Goal: Information Seeking & Learning: Compare options

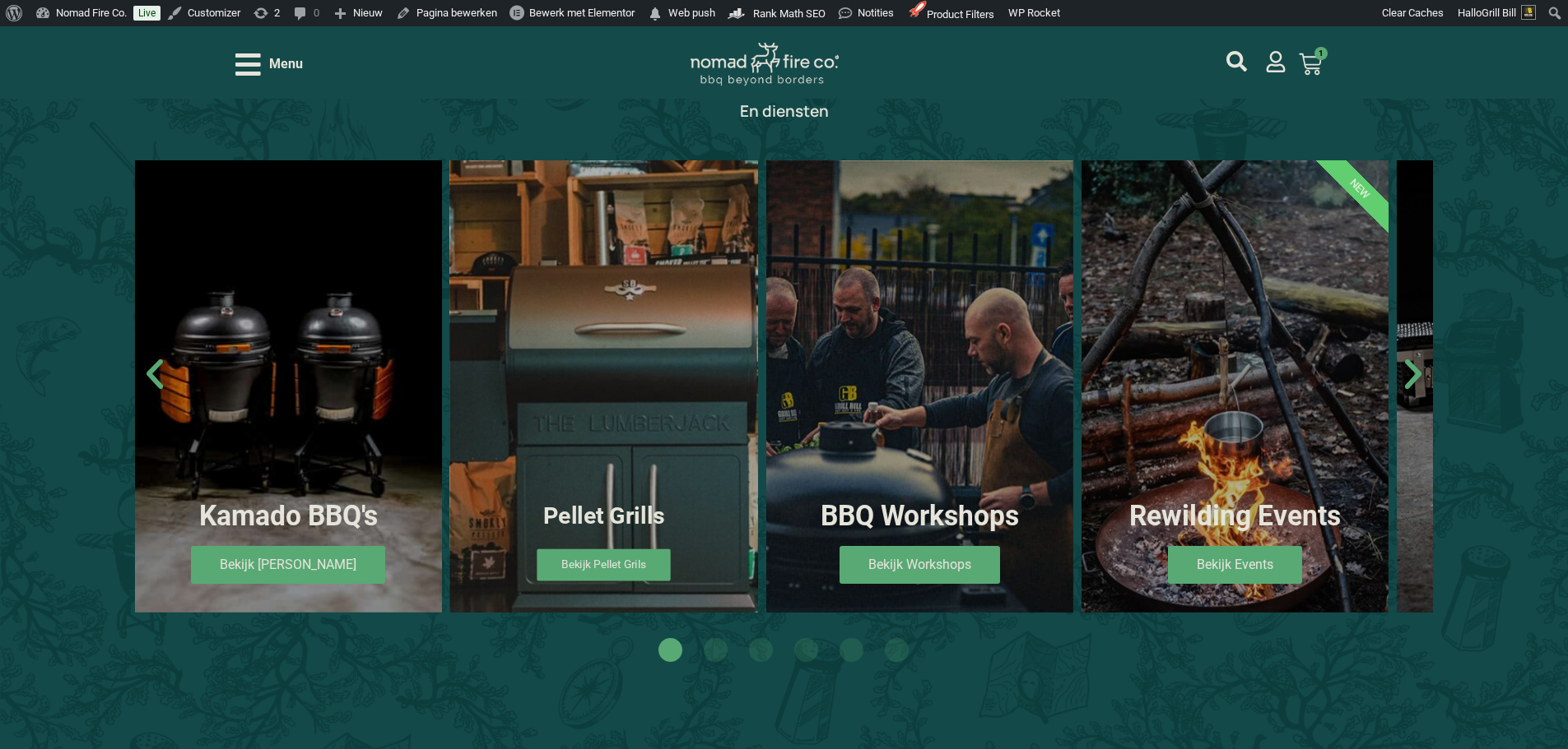
scroll to position [986, 0]
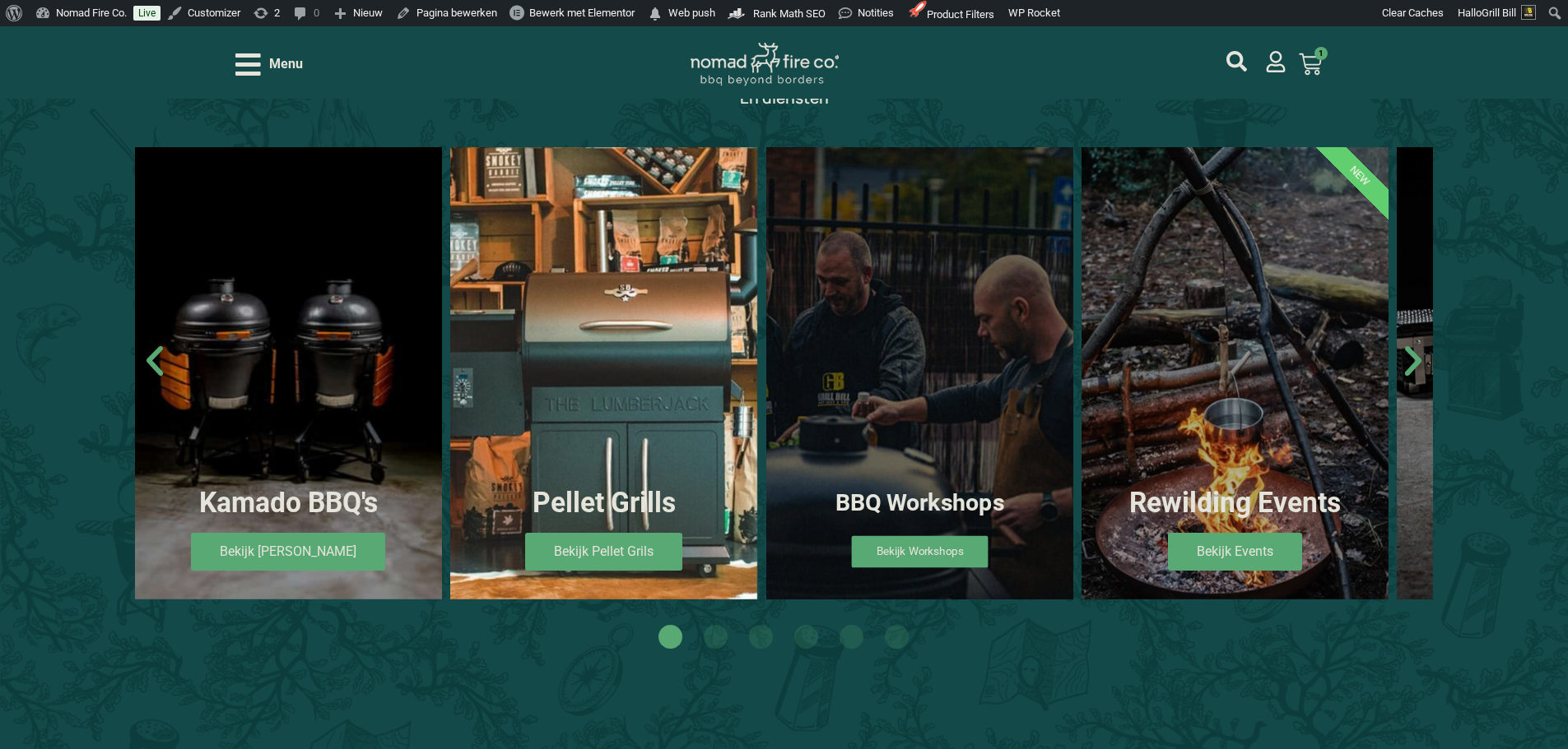
click at [944, 551] on span "Bekijk Workshops" at bounding box center [919, 551] width 137 height 32
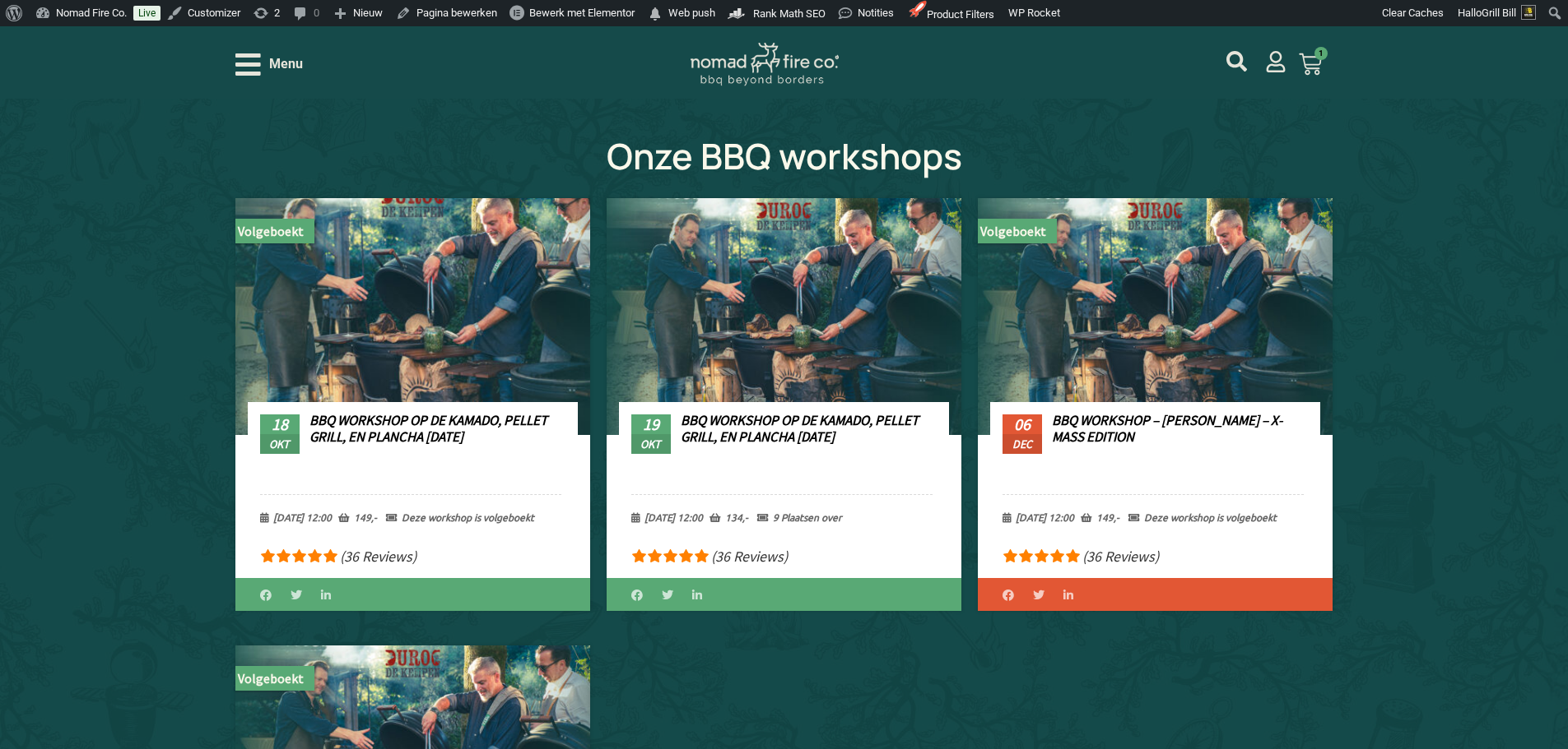
scroll to position [822, 0]
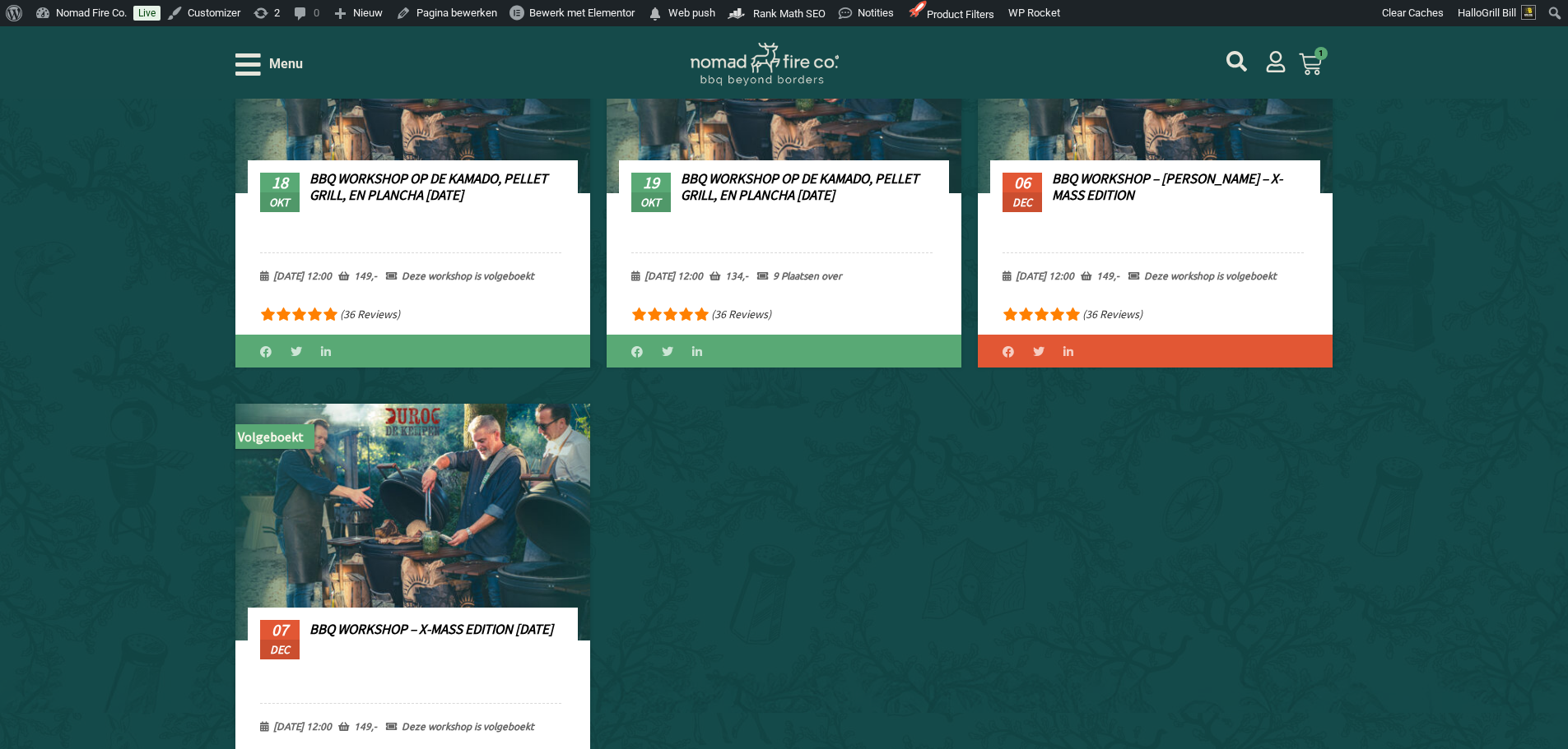
click at [785, 191] on link "BBQ Workshop op de Kamado, Pellet Grill, en Plancha 19-10-25" at bounding box center [798, 187] width 238 height 35
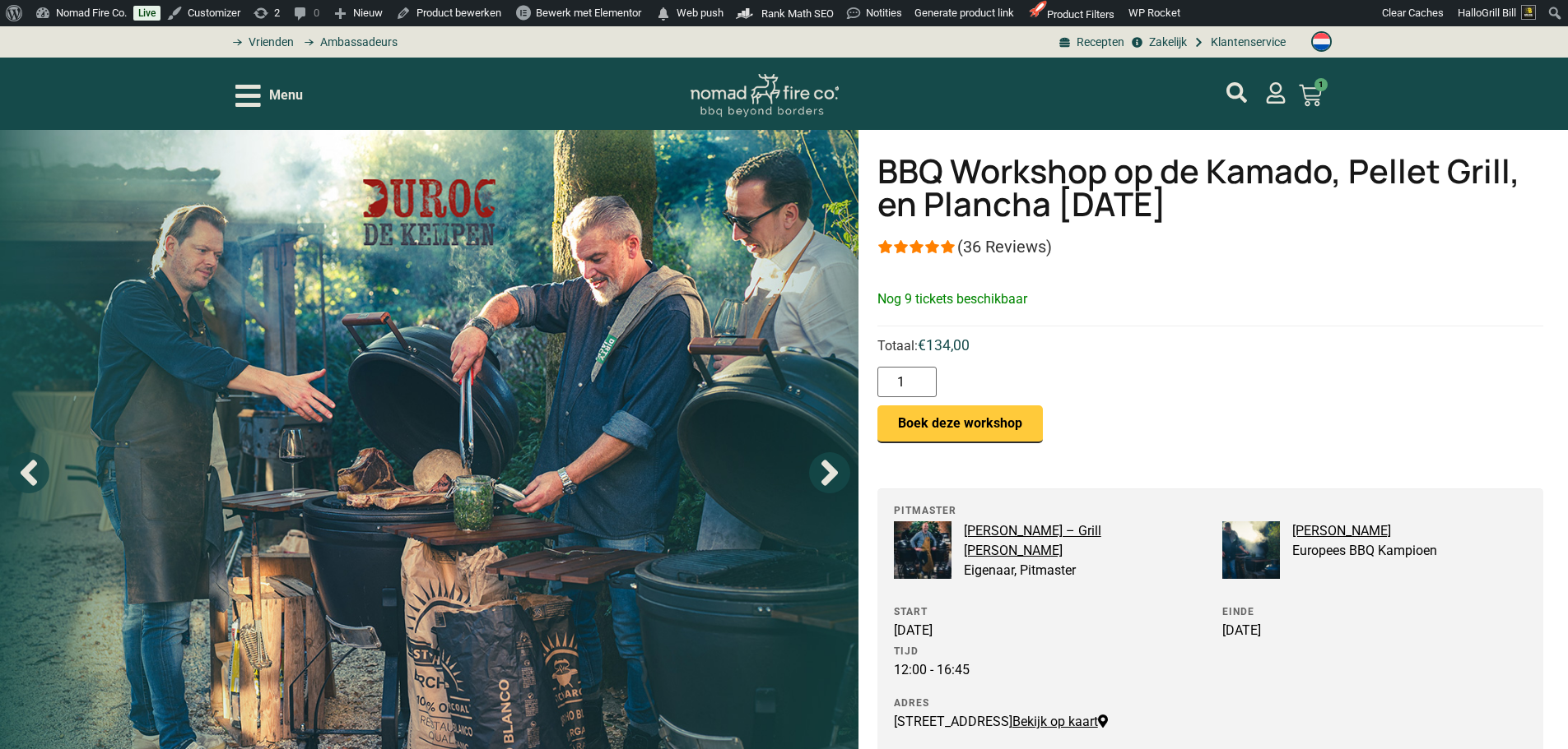
click at [966, 432] on button "Boek deze workshop" at bounding box center [960, 424] width 165 height 37
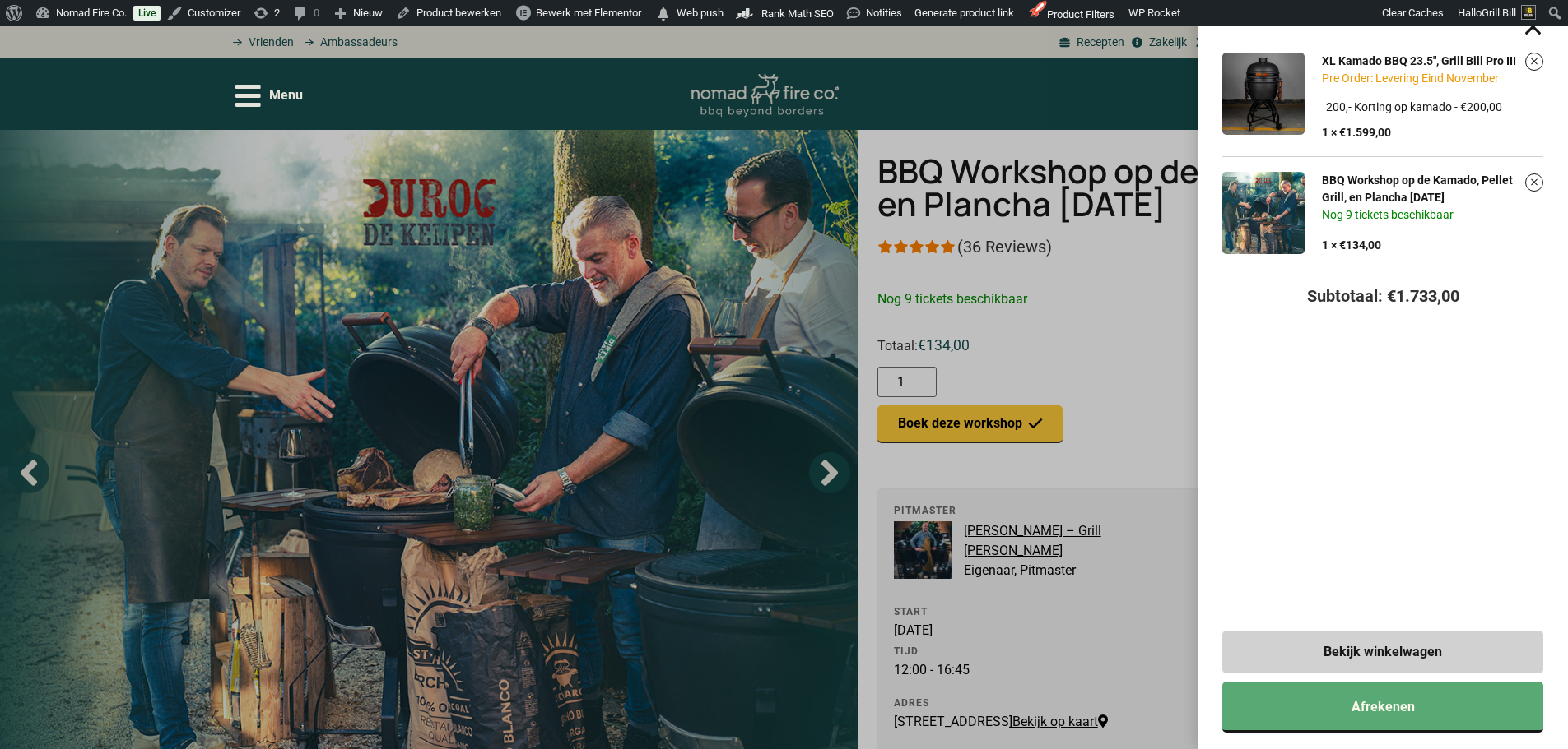
click at [1163, 303] on div "XL Kamado BBQ 23.5", Grill Bill Pro III Pre Order: Levering Eind November Kies …" at bounding box center [784, 374] width 1568 height 749
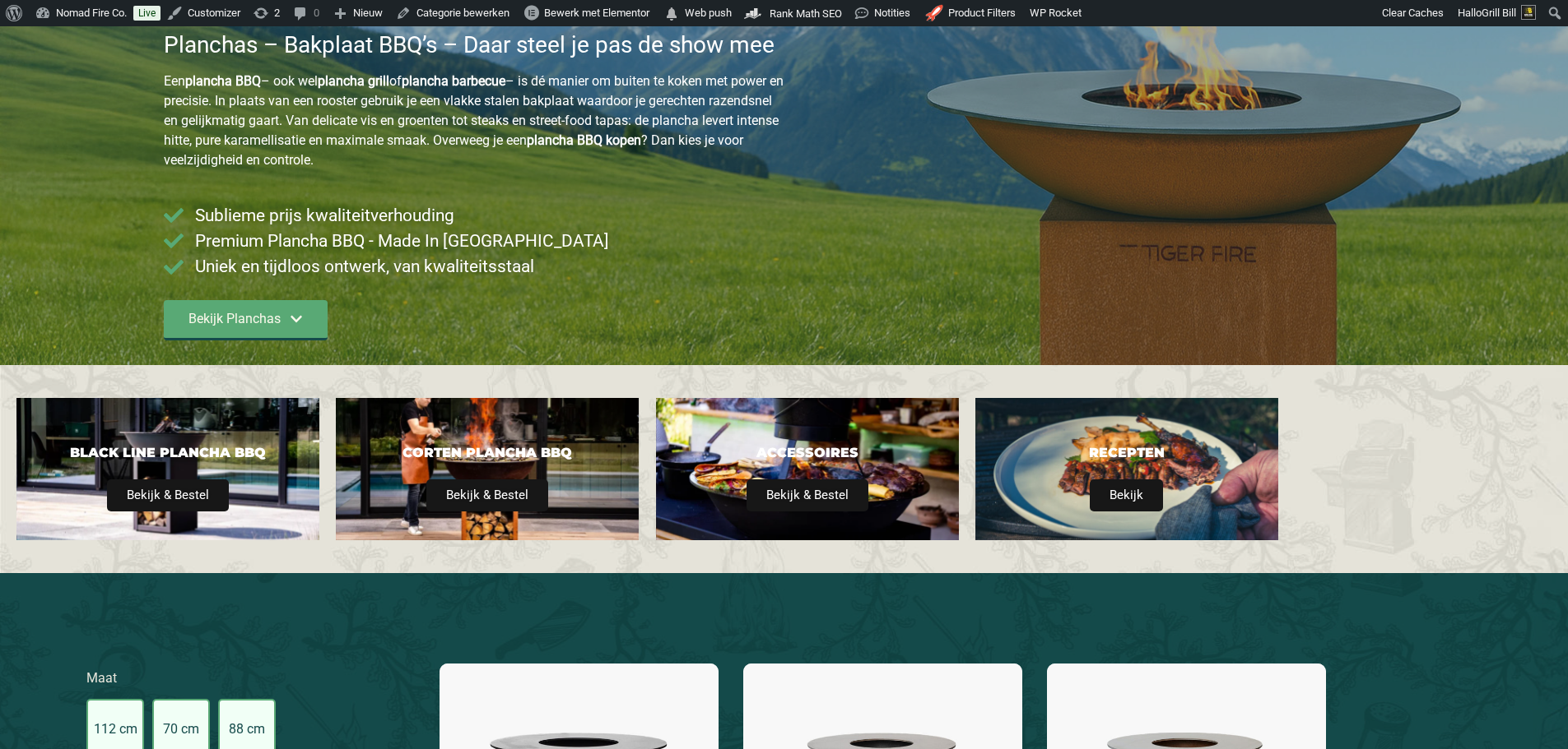
type input "14;2395"
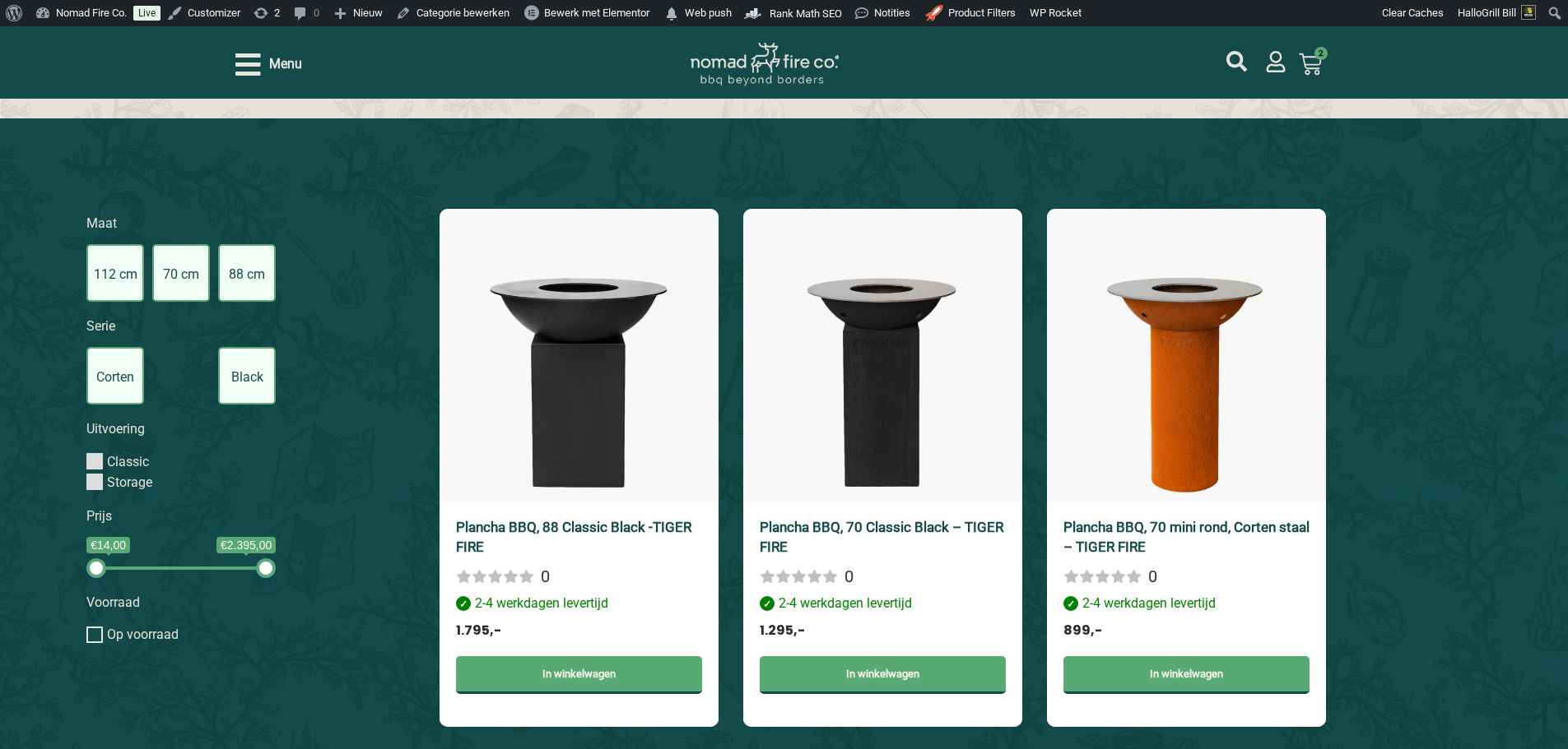
click at [249, 398] on label "Black Line" at bounding box center [247, 376] width 58 height 58
click at [0, 0] on input "Black Line" at bounding box center [0, 0] width 0 height 0
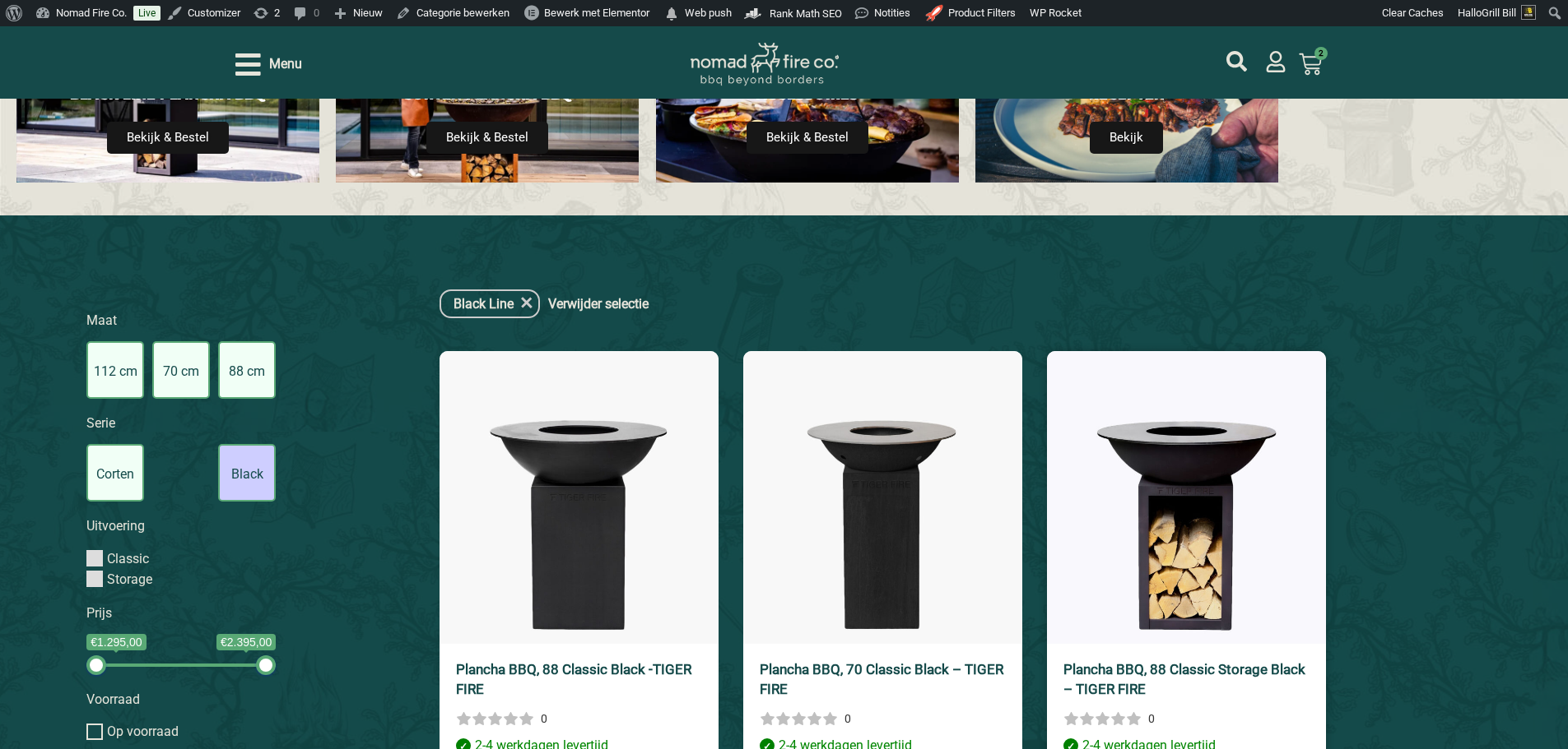
scroll to position [337, 0]
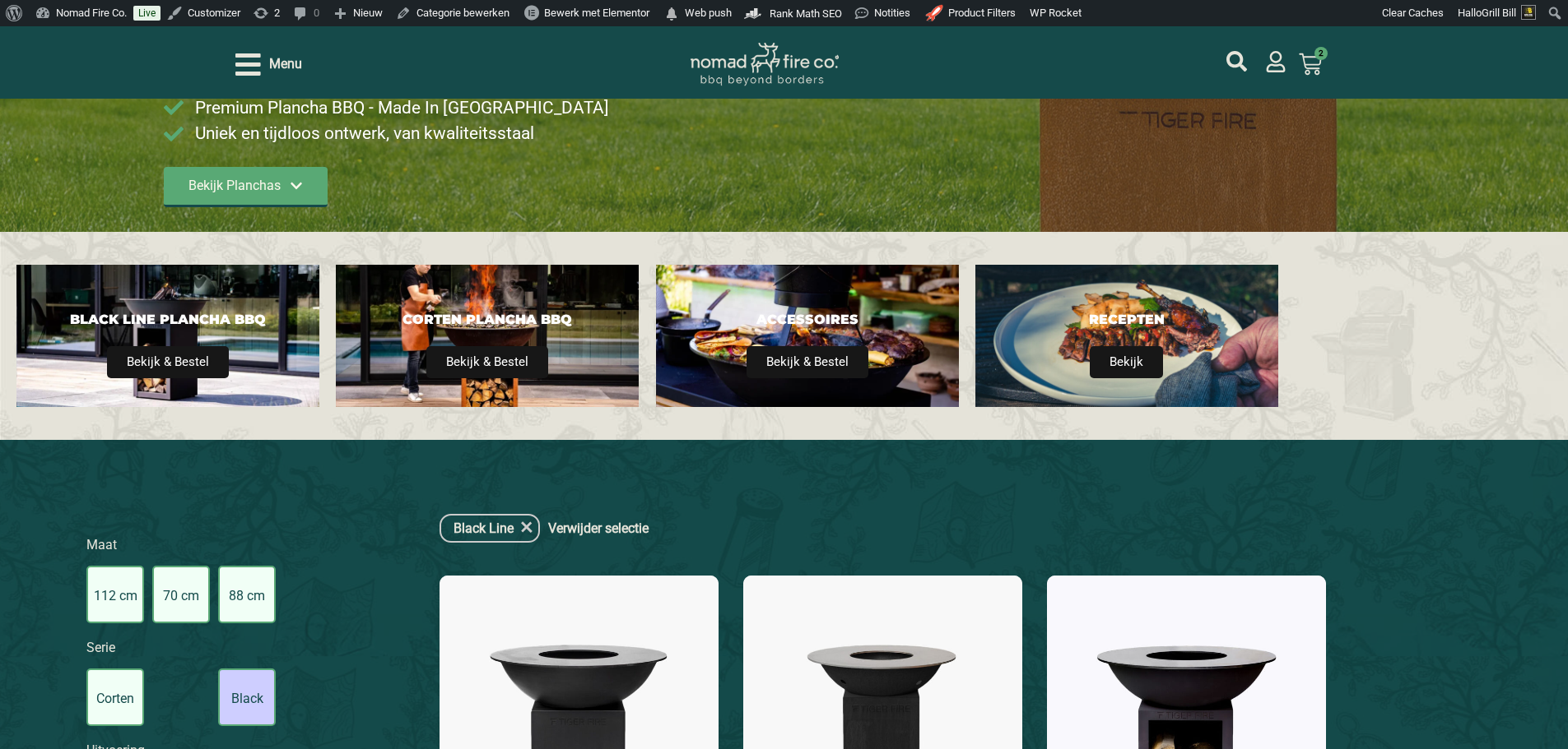
click at [1433, 397] on div "Black Line Plancha BBQ Bekijk & Bestel Corten Plancha BBQ Bekijk & Bestel Acces…" at bounding box center [784, 336] width 1568 height 208
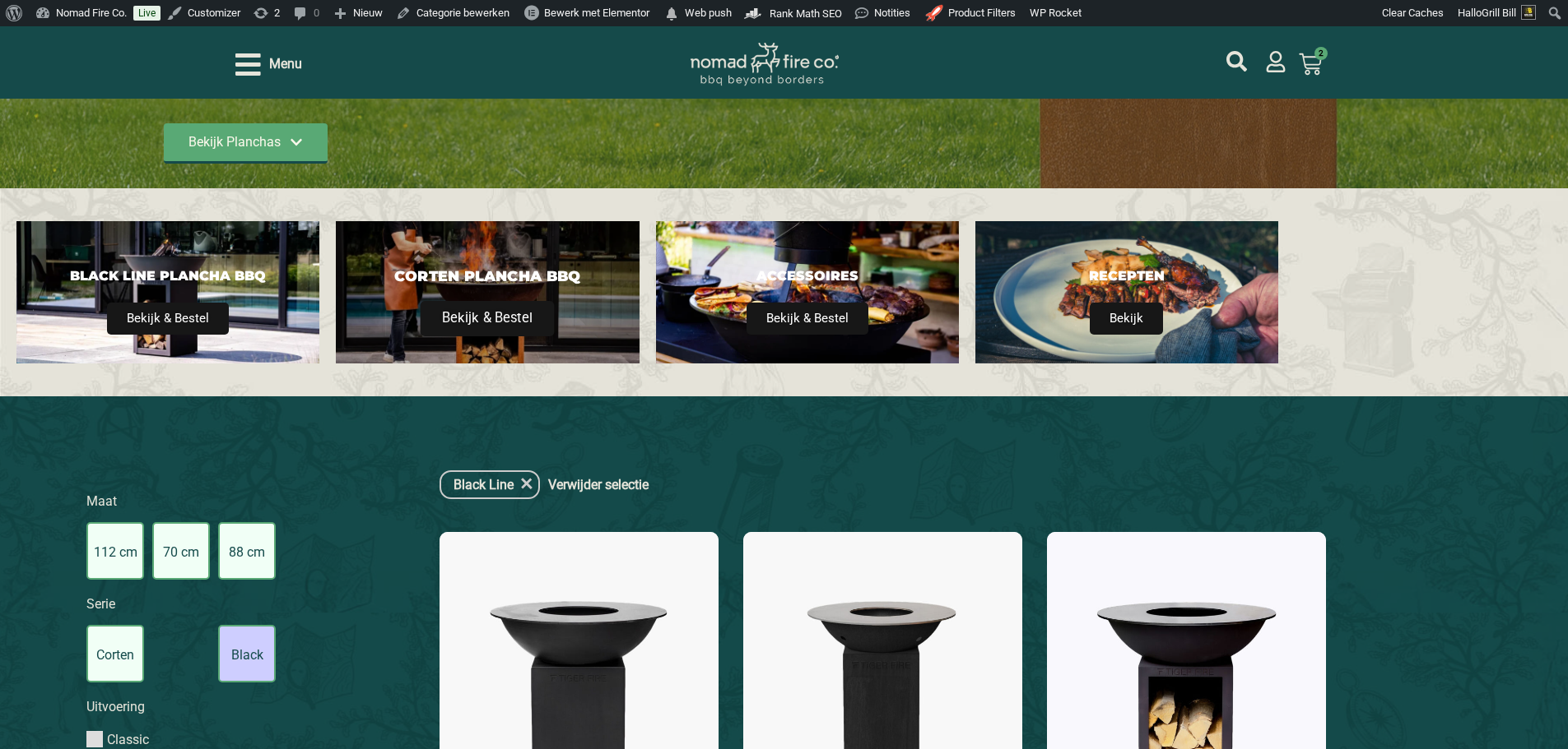
scroll to position [172, 0]
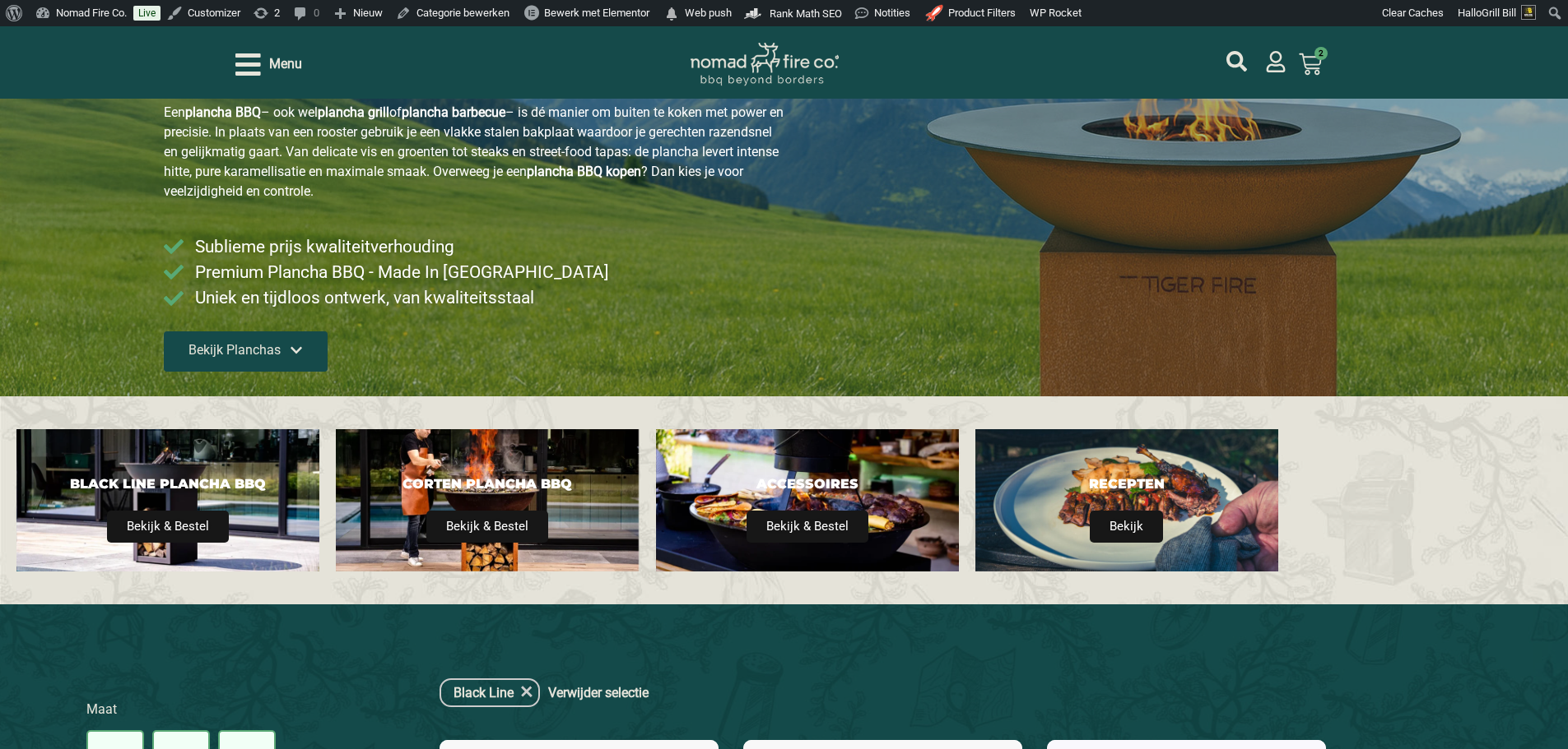
click at [269, 357] on span "Bekijk Planchas" at bounding box center [235, 351] width 92 height 13
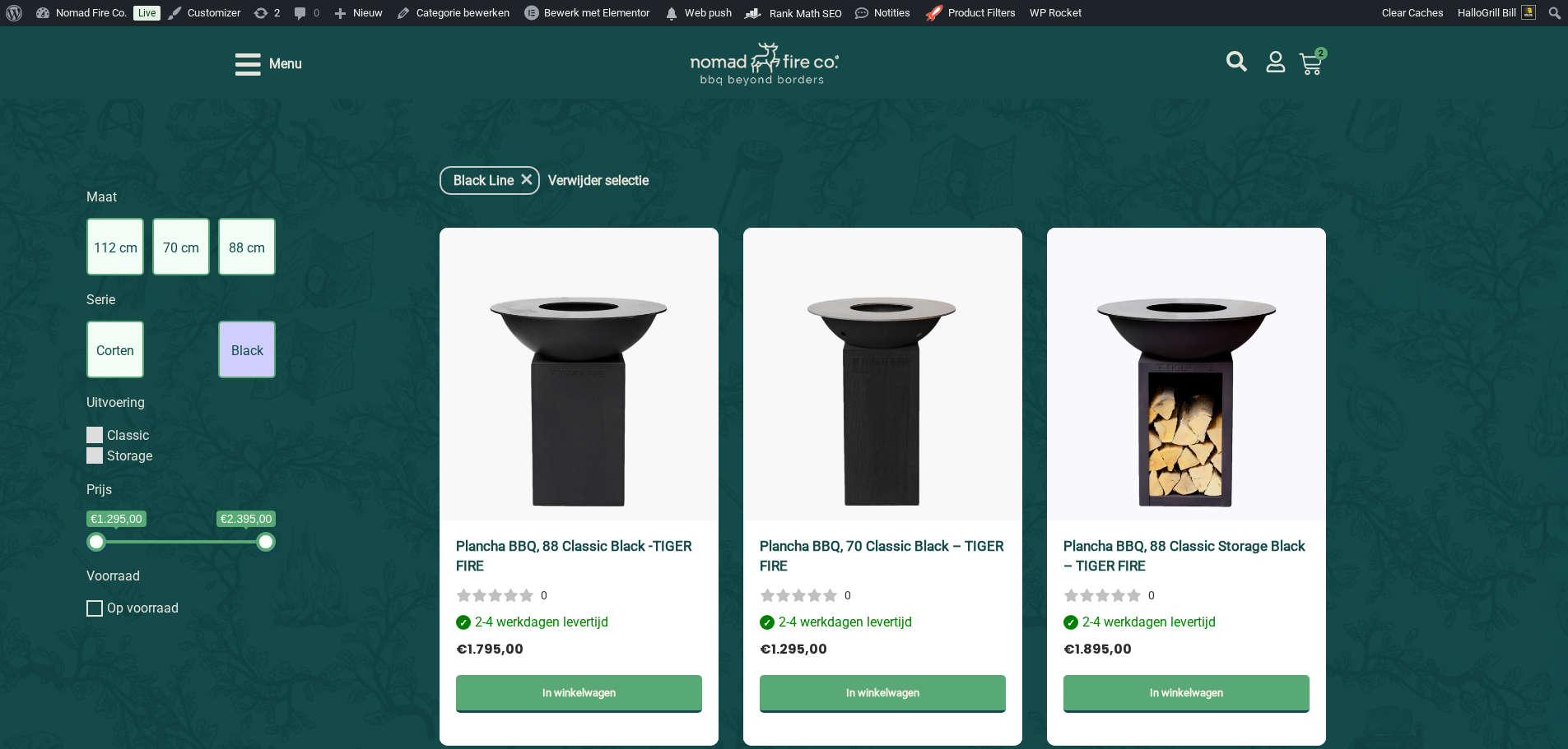
scroll to position [779, 0]
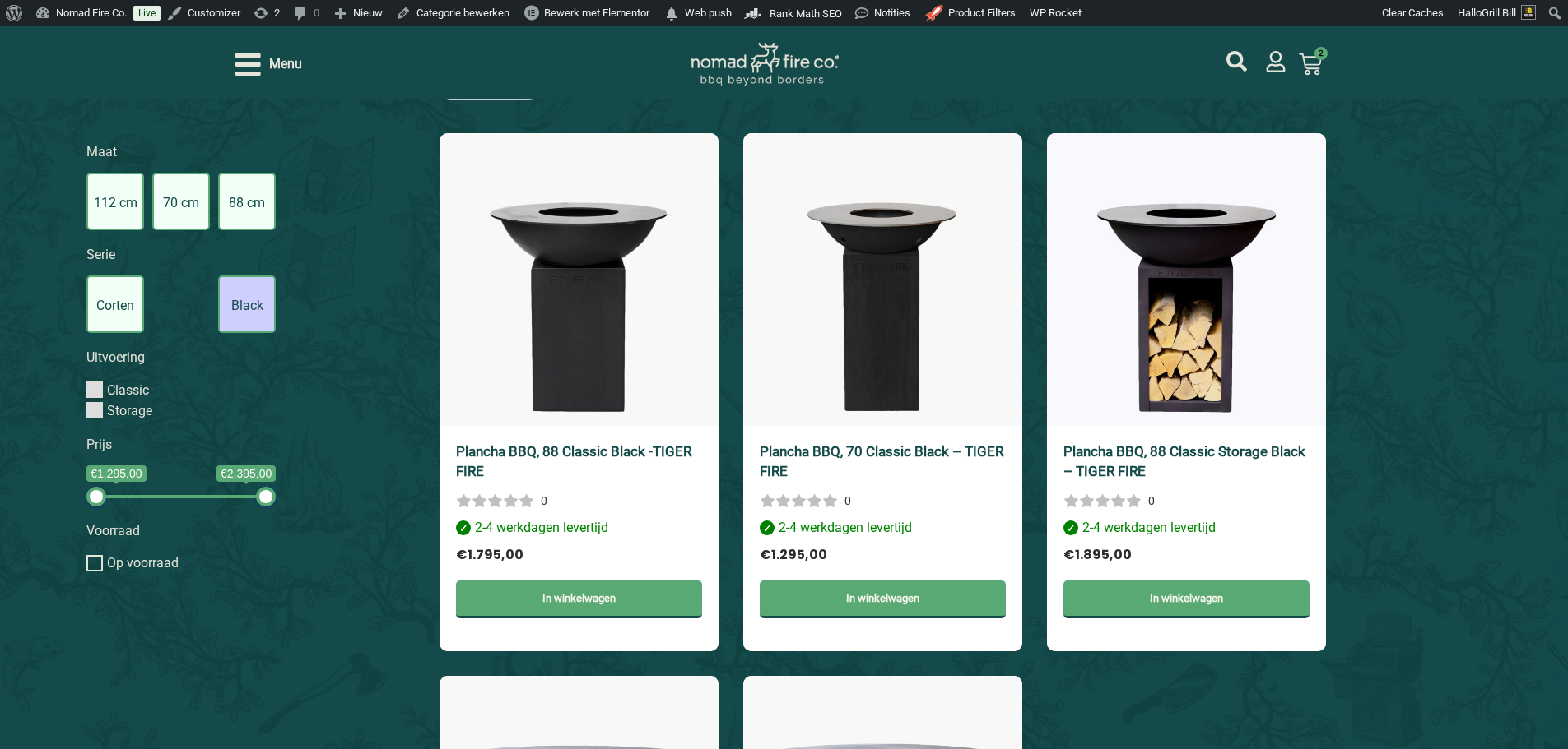
click at [560, 96] on link "Verwijder selectie" at bounding box center [598, 86] width 100 height 20
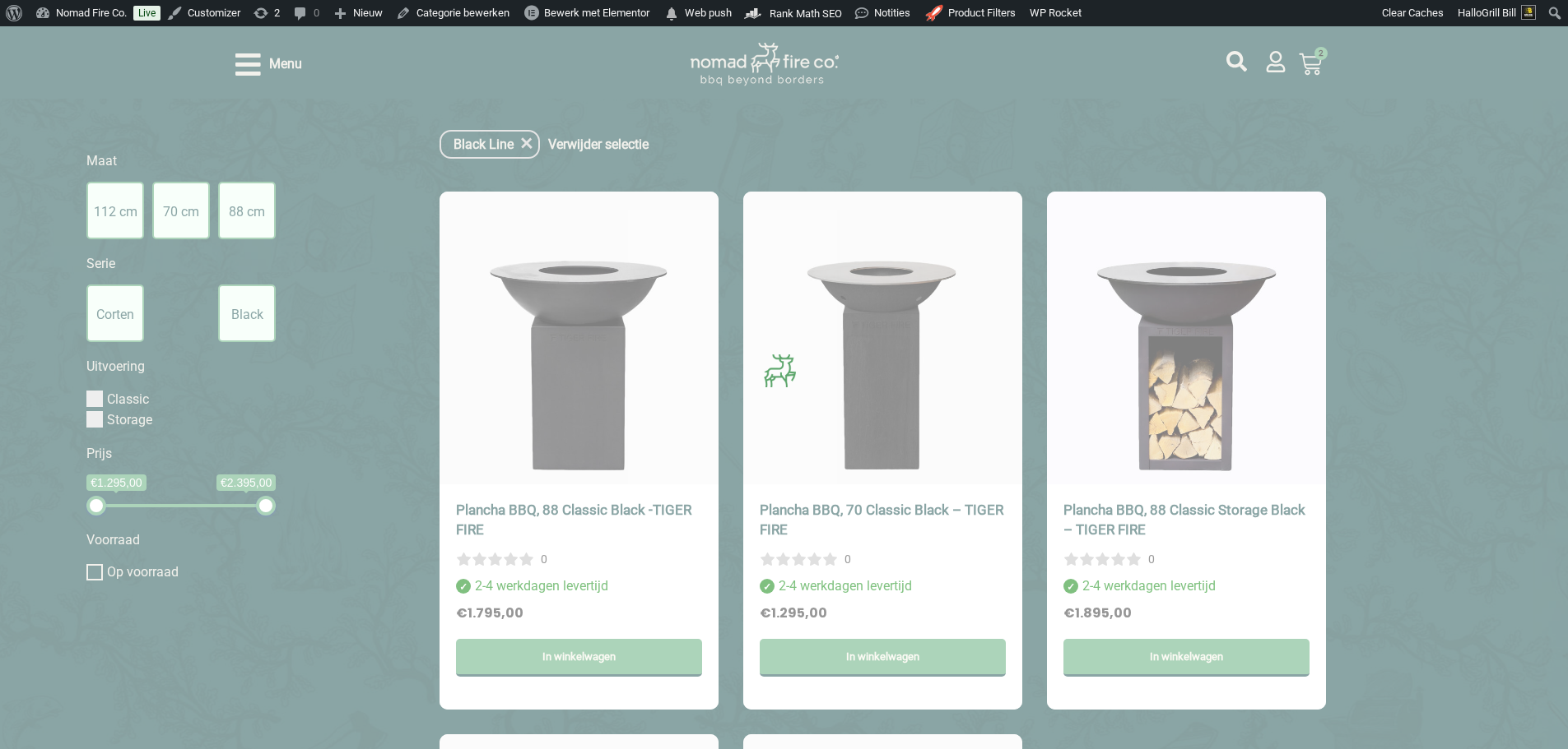
scroll to position [711, 0]
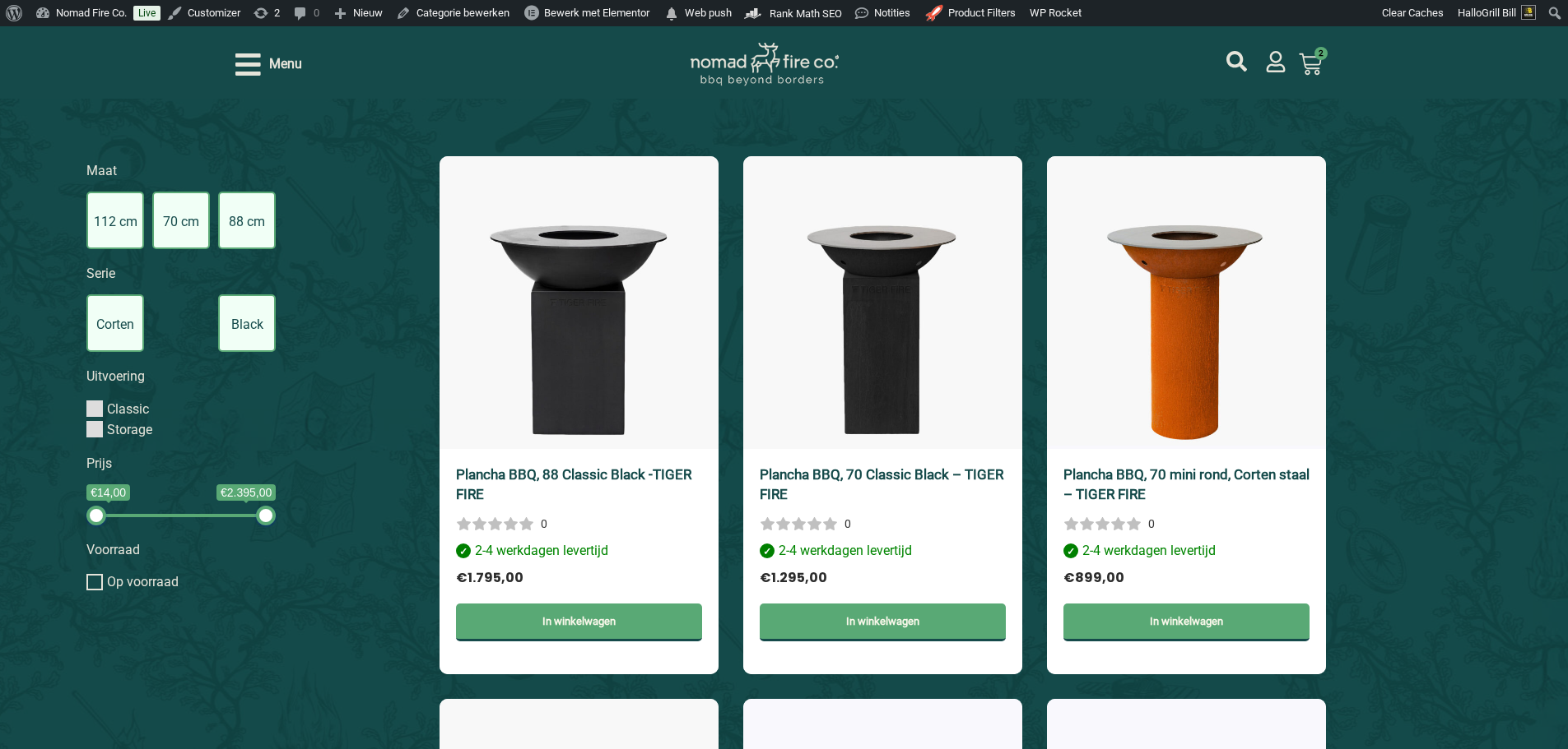
click at [258, 239] on label "88 cm" at bounding box center [247, 220] width 58 height 58
click at [0, 0] on input "88 cm" at bounding box center [0, 0] width 0 height 0
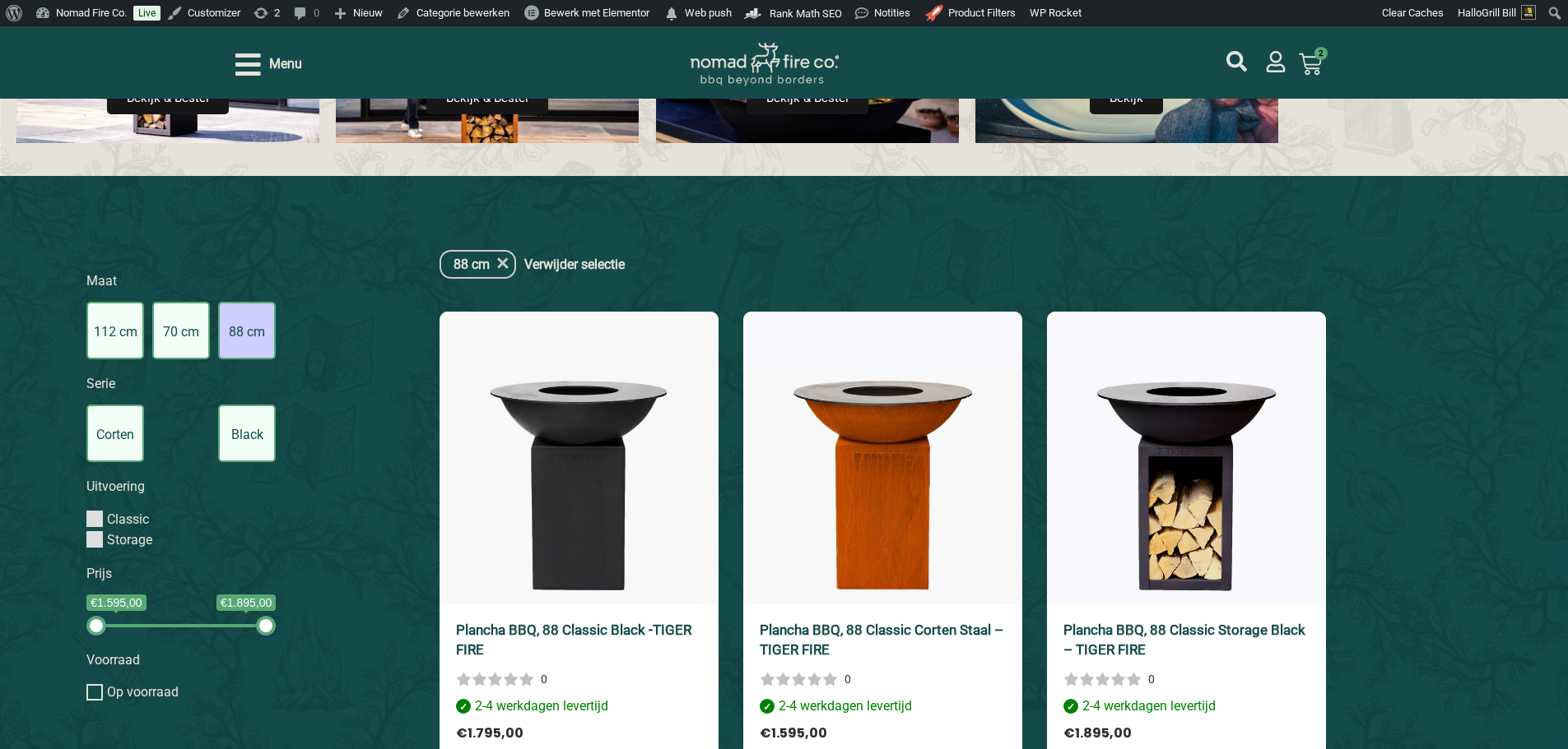
scroll to position [337, 0]
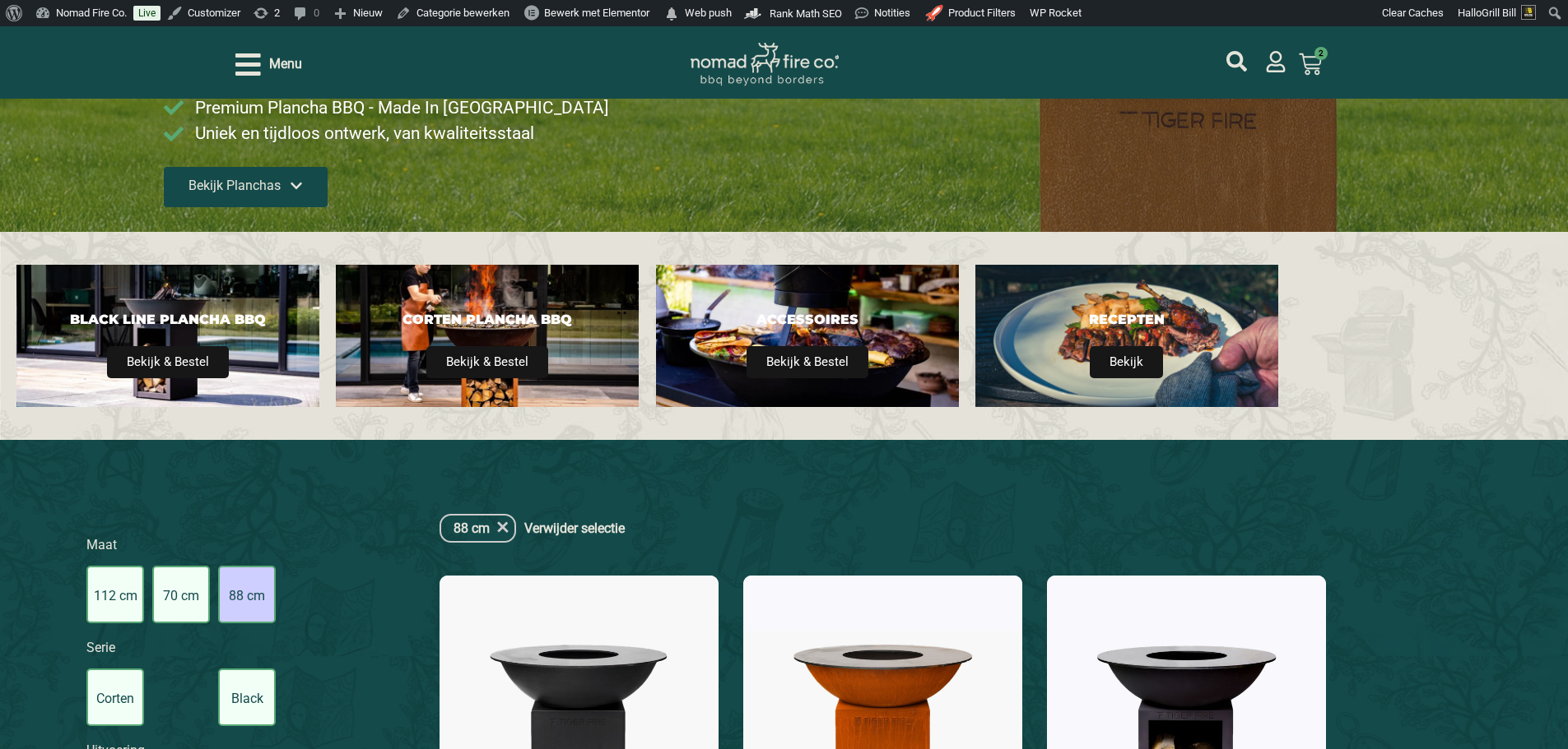
click at [262, 192] on span "Bekijk Planchas" at bounding box center [235, 186] width 92 height 13
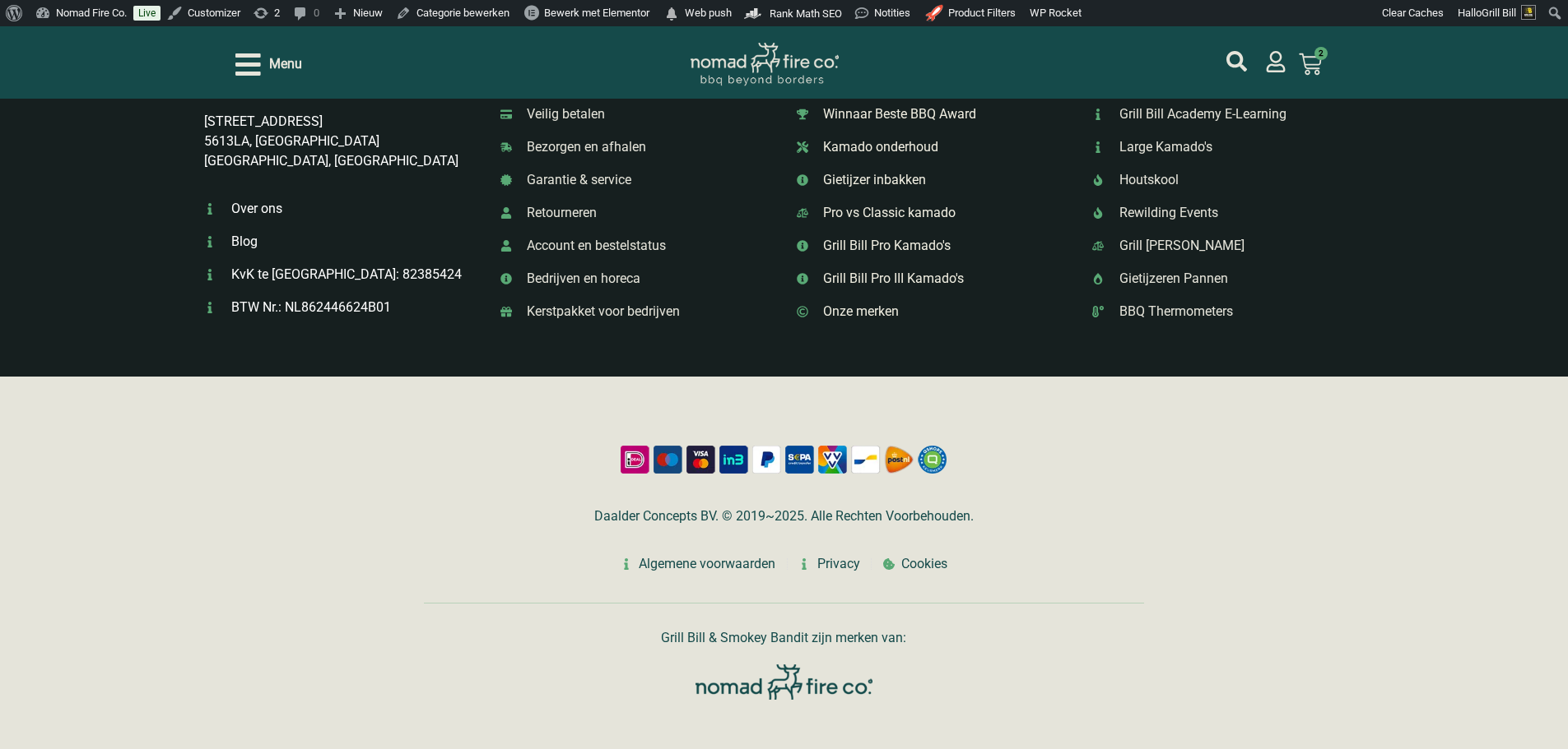
scroll to position [3752, 0]
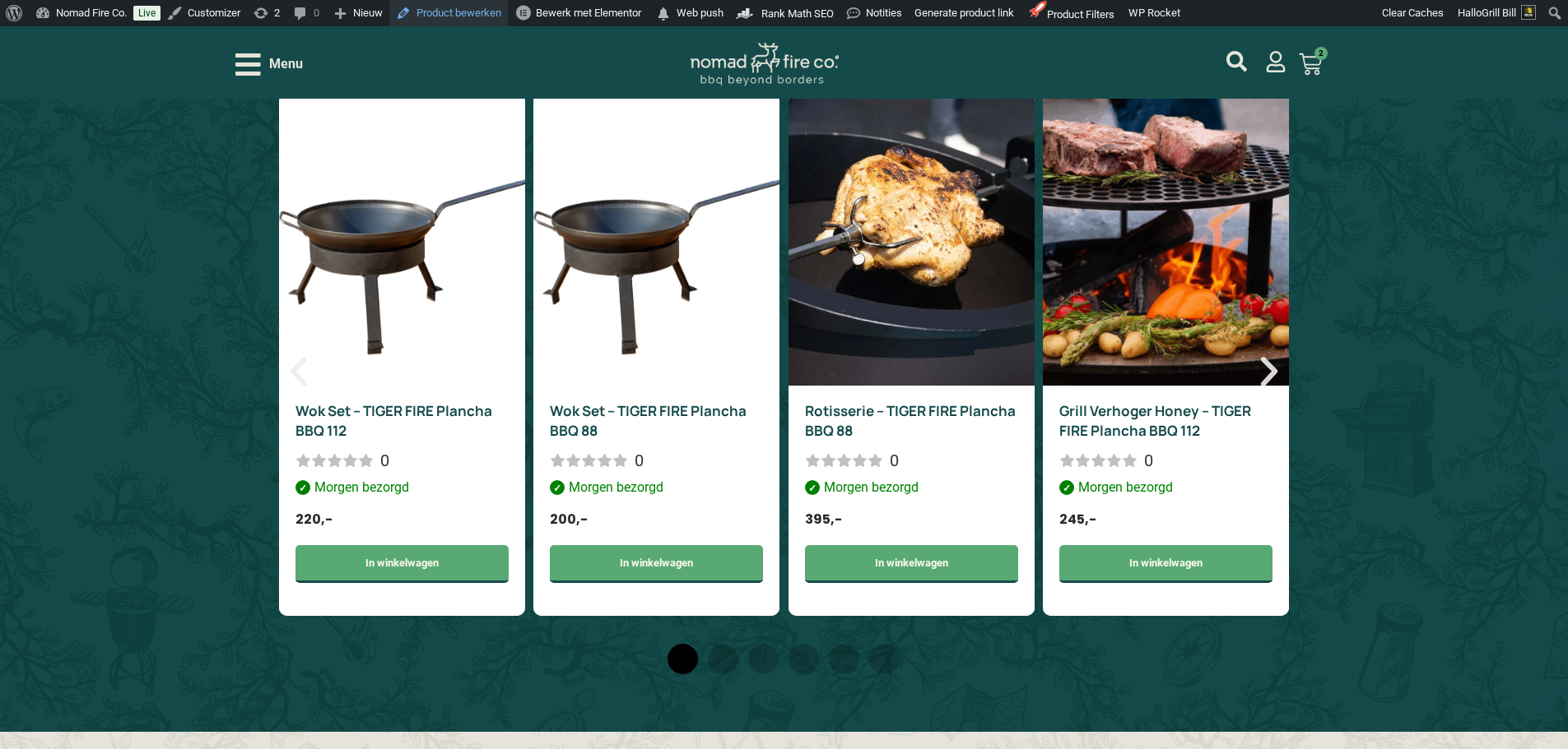
scroll to position [2221, 0]
click at [1277, 387] on icon "Volgende slide" at bounding box center [1269, 370] width 39 height 39
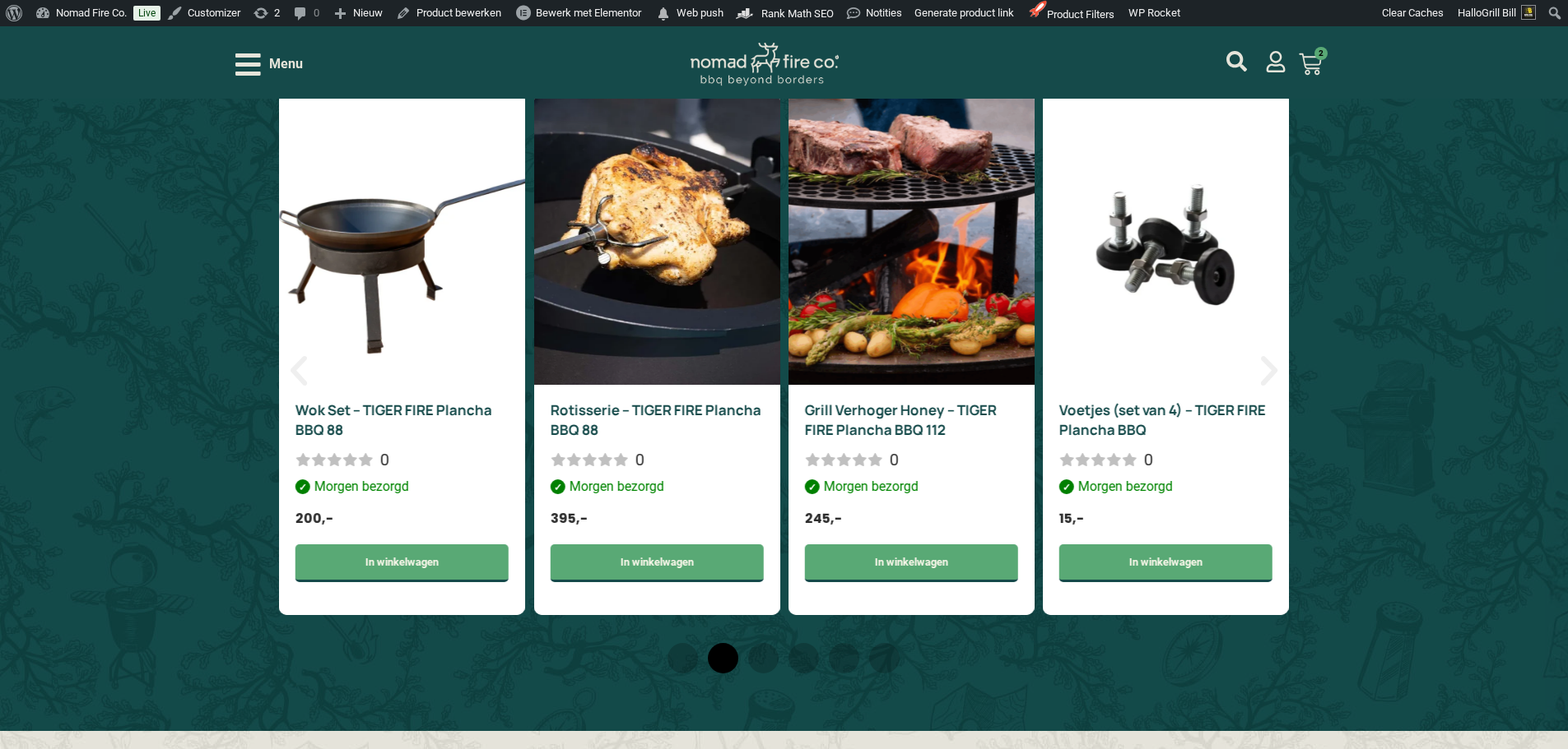
click at [1276, 386] on icon "Volgende slide" at bounding box center [1268, 370] width 16 height 30
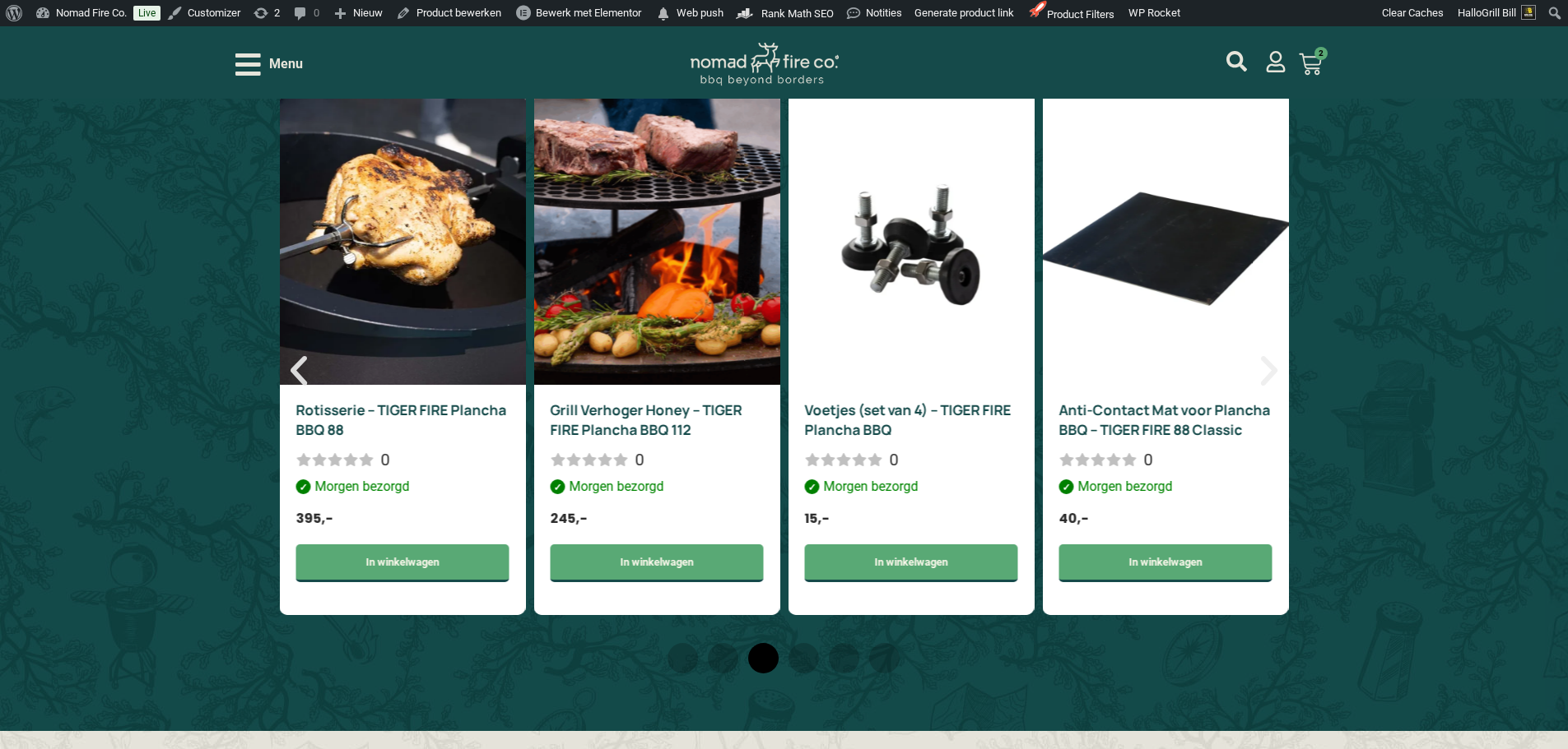
click at [1277, 389] on icon "Volgende slide" at bounding box center [1269, 370] width 39 height 39
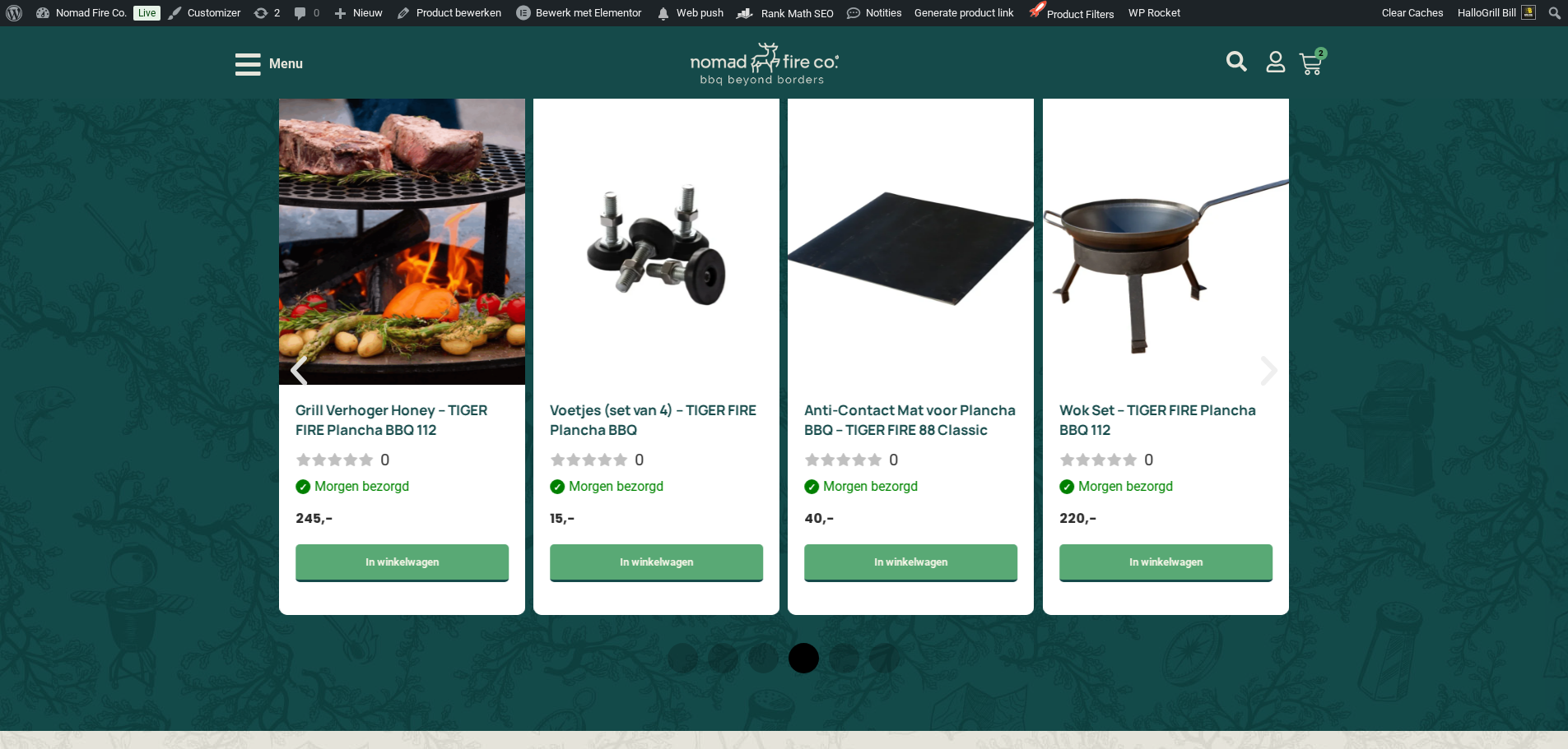
click at [1277, 389] on icon "Volgende slide" at bounding box center [1269, 370] width 39 height 39
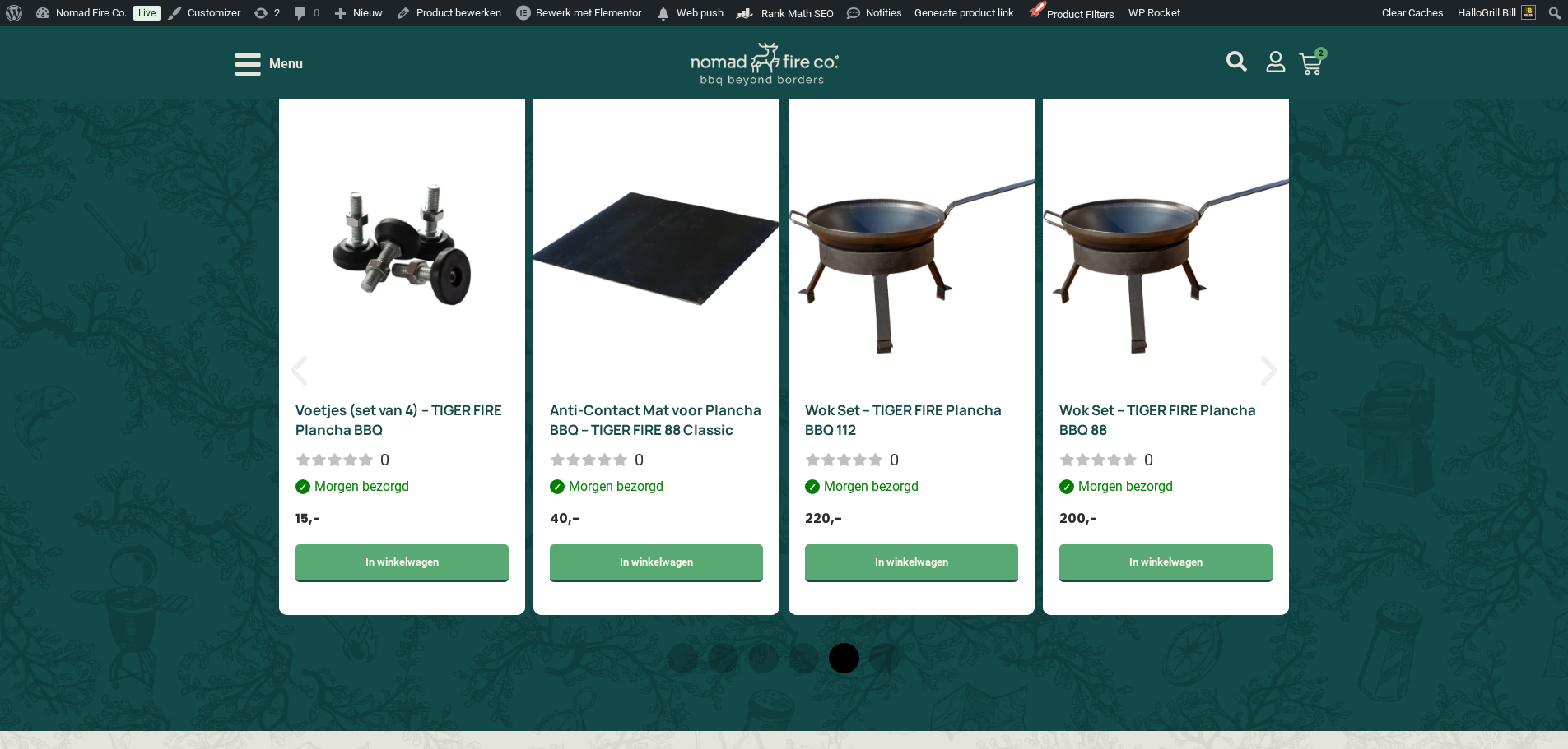
click at [1277, 389] on icon "Volgende slide" at bounding box center [1269, 370] width 39 height 39
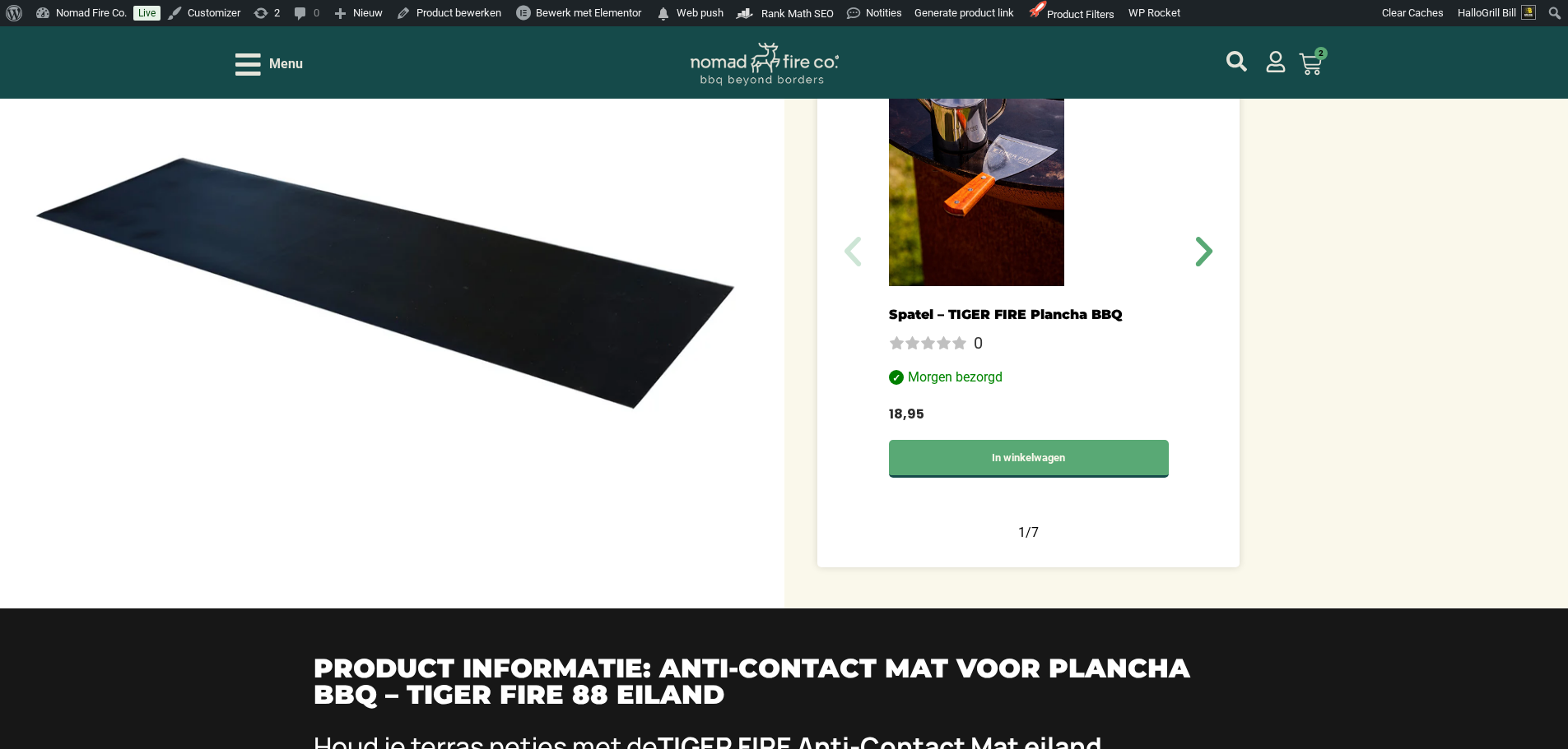
scroll to position [576, 0]
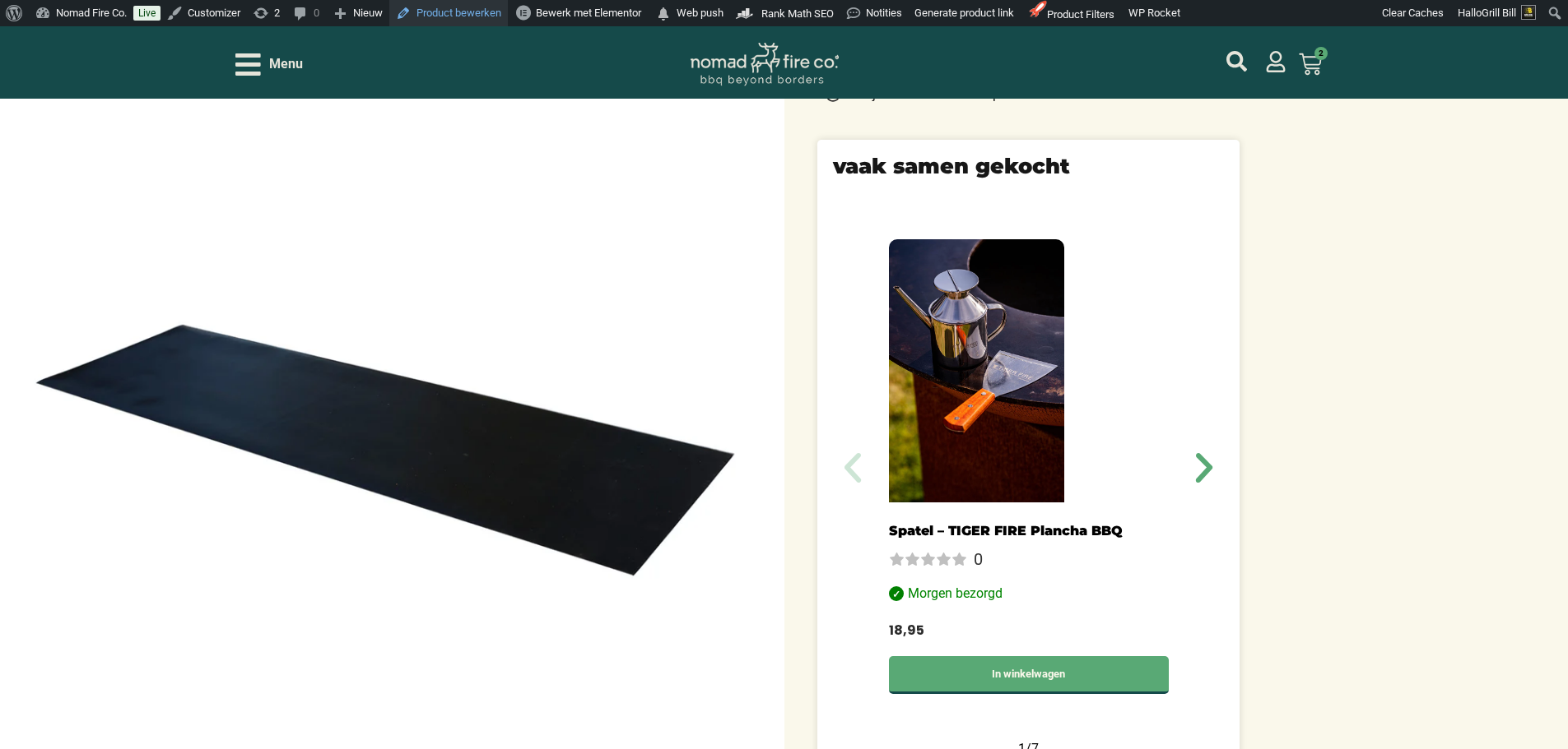
click at [487, 12] on link "Product bewerken" at bounding box center [448, 12] width 118 height 26
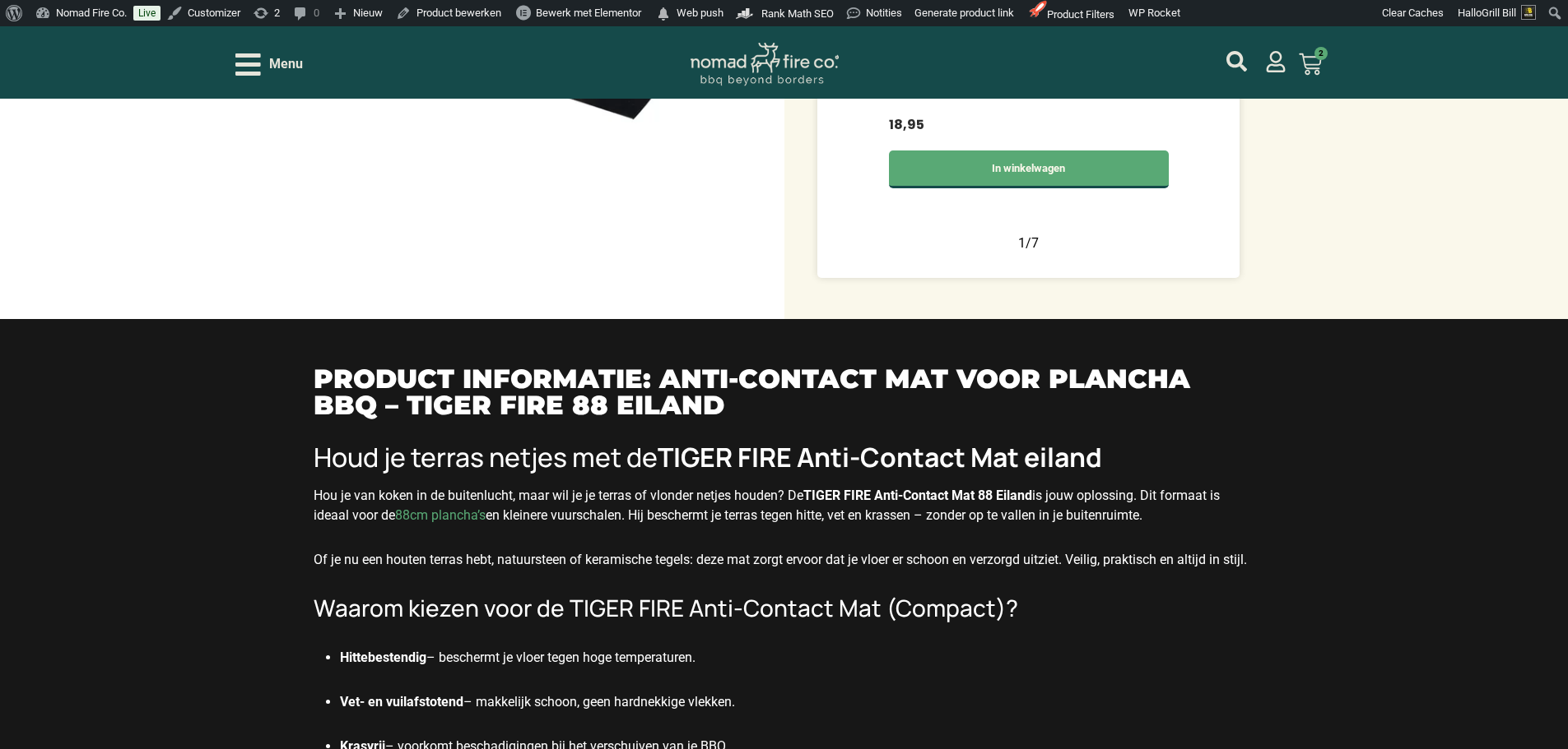
scroll to position [1152, 0]
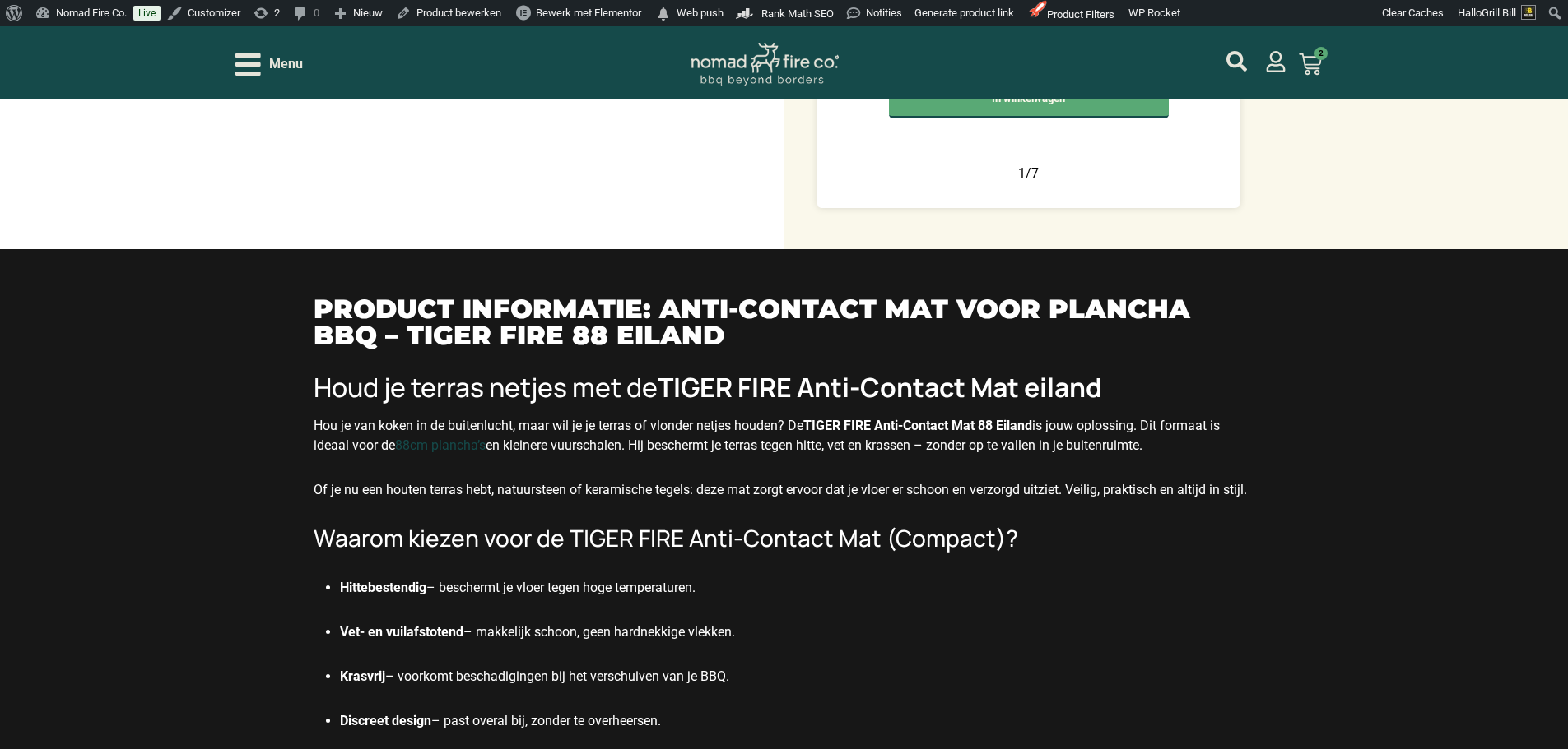
click at [468, 445] on link "88cm plancha’s" at bounding box center [441, 445] width 90 height 15
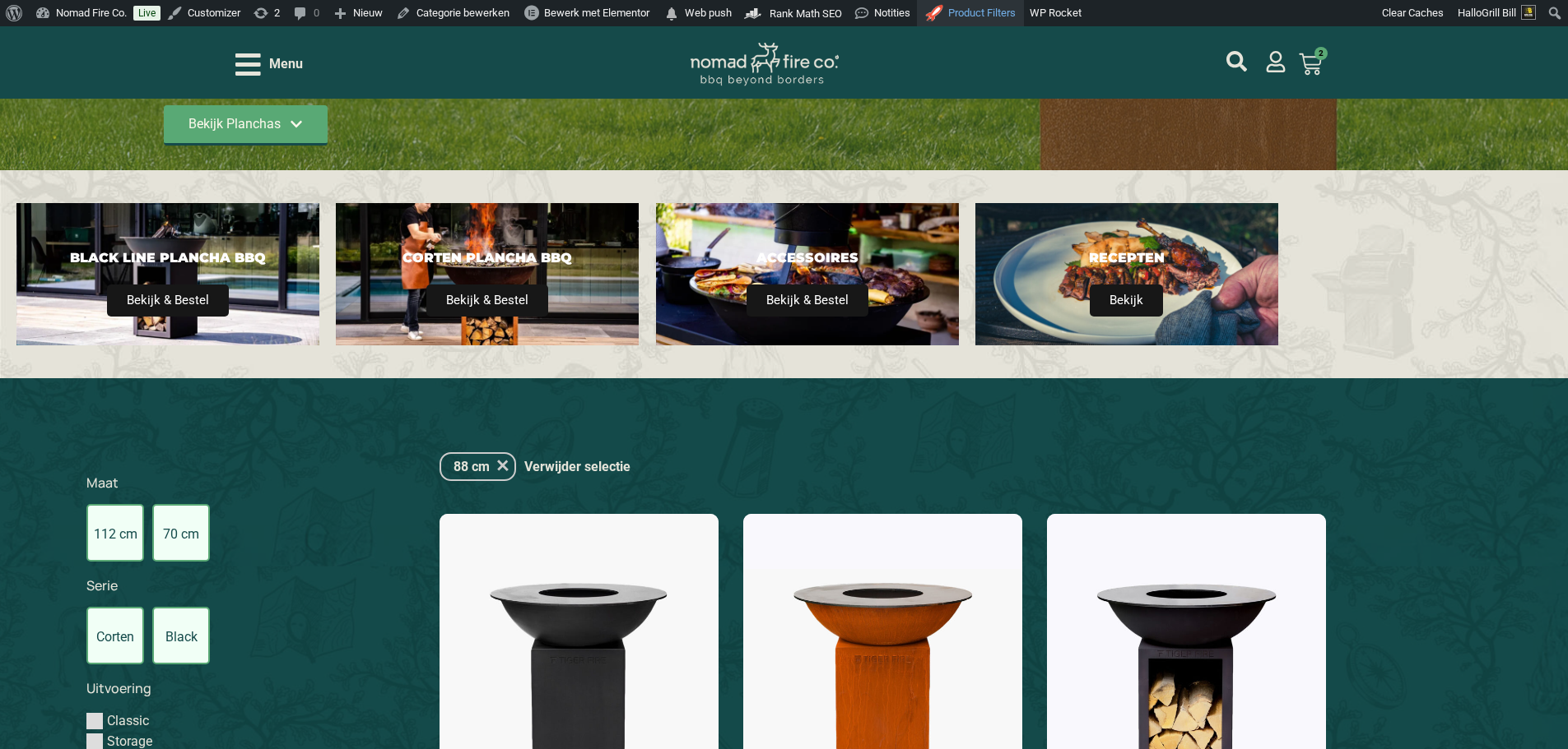
scroll to position [421, 0]
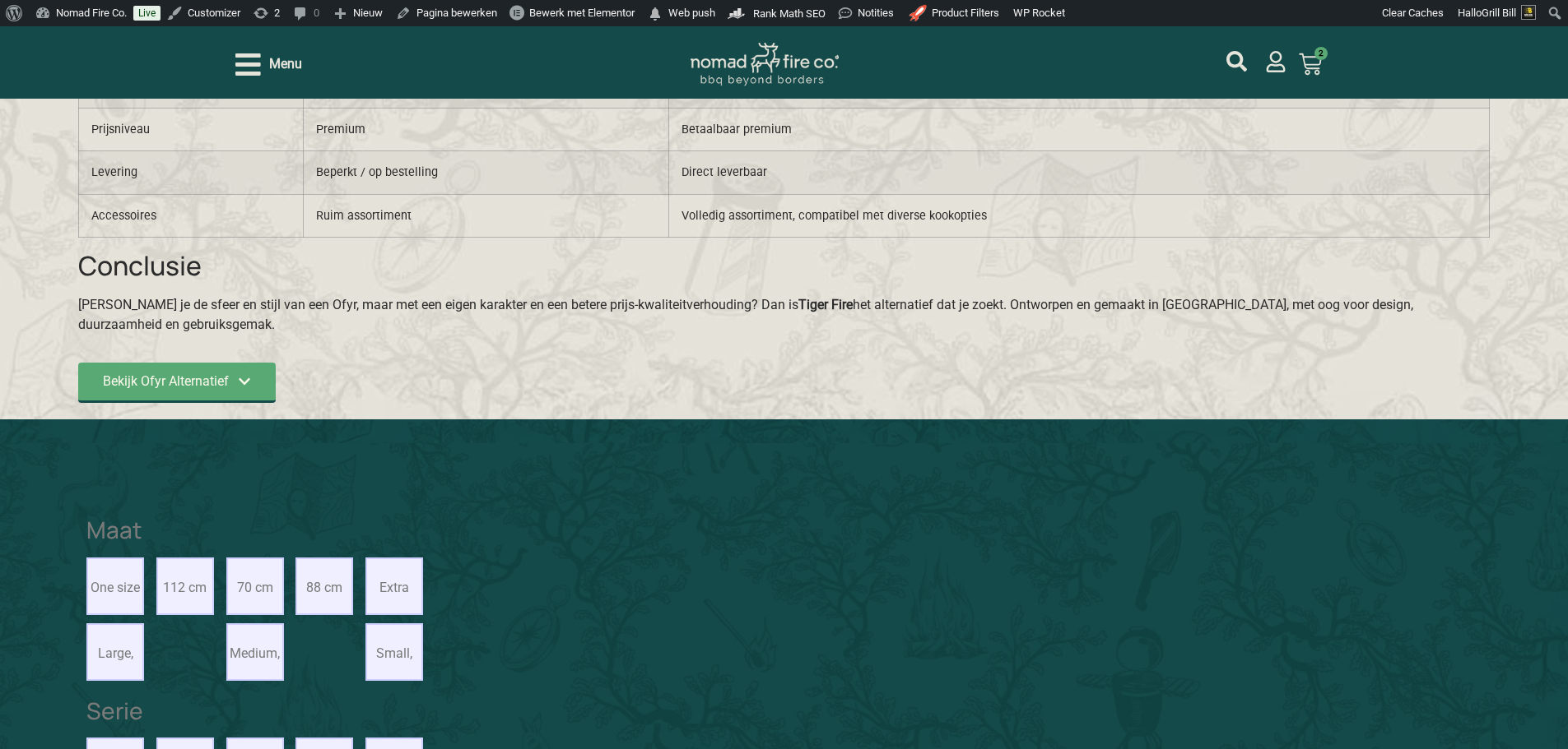
scroll to position [1562, 0]
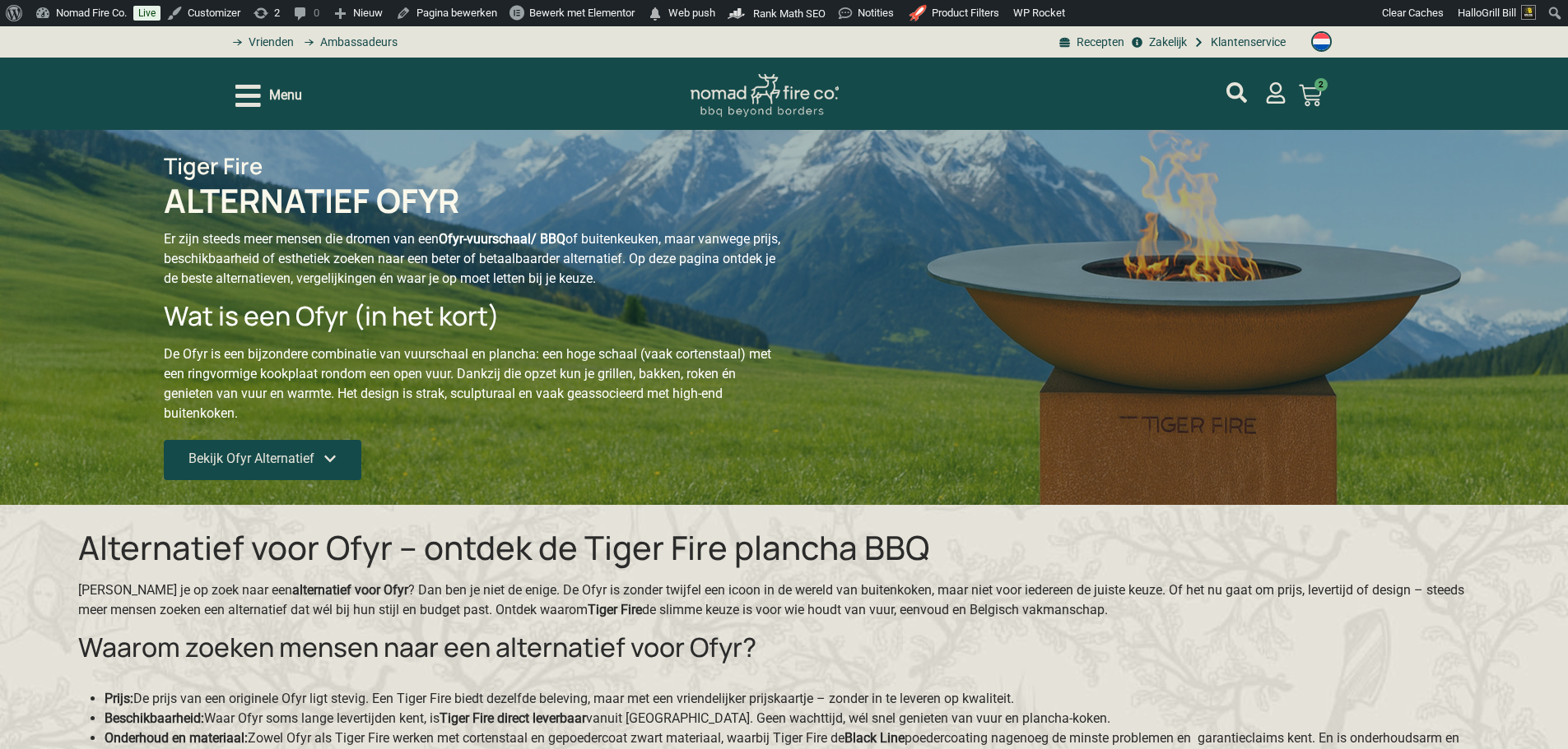
click at [296, 475] on link "Bekijk Ofyr Alternatief" at bounding box center [262, 461] width 197 height 40
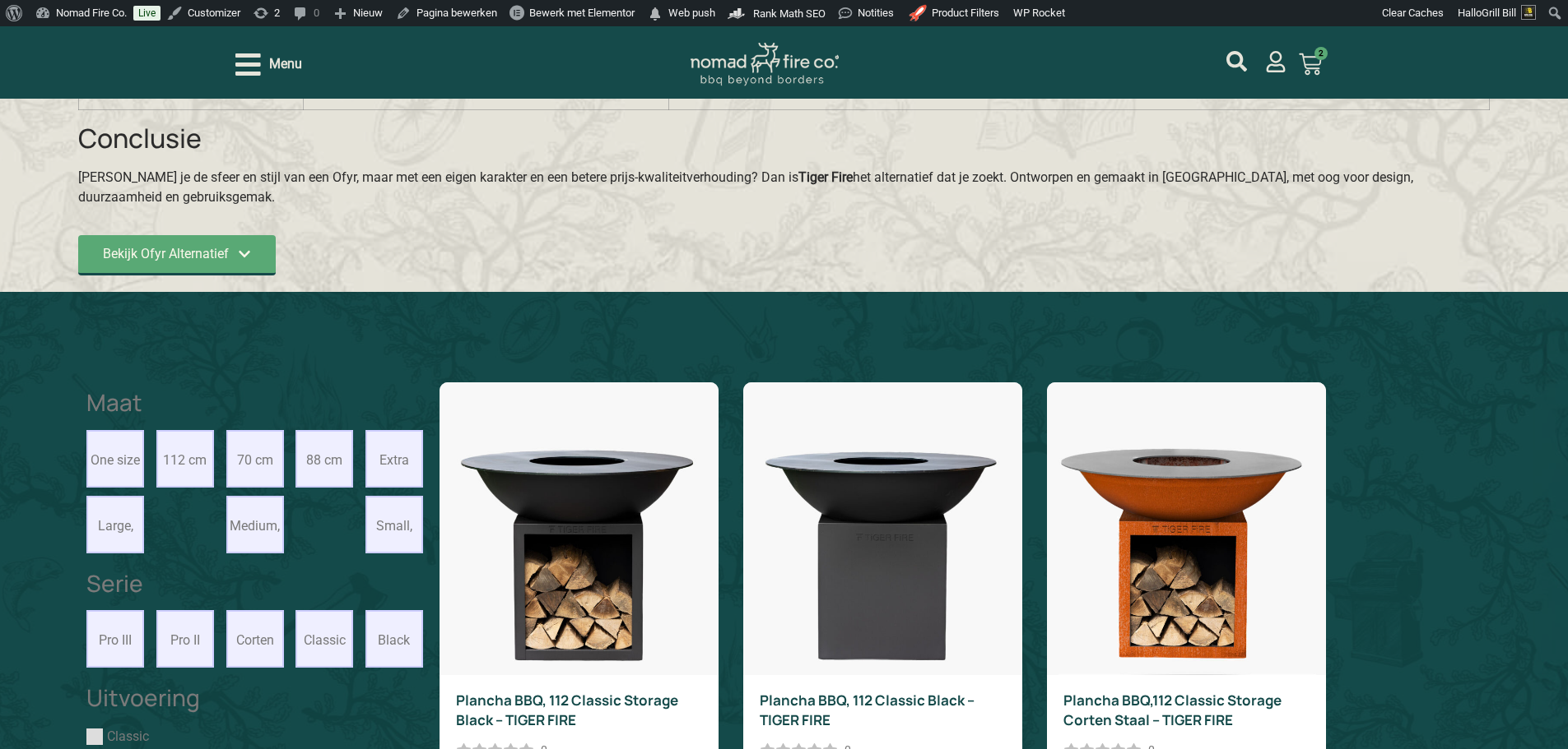
scroll to position [1576, 0]
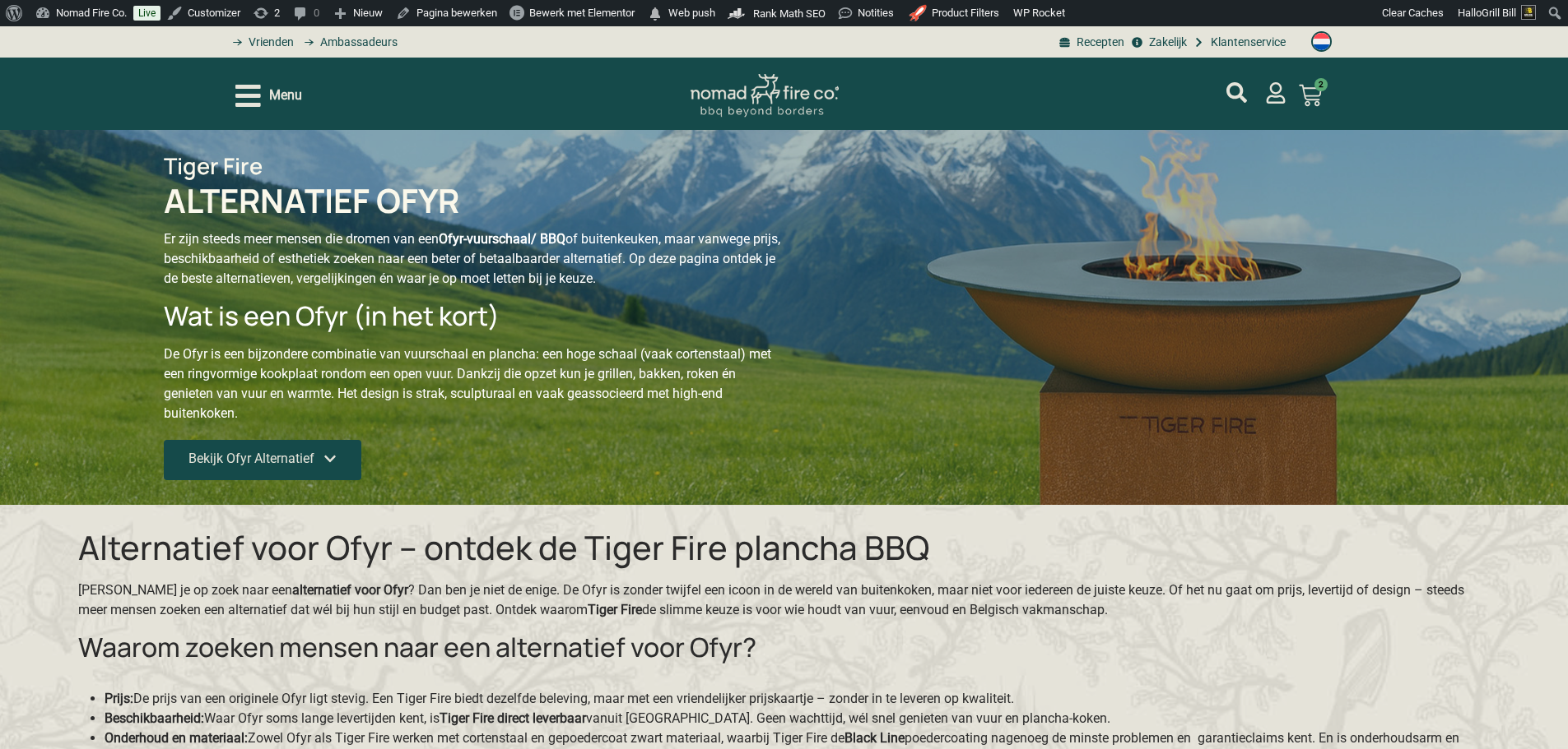
click at [343, 442] on link "Bekijk Ofyr Alternatief" at bounding box center [262, 461] width 197 height 40
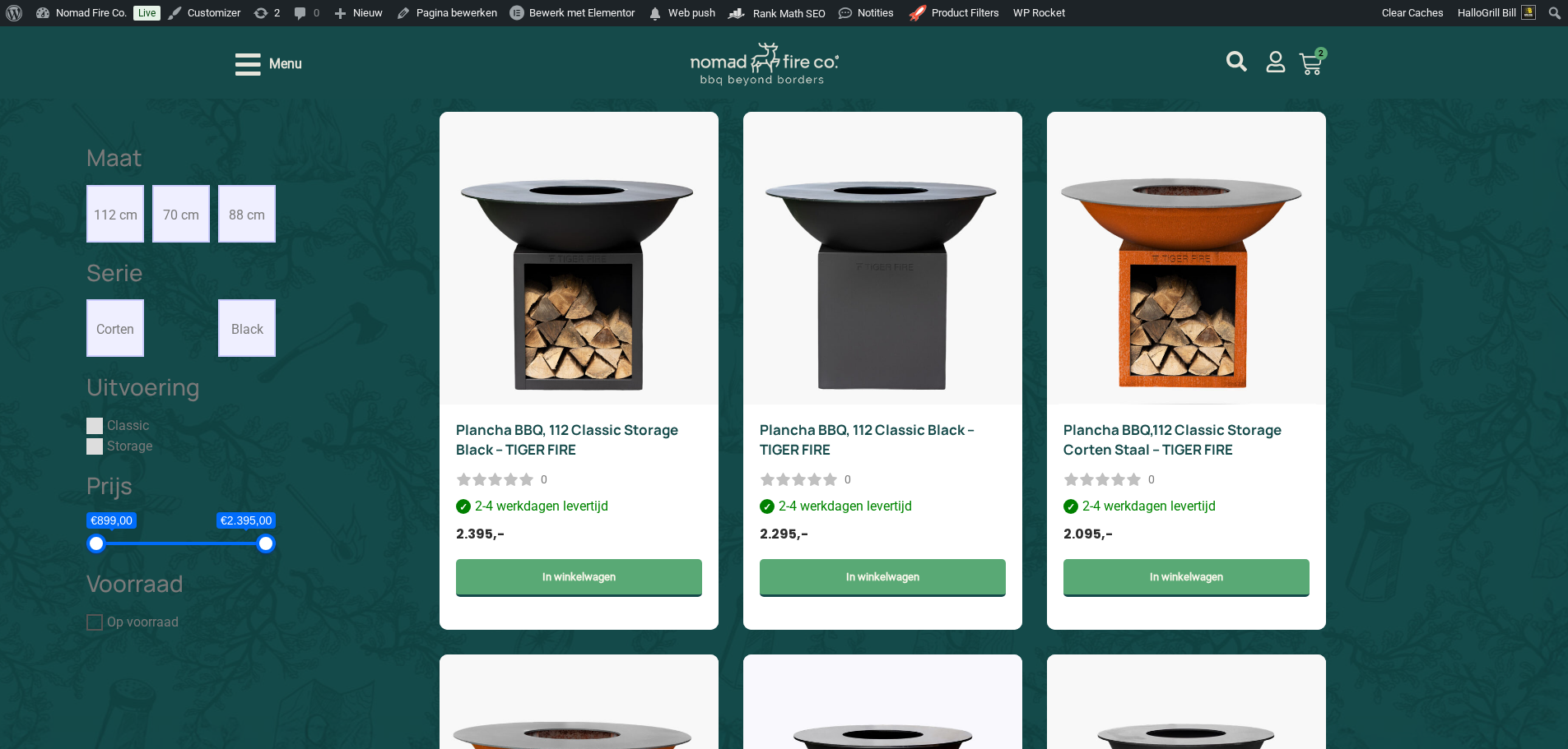
scroll to position [1823, 0]
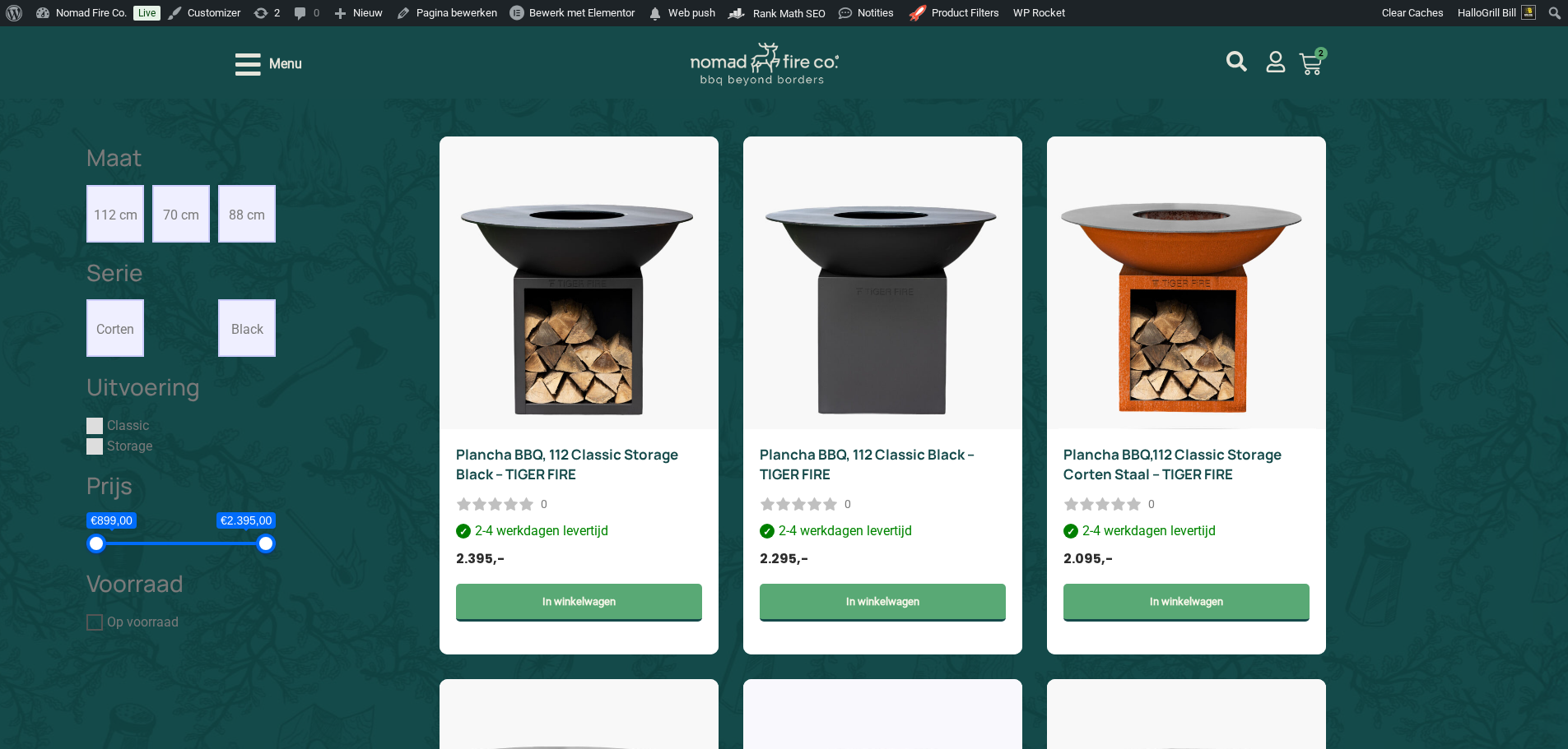
click at [246, 226] on label "88 cm" at bounding box center [247, 213] width 58 height 58
click at [0, 0] on input "88 cm" at bounding box center [0, 0] width 0 height 0
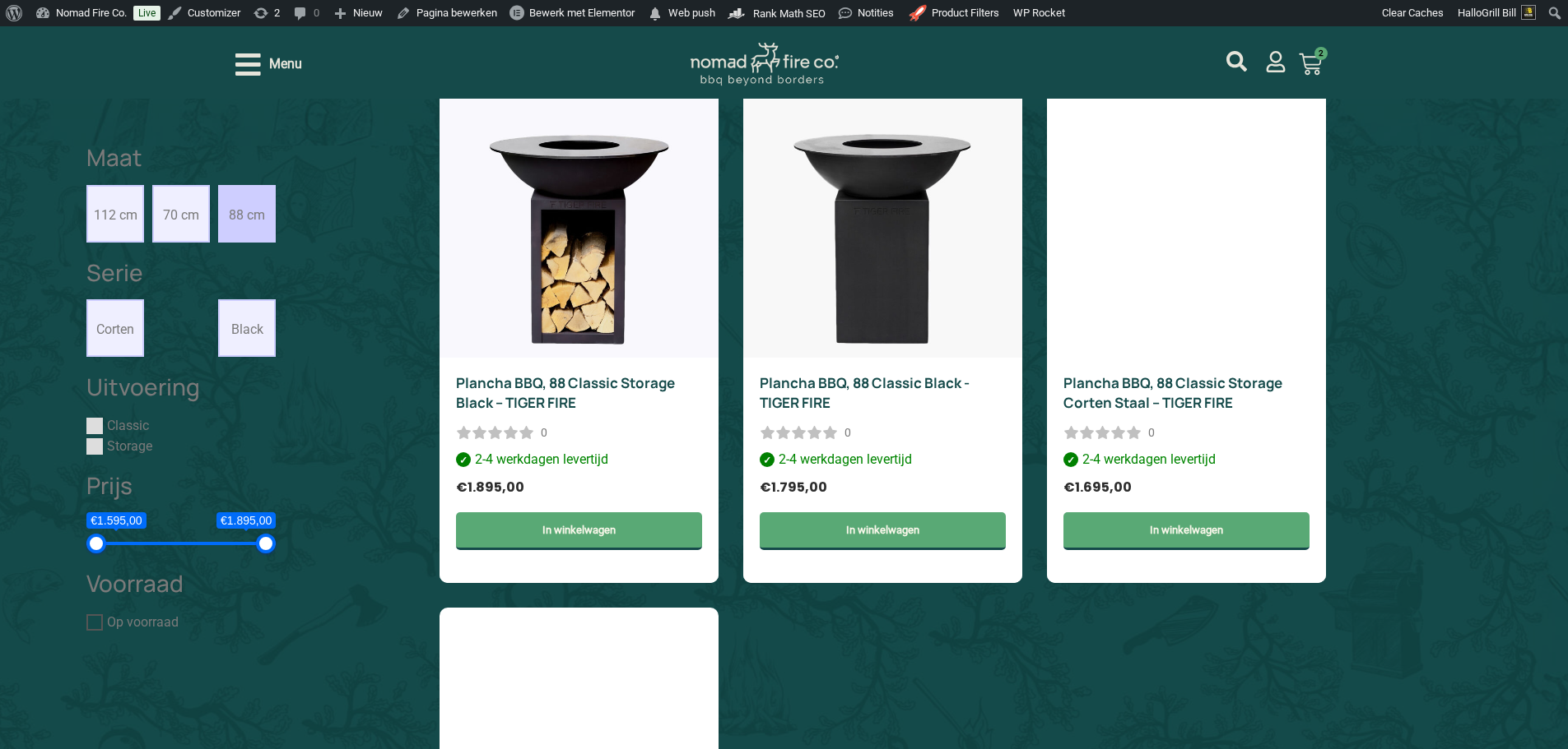
scroll to position [1791, 0]
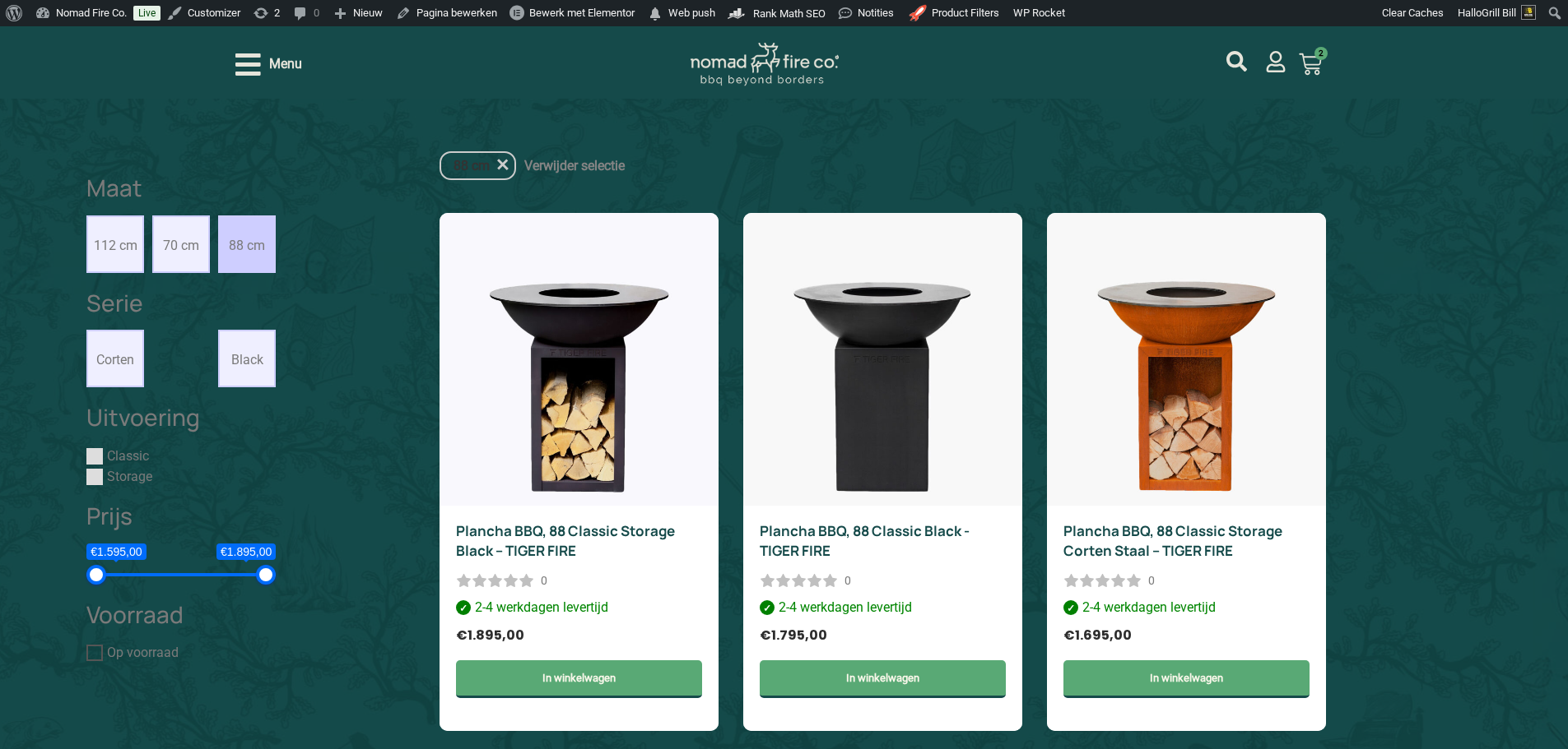
click at [276, 235] on div "Filter Serie Corten Black Line Maat 112 cm 70 cm 88 cm Voorraad Op voorraad Pri…" at bounding box center [254, 741] width 353 height 1196
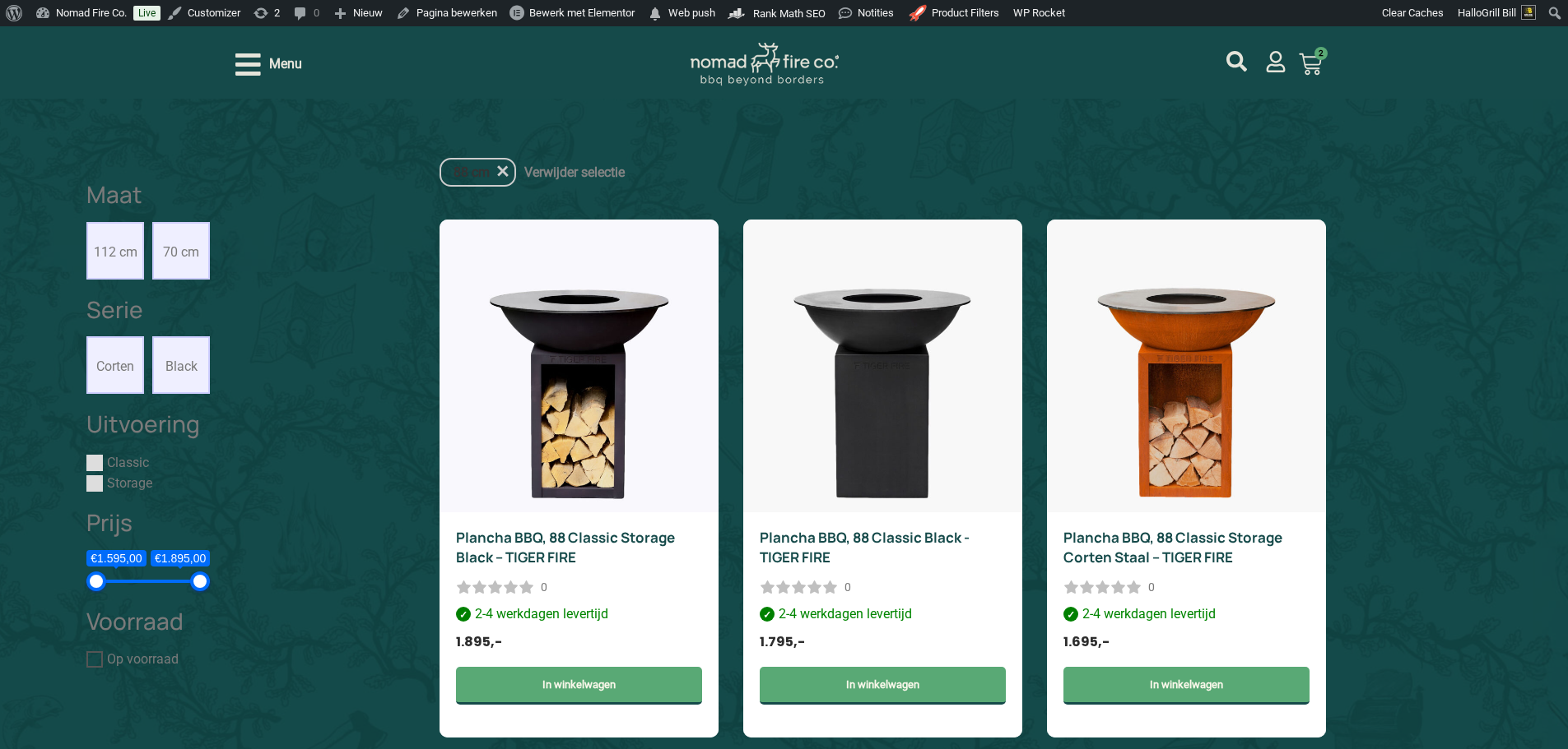
scroll to position [1791, 0]
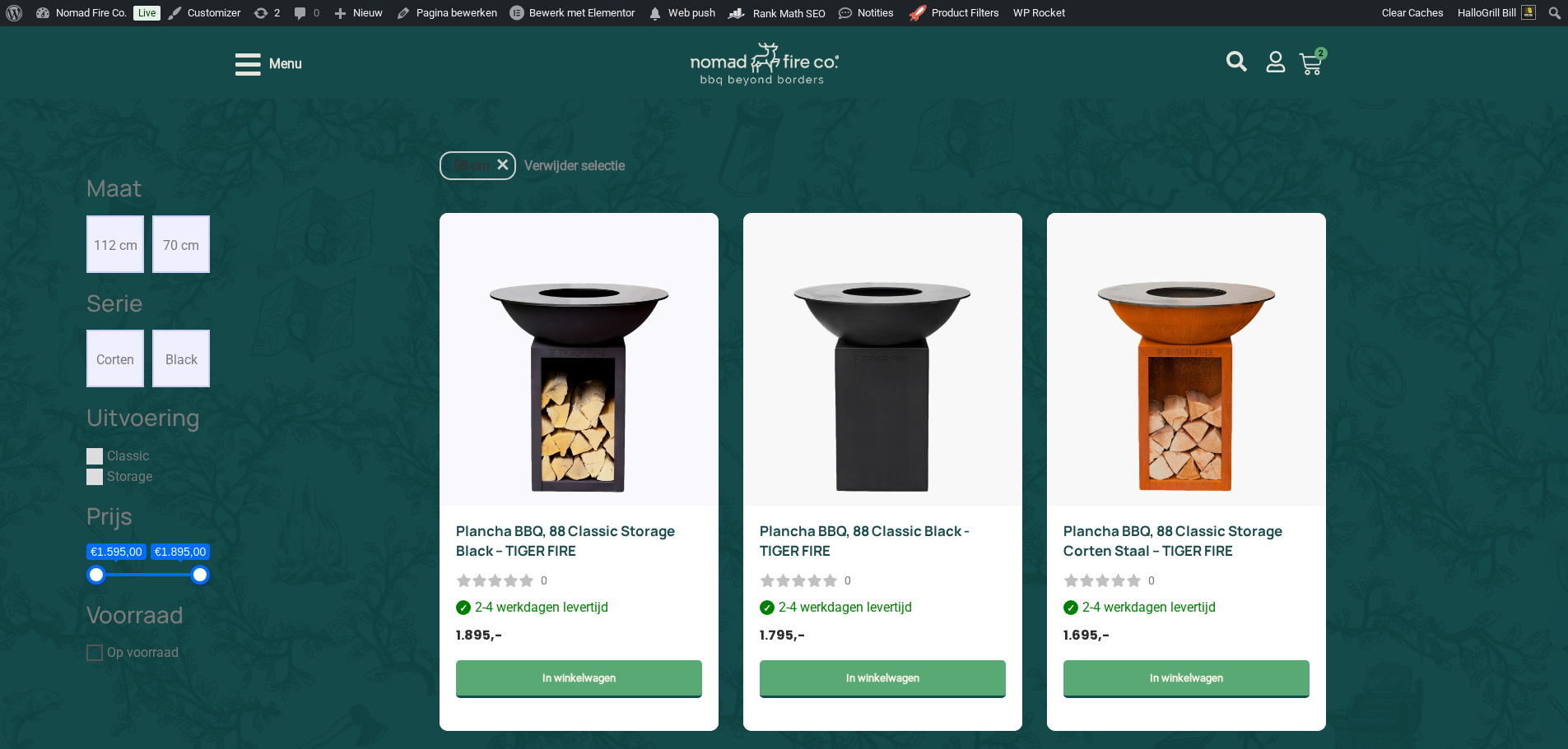
click at [210, 340] on label "Black Line" at bounding box center [181, 359] width 58 height 58
click at [0, 0] on input "Black Line" at bounding box center [0, 0] width 0 height 0
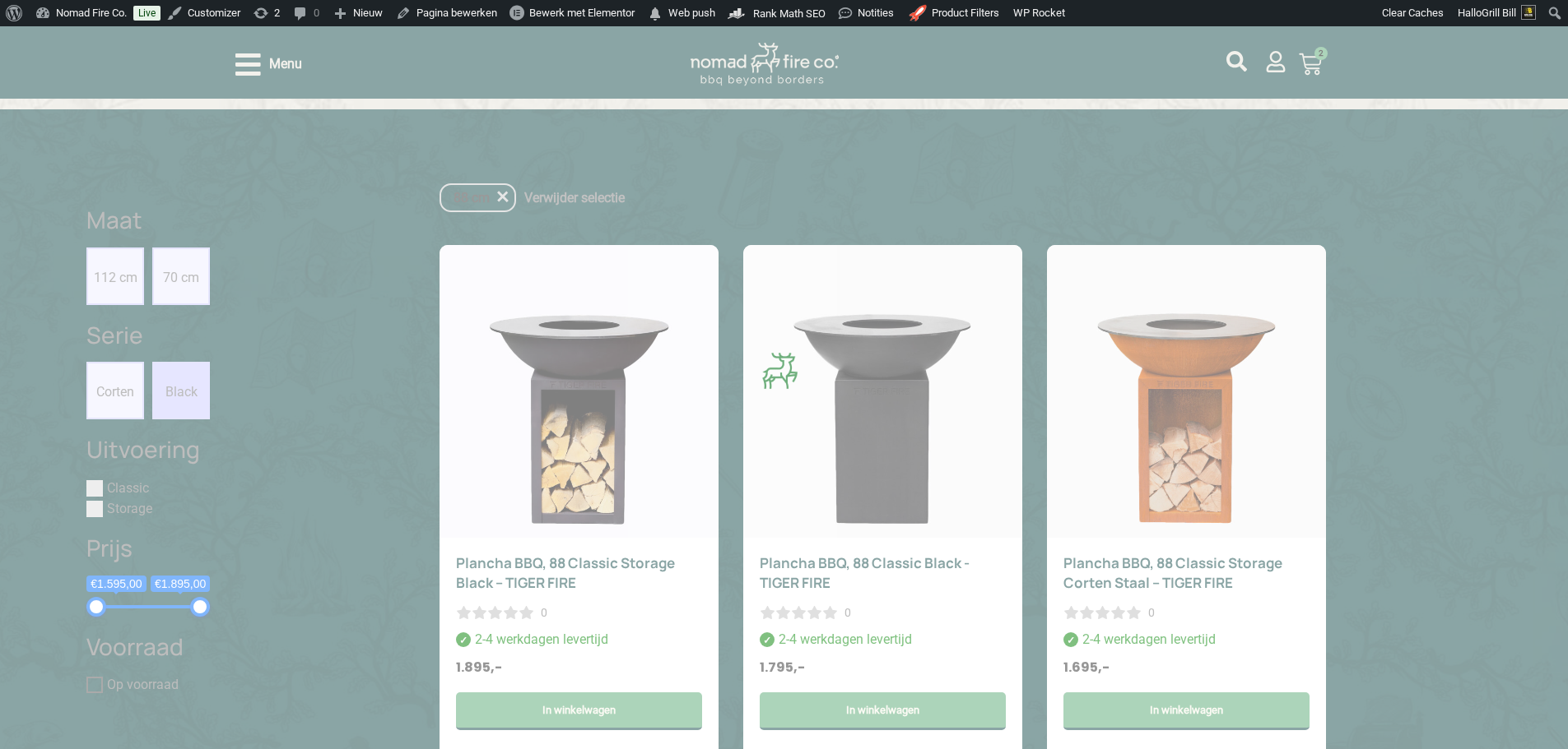
scroll to position [1755, 0]
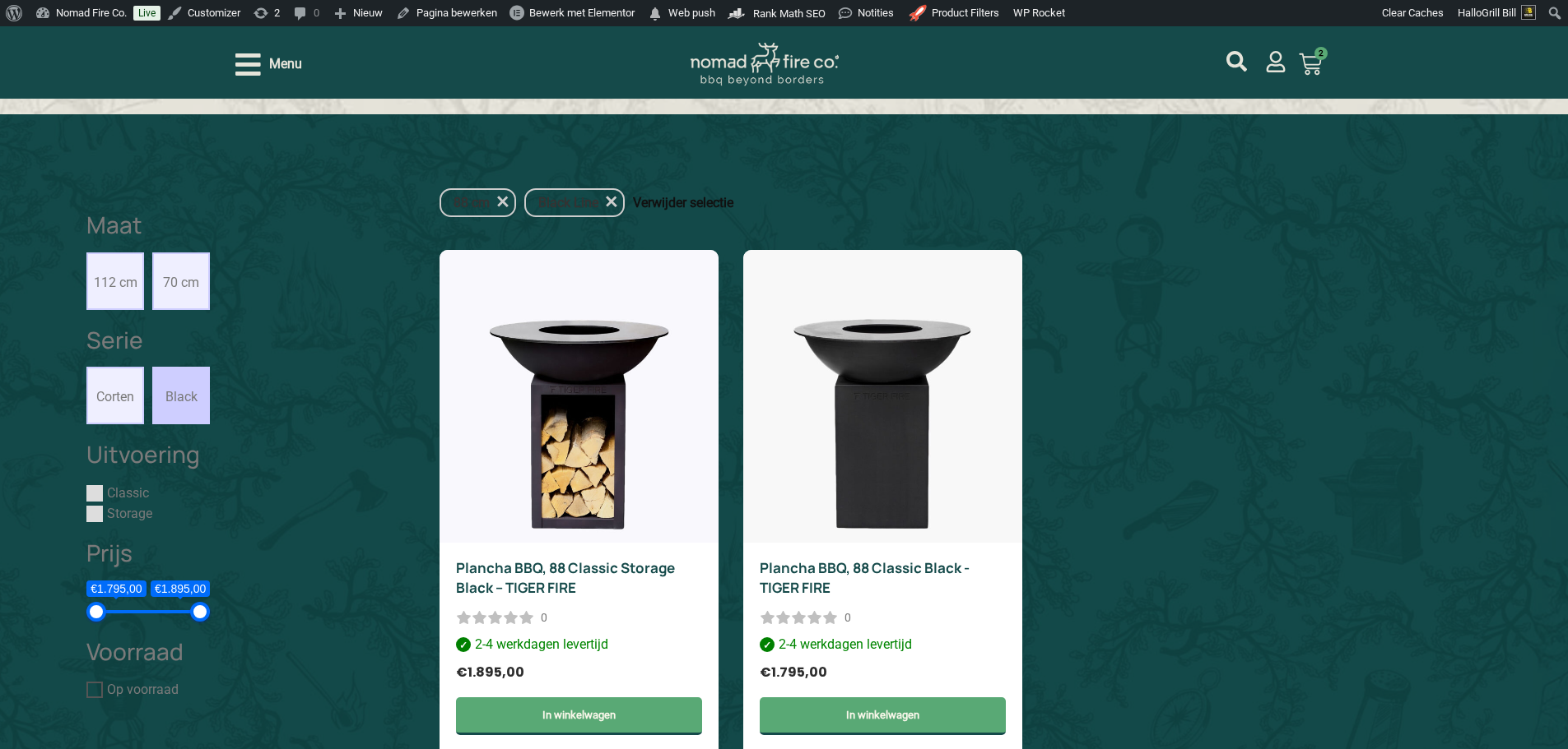
click at [695, 192] on link "Verwijder selectie" at bounding box center [683, 202] width 100 height 20
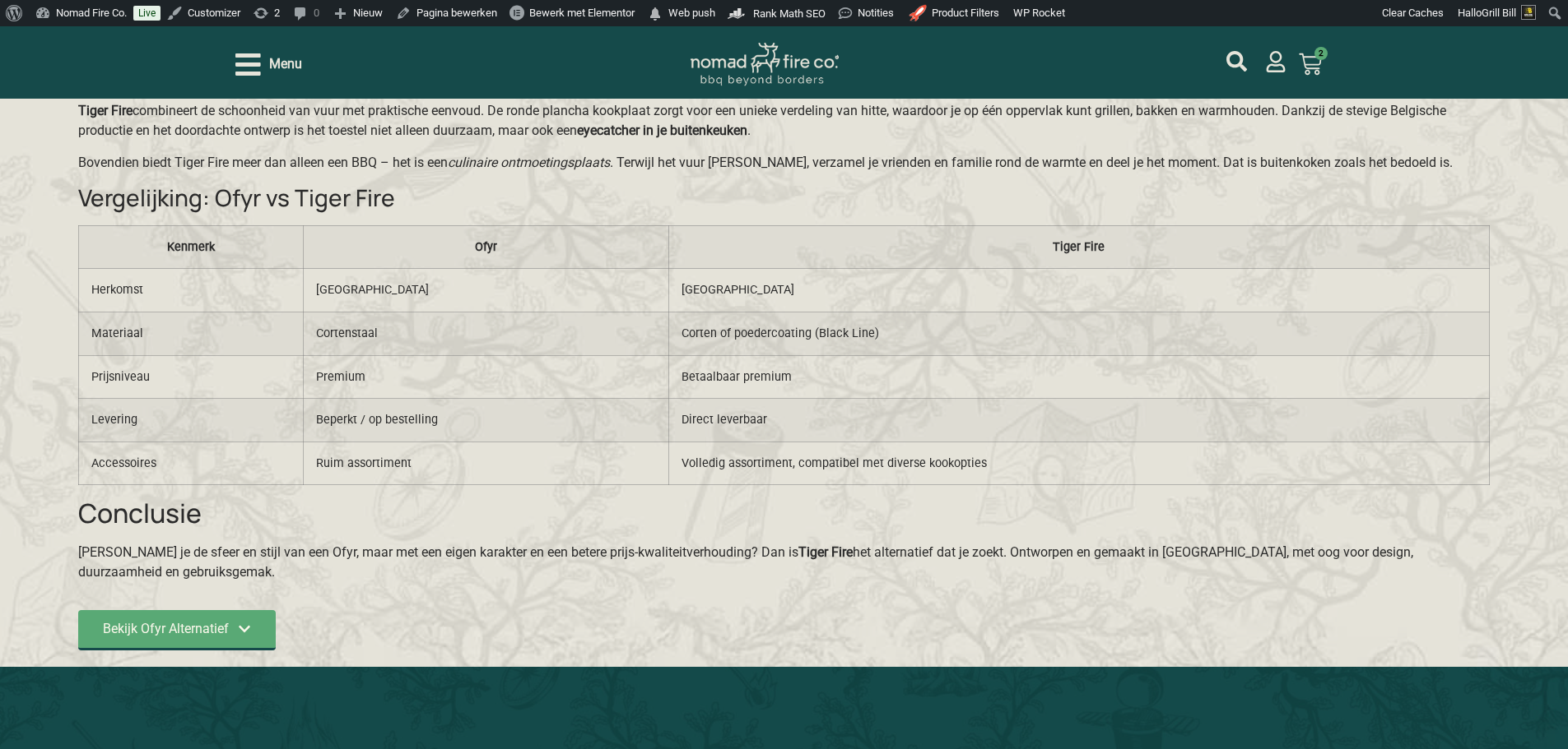
scroll to position [1481, 0]
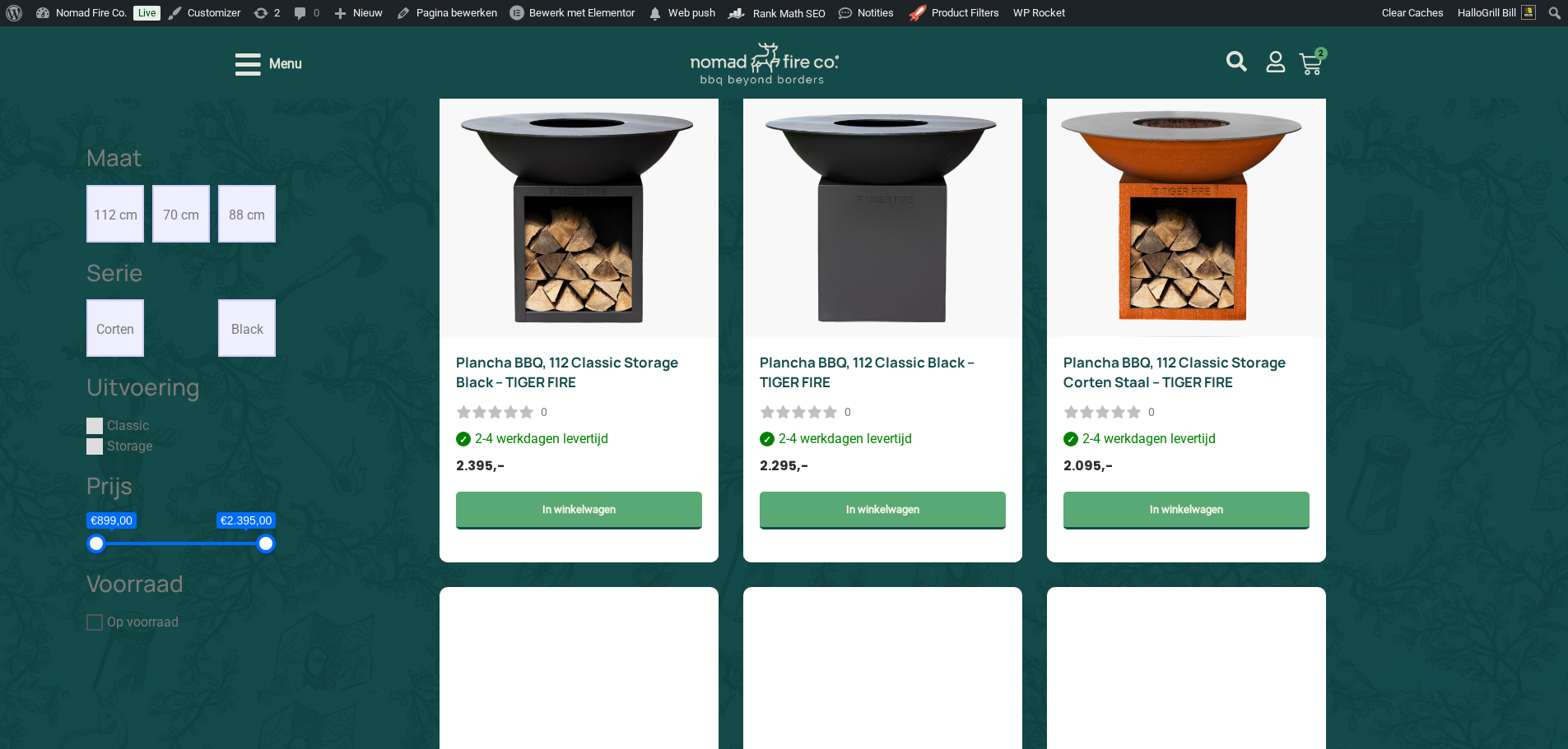
scroll to position [986, 0]
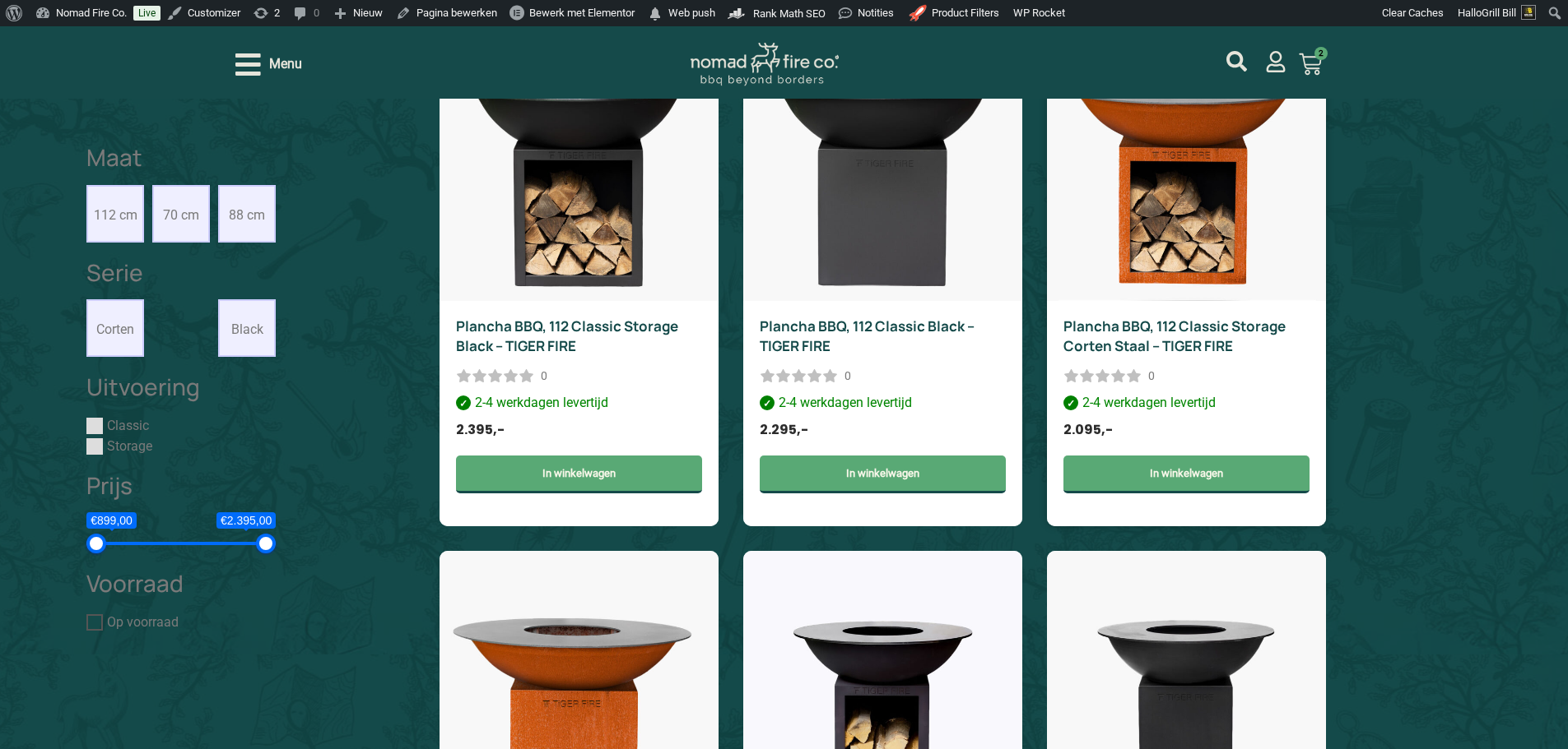
click at [1226, 347] on link "Plancha BBQ, 112 Classic Storage Corten Staal – TIGER FIRE" at bounding box center [1174, 336] width 222 height 38
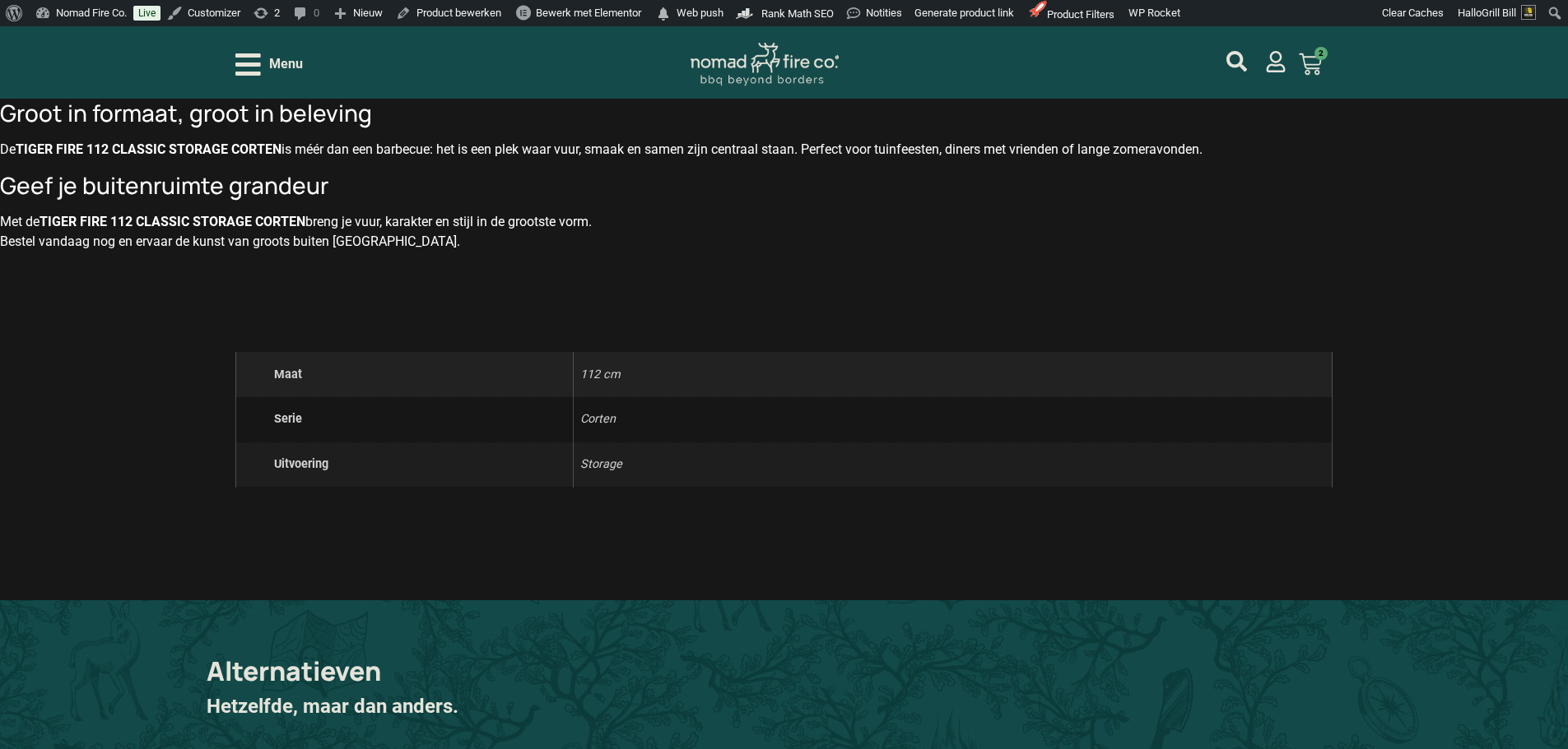
scroll to position [2138, 0]
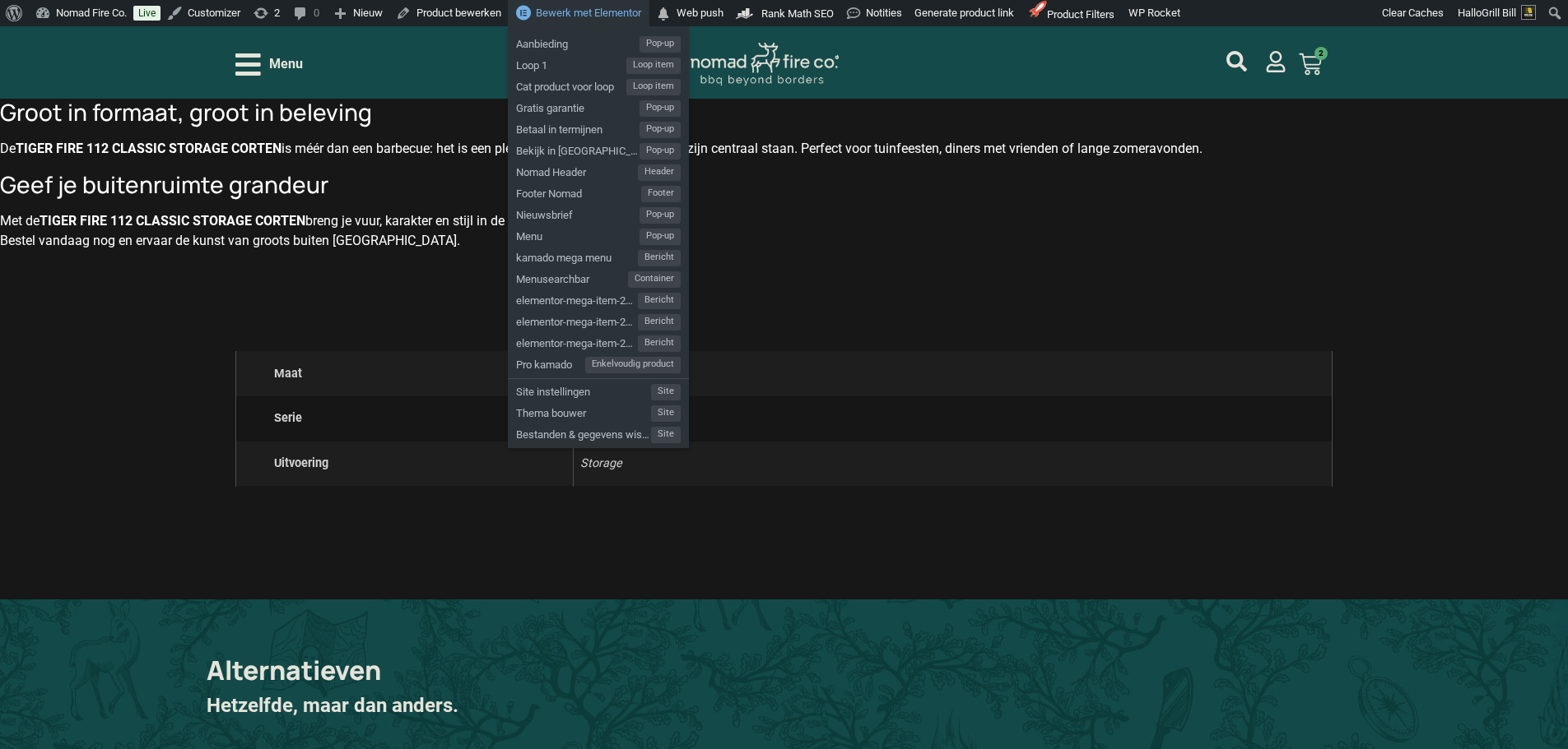
click at [589, 13] on span "Bewerk met Elementor" at bounding box center [588, 12] width 105 height 12
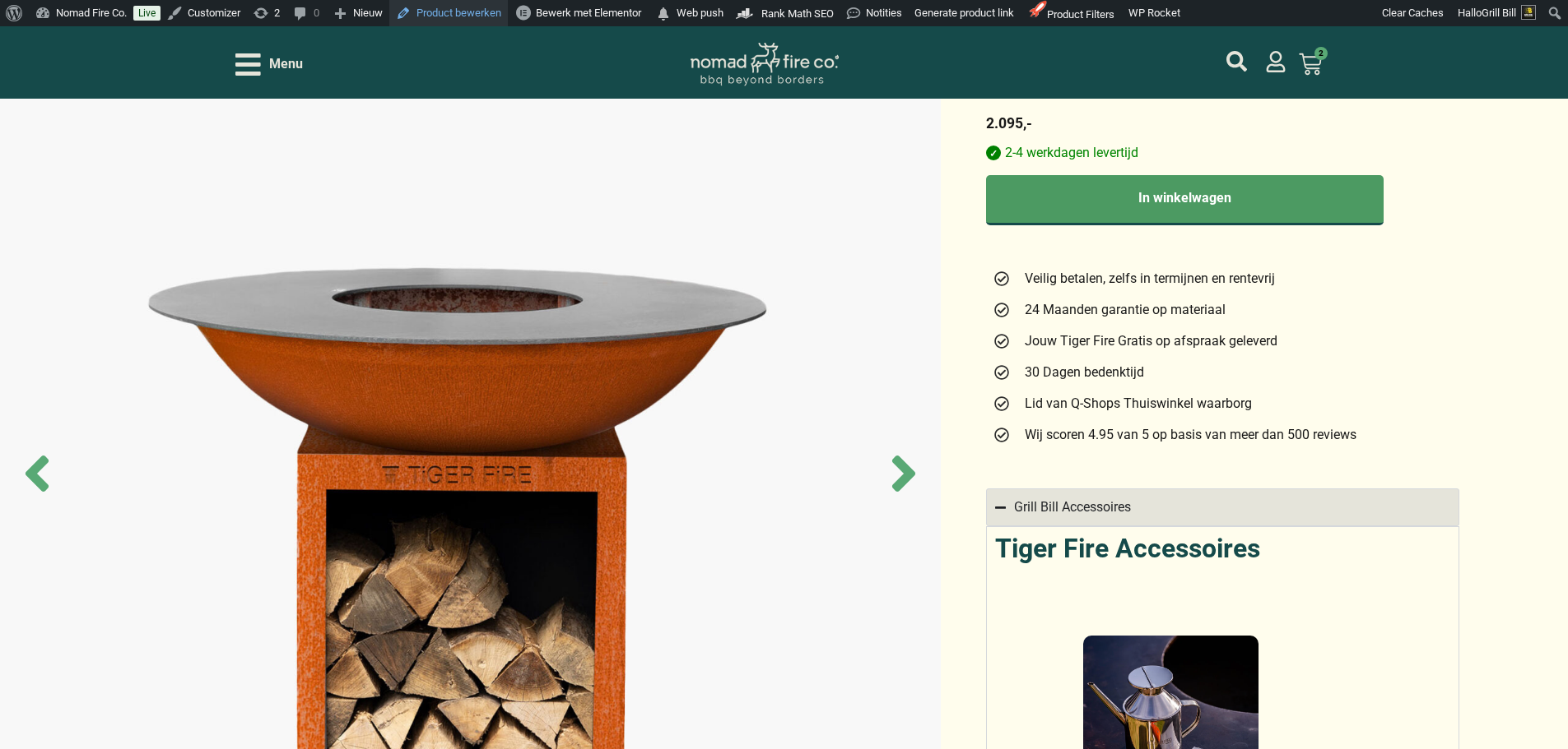
scroll to position [83, 0]
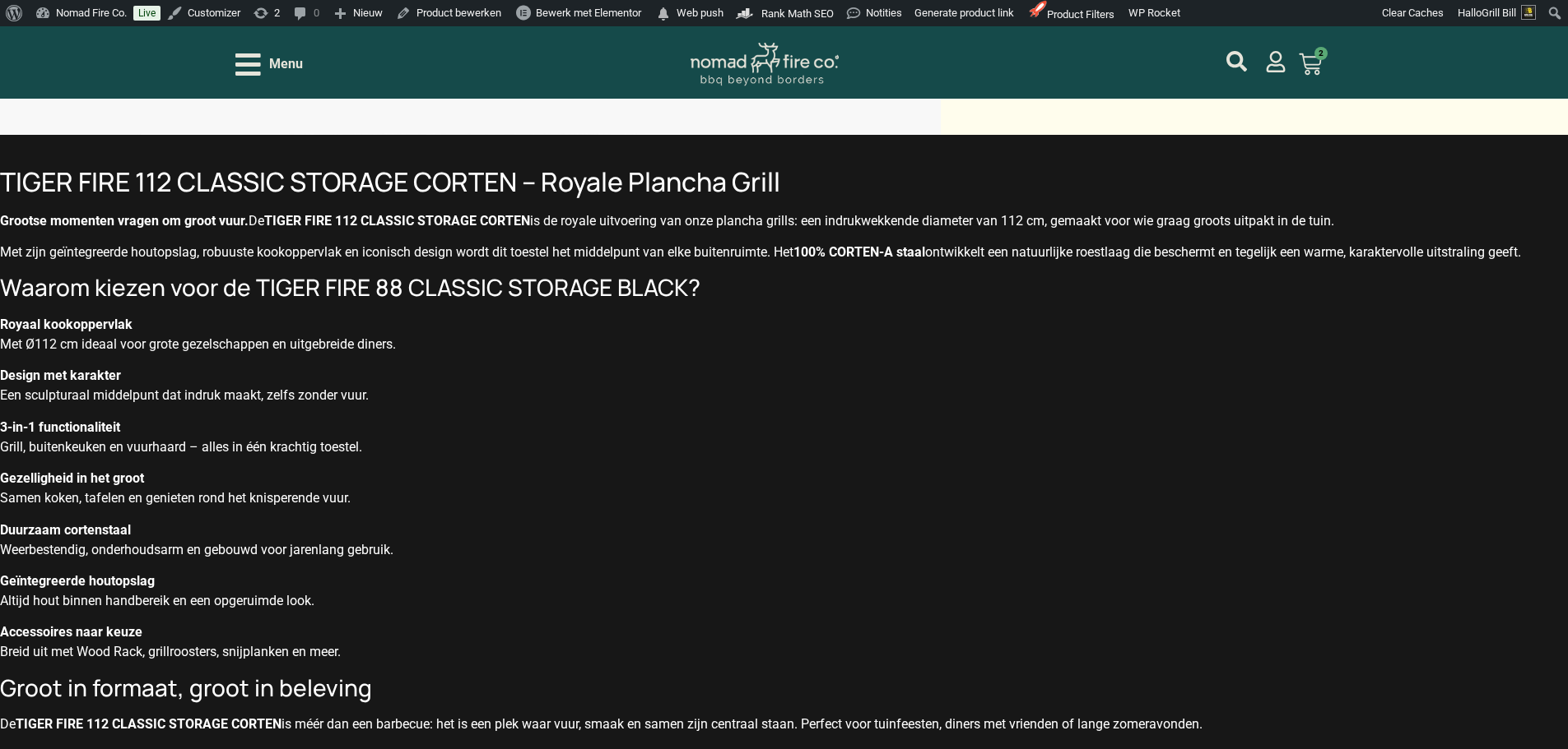
scroll to position [1152, 0]
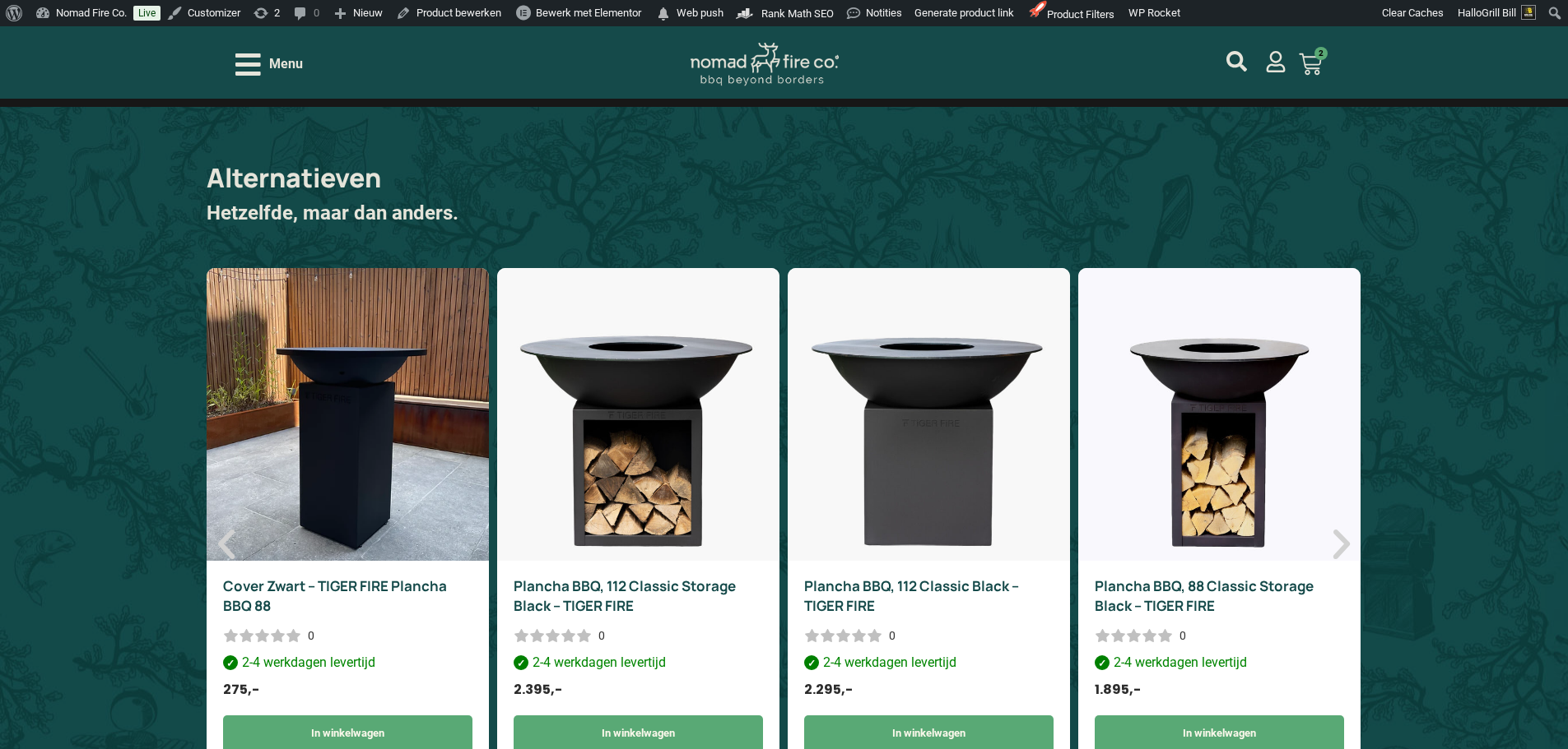
scroll to position [2632, 0]
click at [716, 487] on img "2 / 6" at bounding box center [638, 413] width 282 height 293
click at [656, 472] on img "2 / 6" at bounding box center [638, 413] width 282 height 293
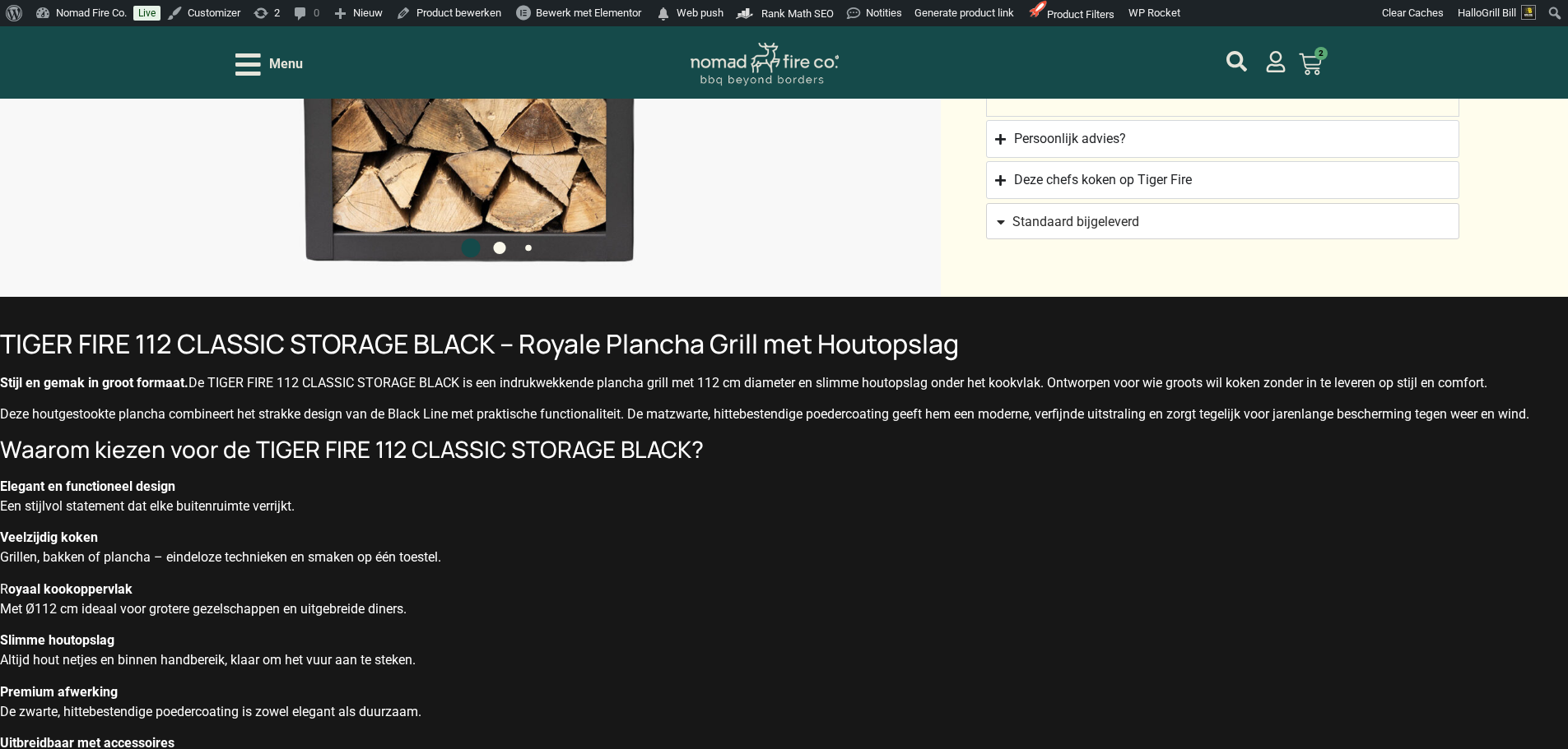
scroll to position [1481, 0]
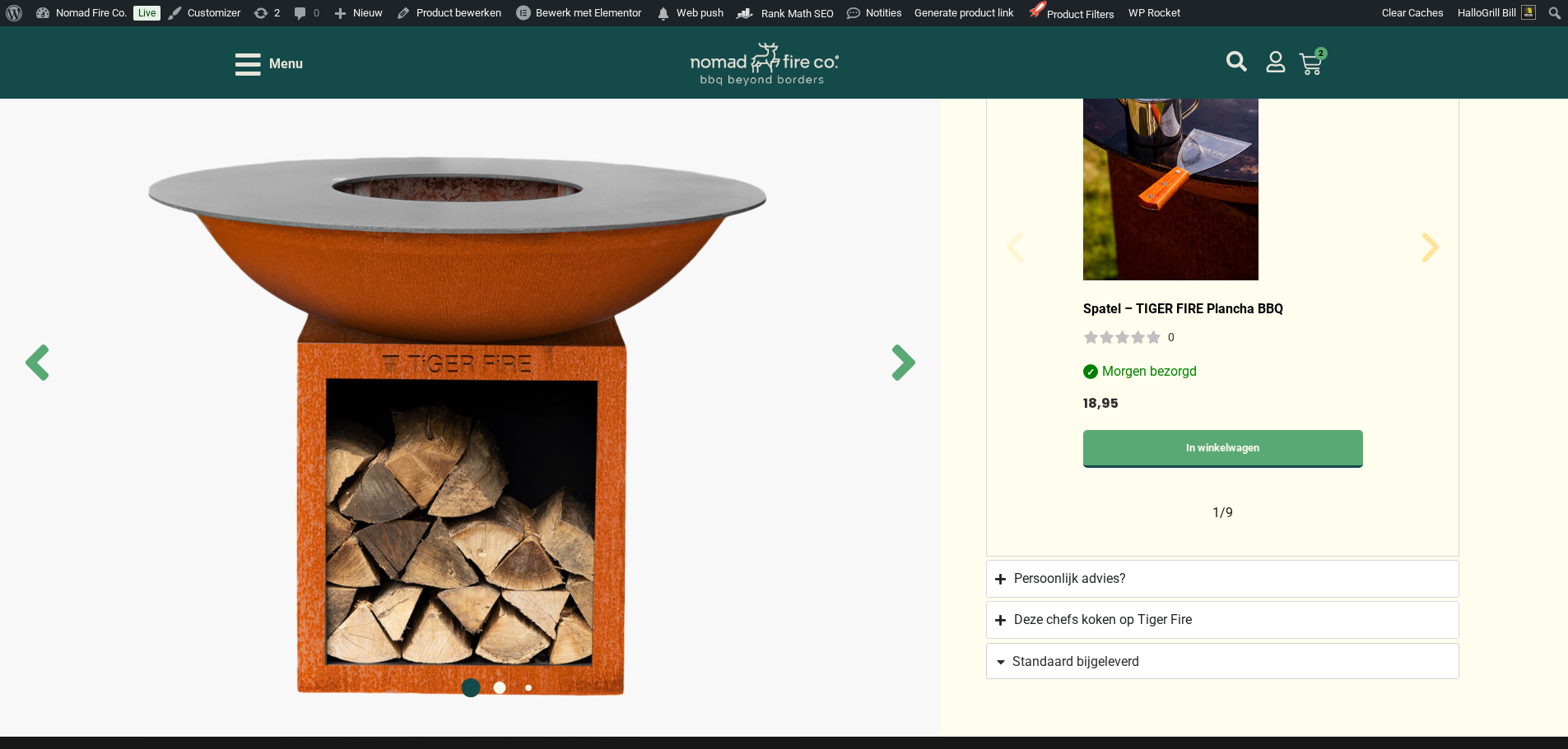
scroll to position [986, 0]
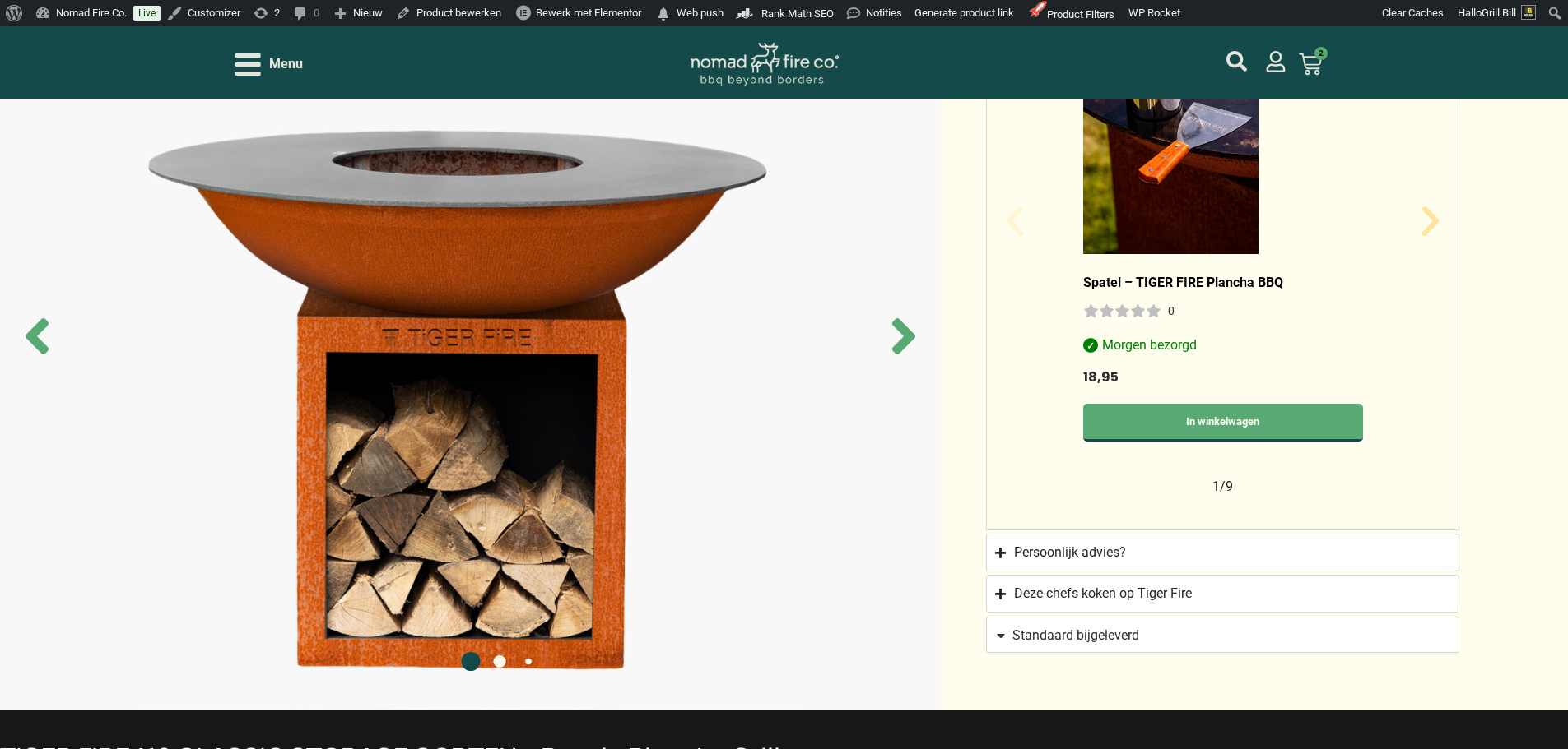
click at [670, 469] on img at bounding box center [470, 336] width 941 height 749
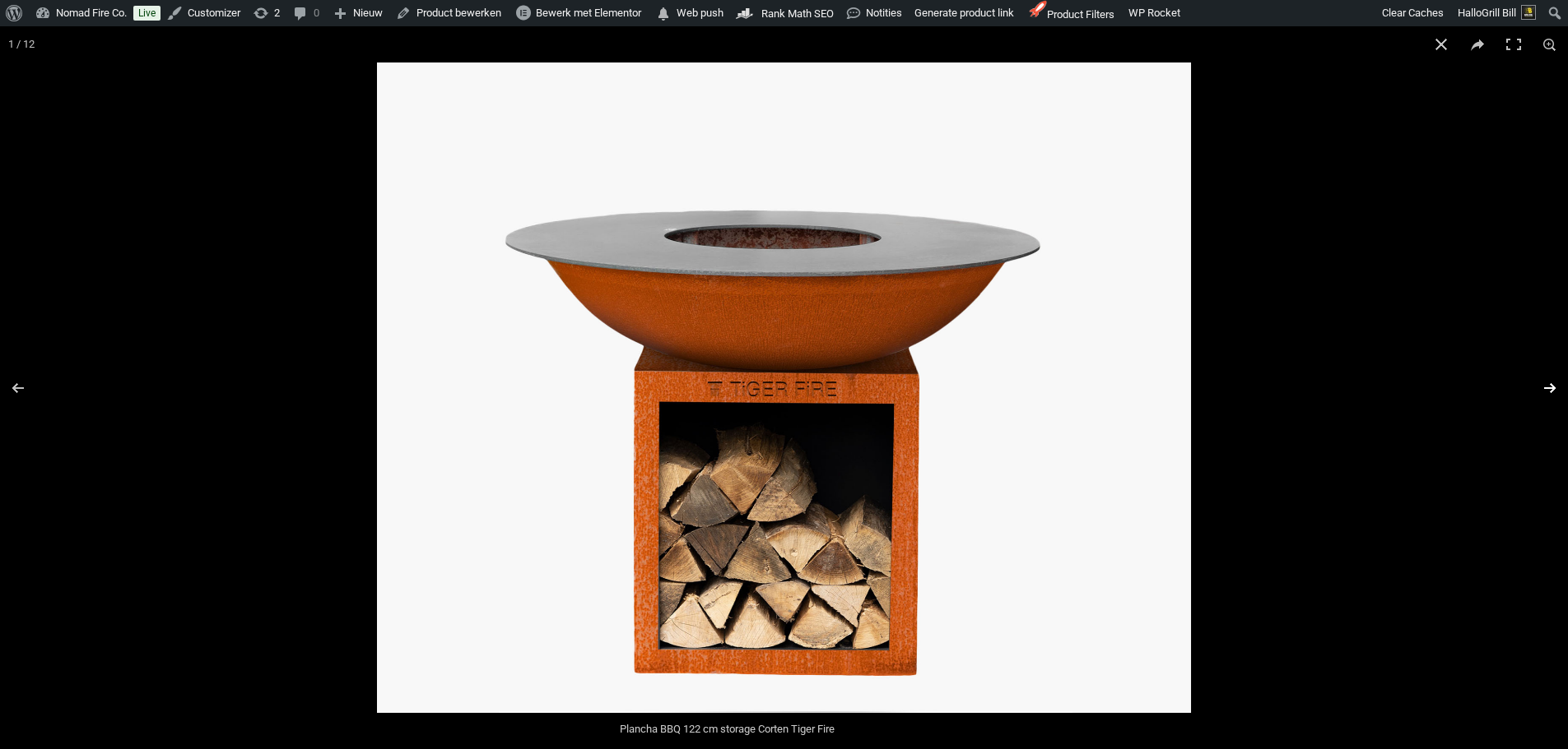
click at [1553, 394] on button "Next (arrow right)" at bounding box center [1539, 388] width 58 height 83
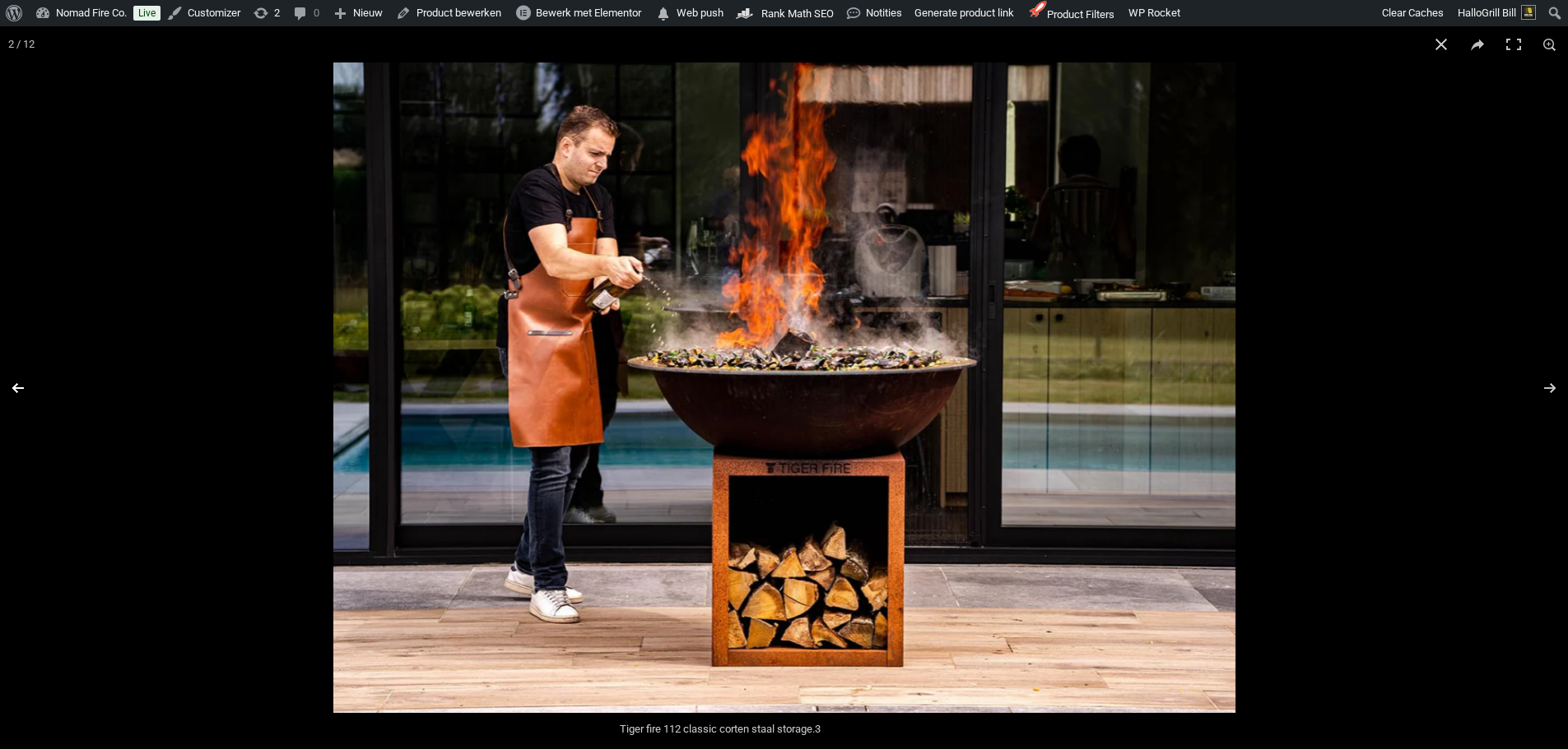
click at [14, 387] on button "Previous (arrow left)" at bounding box center [29, 388] width 58 height 83
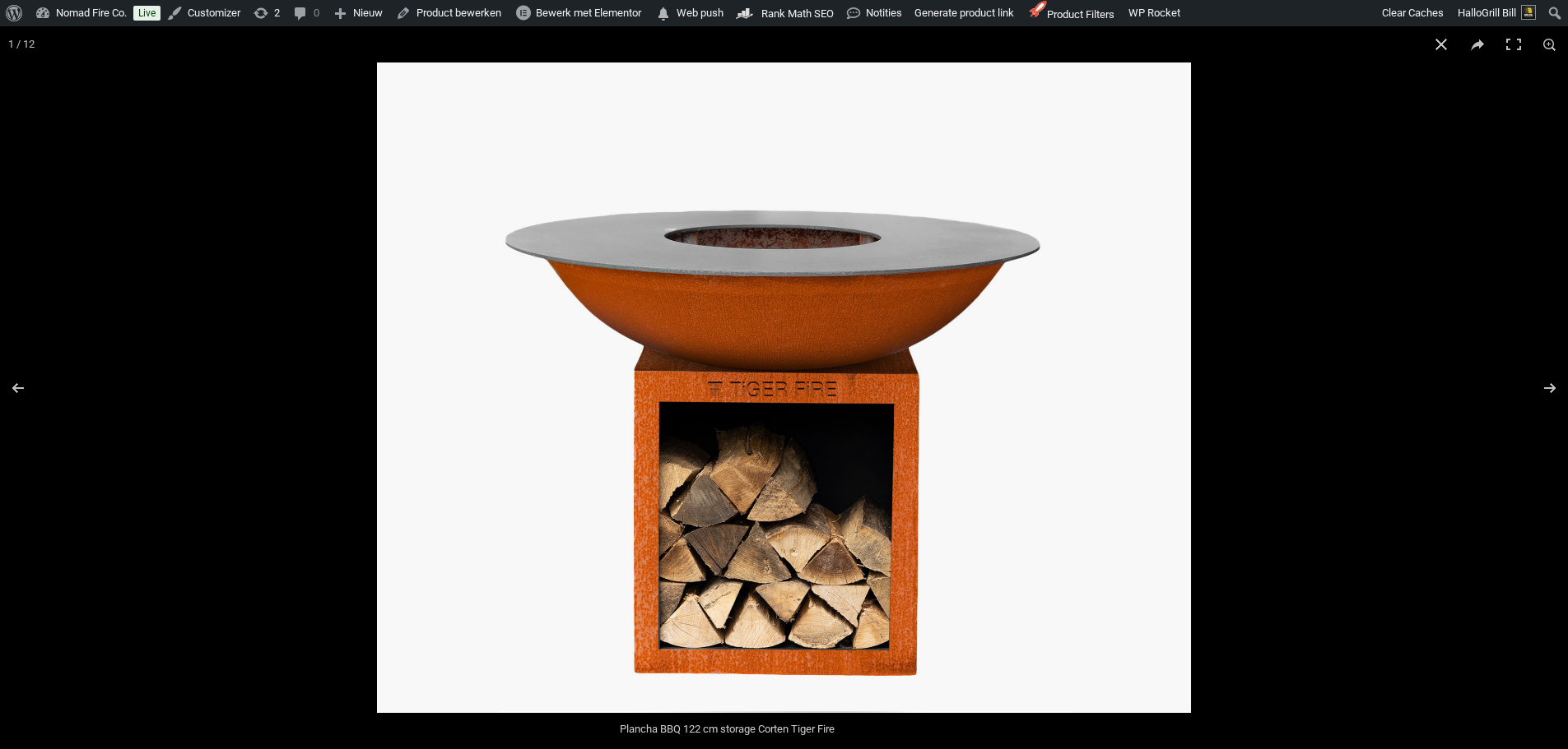
click at [768, 306] on img at bounding box center [784, 387] width 814 height 651
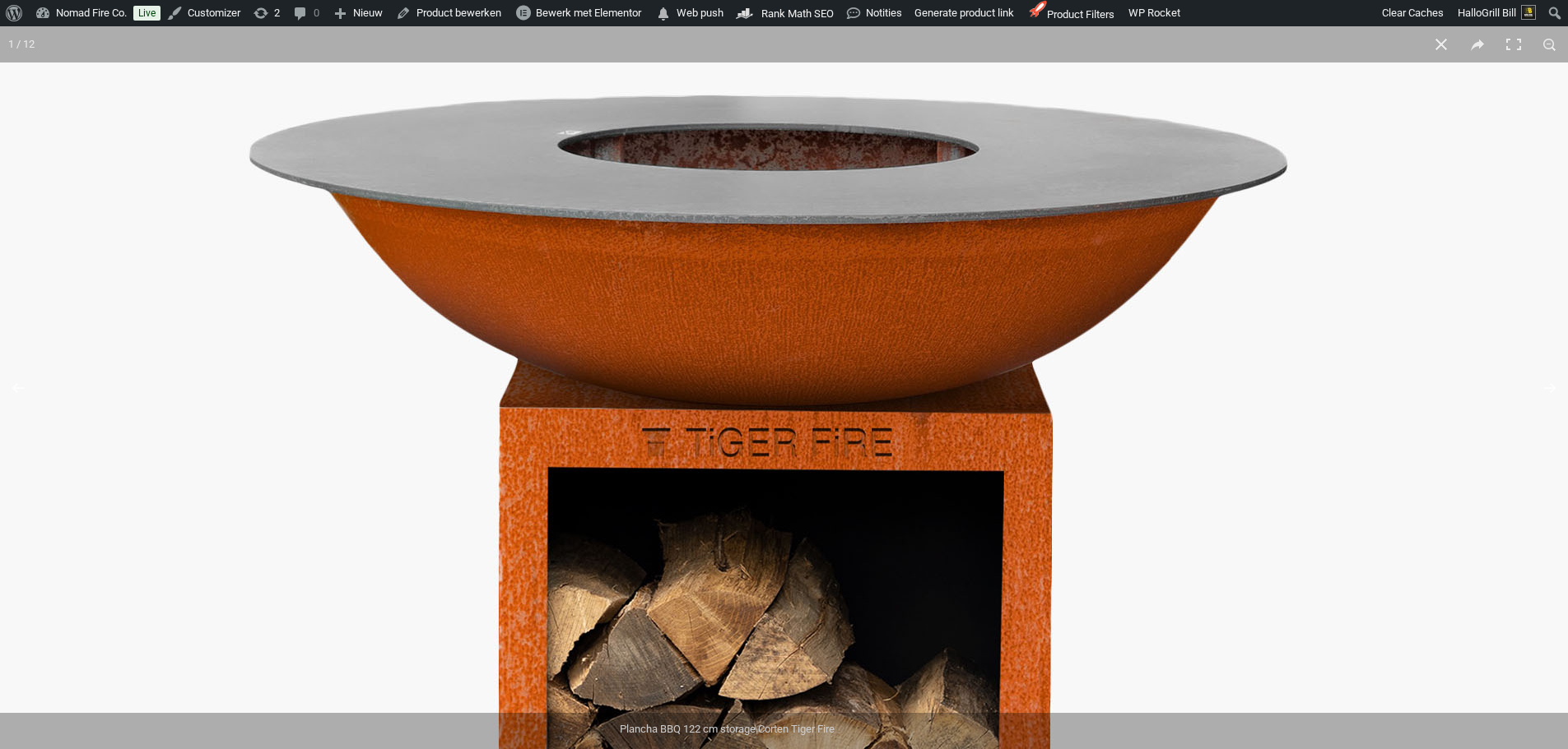
click at [768, 306] on img at bounding box center [790, 440] width 1580 height 1263
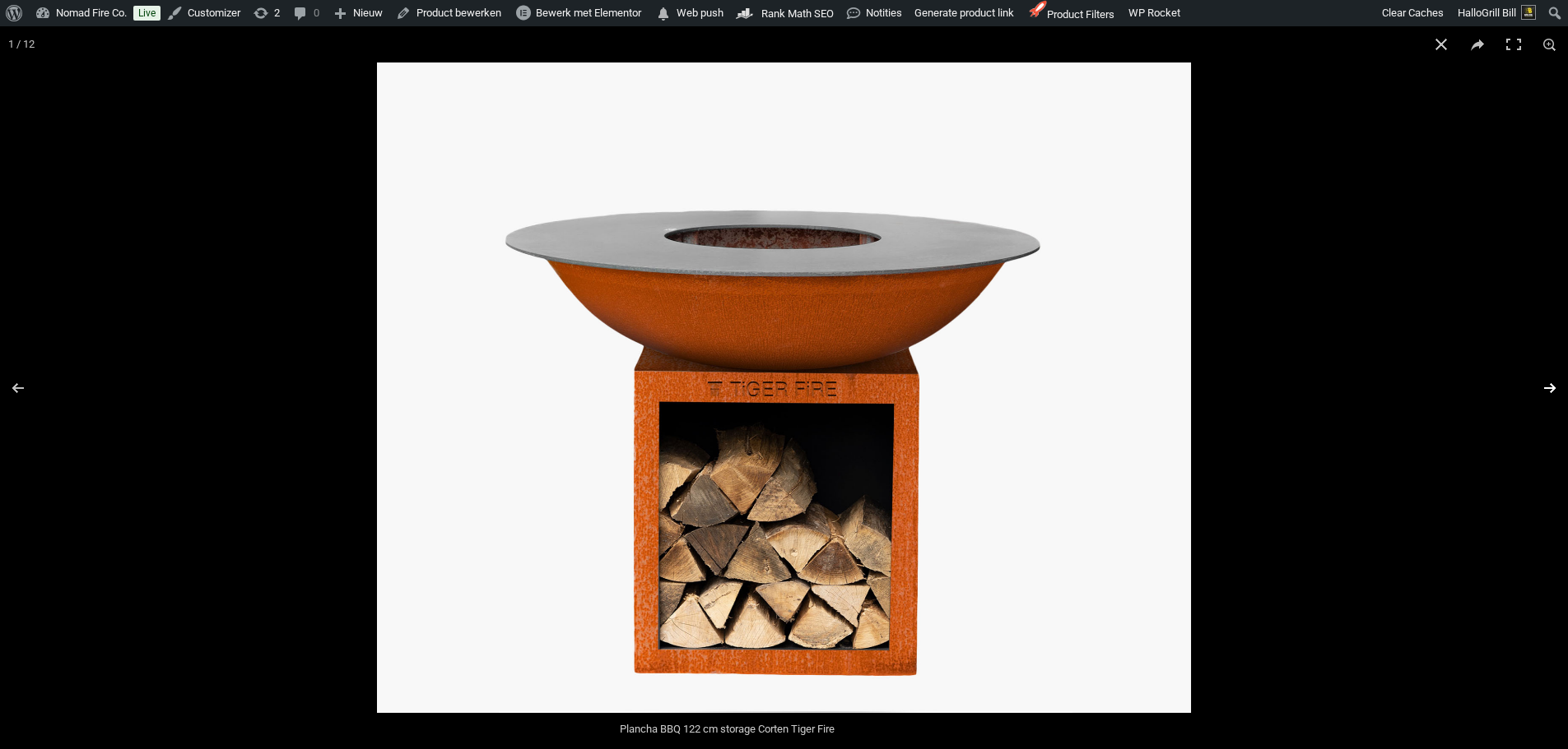
click at [1539, 383] on button "Next (arrow right)" at bounding box center [1539, 388] width 58 height 83
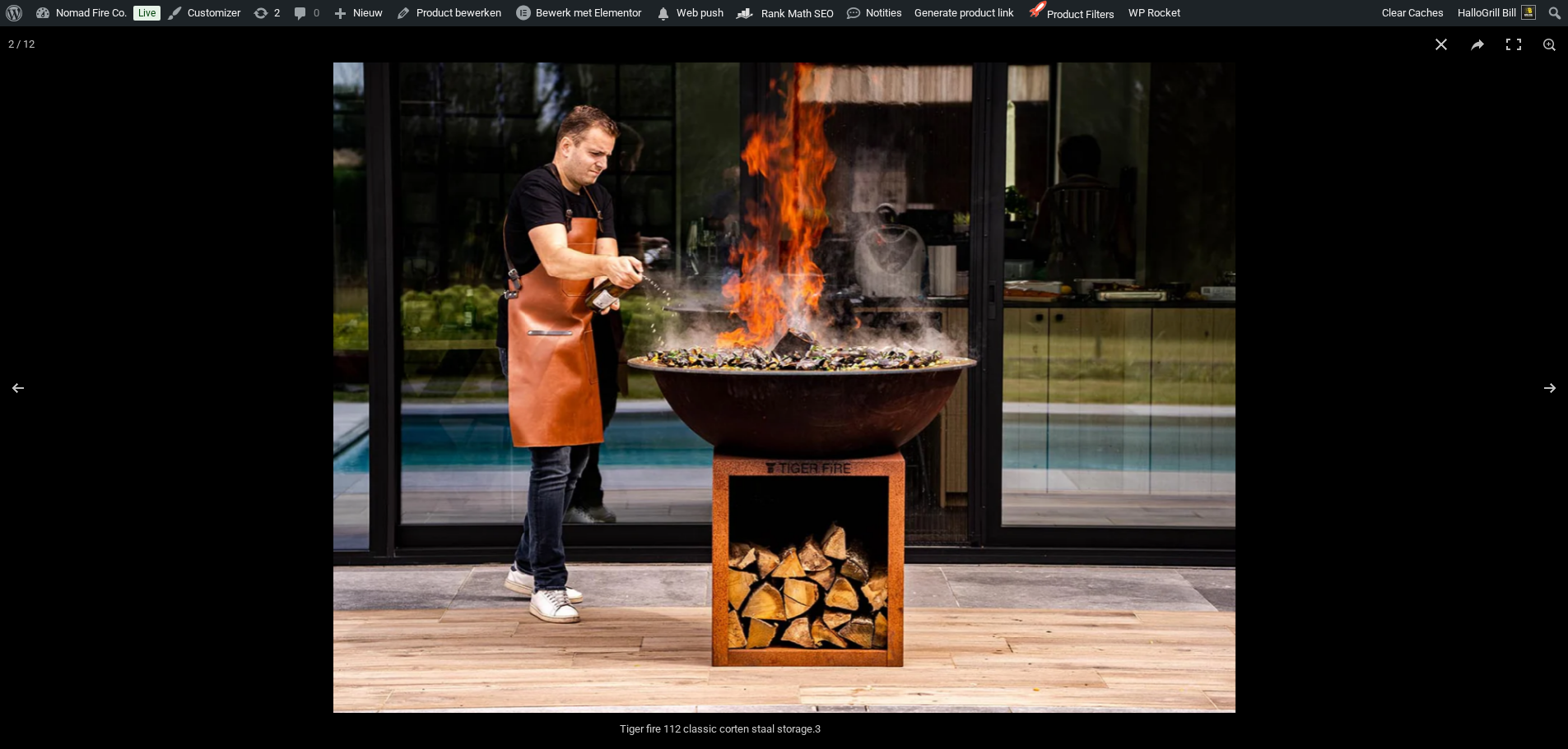
click at [663, 307] on img at bounding box center [784, 387] width 902 height 651
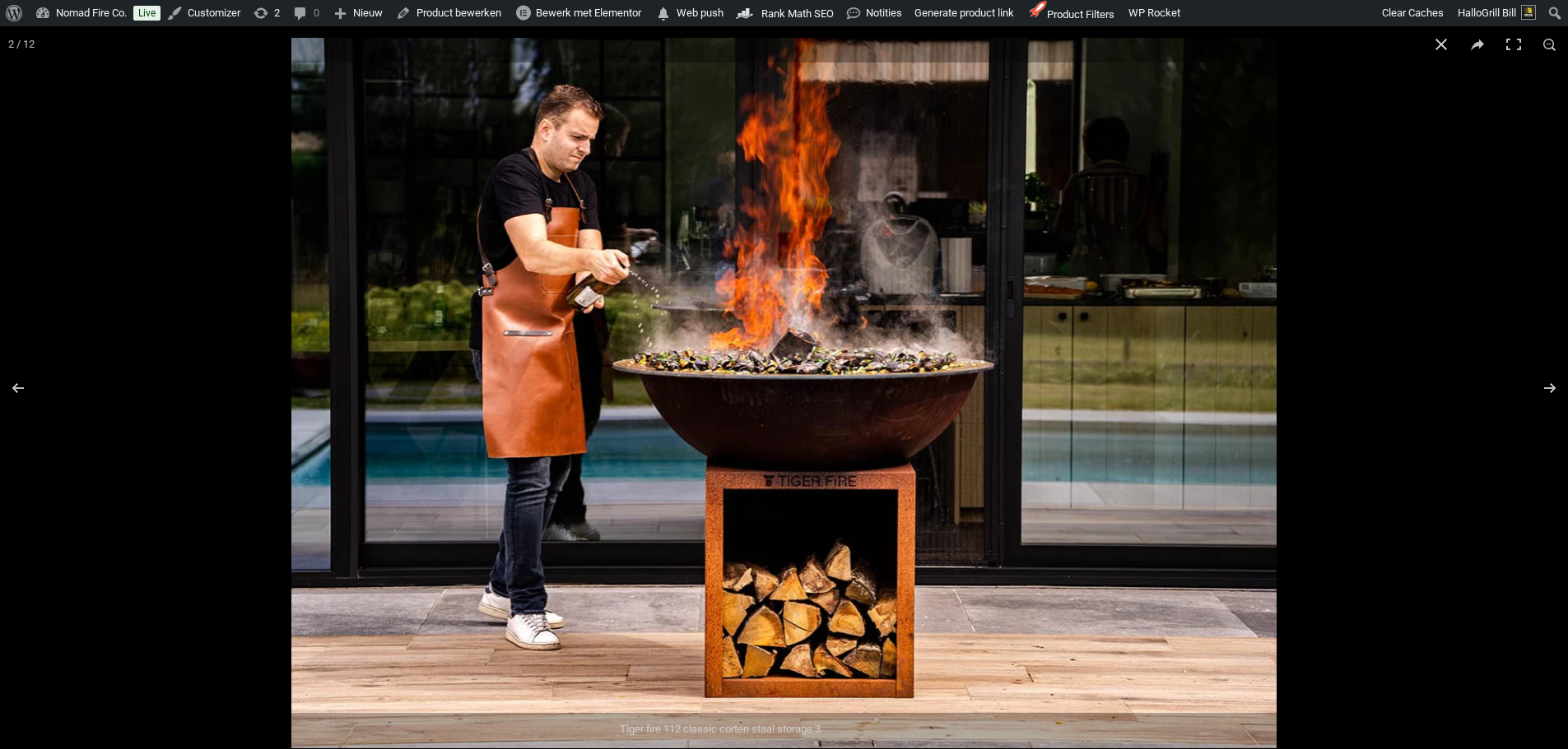
click at [663, 307] on img at bounding box center [784, 392] width 985 height 711
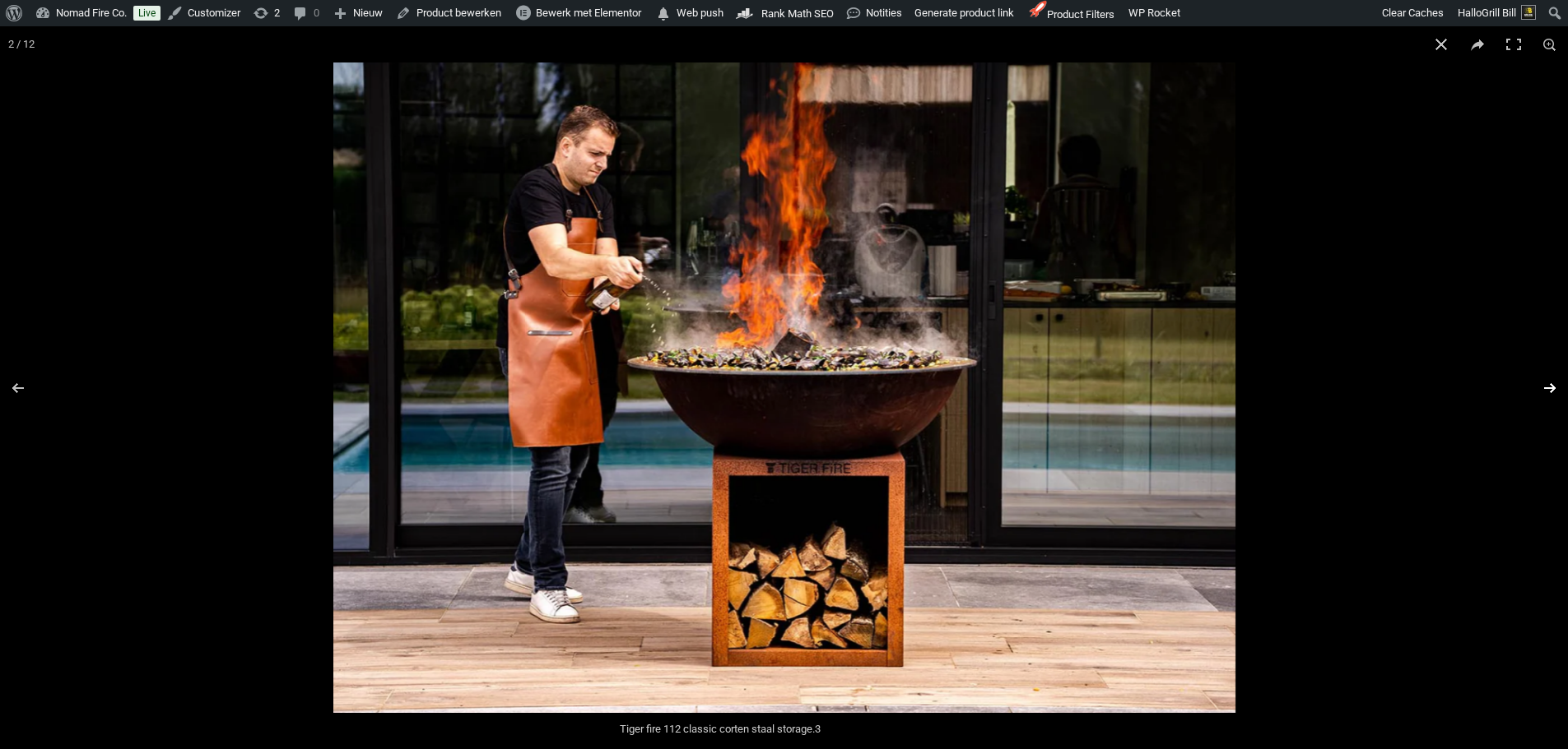
click at [1552, 397] on button "Next (arrow right)" at bounding box center [1539, 388] width 58 height 83
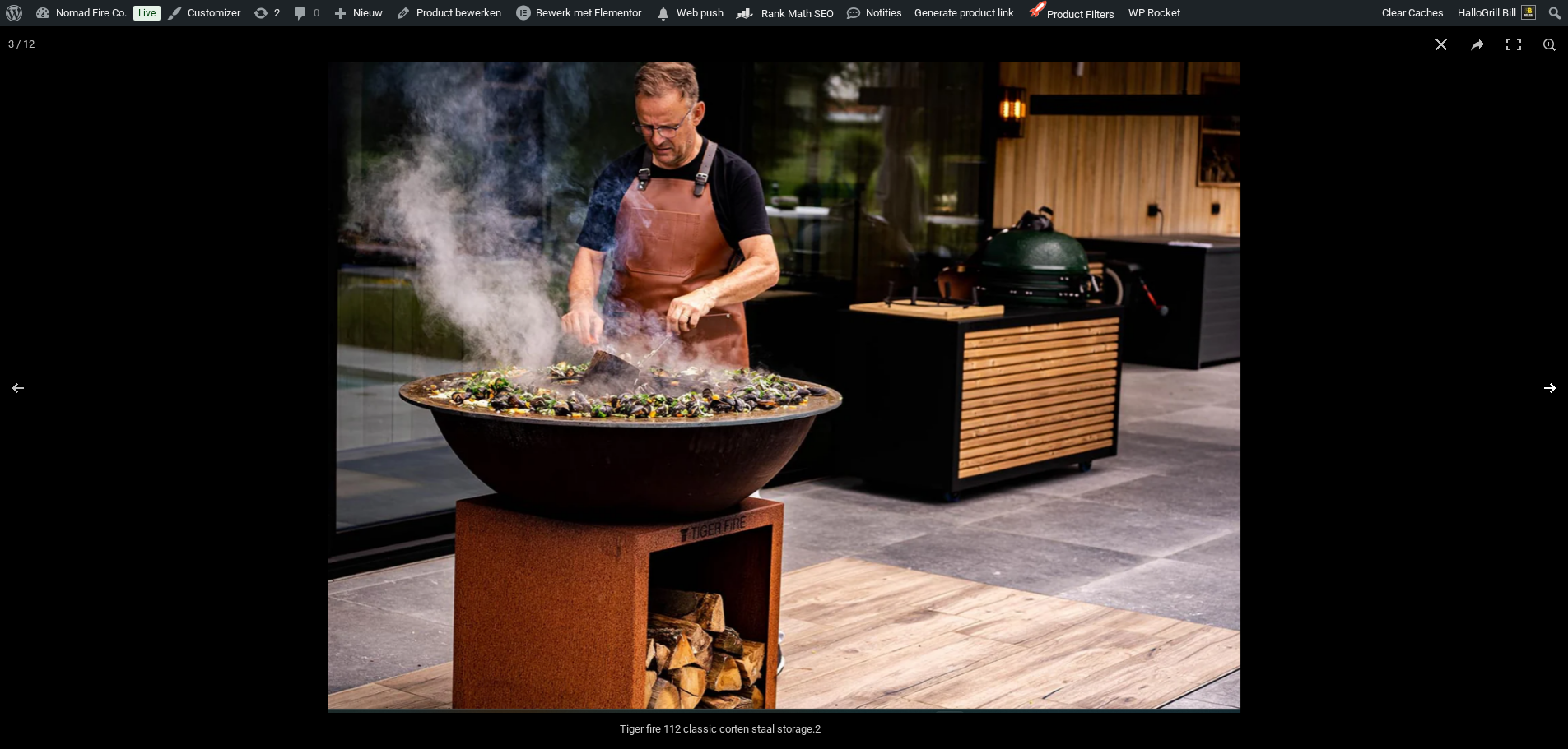
click at [1552, 397] on button "Next (arrow right)" at bounding box center [1539, 388] width 58 height 83
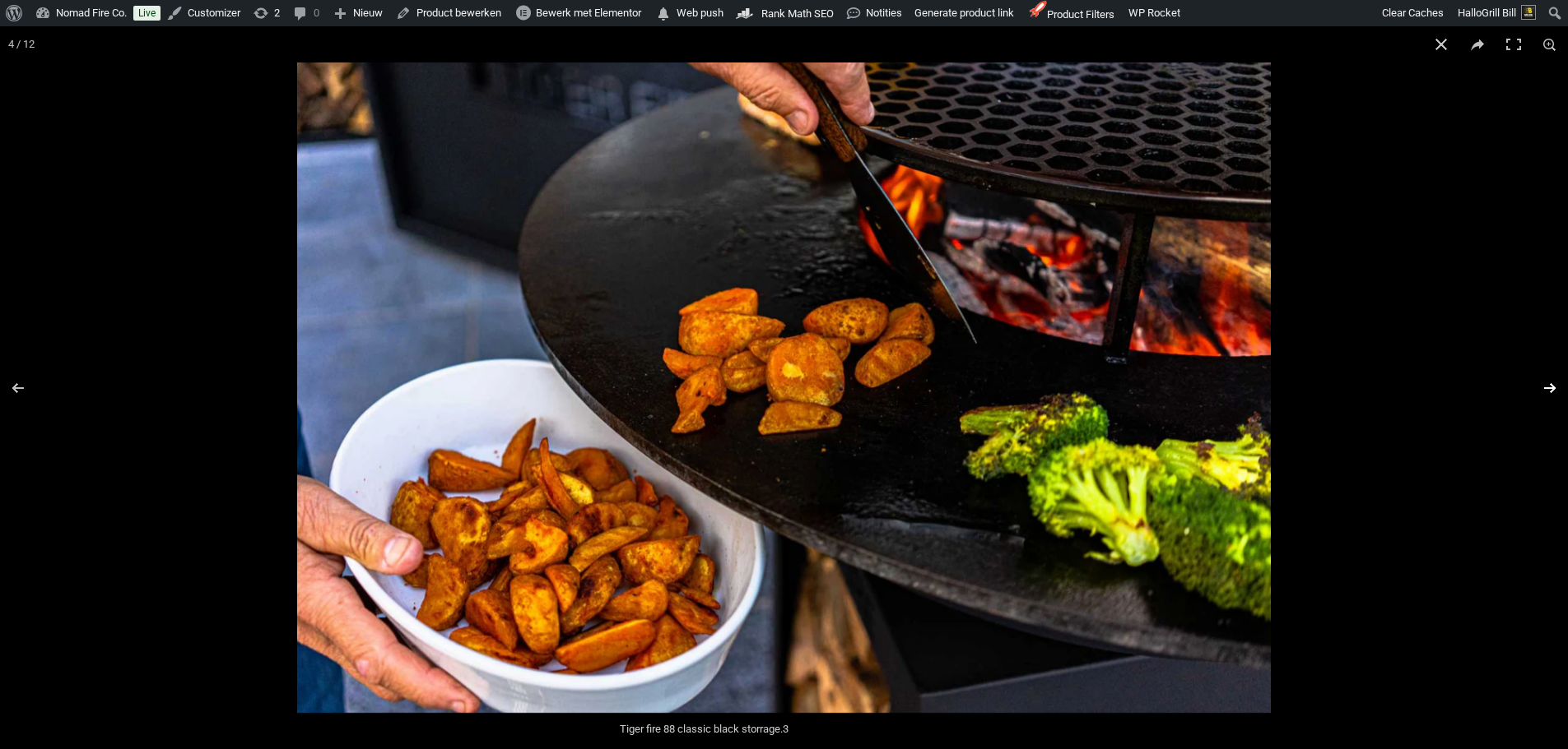
click at [1552, 397] on button "Next (arrow right)" at bounding box center [1539, 388] width 58 height 83
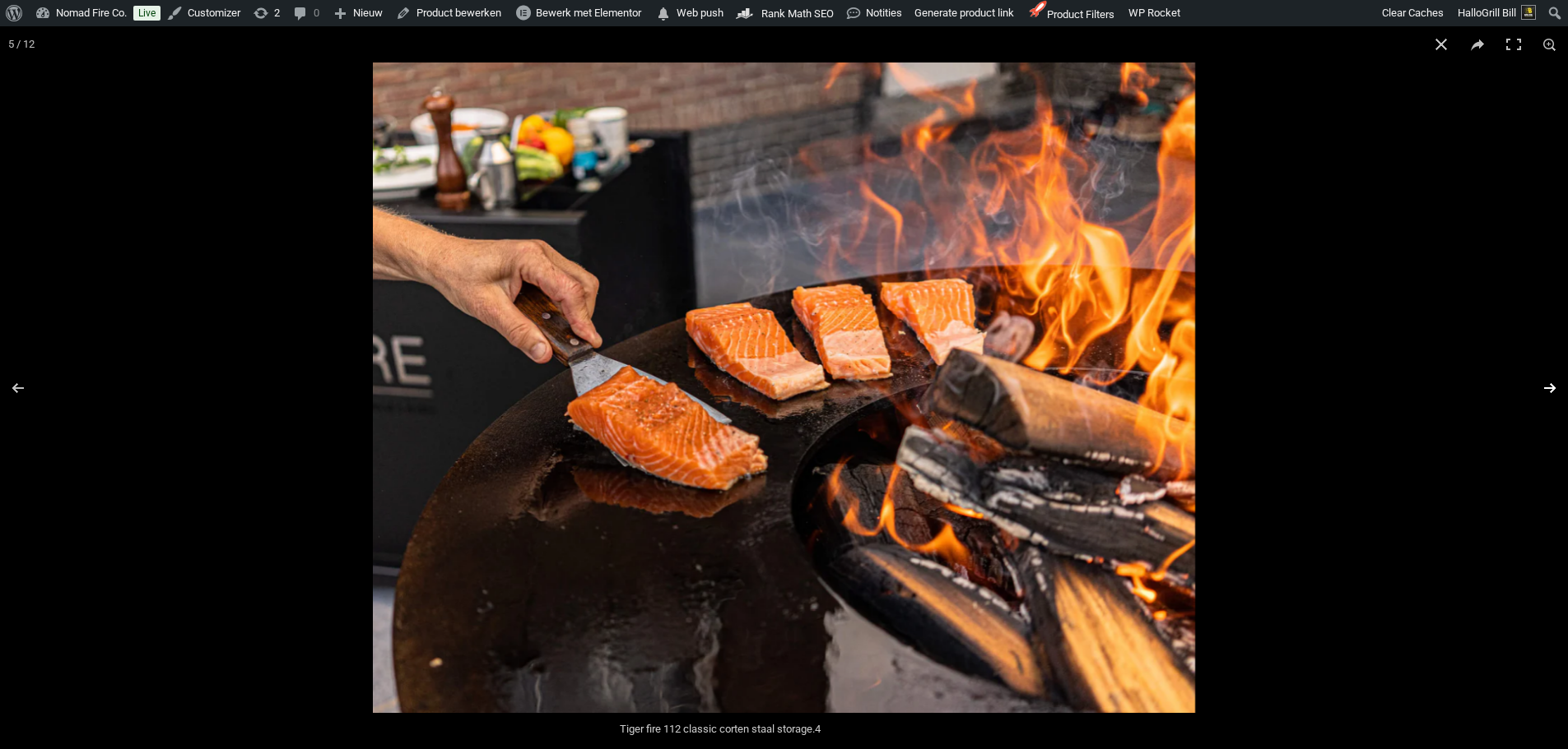
click at [1552, 397] on button "Next (arrow right)" at bounding box center [1539, 388] width 58 height 83
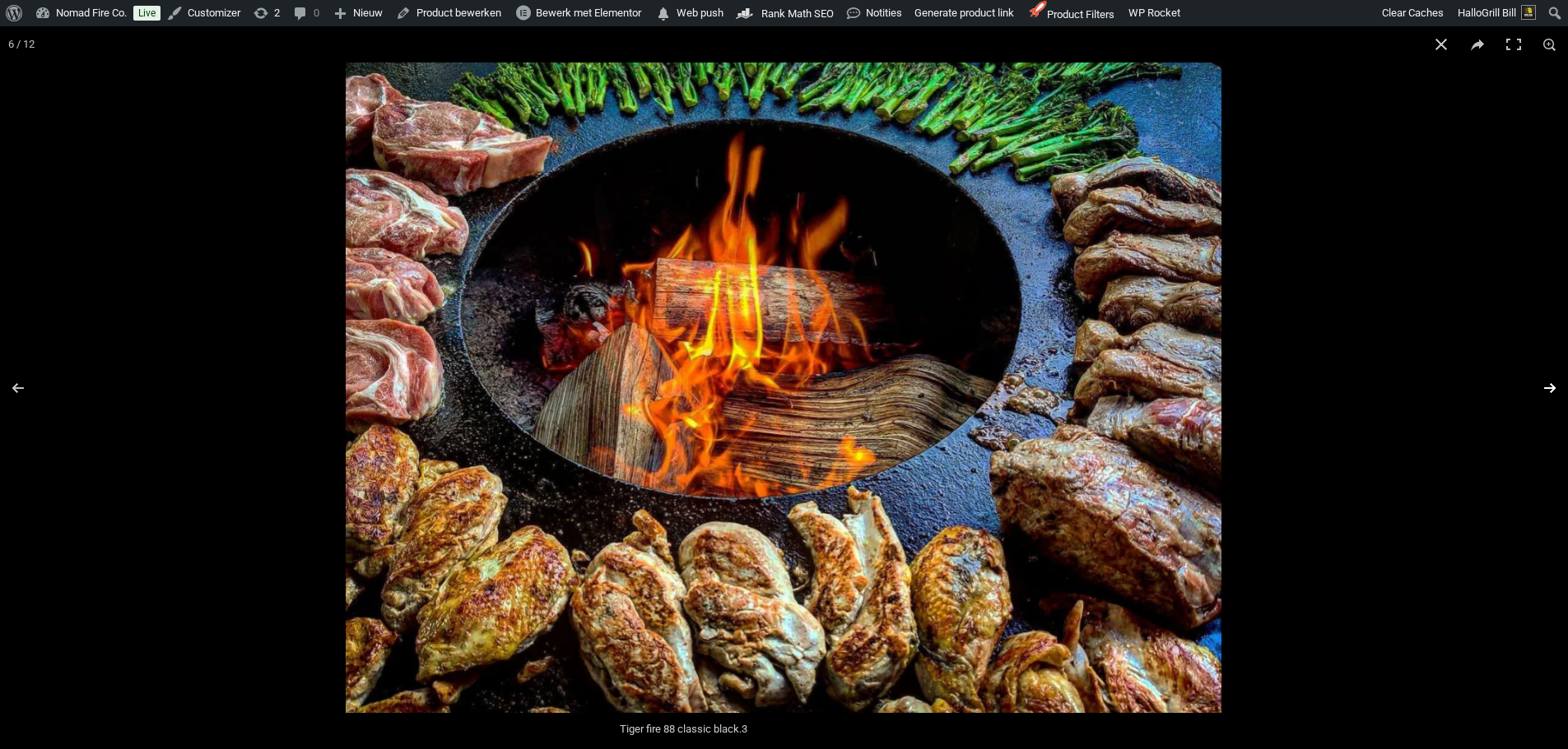
click at [1552, 397] on button "Next (arrow right)" at bounding box center [1539, 388] width 58 height 83
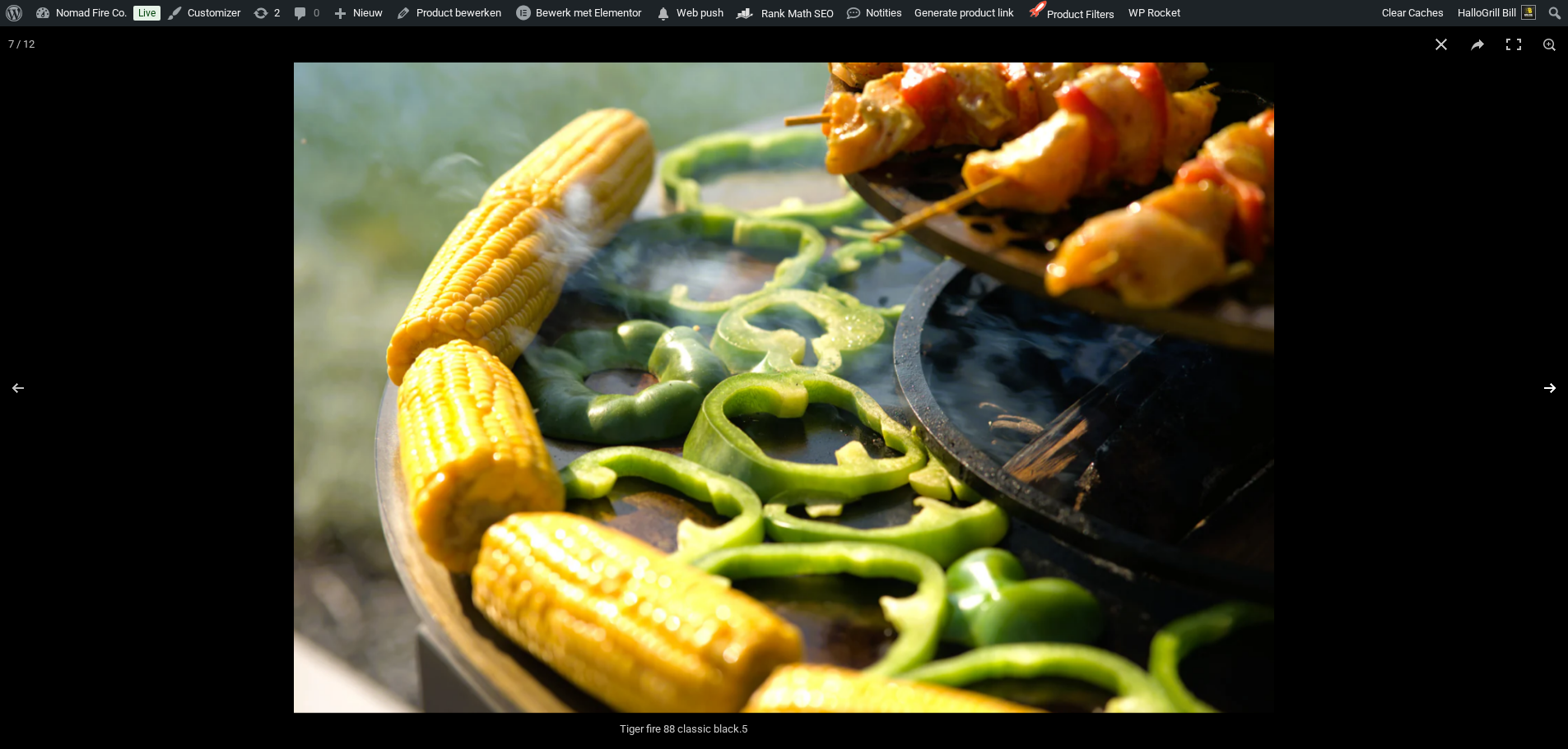
click at [1552, 397] on button "Next (arrow right)" at bounding box center [1539, 388] width 58 height 83
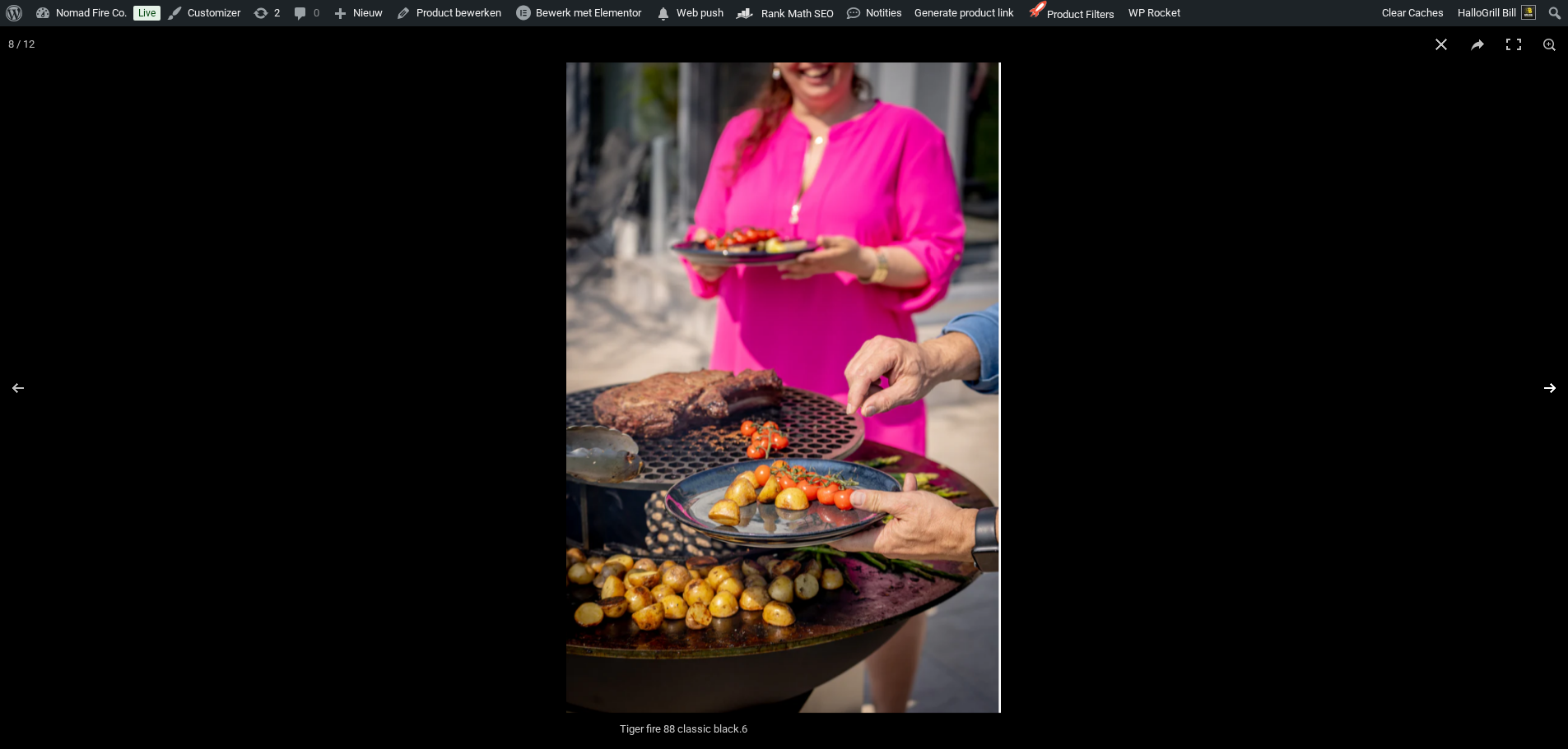
click at [1552, 397] on button "Next (arrow right)" at bounding box center [1539, 388] width 58 height 83
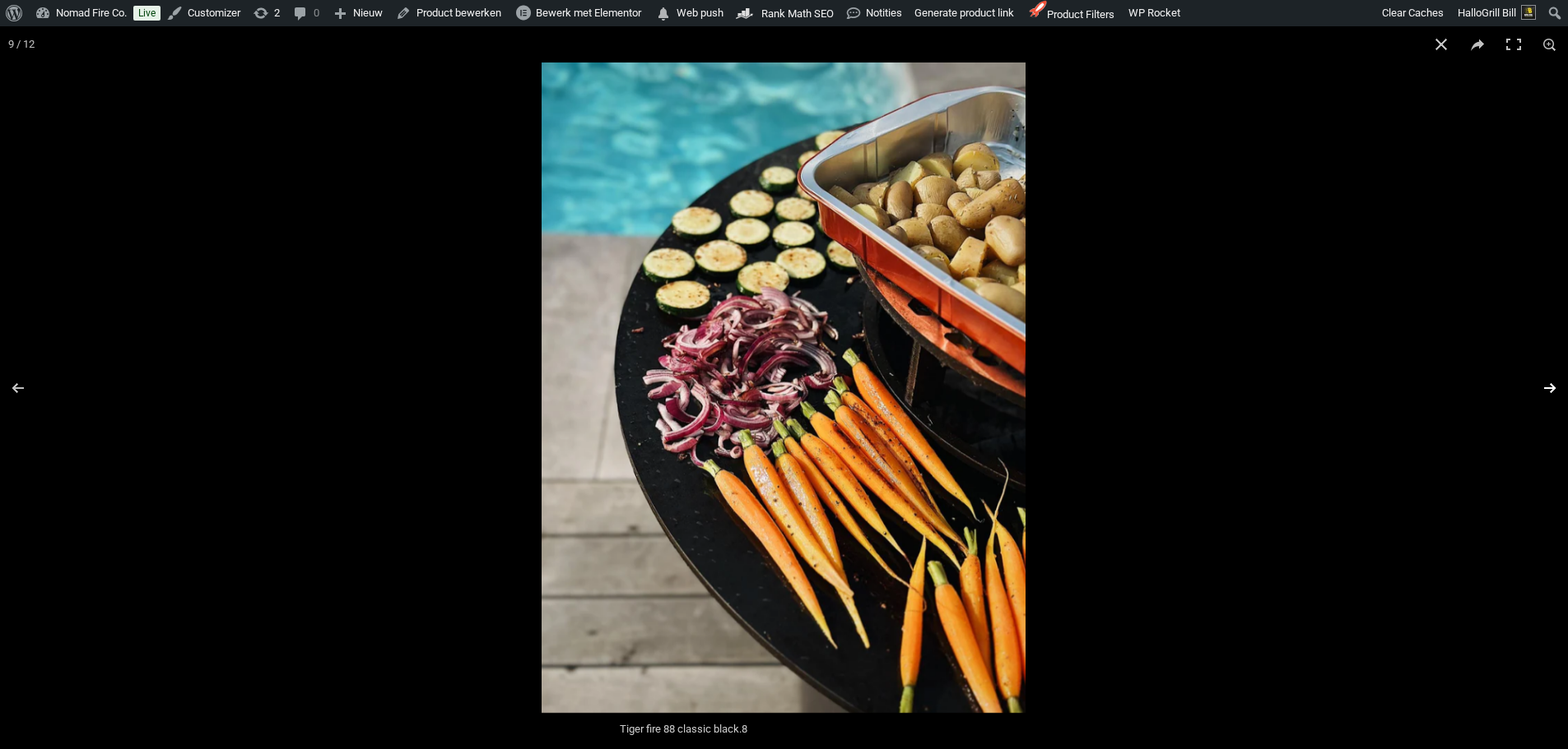
click at [1552, 397] on button "Next (arrow right)" at bounding box center [1539, 388] width 58 height 83
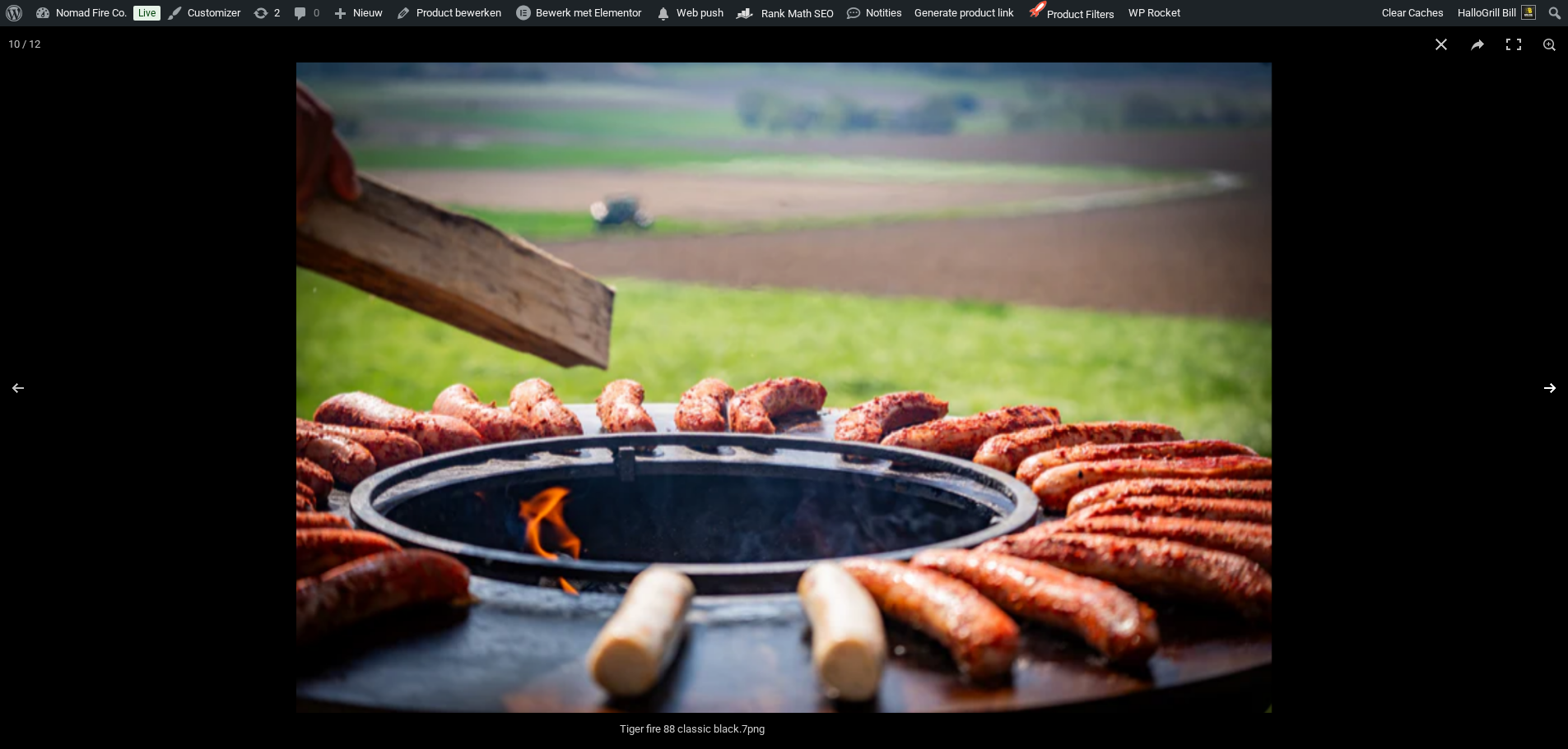
click at [1543, 391] on button "Next (arrow right)" at bounding box center [1539, 388] width 58 height 83
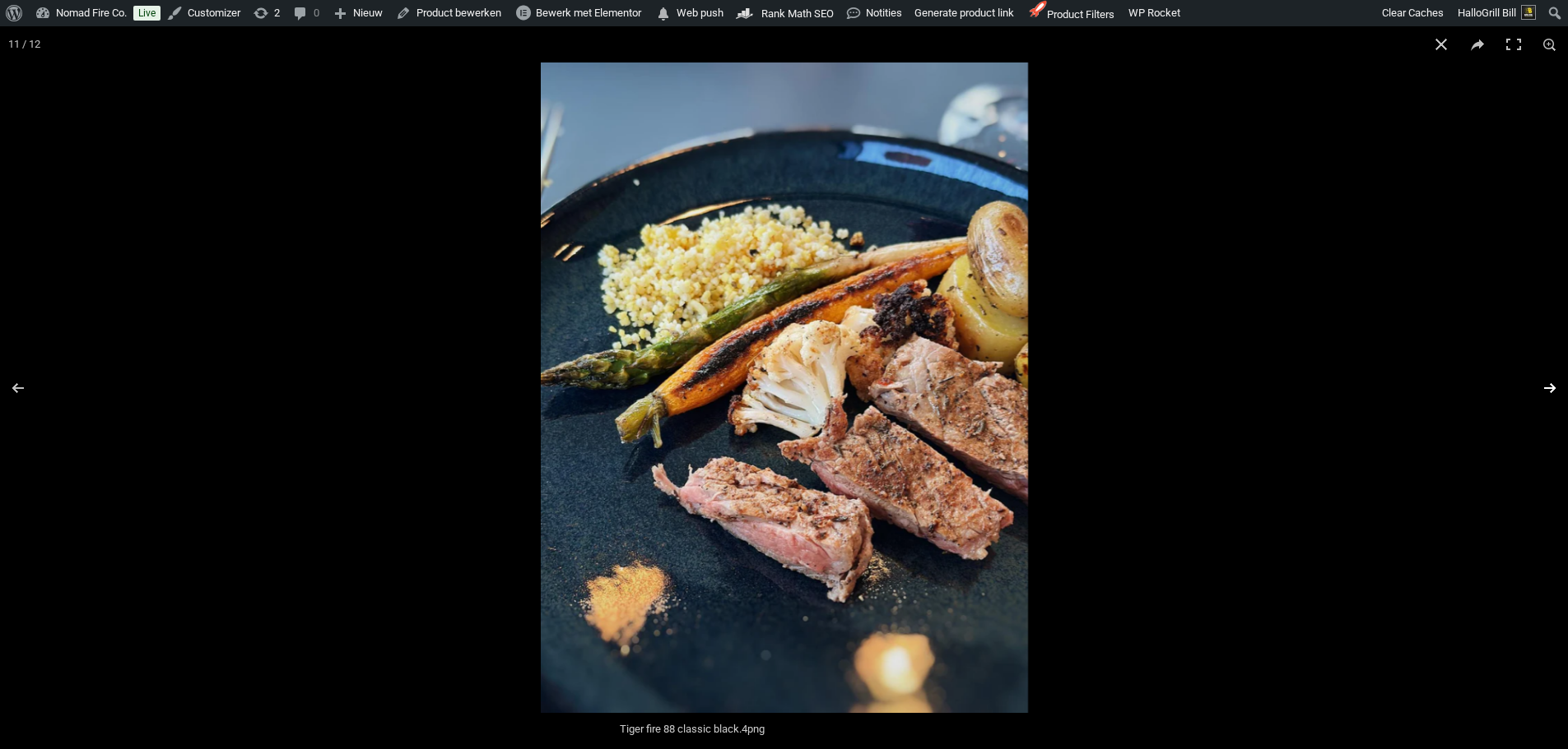
click at [1540, 387] on button "Next (arrow right)" at bounding box center [1539, 388] width 58 height 83
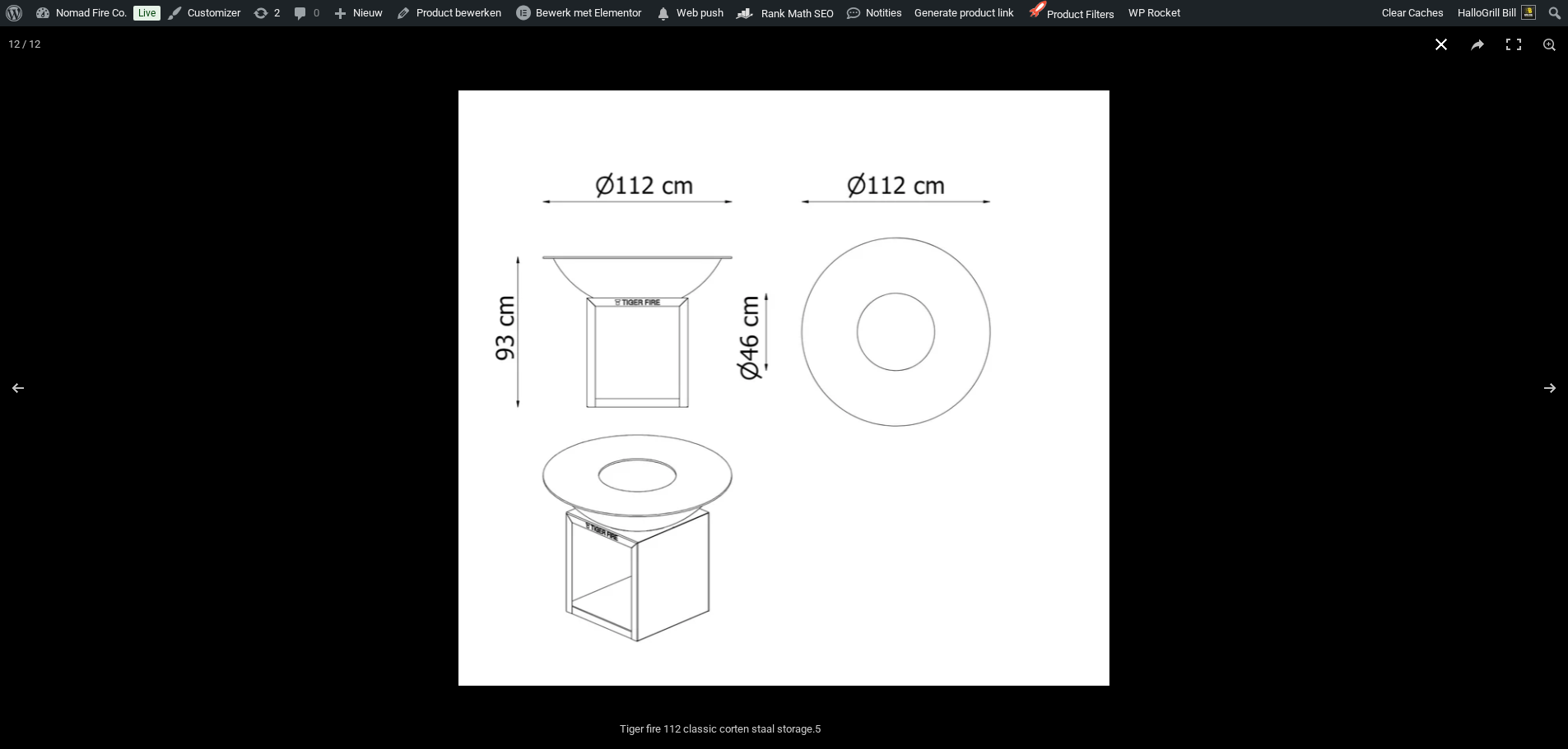
click at [1440, 38] on button "Close (Esc)" at bounding box center [1441, 44] width 37 height 37
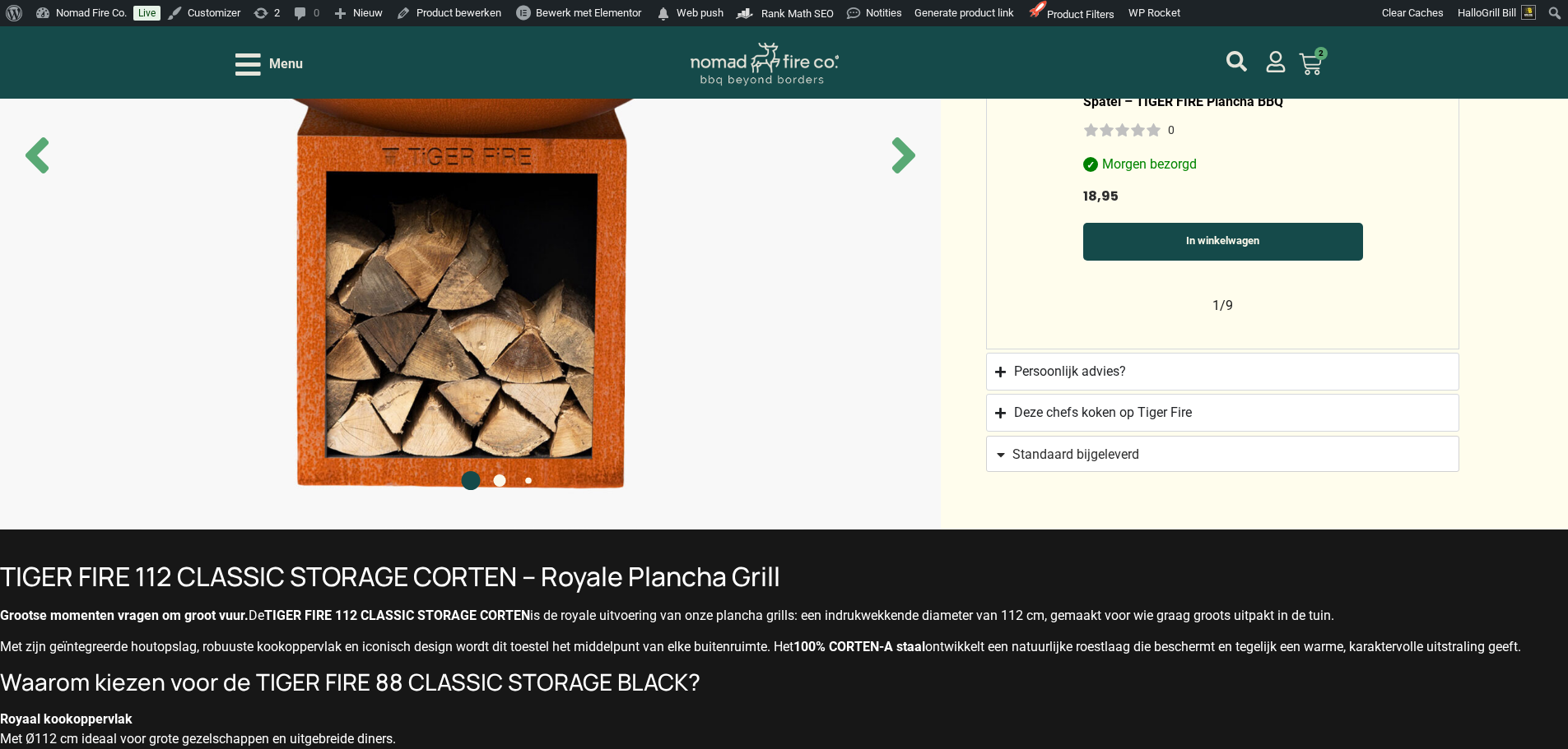
scroll to position [905, 0]
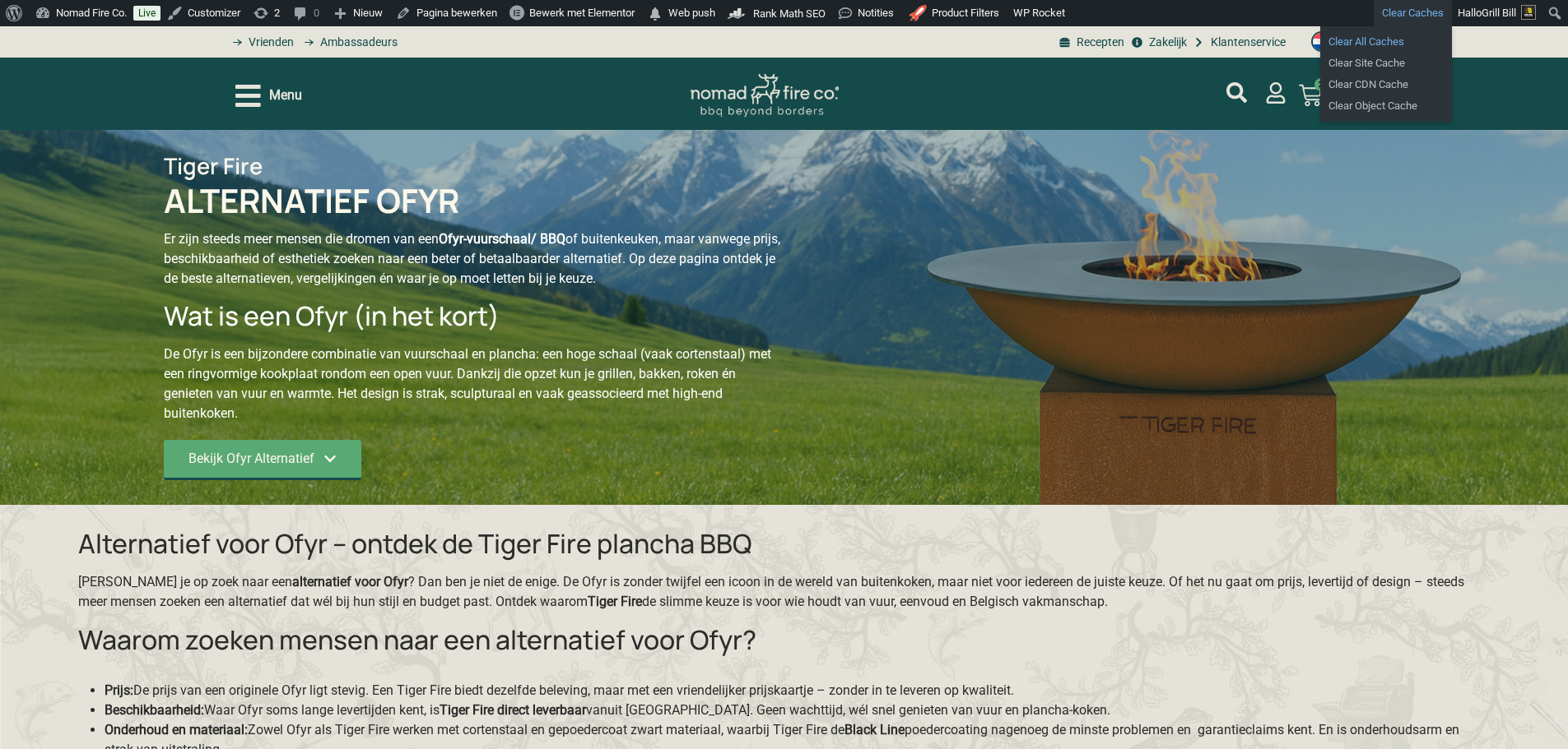
click at [1371, 38] on link "Clear All Caches" at bounding box center [1385, 42] width 132 height 21
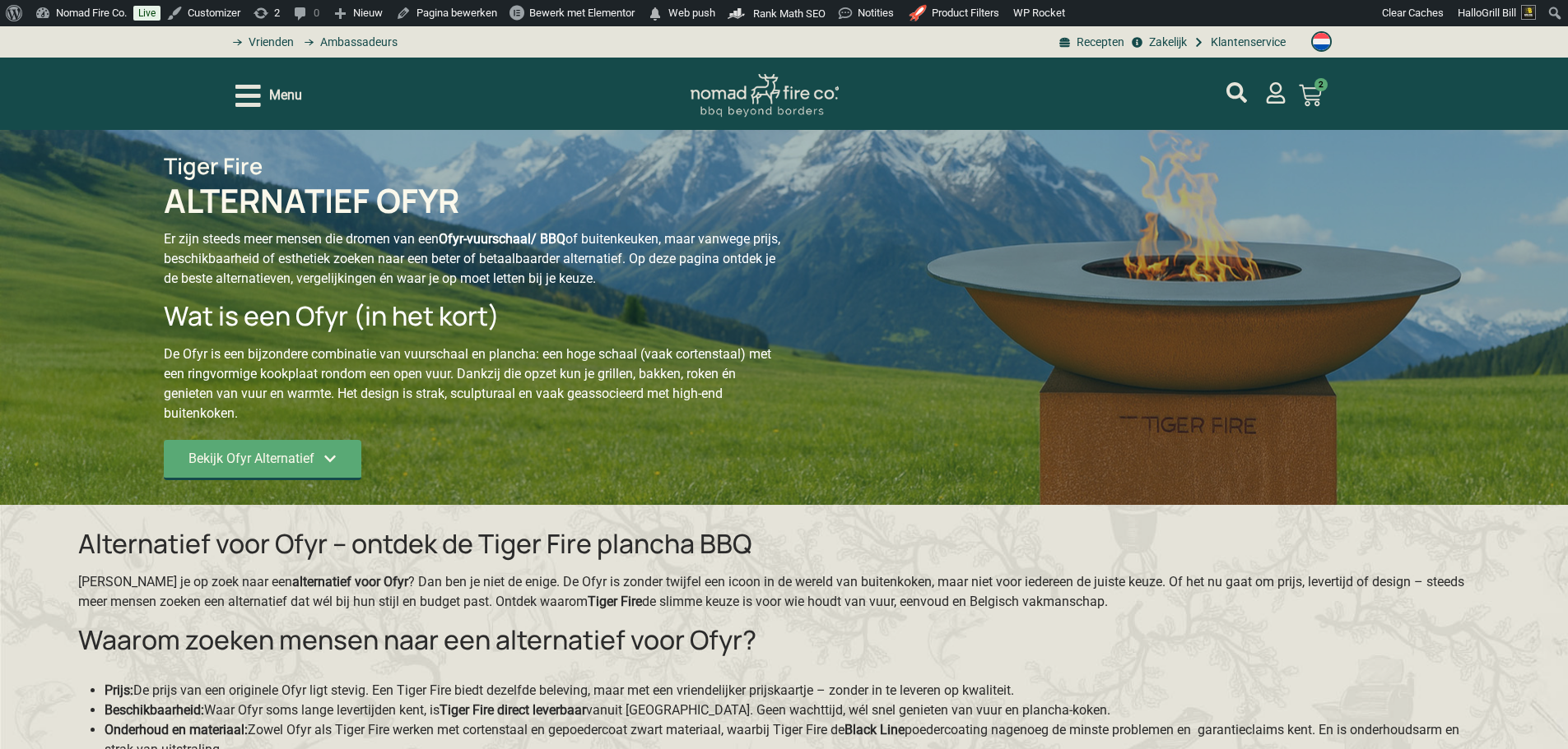
scroll to position [26, 0]
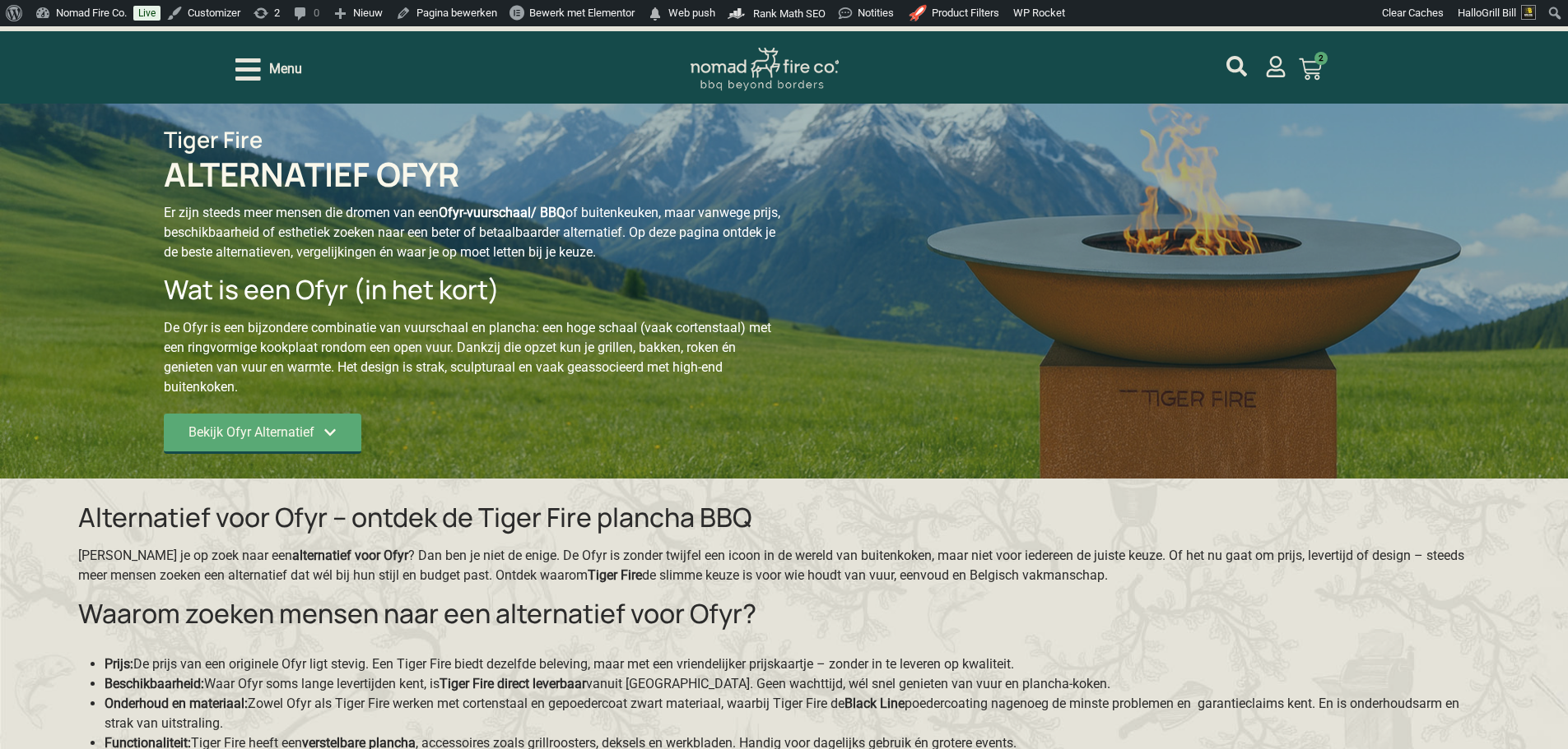
drag, startPoint x: 609, startPoint y: 48, endPoint x: 597, endPoint y: 48, distance: 12.0
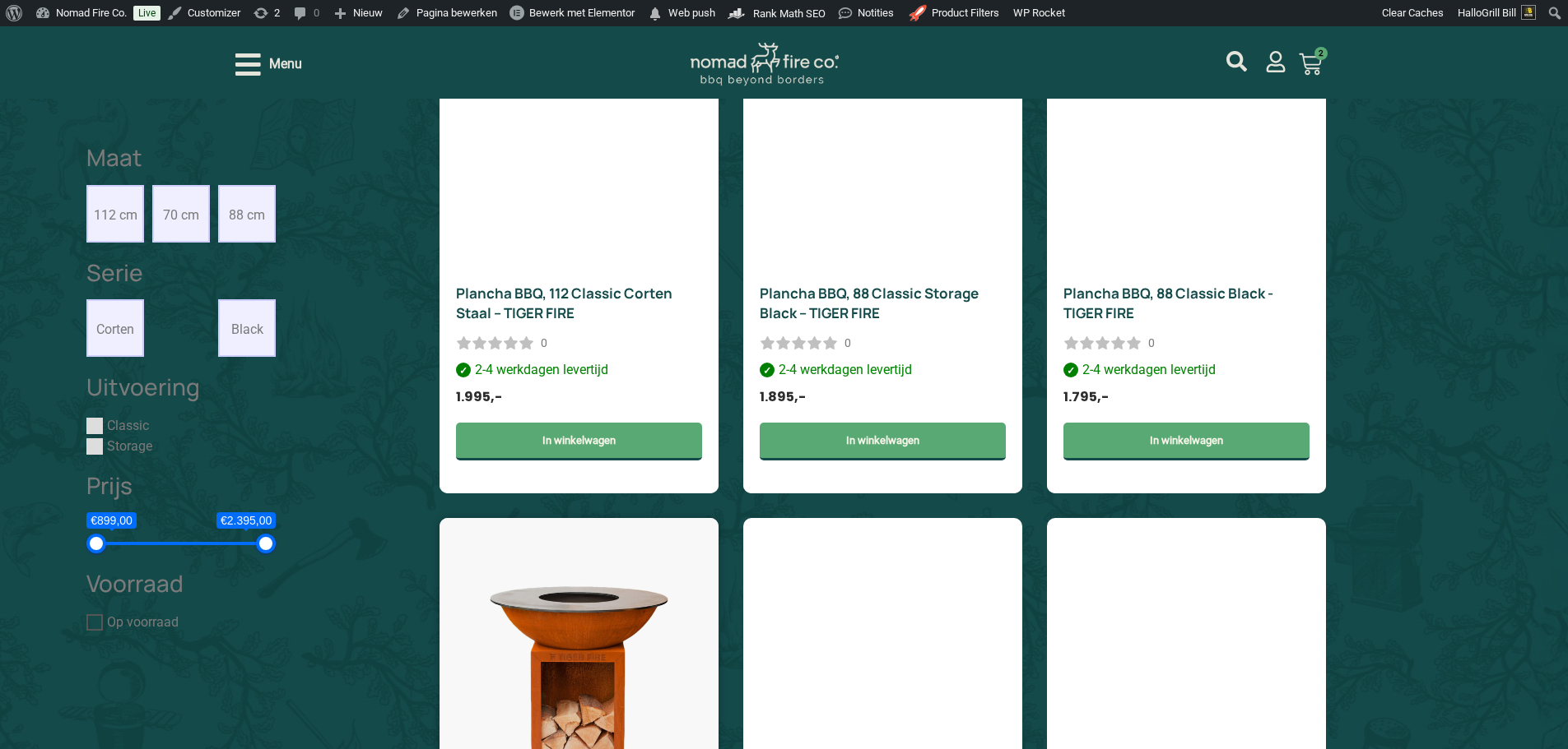
scroll to position [1974, 0]
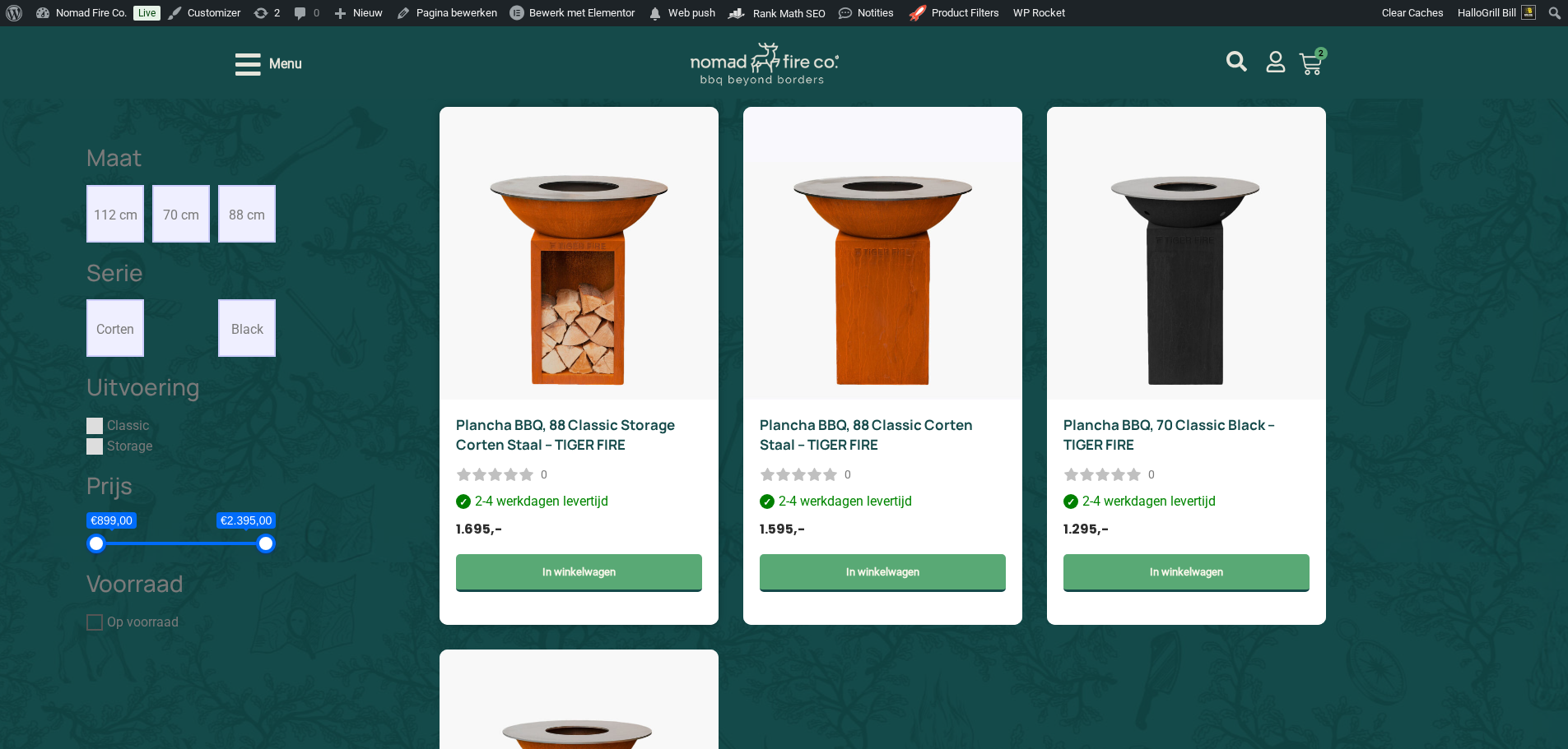
click at [621, 446] on div "Plancha BBQ, 88 Classic Storage Corten Staal – TIGER FIRE" at bounding box center [579, 436] width 246 height 39
click at [622, 446] on div "Plancha BBQ, 88 Classic Storage Corten Staal – TIGER FIRE" at bounding box center [579, 436] width 246 height 39
click at [642, 447] on div "Plancha BBQ, 88 Classic Storage Corten Staal – TIGER FIRE" at bounding box center [579, 436] width 246 height 39
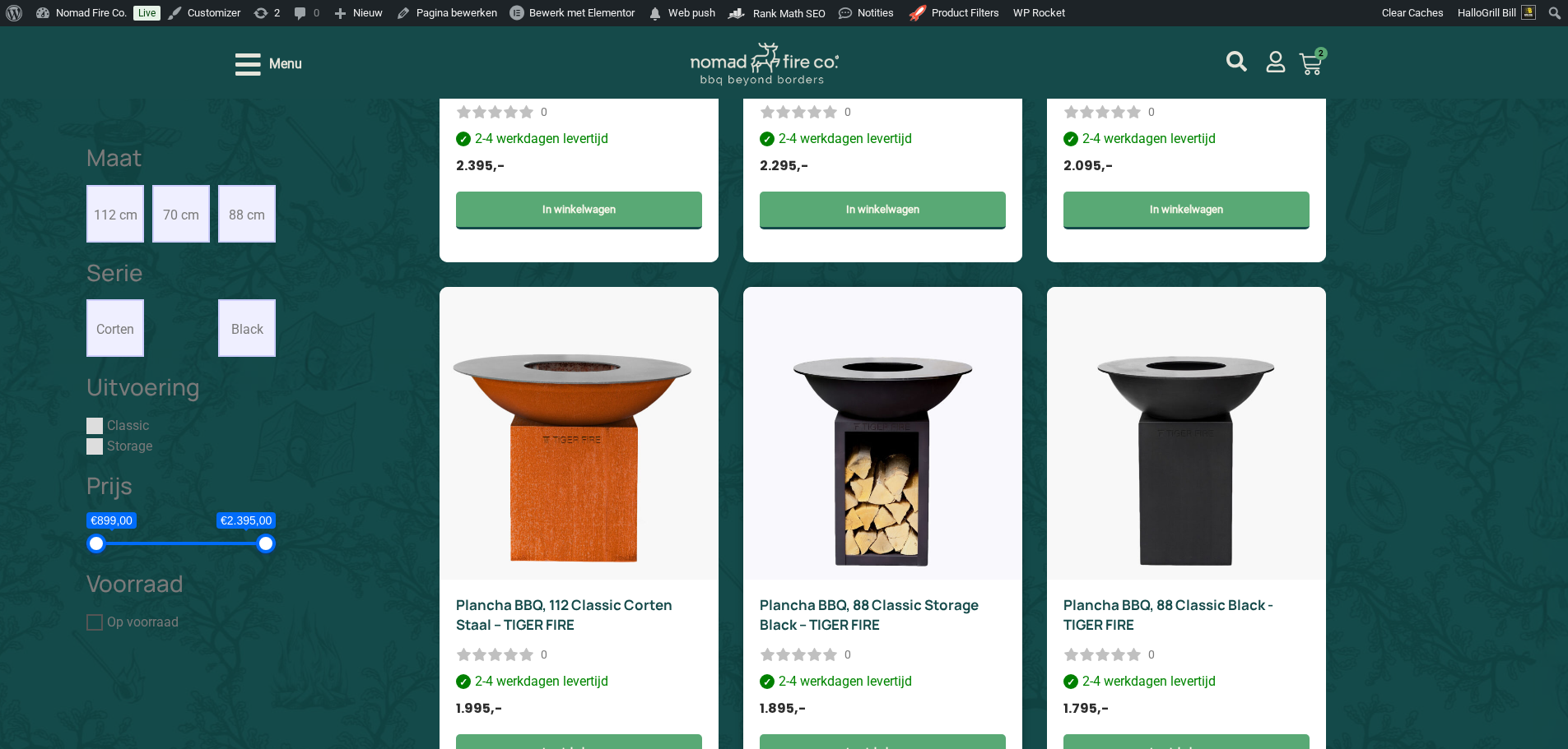
scroll to position [1234, 0]
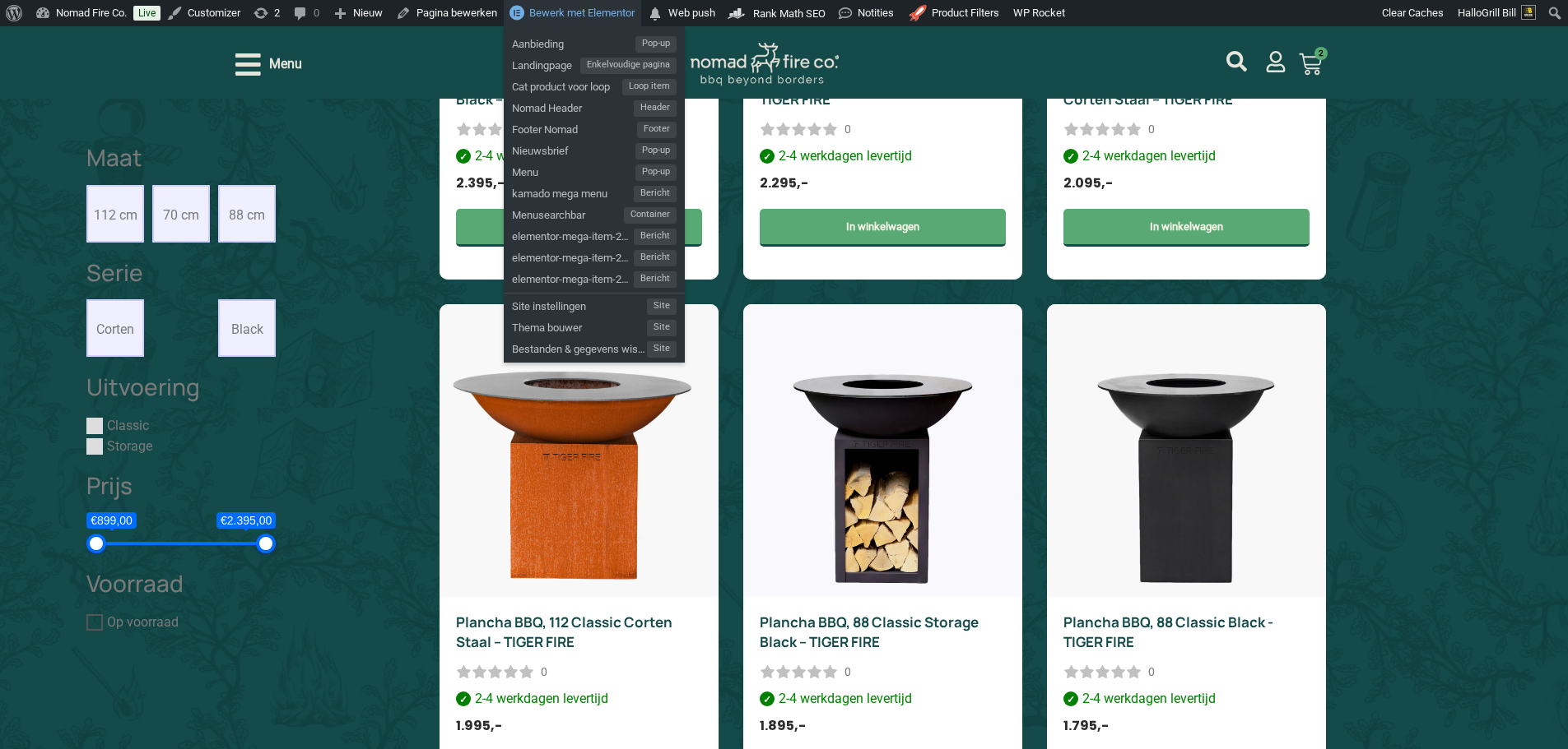
click at [549, 12] on span "Bewerk met Elementor" at bounding box center [581, 12] width 105 height 12
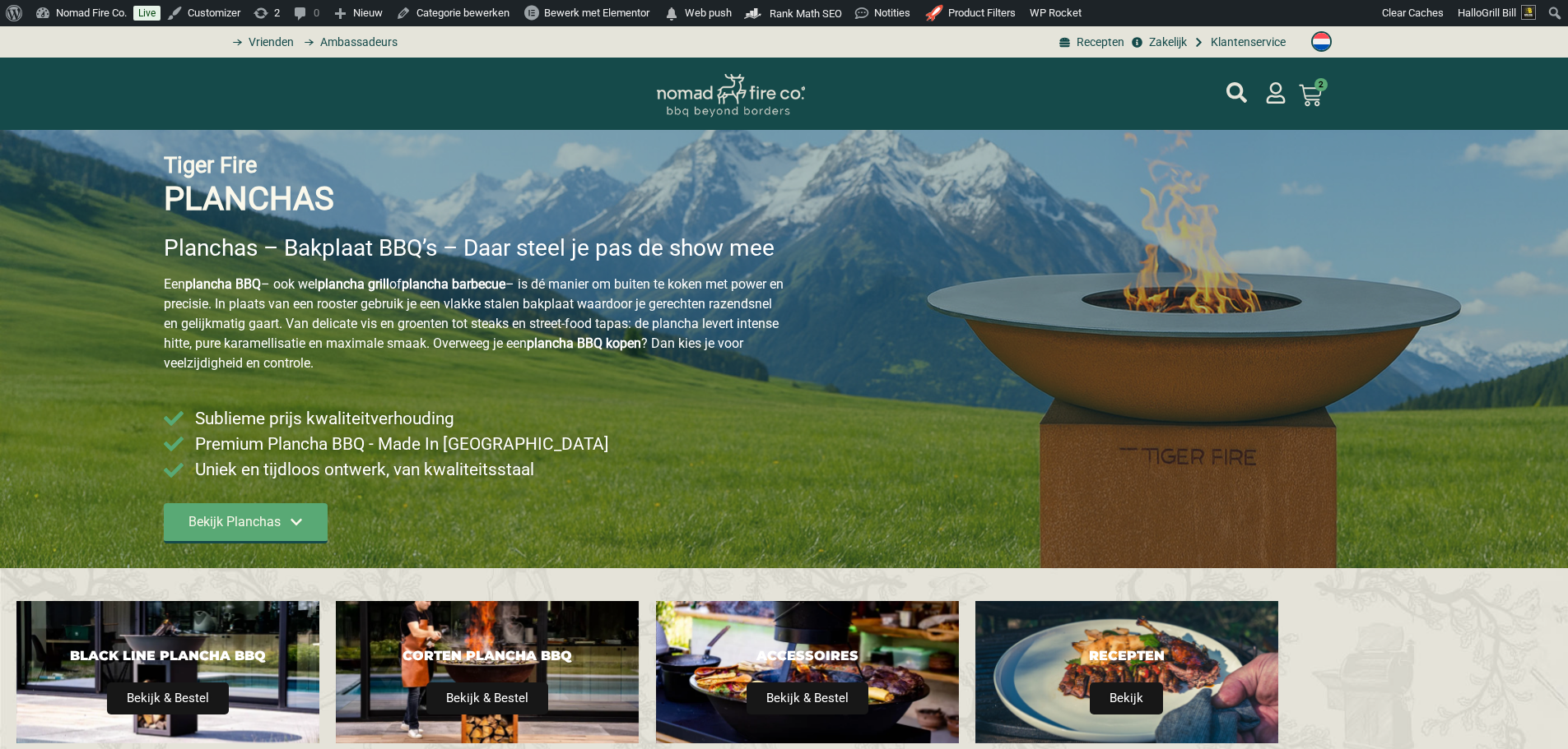
type input "1595;1895"
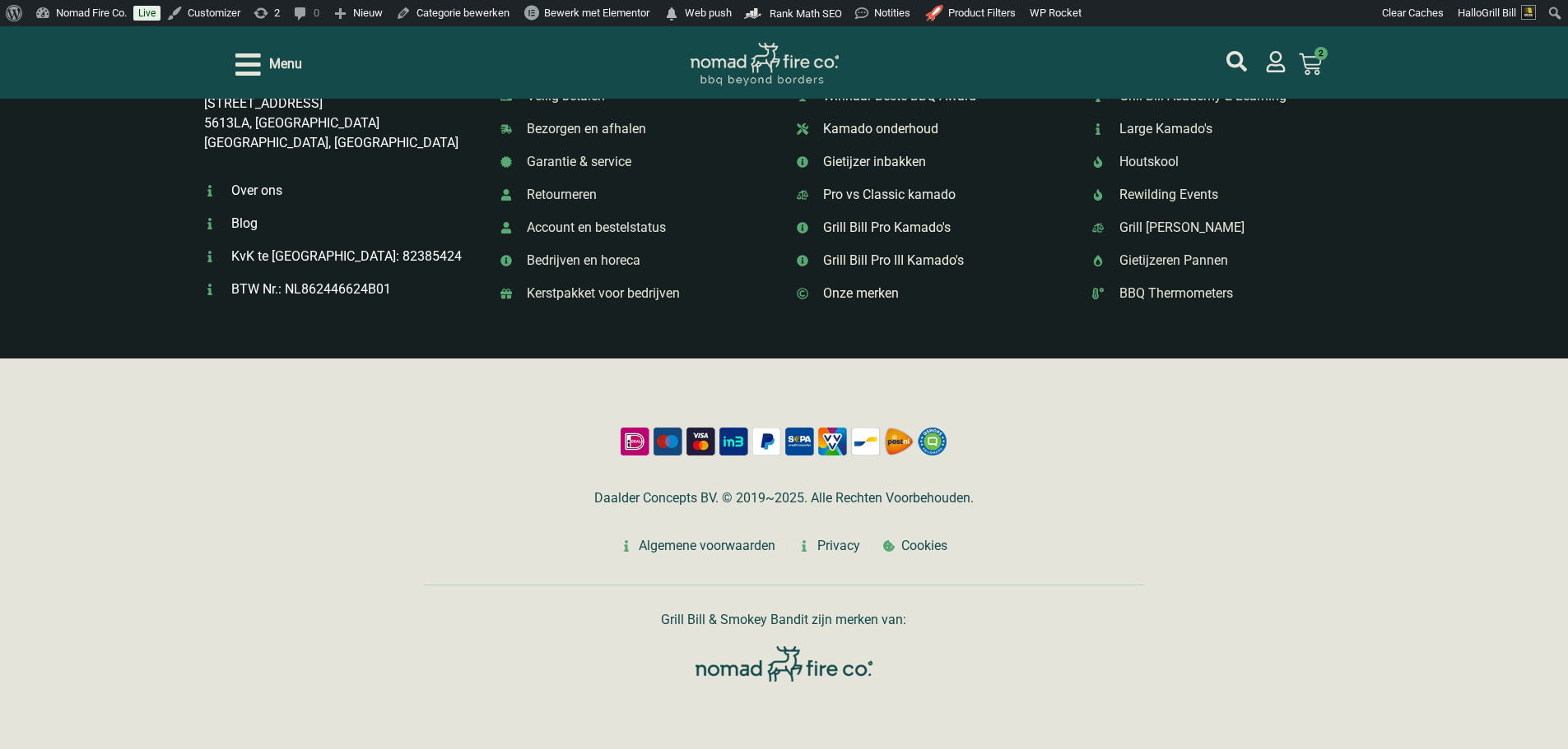
scroll to position [3666, 0]
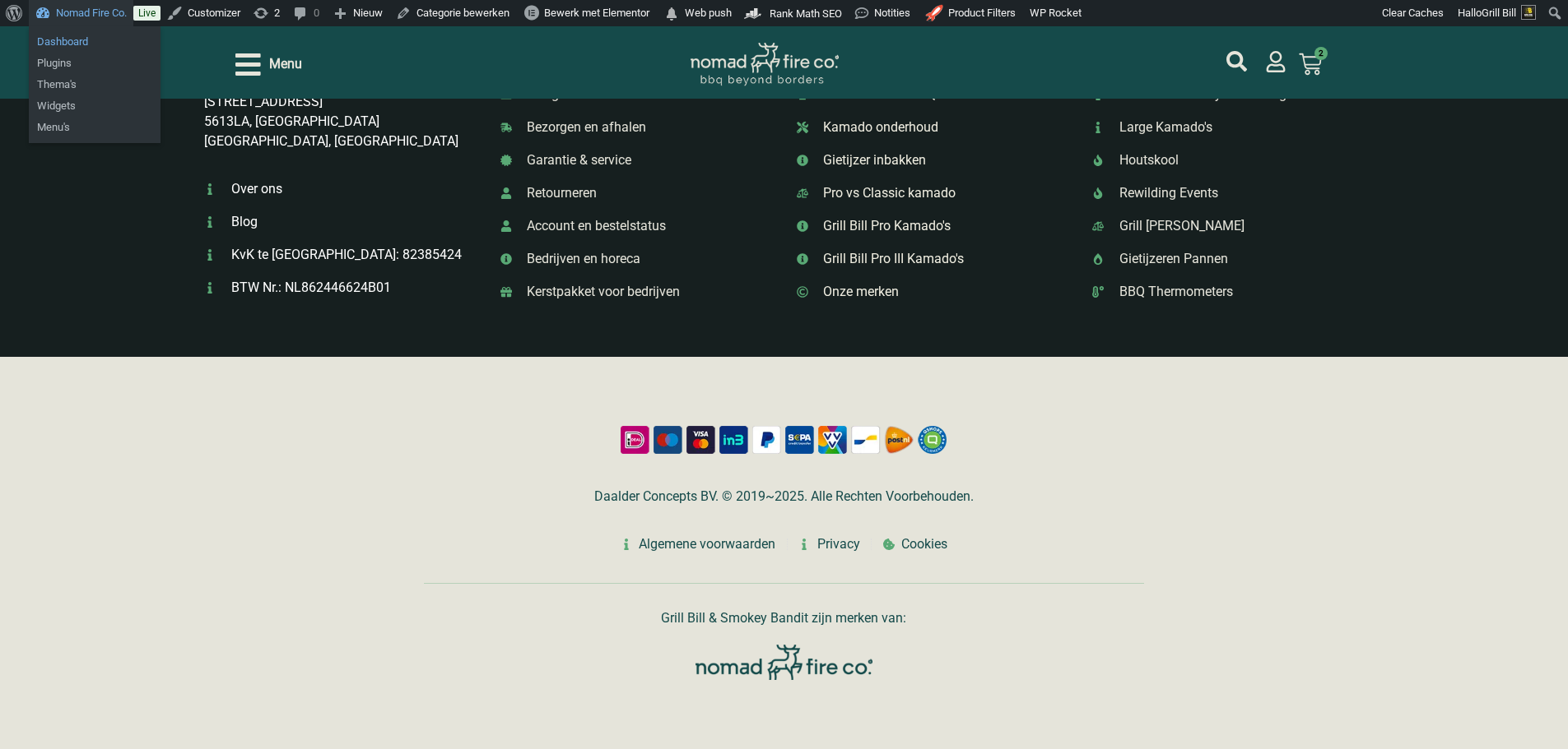
click at [49, 42] on link "Dashboard" at bounding box center [94, 42] width 132 height 21
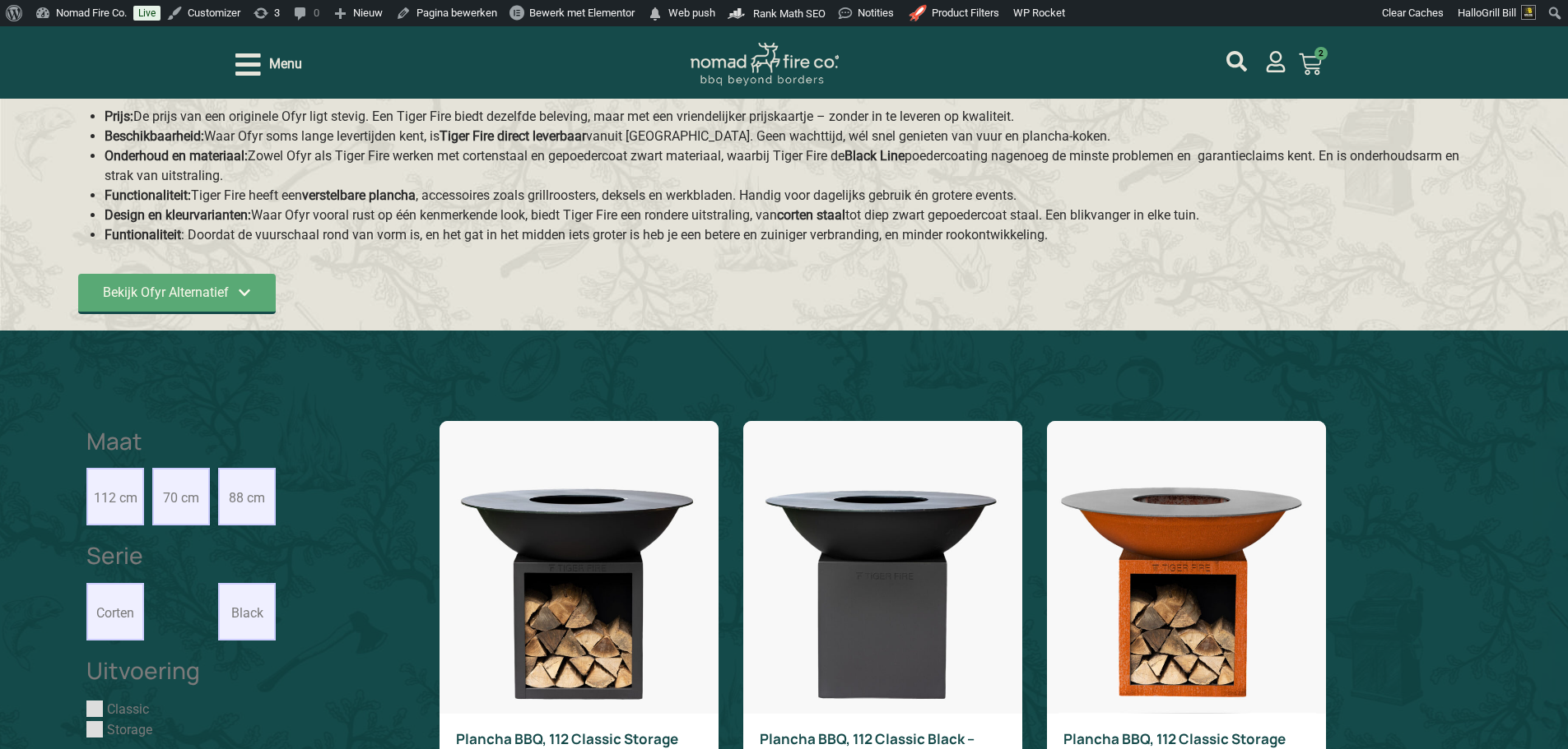
scroll to position [576, 0]
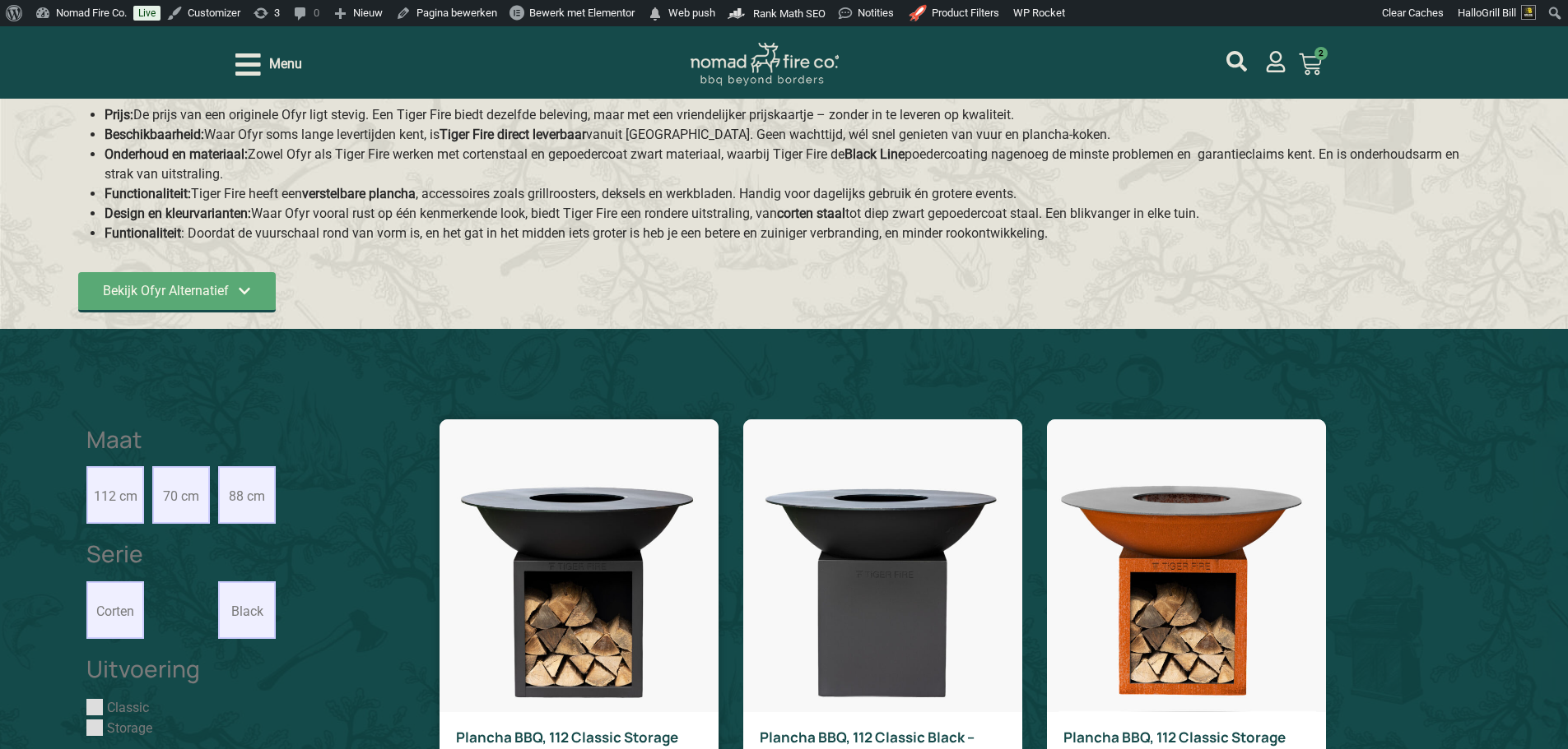
click at [575, 453] on img at bounding box center [579, 565] width 279 height 293
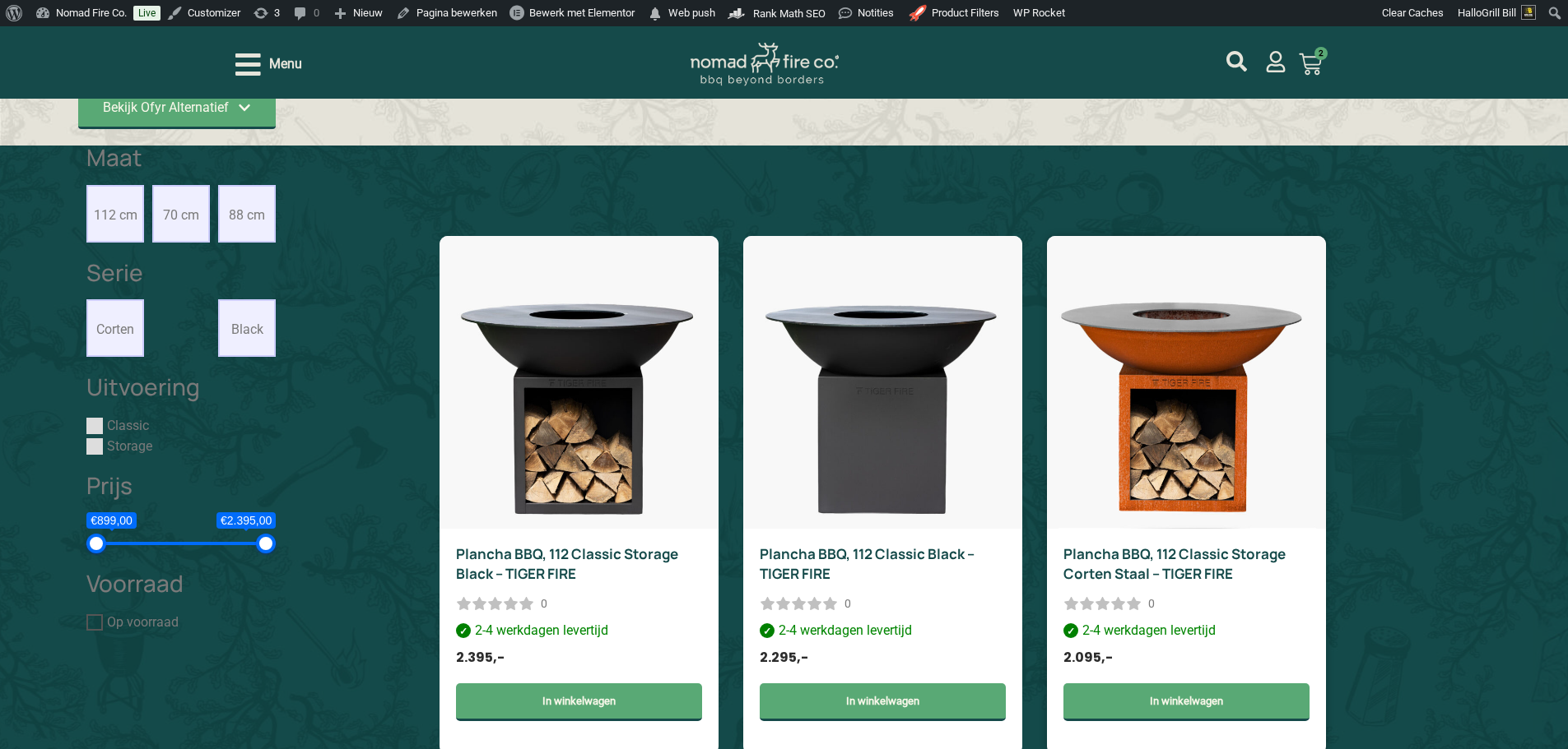
scroll to position [905, 0]
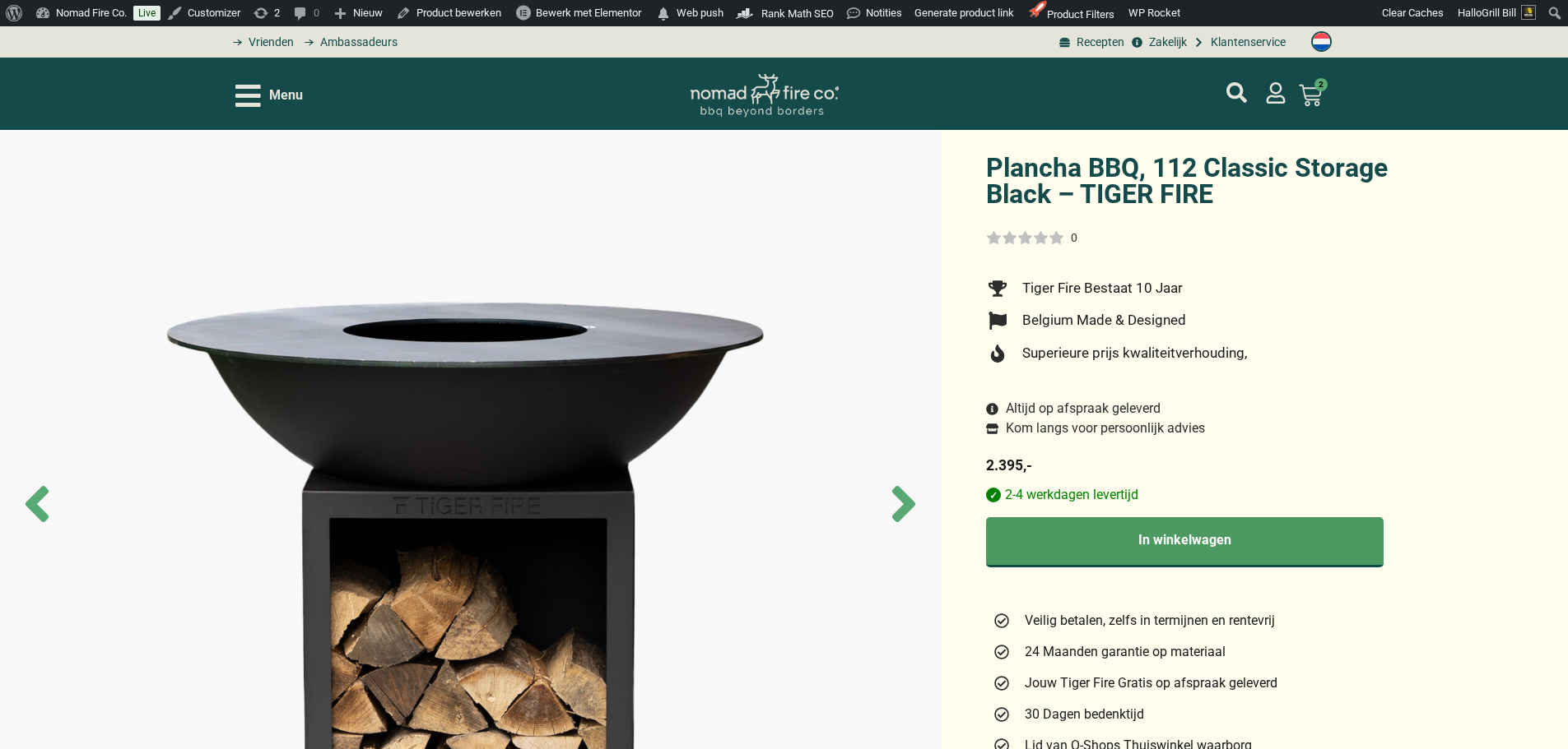
click at [292, 92] on span "Menu" at bounding box center [286, 95] width 34 height 20
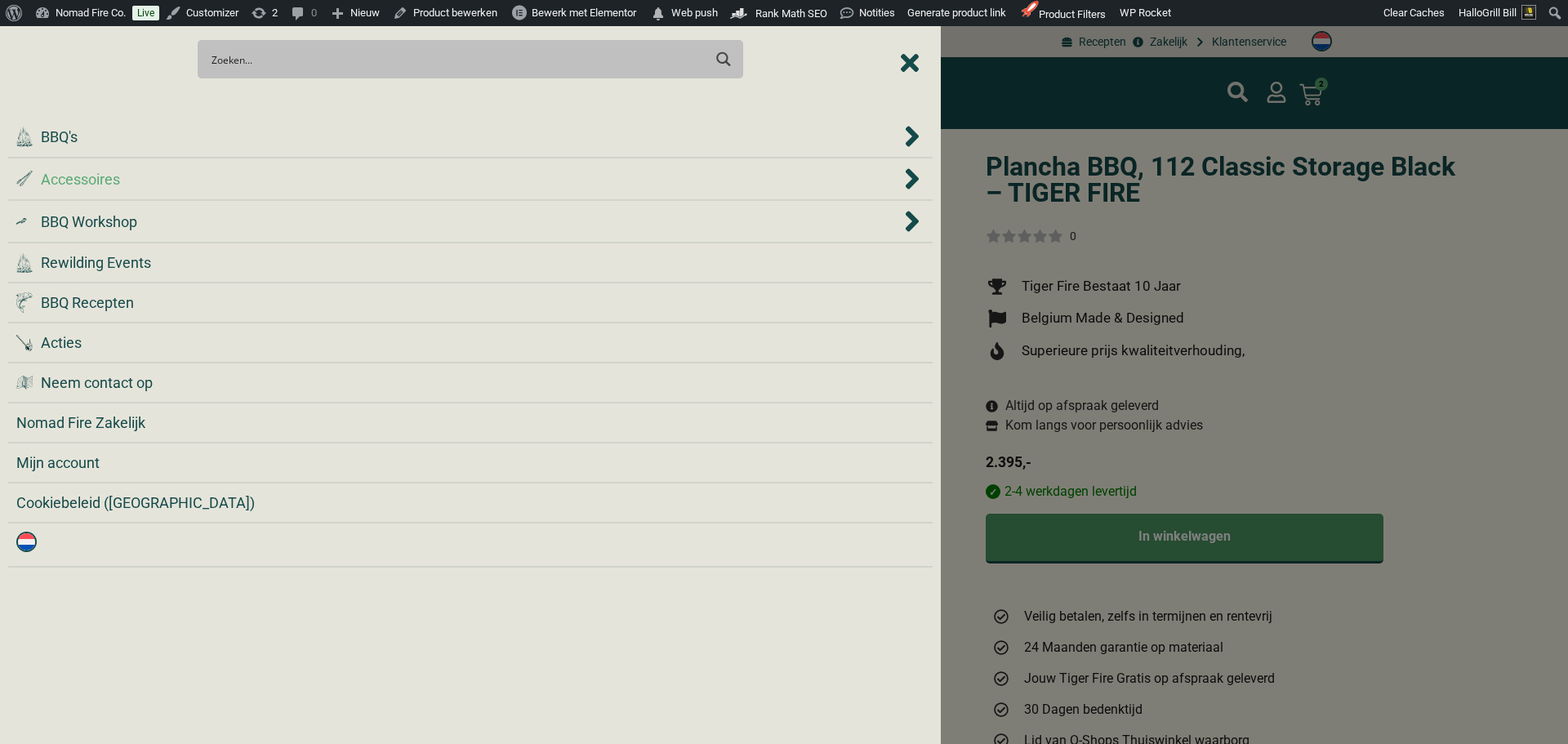
click at [317, 181] on div ".st0 { fill: #2c4a4e; } .st1 { fill: url(#Naamloos_verloop_2); } .st2 { fill: #…" at bounding box center [458, 179] width 884 height 22
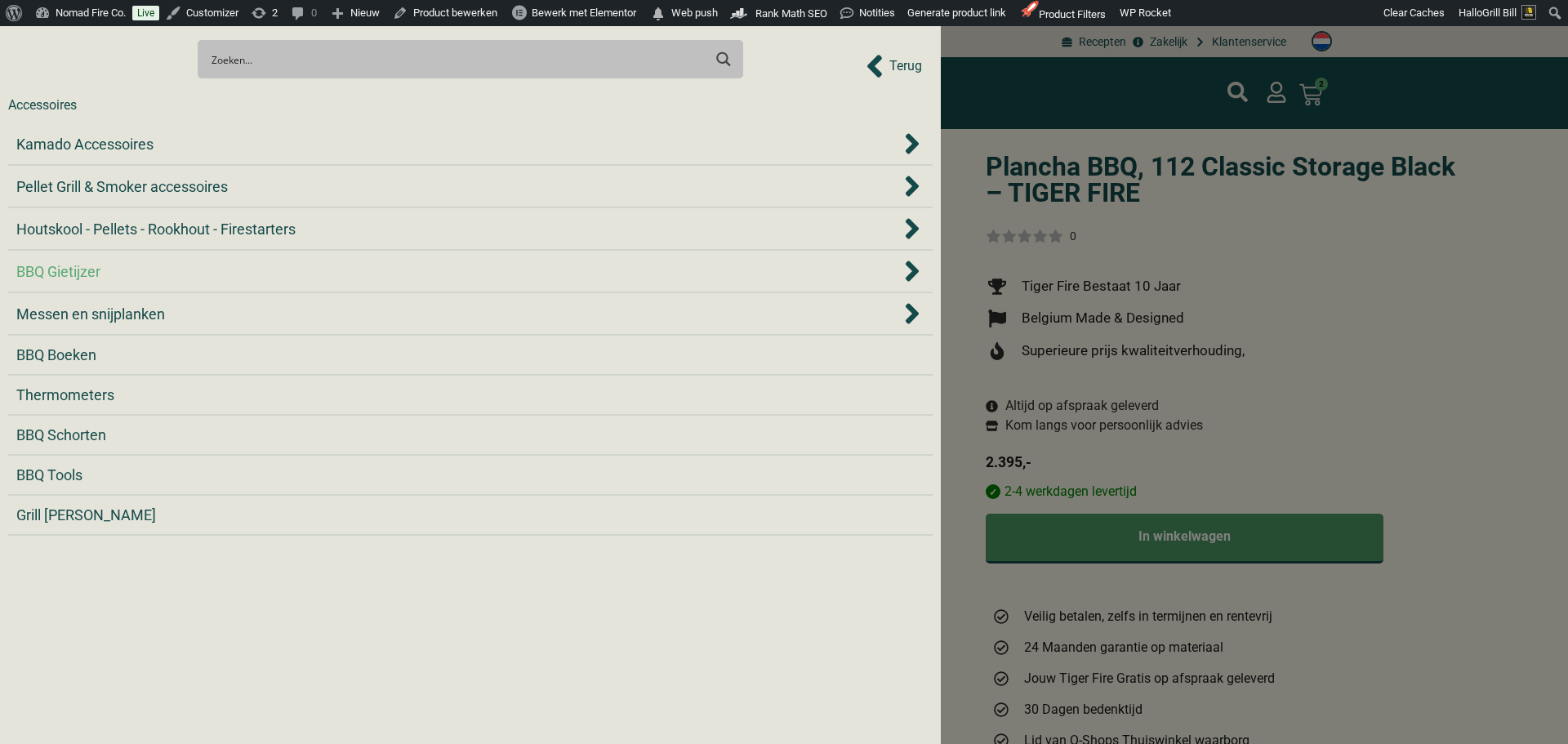
click at [292, 271] on div "BBQ Gietijzer" at bounding box center [458, 271] width 884 height 22
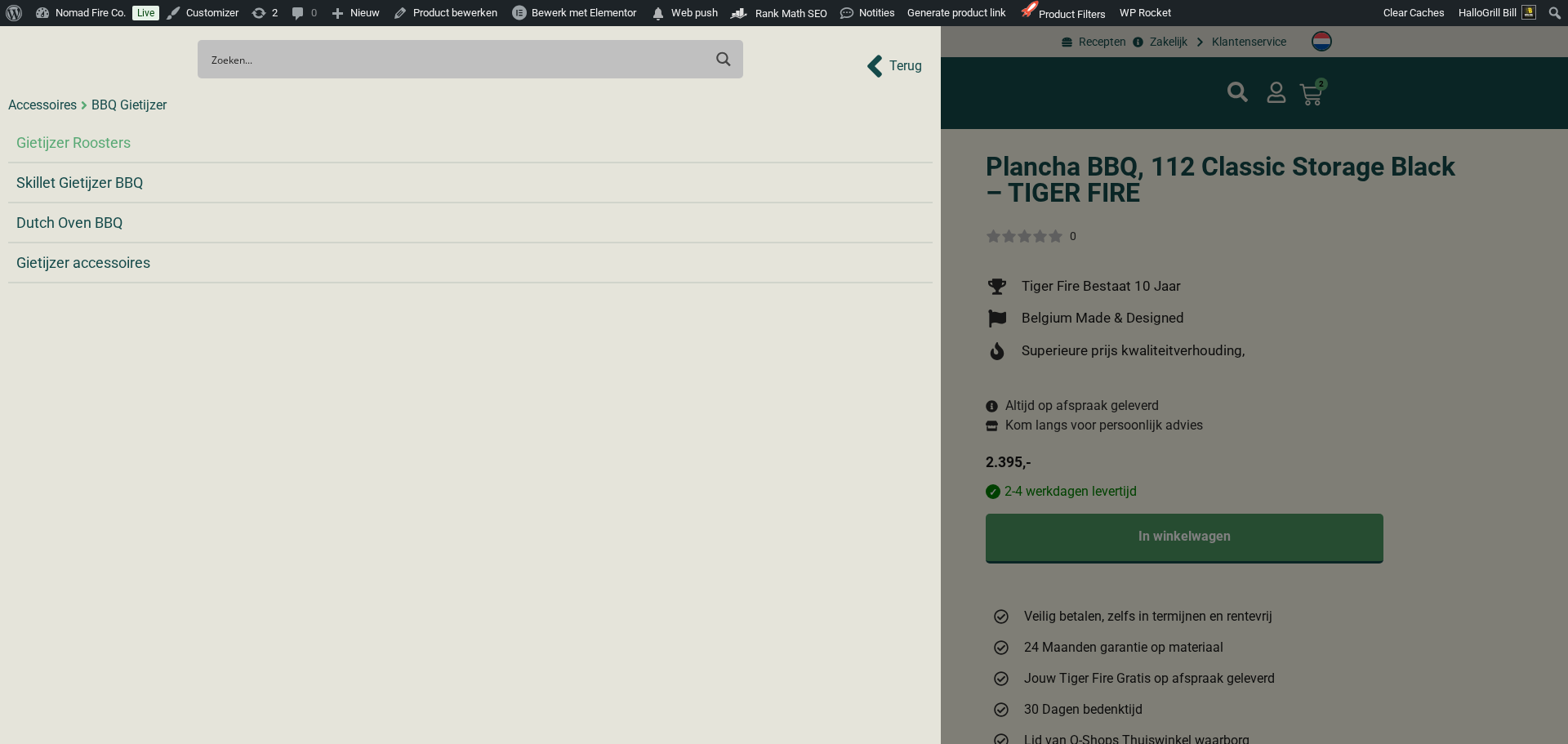
click at [111, 148] on span "Gietijzer Roosters" at bounding box center [74, 142] width 115 height 22
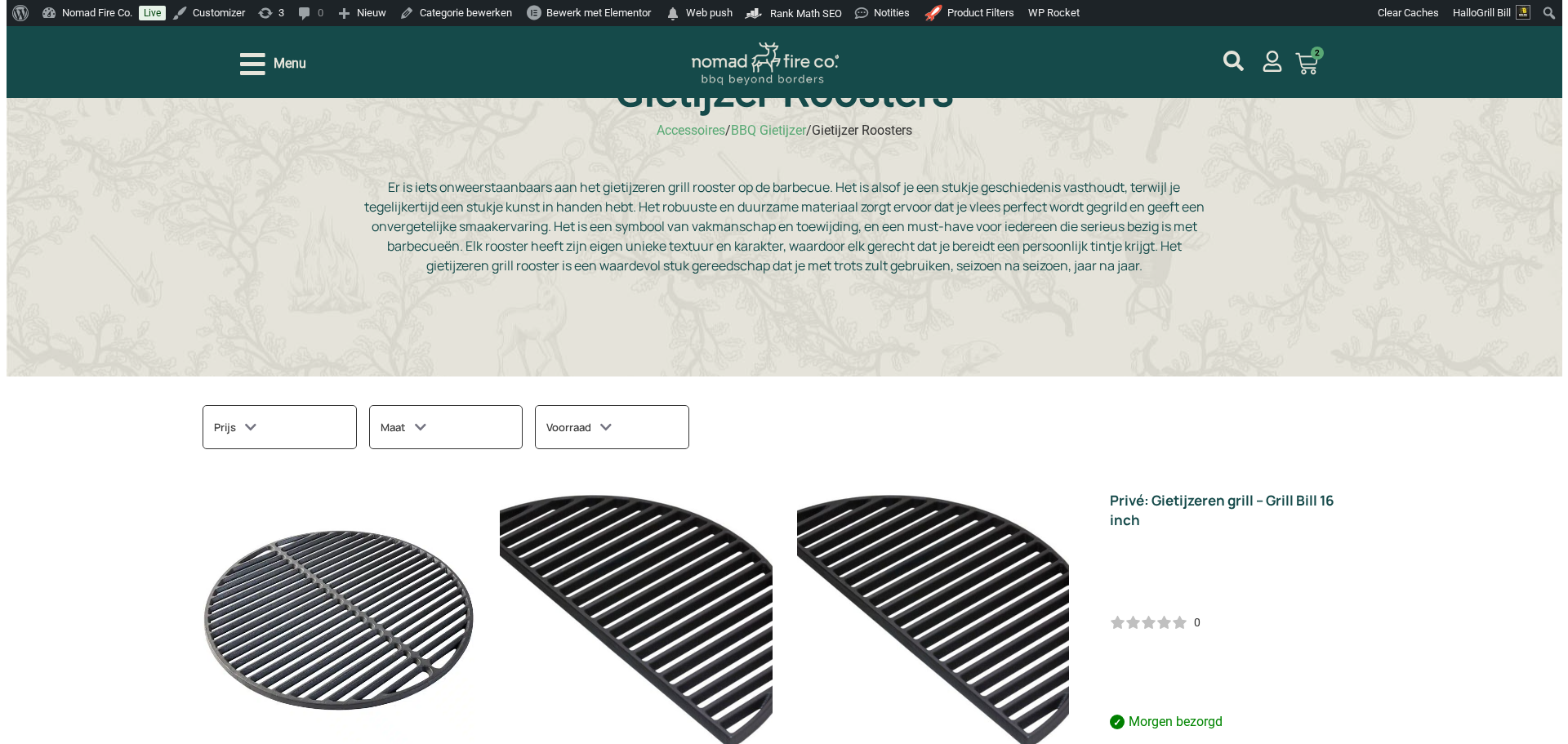
scroll to position [163, 0]
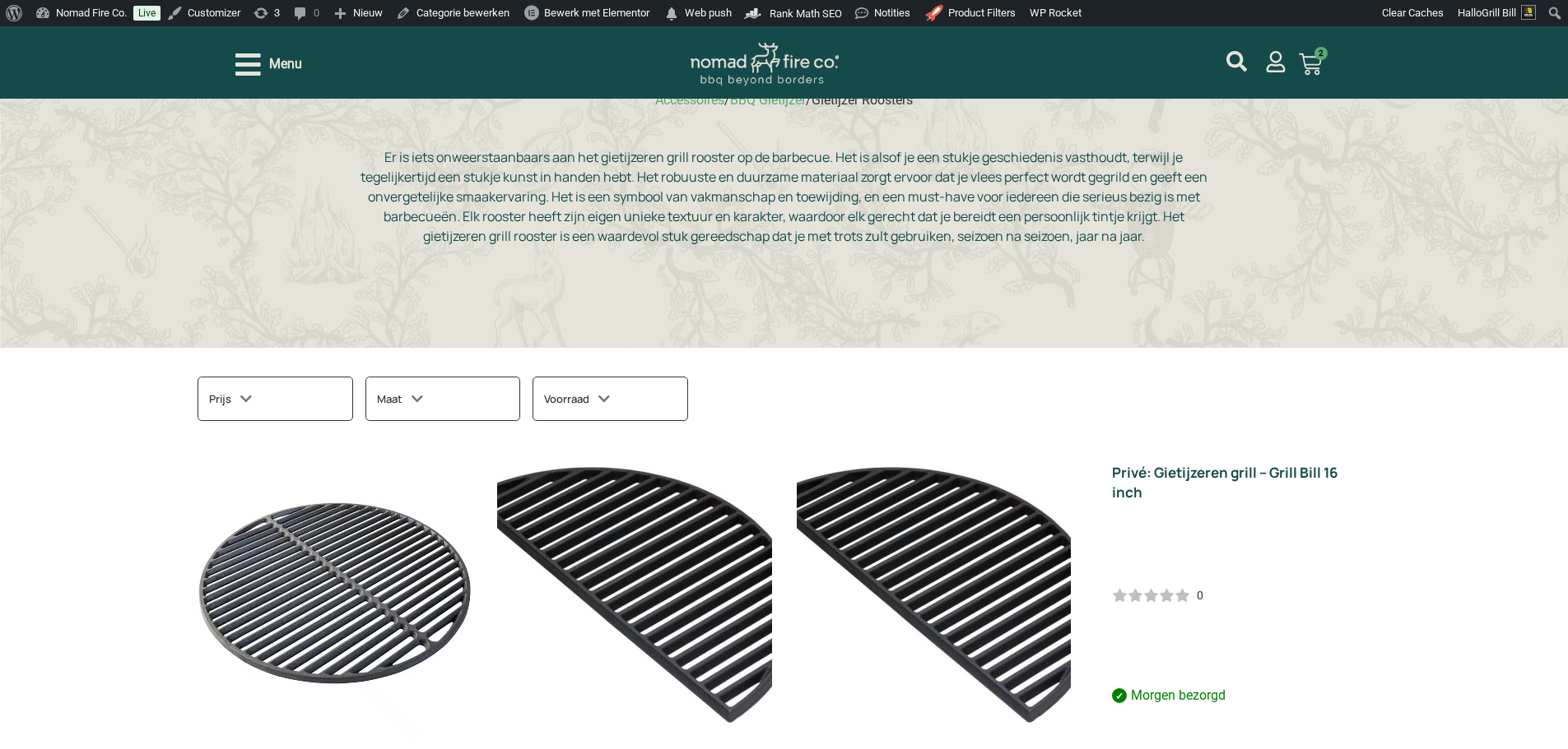
click at [284, 62] on span "Menu" at bounding box center [286, 63] width 33 height 20
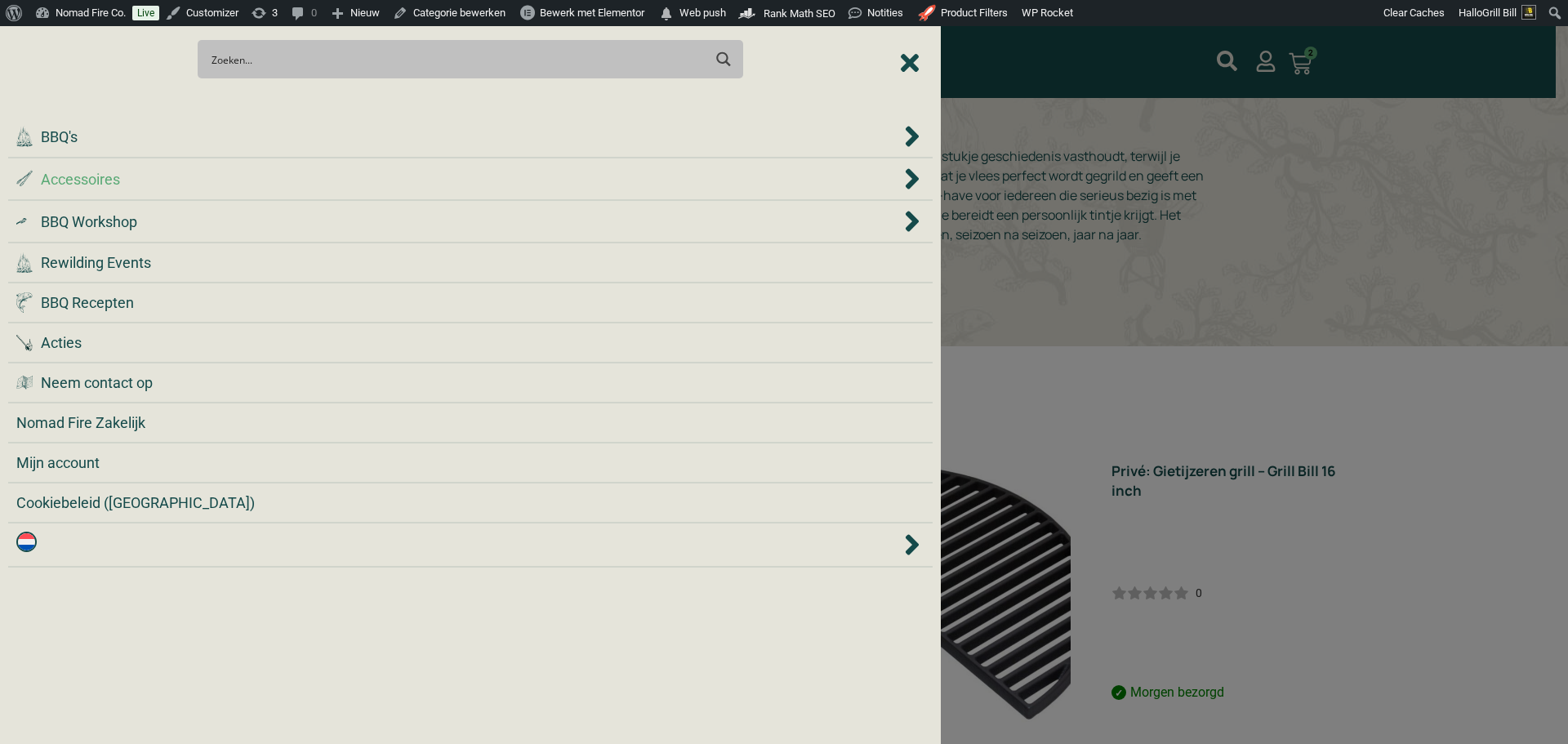
click at [364, 183] on div ".st0 { fill: #2c4a4e; } .st1 { fill: url(#Naamloos_verloop_2); } .st2 { fill: #…" at bounding box center [458, 179] width 884 height 22
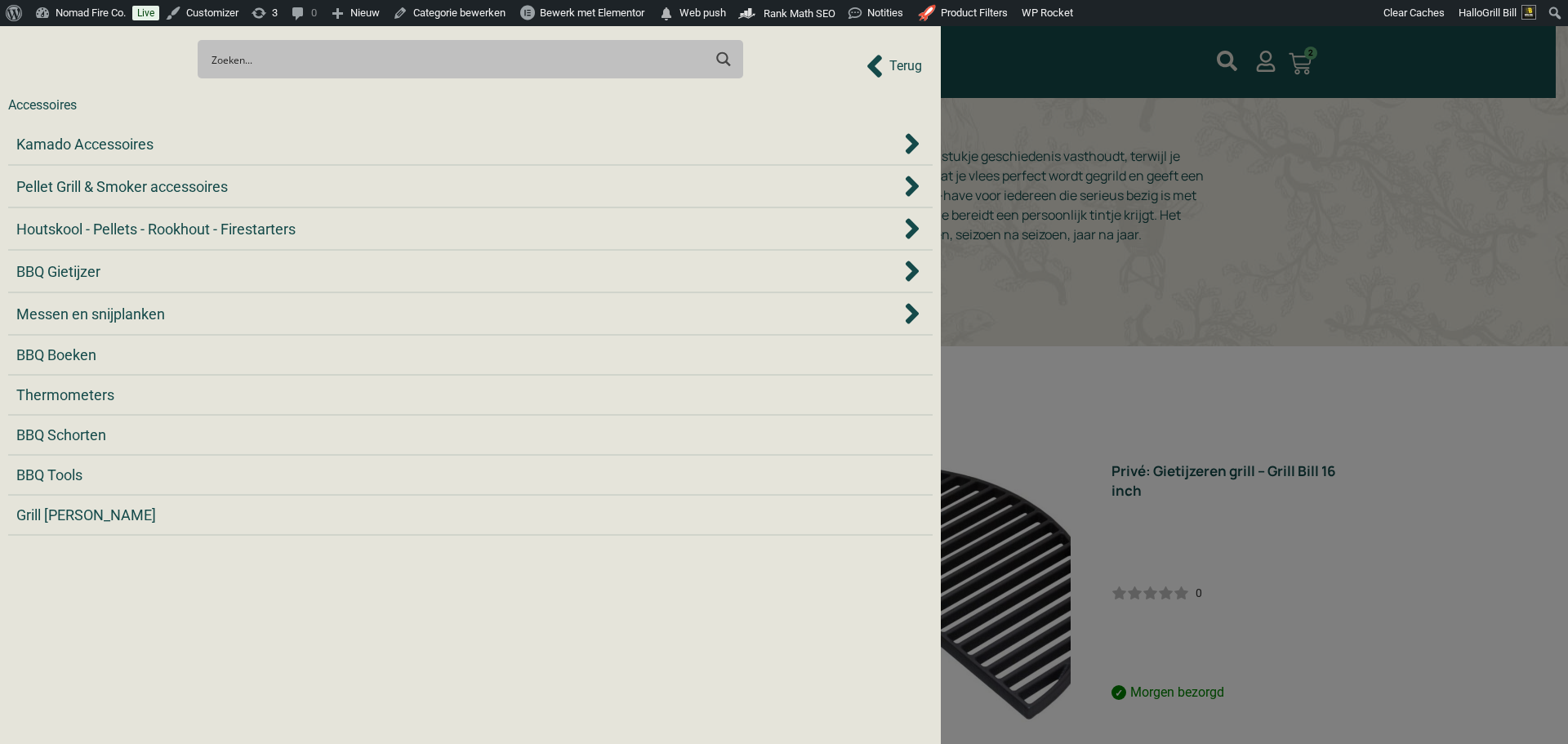
click at [364, 183] on div "Pellet Grill & Smoker accessoires" at bounding box center [458, 186] width 884 height 22
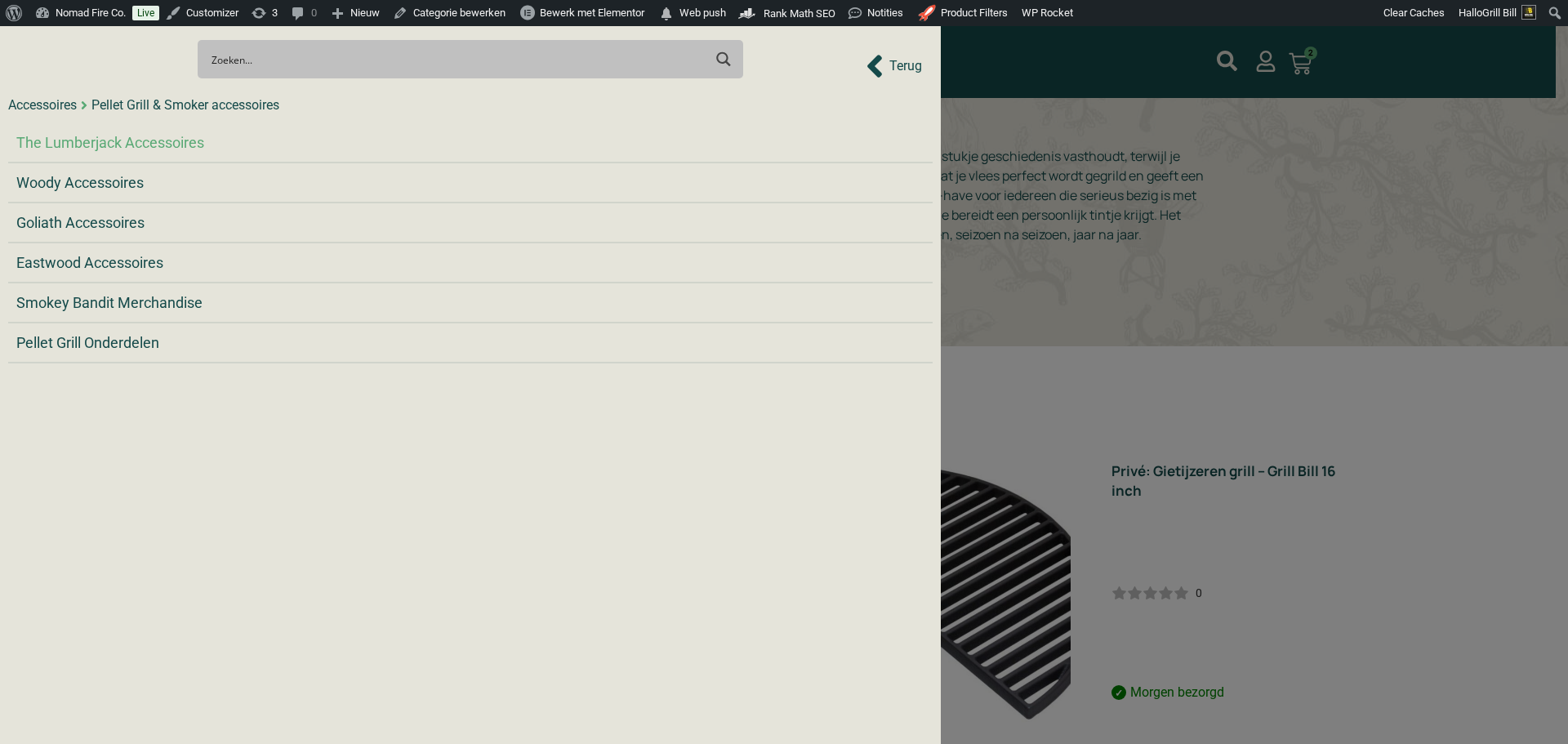
click at [186, 141] on span "The Lumberjack Accessoires" at bounding box center [110, 142] width 188 height 22
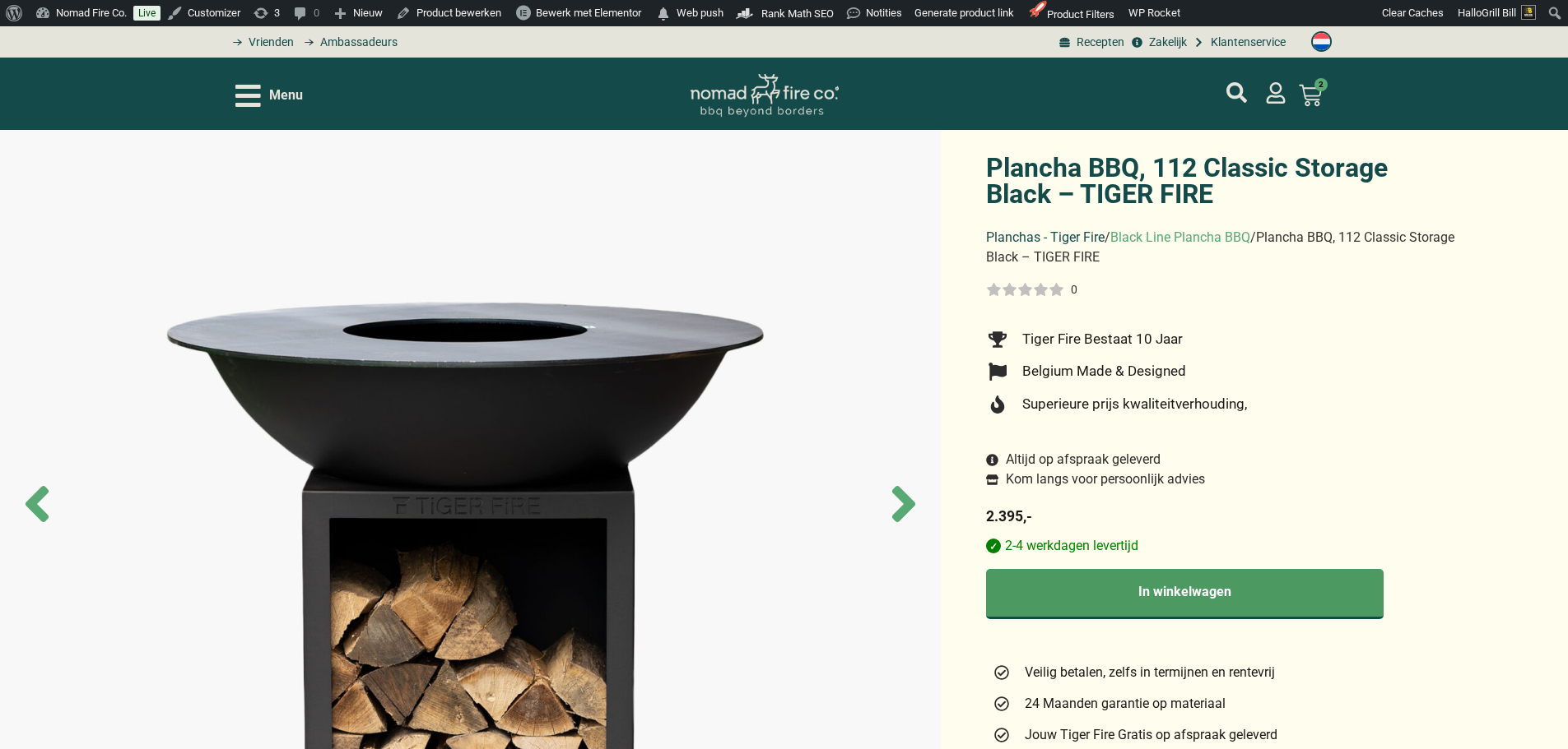
click at [1041, 237] on link "Planchas - Tiger Fire" at bounding box center [1045, 237] width 118 height 15
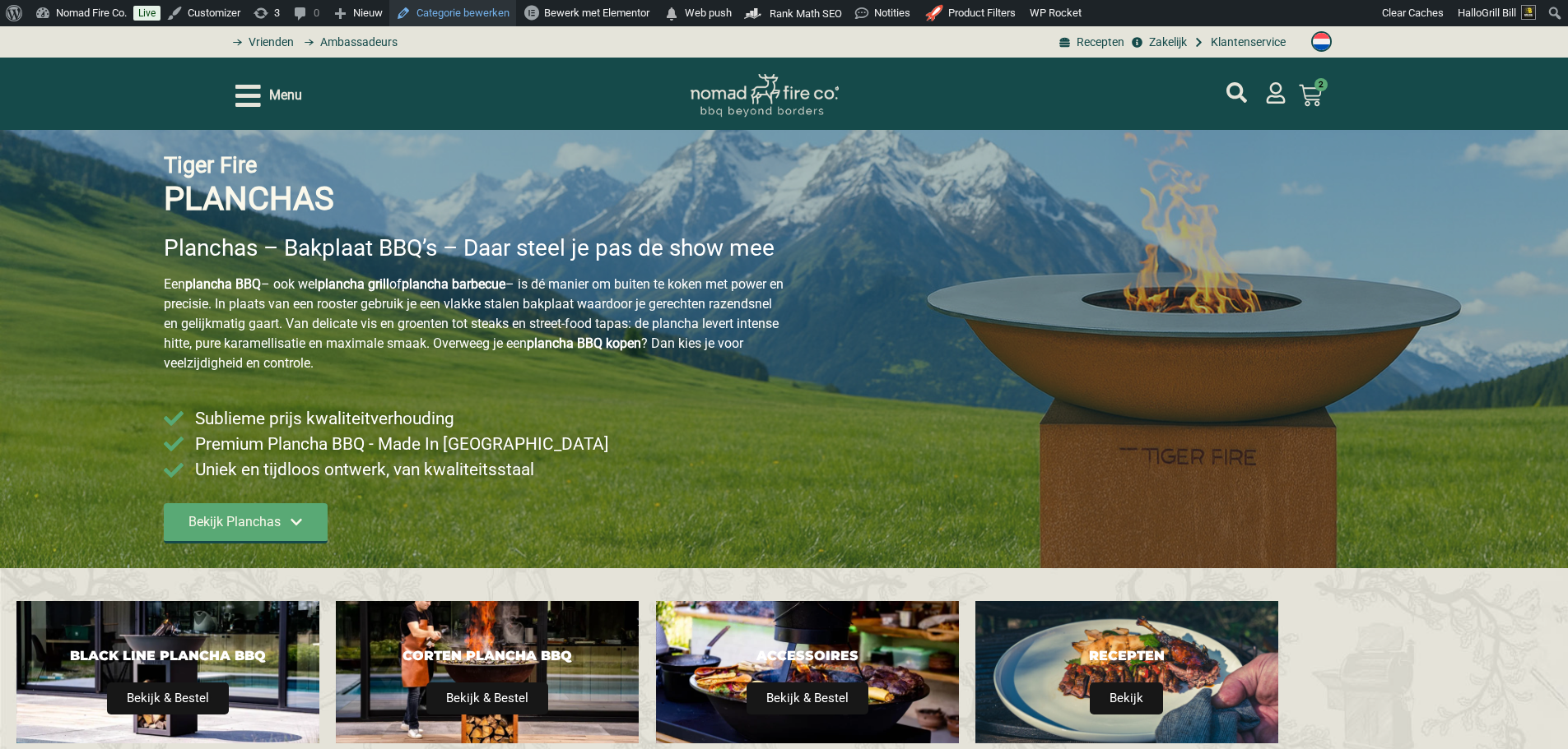
click at [485, 14] on link "Categorie bewerken" at bounding box center [453, 12] width 127 height 26
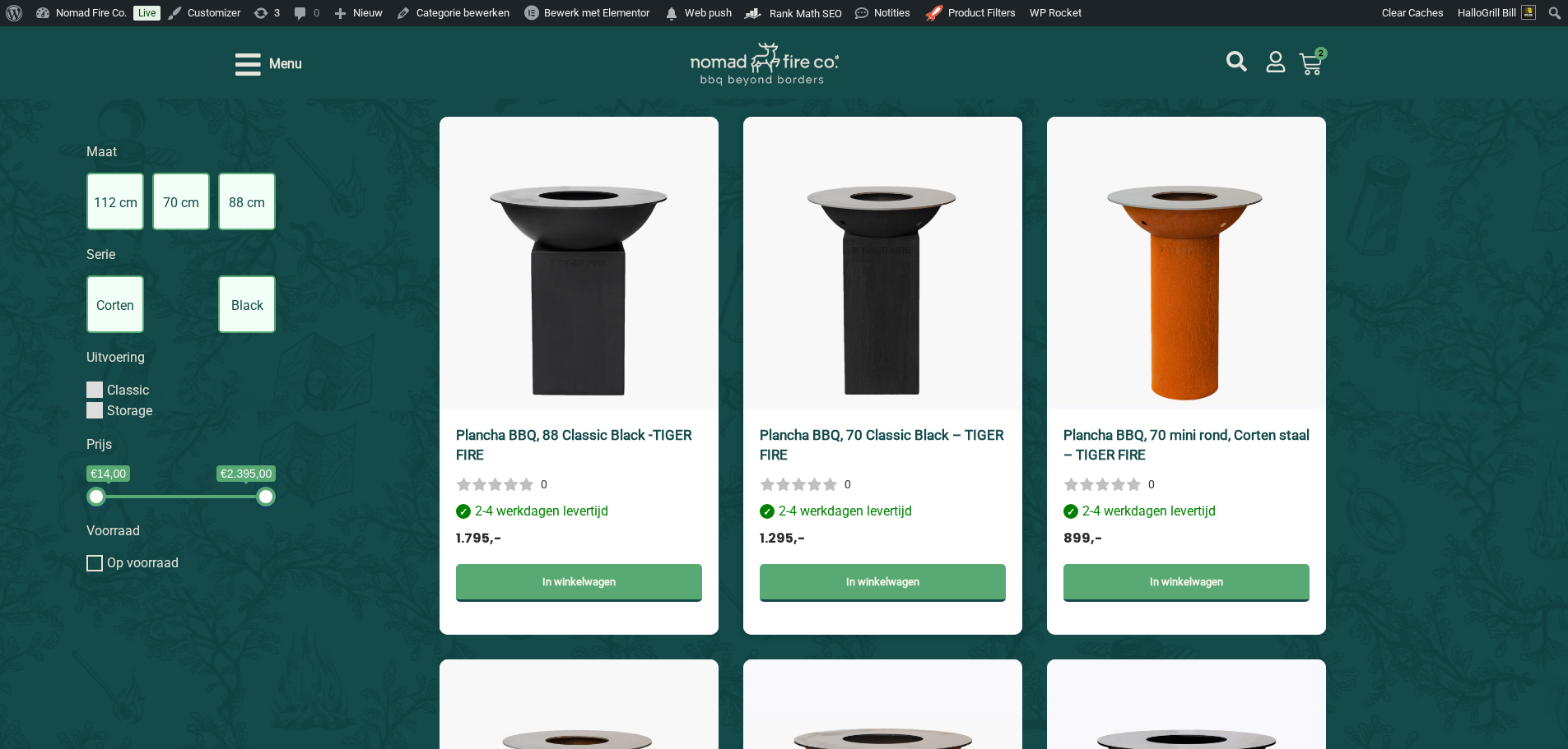
click at [864, 362] on img at bounding box center [882, 262] width 279 height 293
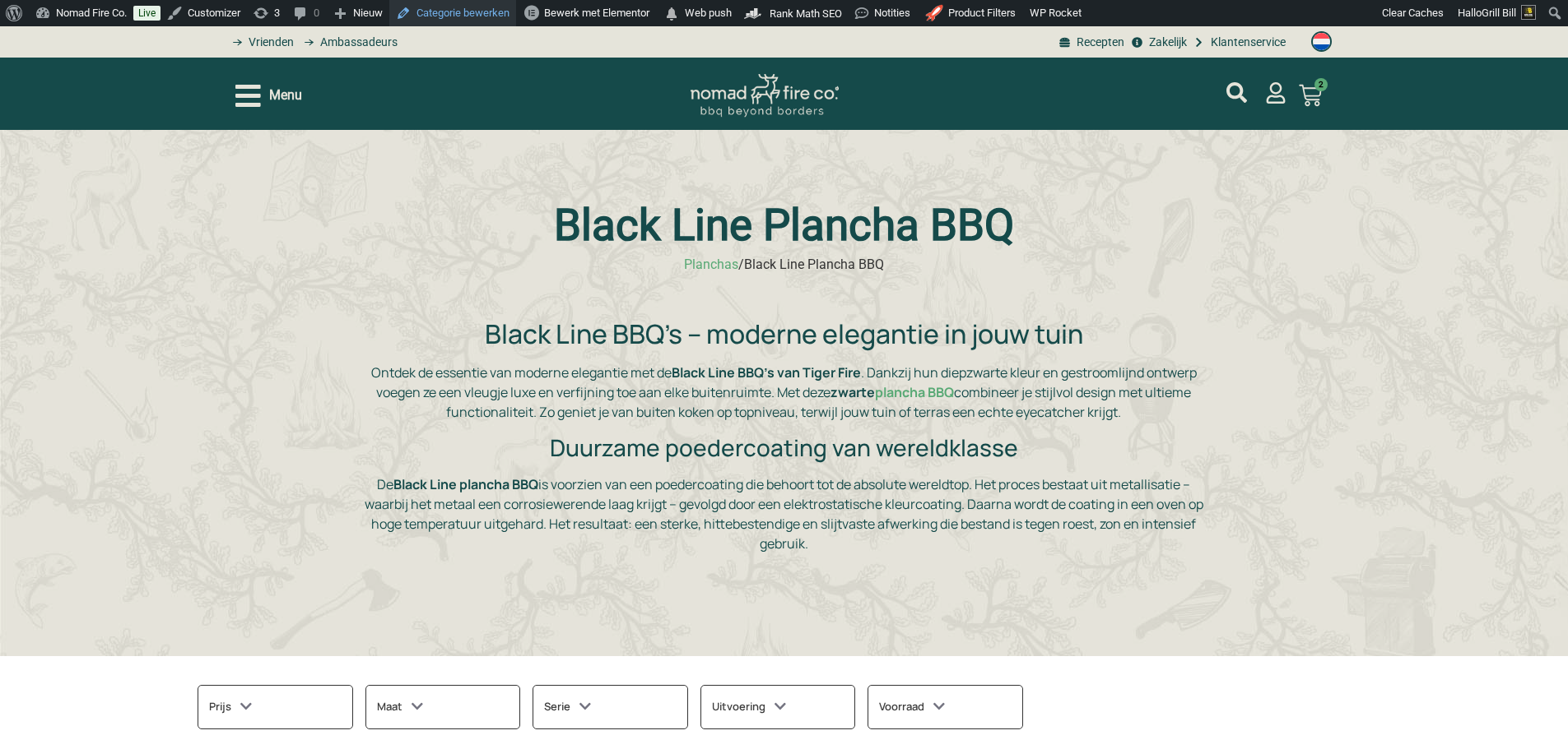
click at [481, 9] on link "Categorie bewerken" at bounding box center [453, 12] width 127 height 26
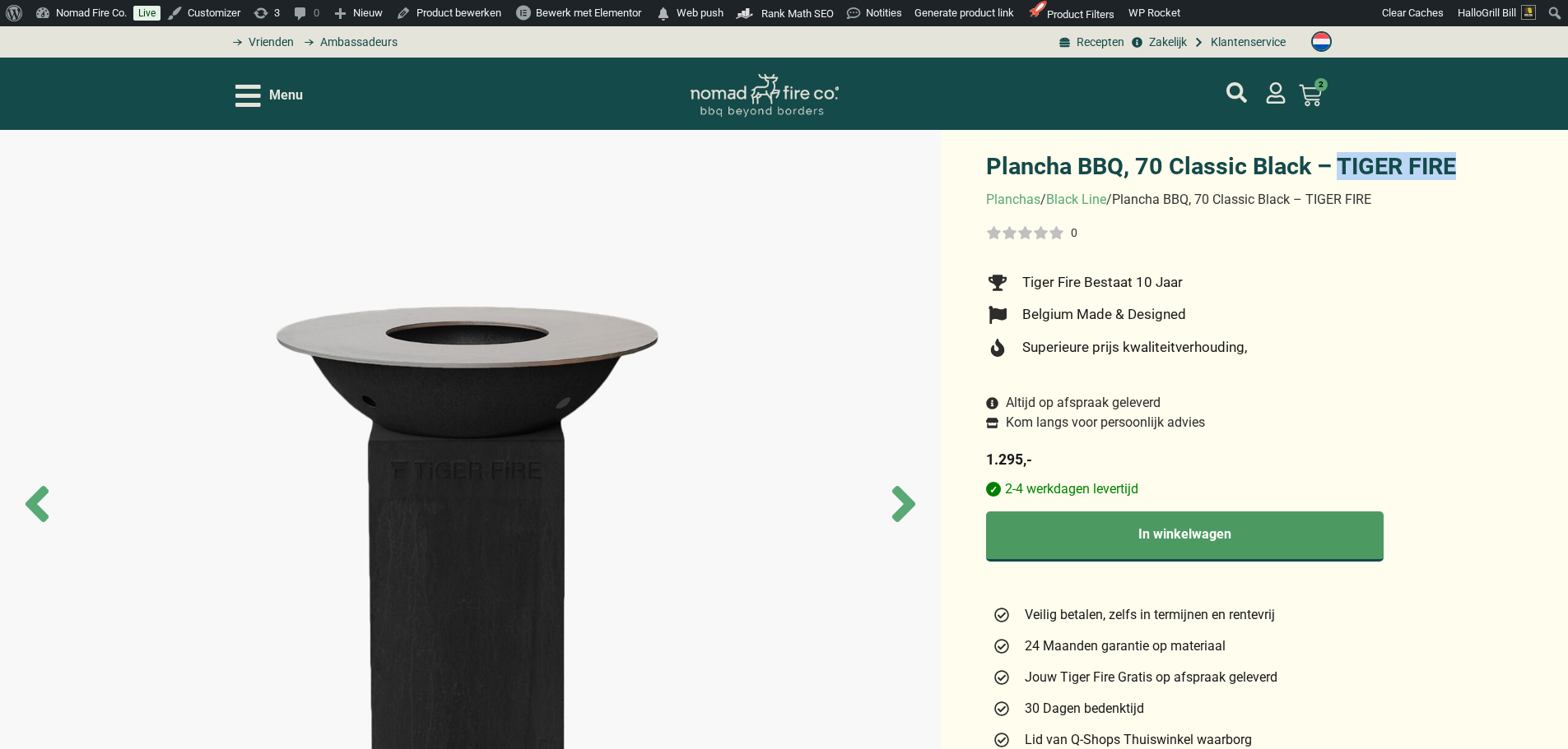
drag, startPoint x: 1473, startPoint y: 160, endPoint x: 1339, endPoint y: 163, distance: 134.0
copy h1 "TIGER FIRE"
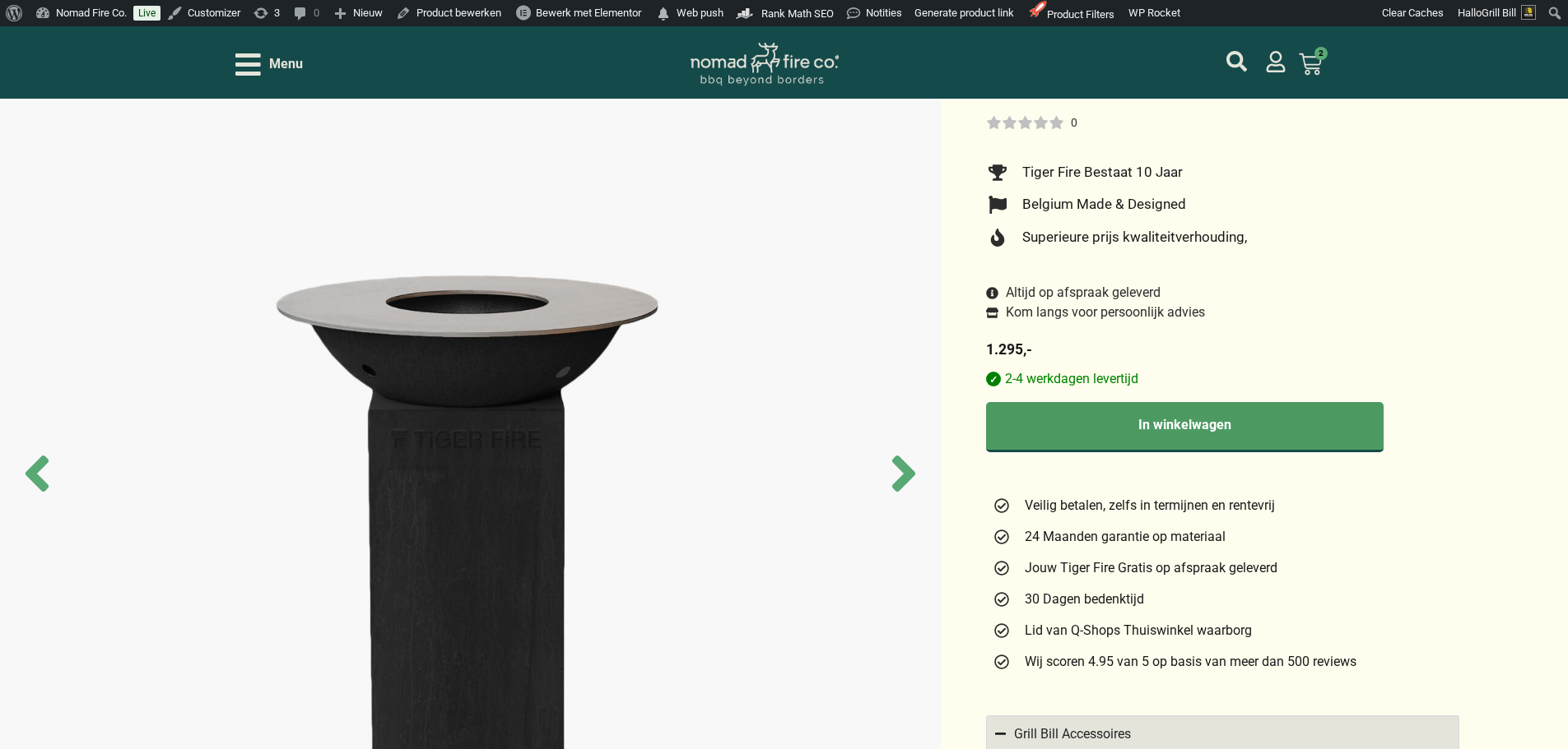
scroll to position [83, 0]
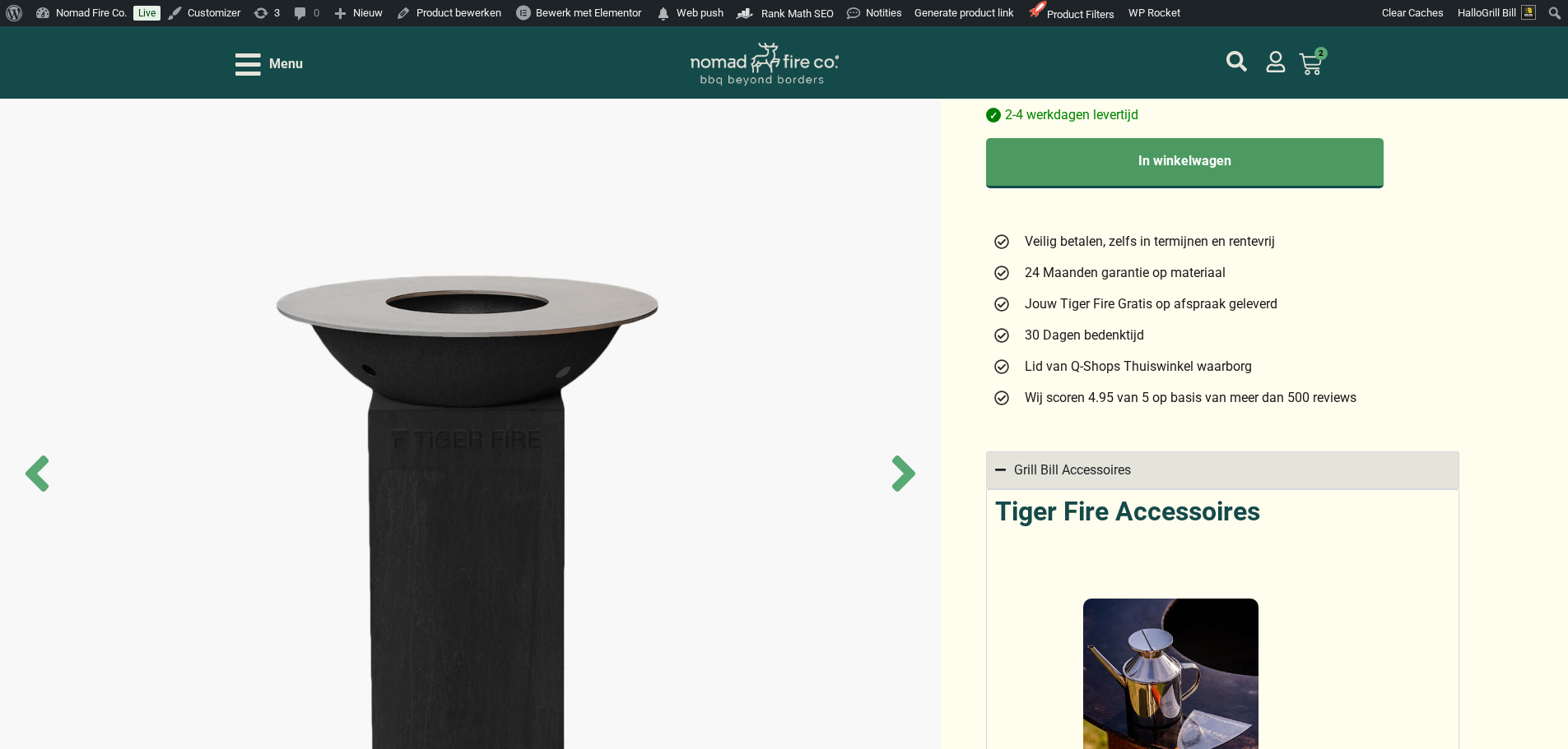
scroll to position [658, 0]
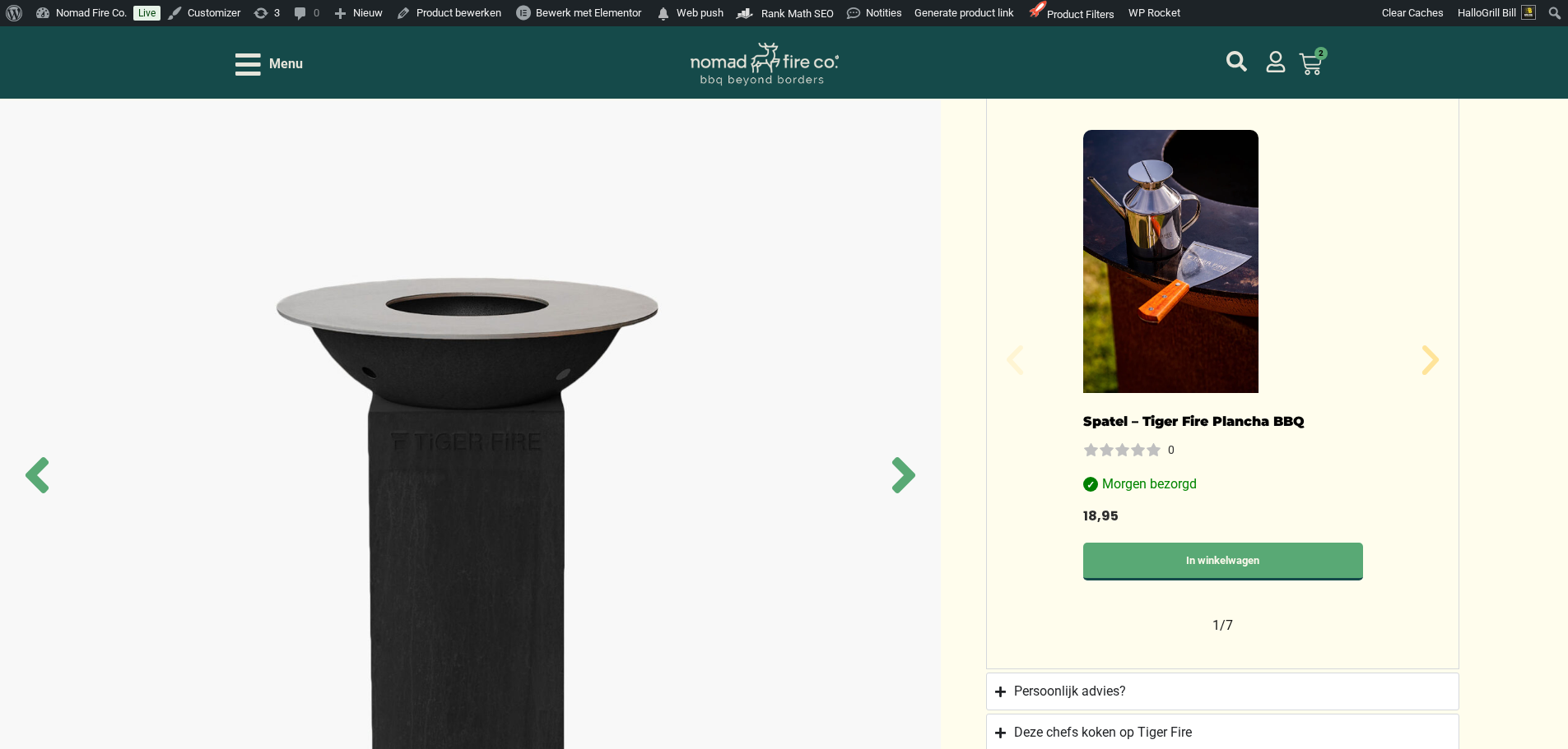
scroll to position [740, 0]
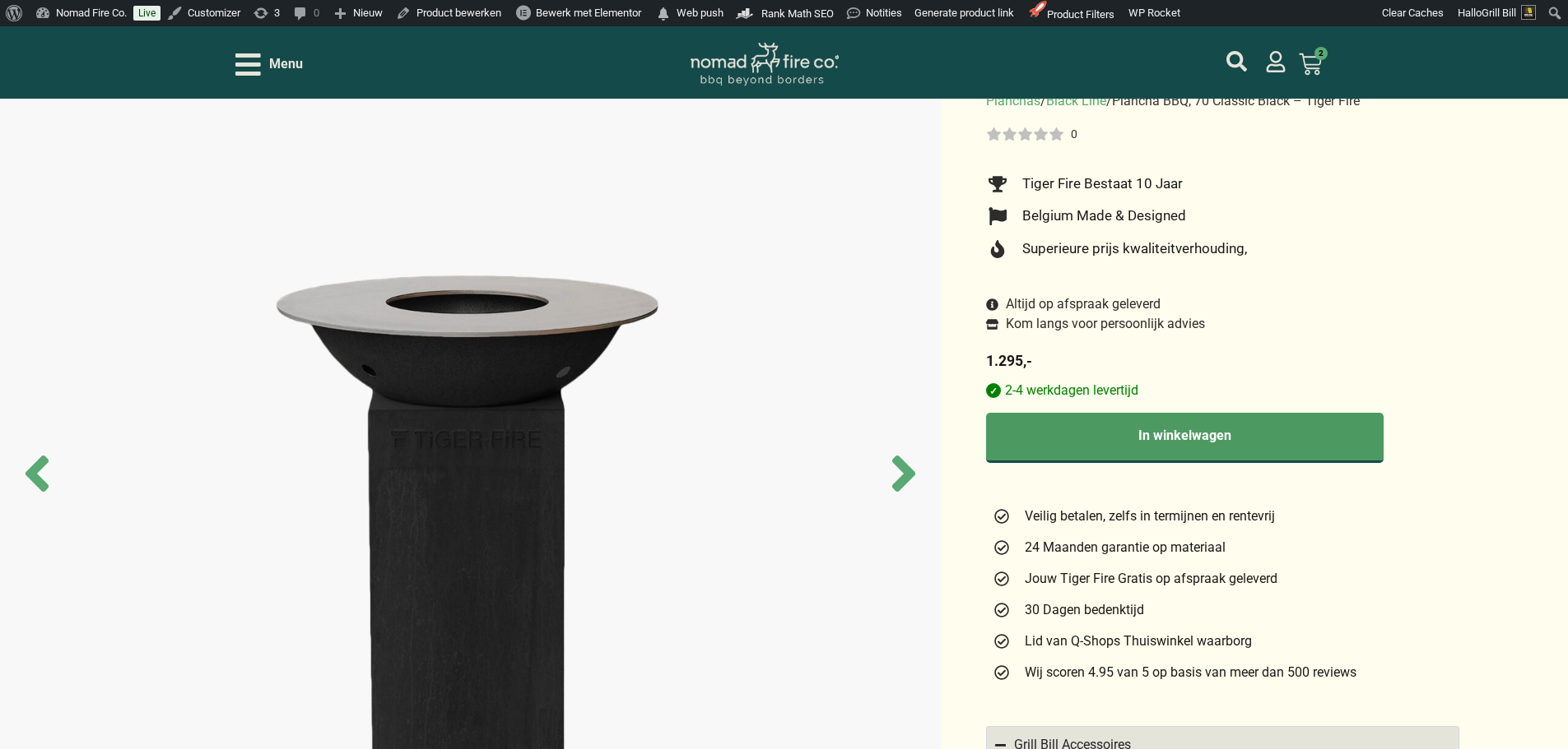
scroll to position [164, 0]
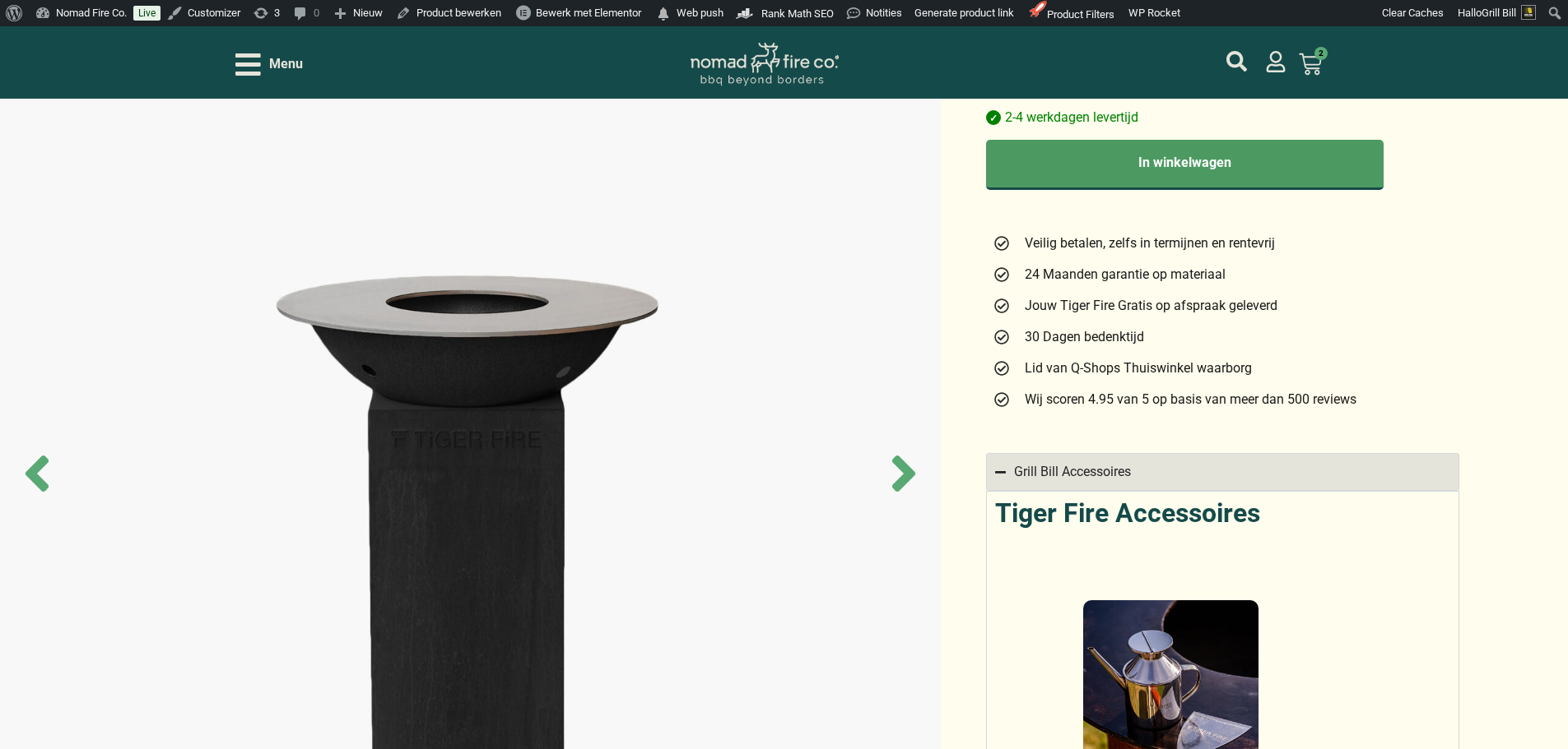
scroll to position [247, 0]
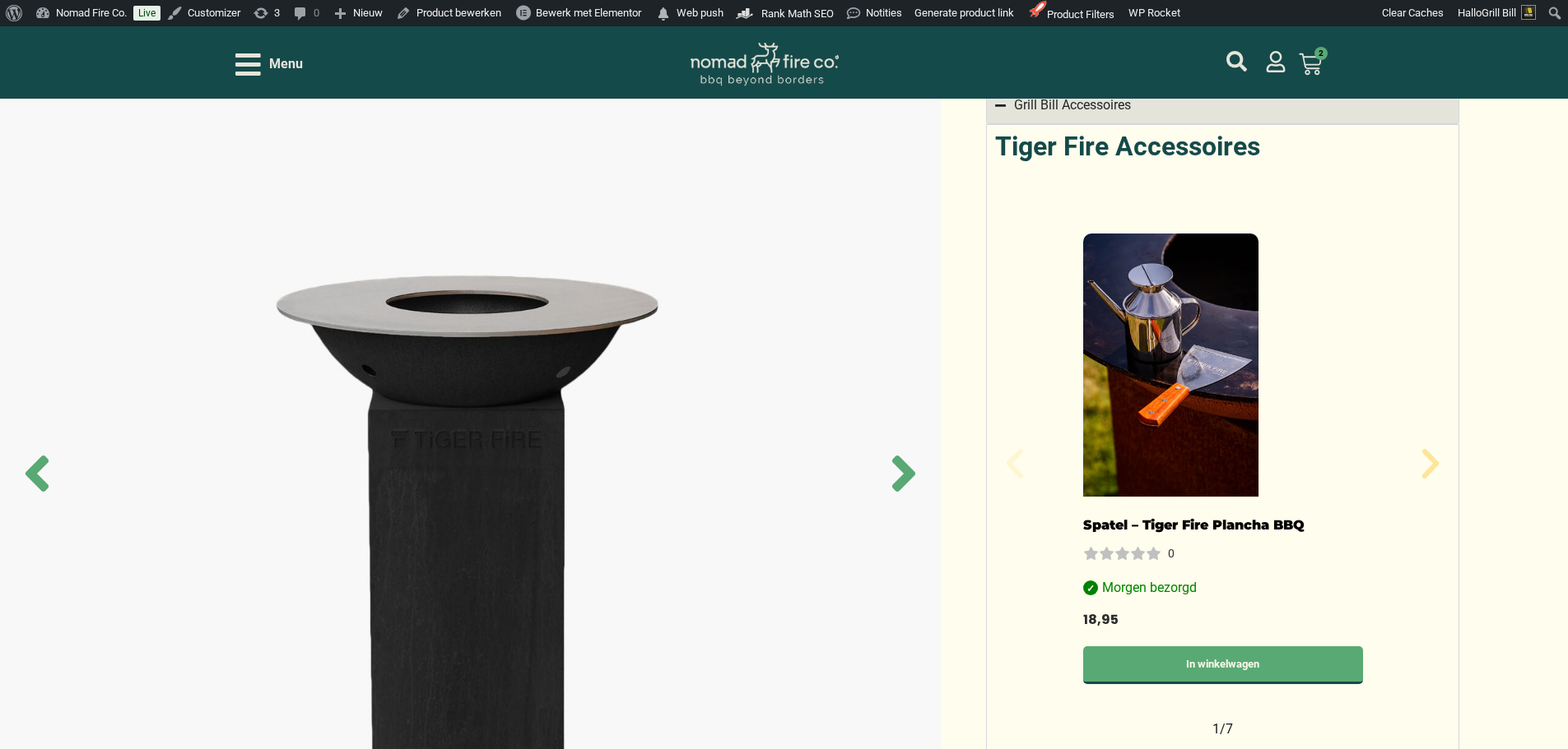
scroll to position [740, 0]
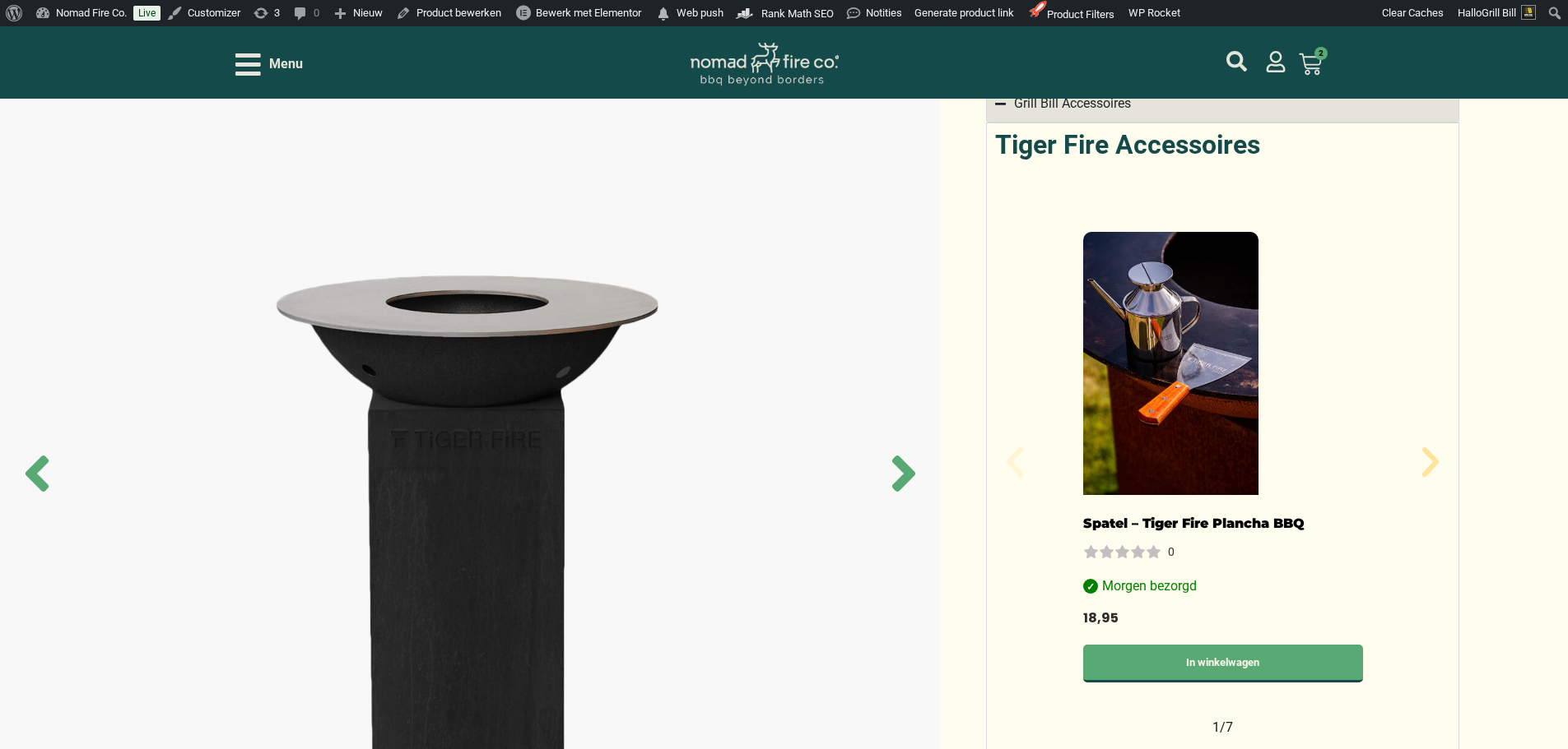
click at [1435, 51] on header "Menu XL Kamado BBQ 23.5", Grill Bill Pro III Pre Order: Levering Eind November …" at bounding box center [784, 62] width 1568 height 72
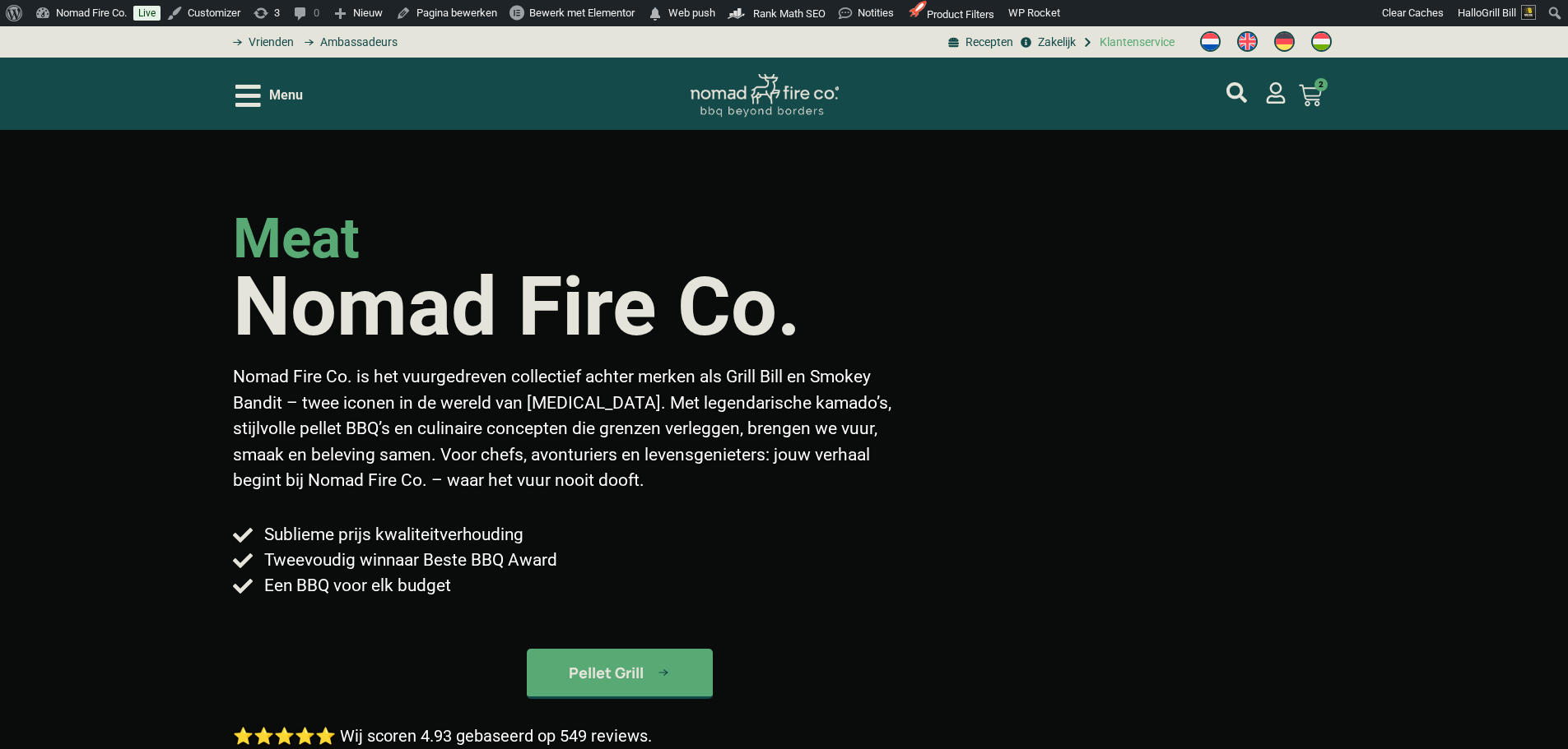
click at [1153, 49] on span "Klantenservice" at bounding box center [1135, 42] width 79 height 17
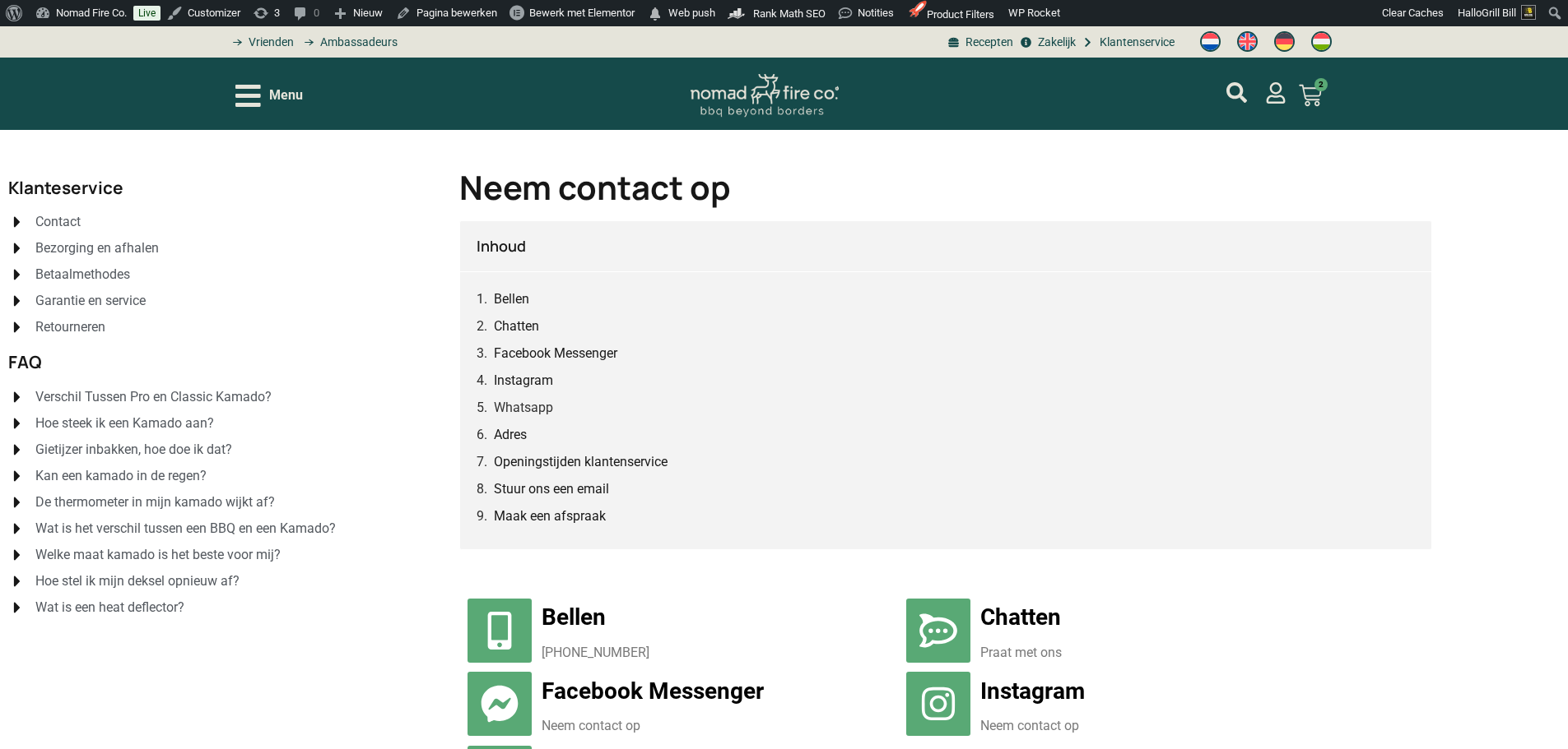
click at [1209, 174] on h1 "Neem contact op" at bounding box center [945, 187] width 973 height 33
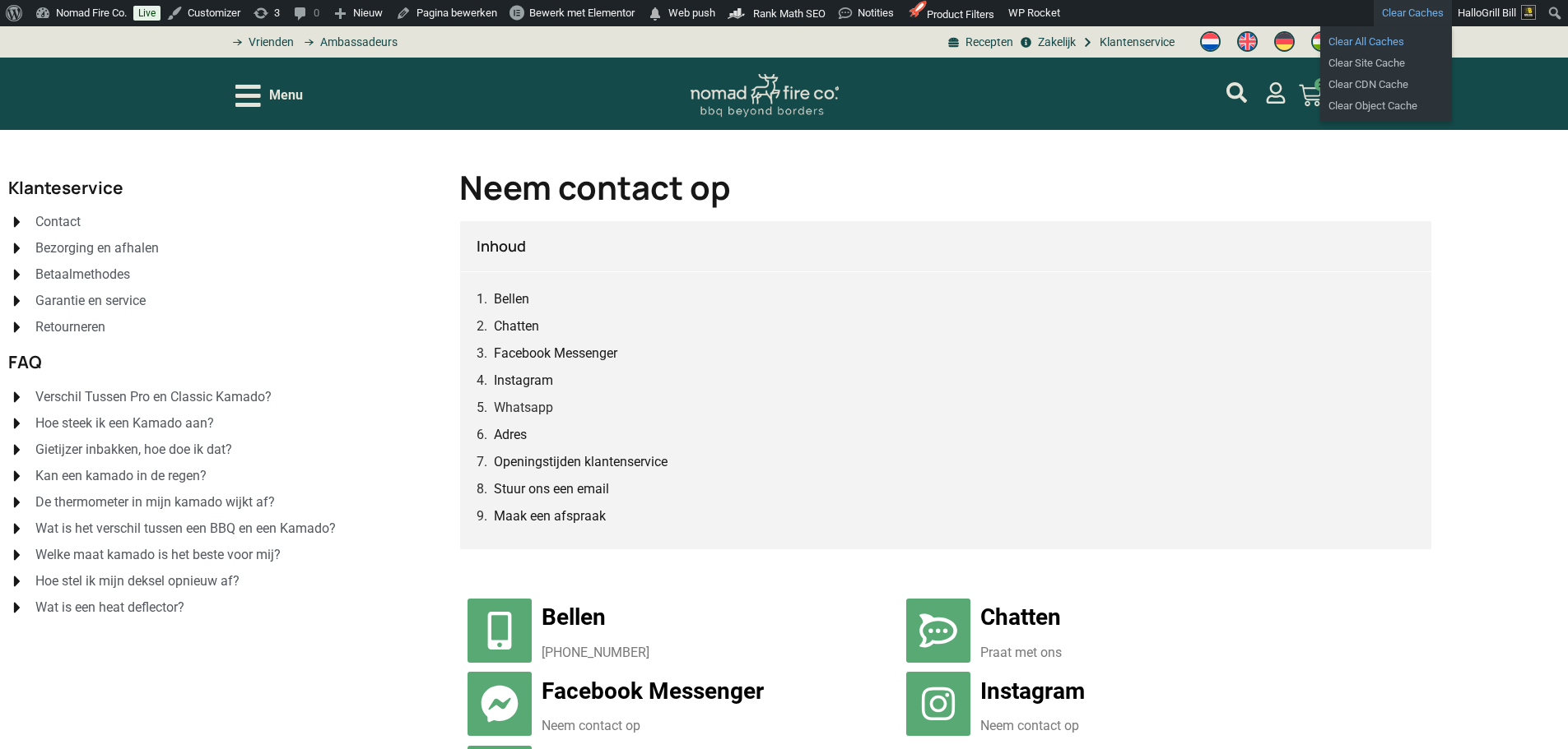
click at [1380, 38] on link "Clear All Caches" at bounding box center [1385, 42] width 132 height 21
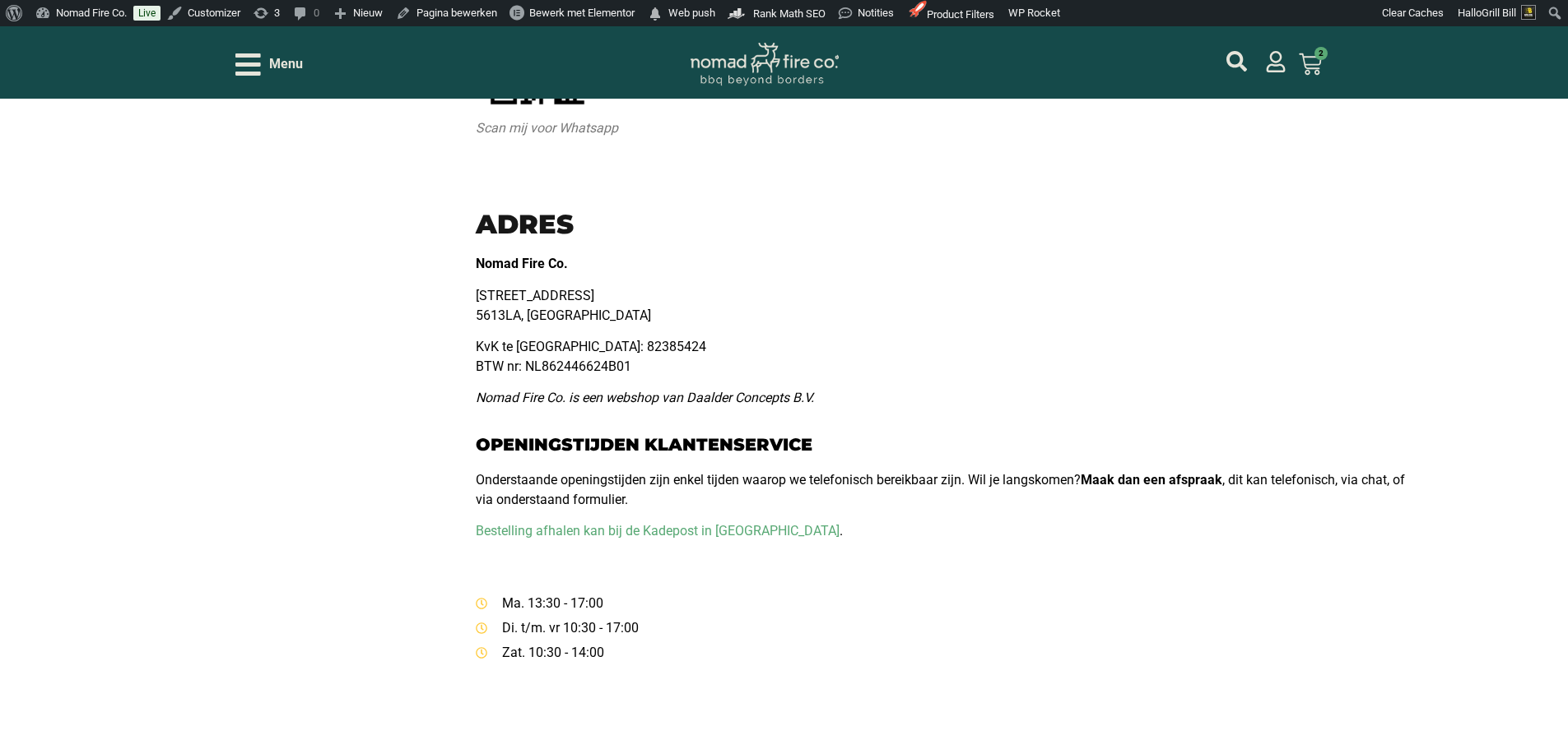
scroll to position [822, 0]
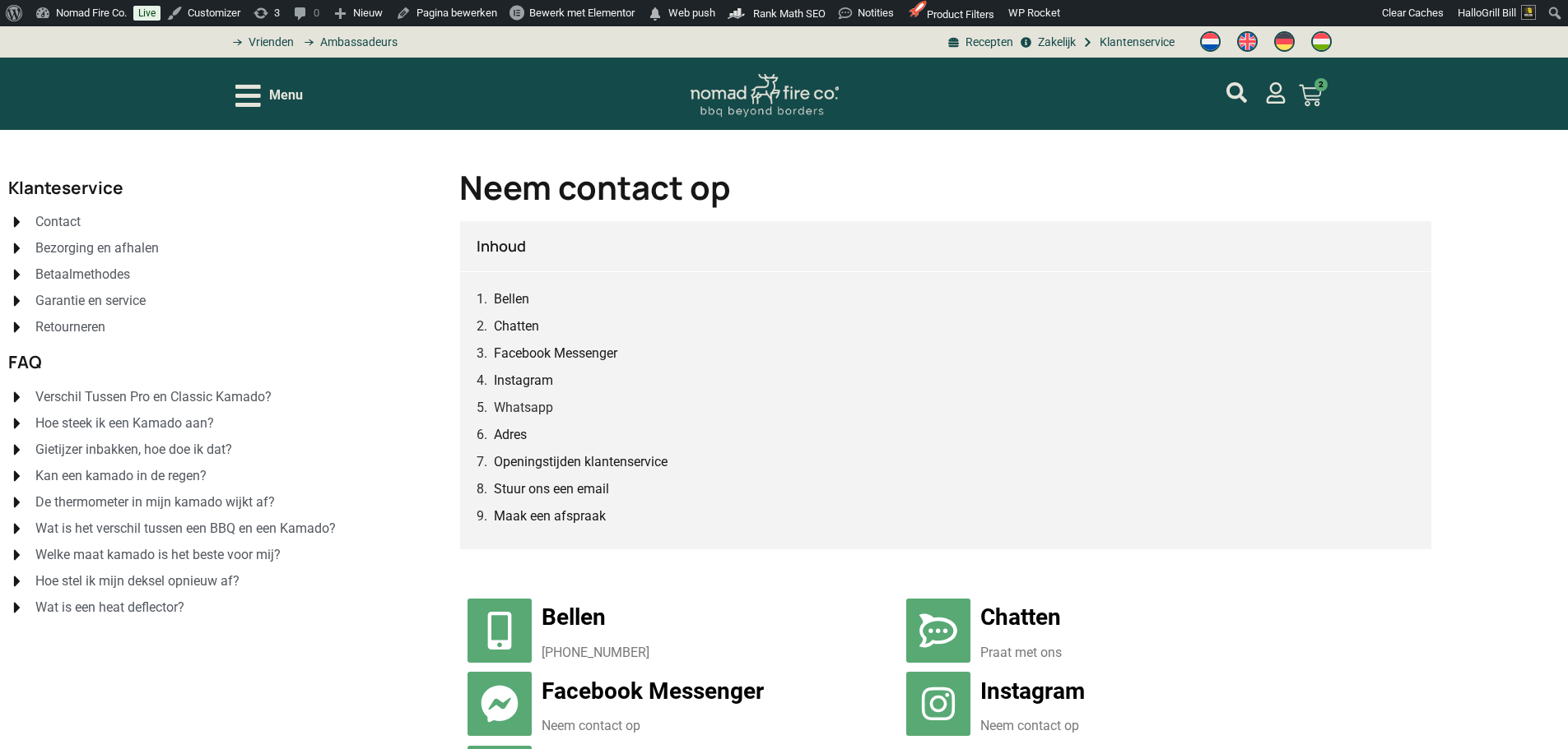
click at [1260, 352] on div "Facebook Messenger" at bounding box center [945, 353] width 938 height 20
click at [980, 193] on h1 "Neem contact op" at bounding box center [945, 187] width 973 height 33
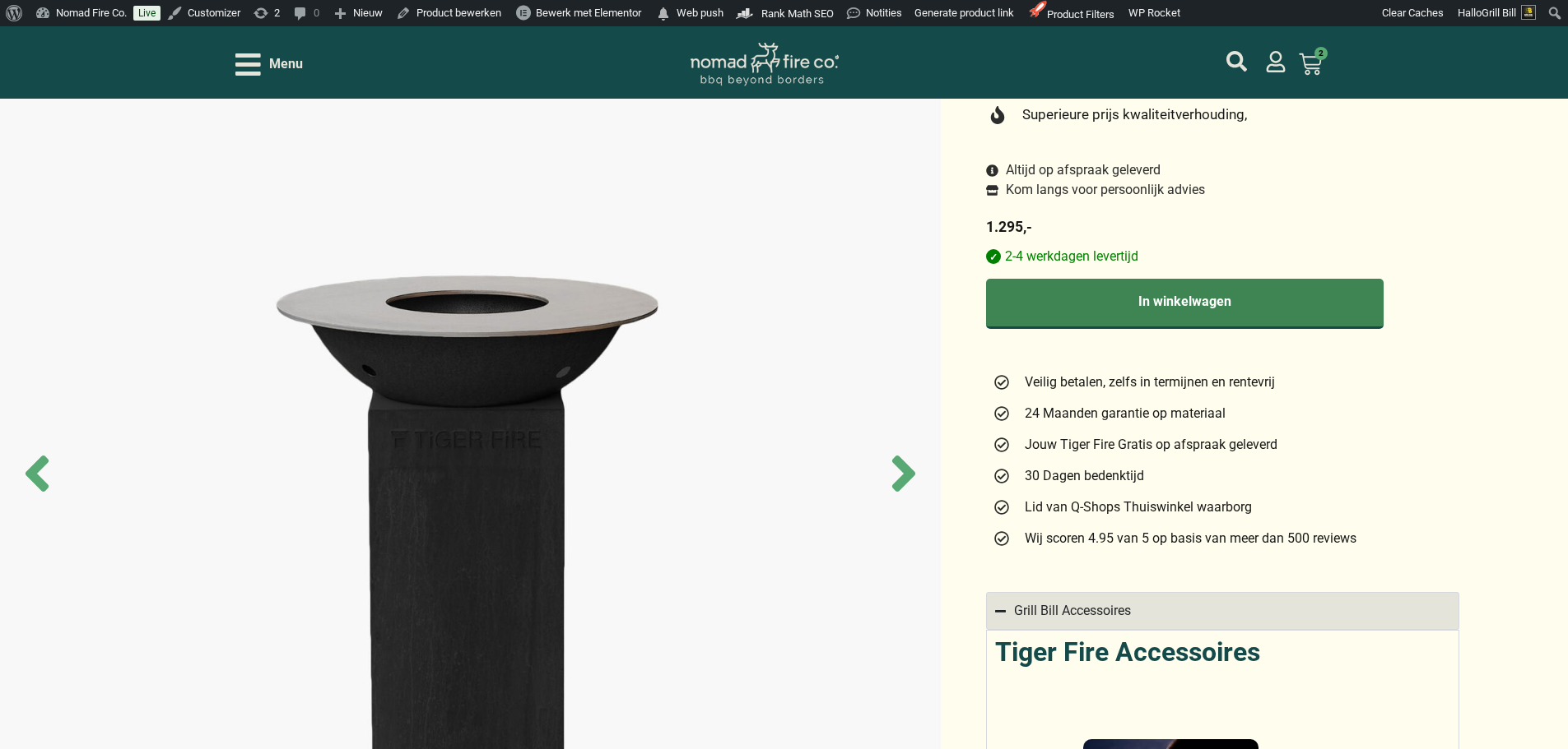
scroll to position [247, 0]
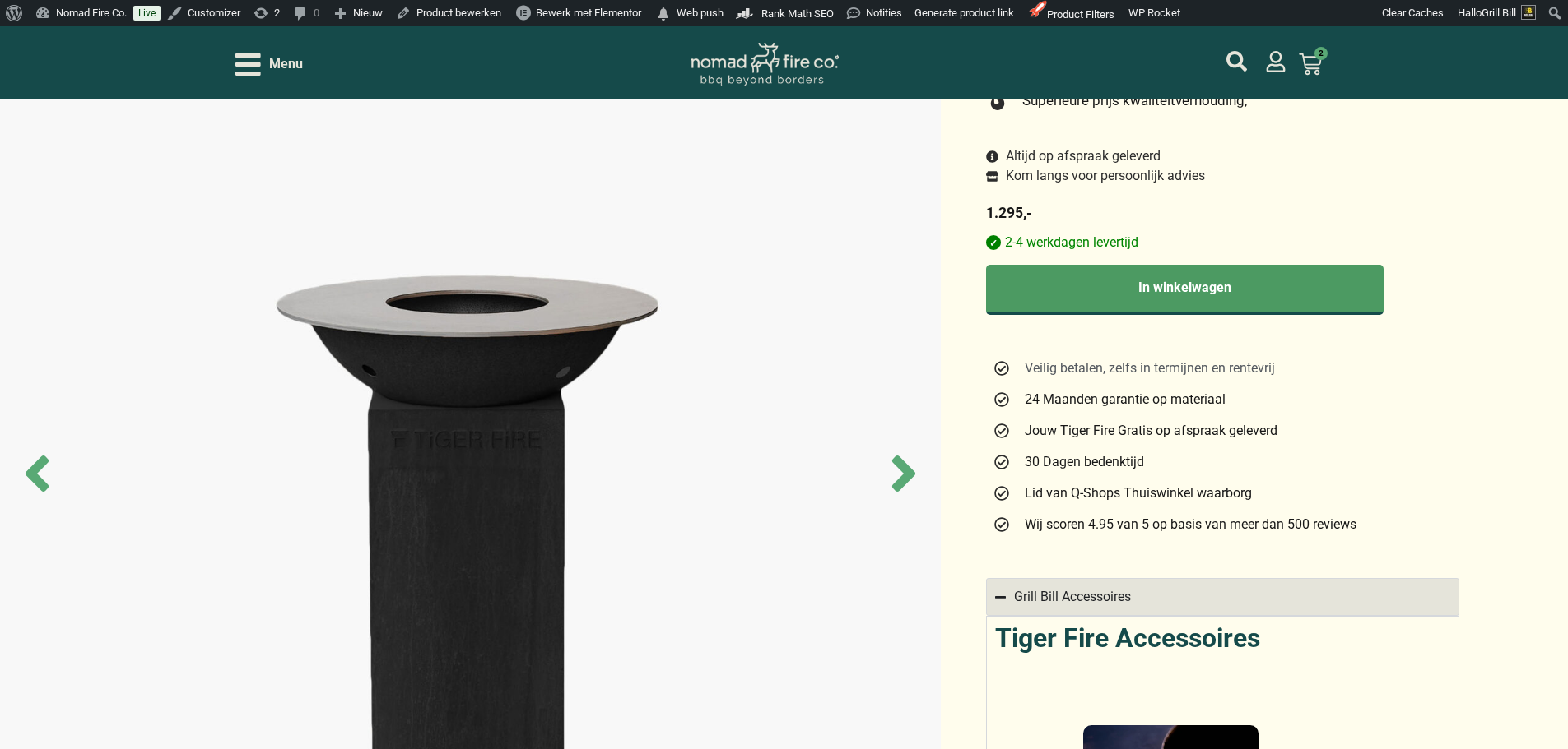
click at [1253, 378] on span "Veilig betalen, zelfs in termijnen en rentevrij" at bounding box center [1148, 368] width 254 height 20
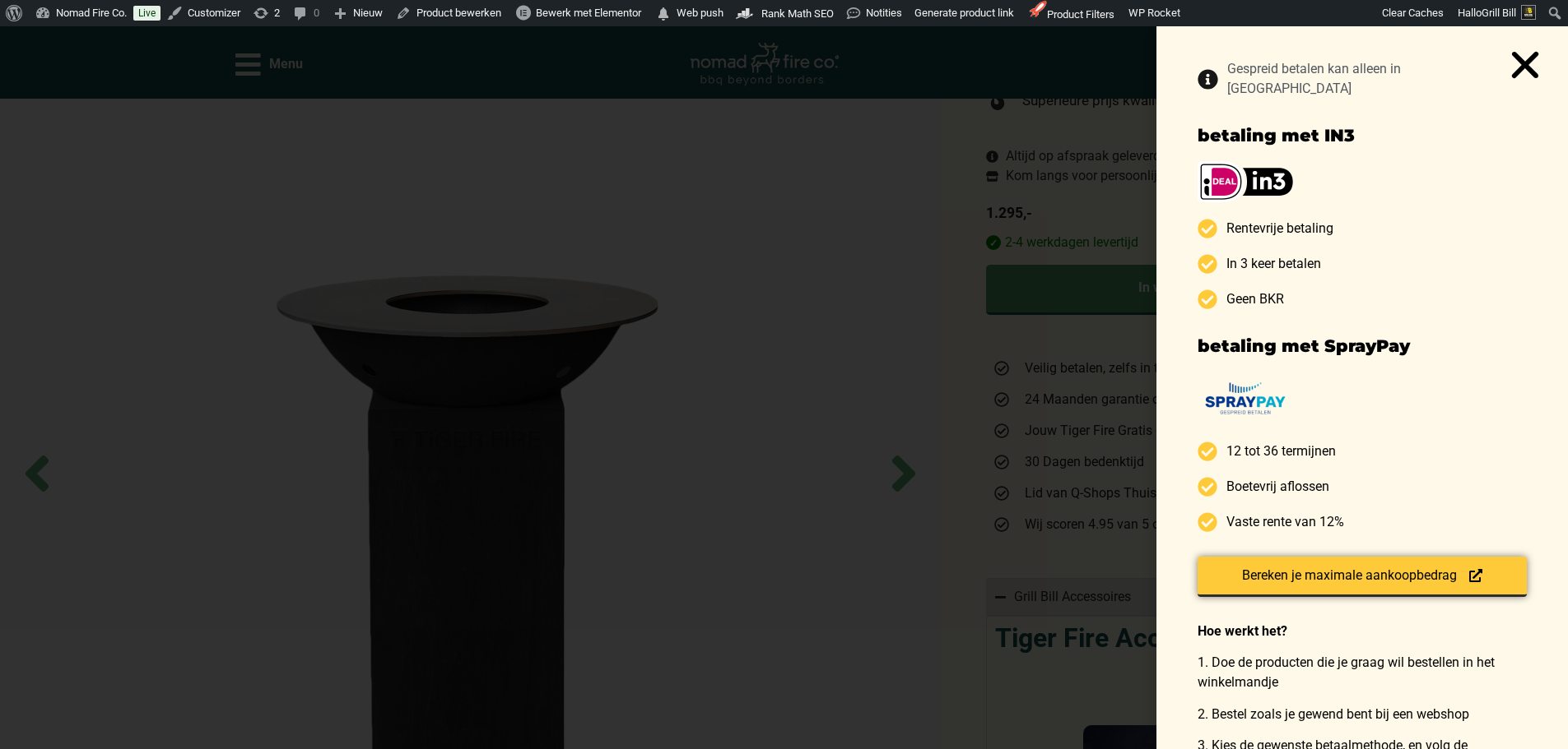
click at [1530, 71] on use "Close" at bounding box center [1525, 63] width 27 height 26
click at [1522, 67] on use "Close" at bounding box center [1525, 63] width 27 height 26
click at [918, 225] on div "Gespreid betalen kan alleen in Nederland betaling met IN3 Rentevrije betaling I…" at bounding box center [784, 387] width 1568 height 723
click at [1124, 267] on div "Gespreid betalen kan alleen in Nederland betaling met IN3 Rentevrije betaling I…" at bounding box center [784, 387] width 1568 height 723
click at [1149, 163] on div "Gespreid betalen kan alleen in Nederland betaling met IN3 Rentevrije betaling I…" at bounding box center [784, 387] width 1568 height 723
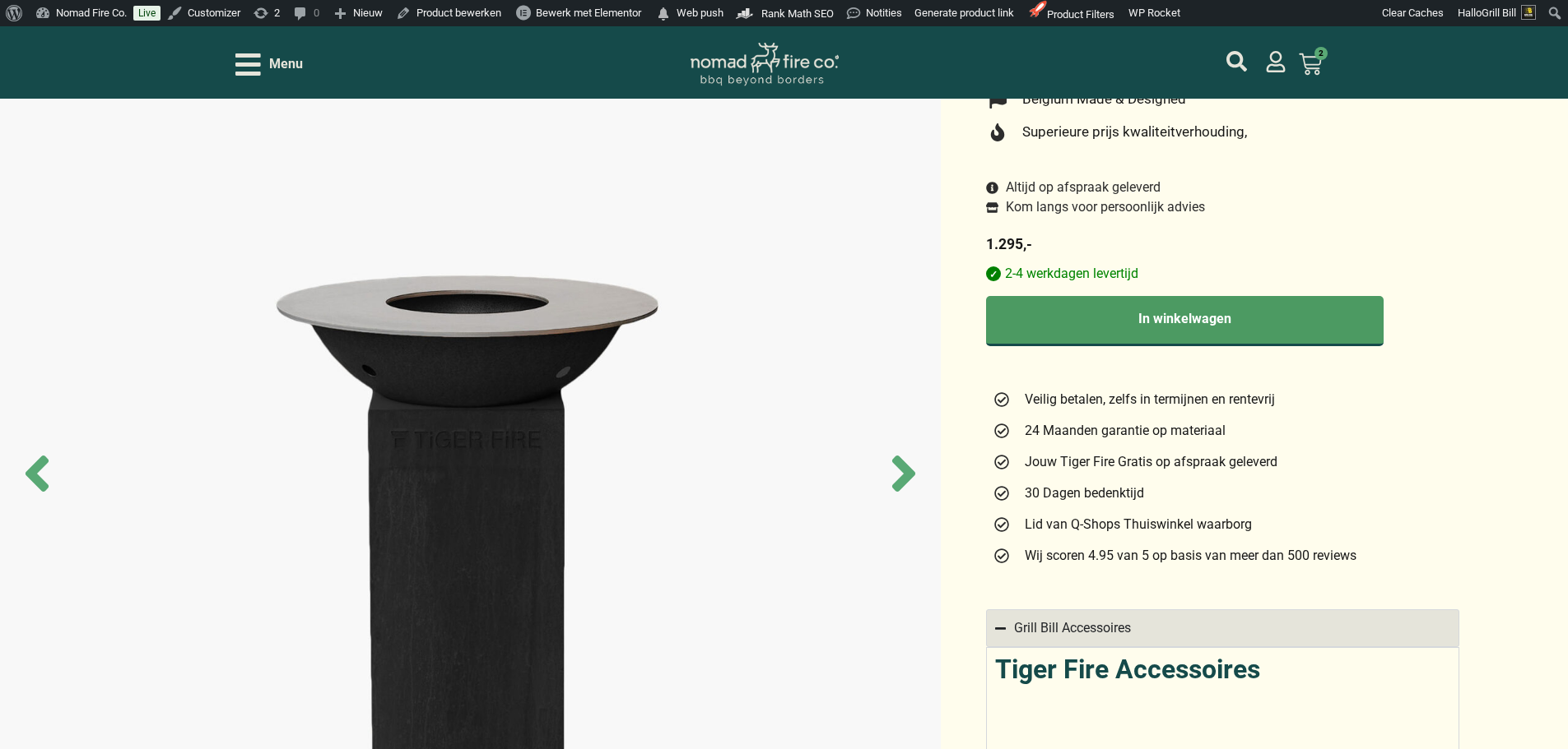
scroll to position [164, 0]
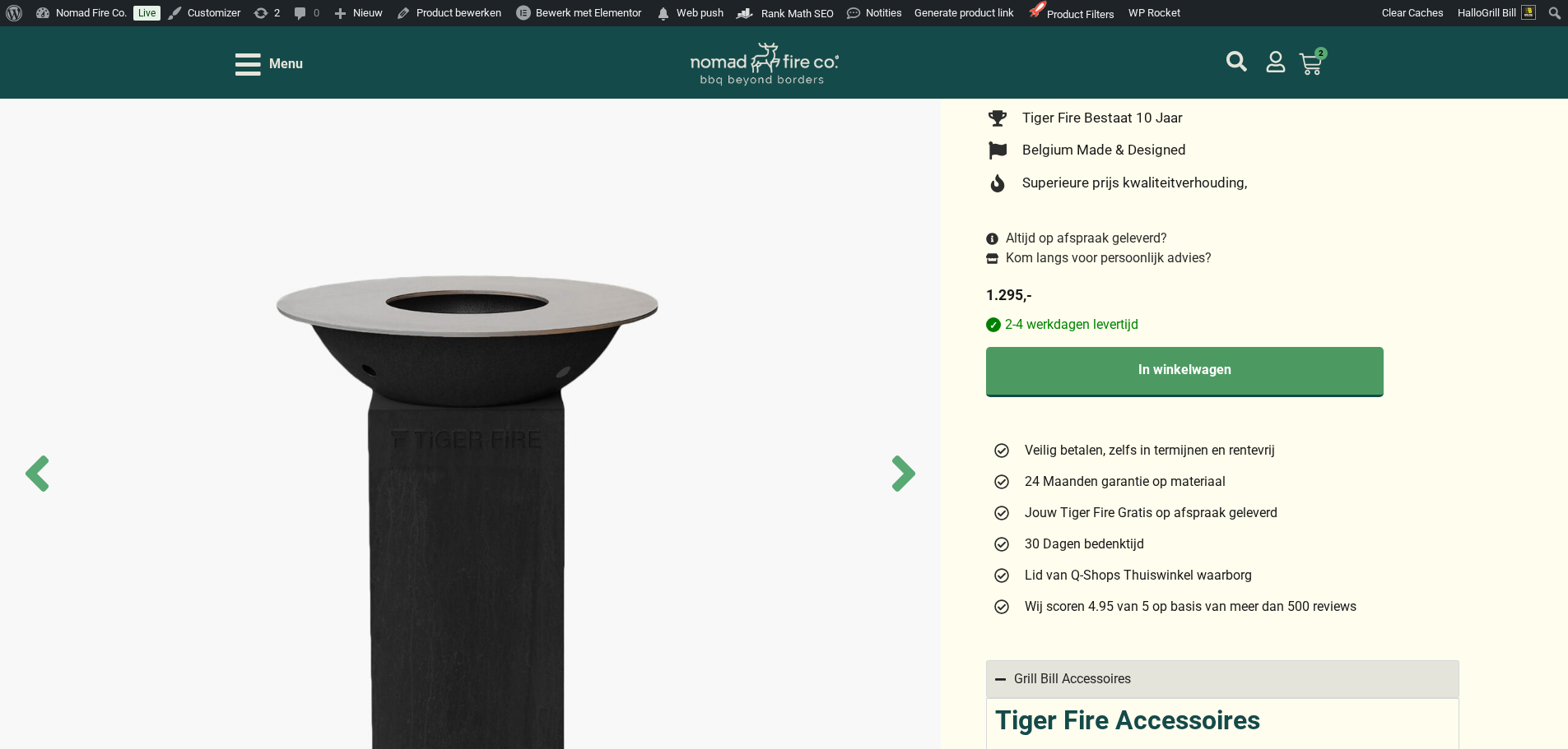
click at [1144, 247] on span "Altijd op afspraak geleverd" at bounding box center [1080, 238] width 159 height 20
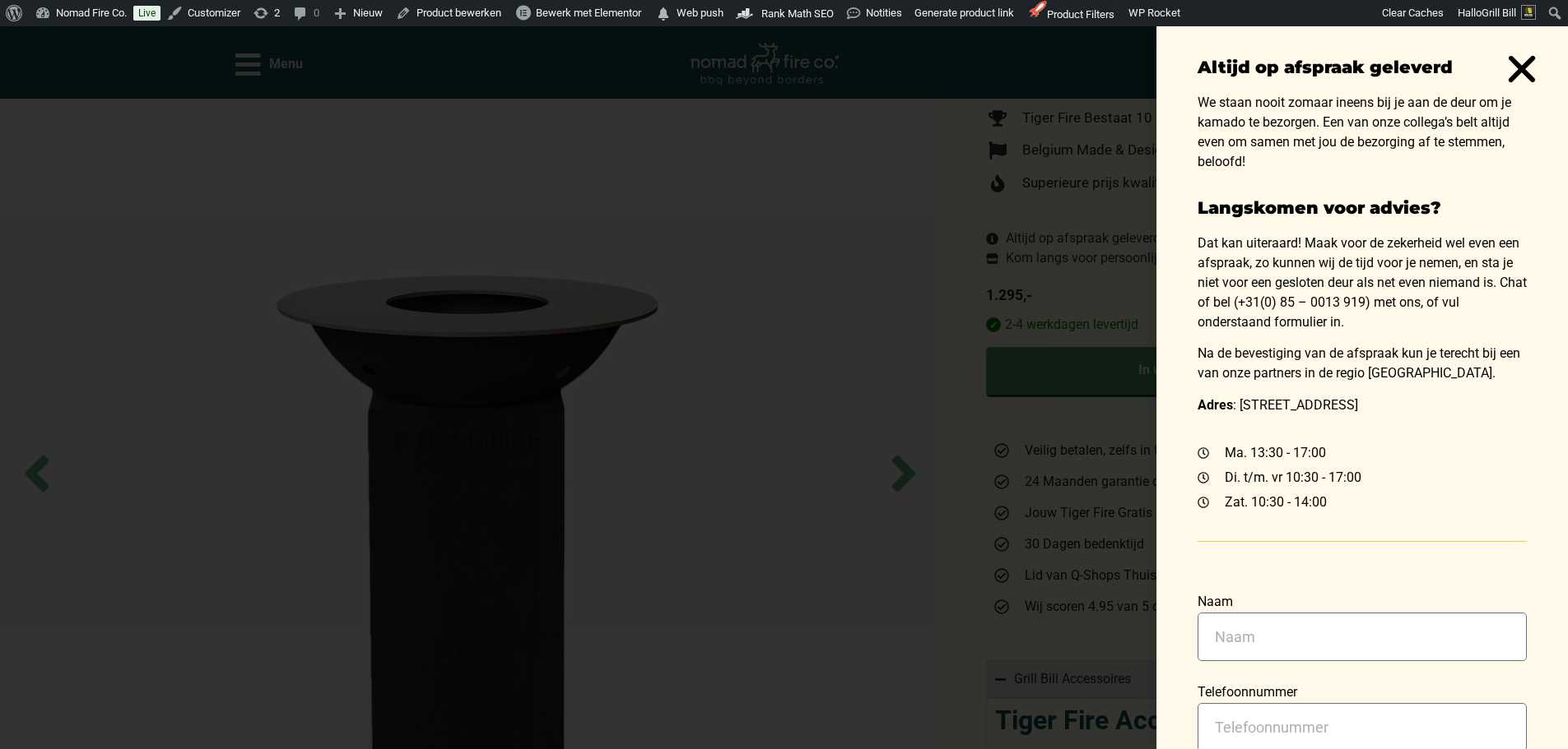
click at [1525, 70] on use "Close" at bounding box center [1522, 68] width 27 height 26
click at [1075, 207] on div "Altijd op afspraak geleverd We staan nooit zomaar ineens bij je aan de deur om …" at bounding box center [784, 387] width 1568 height 723
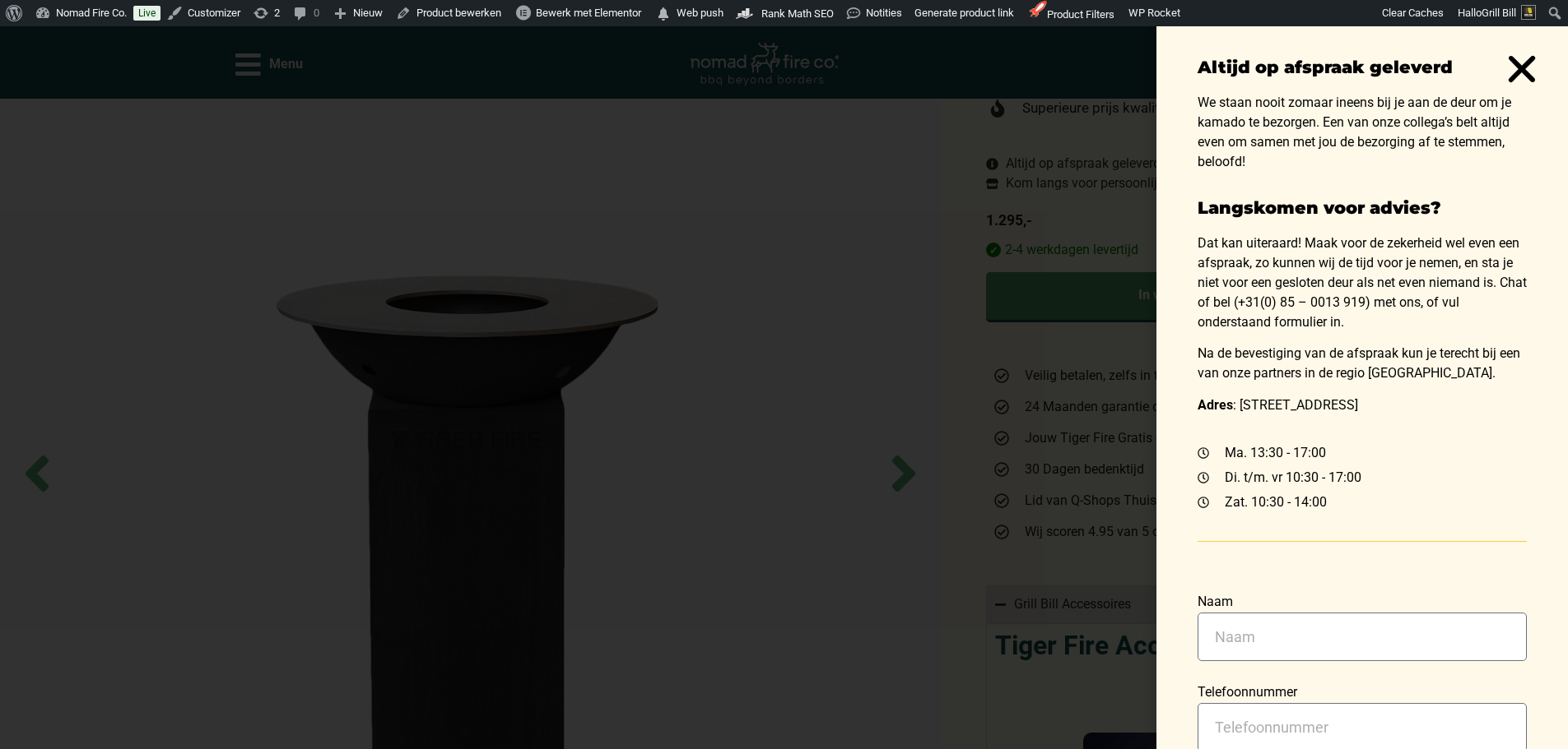
scroll to position [329, 0]
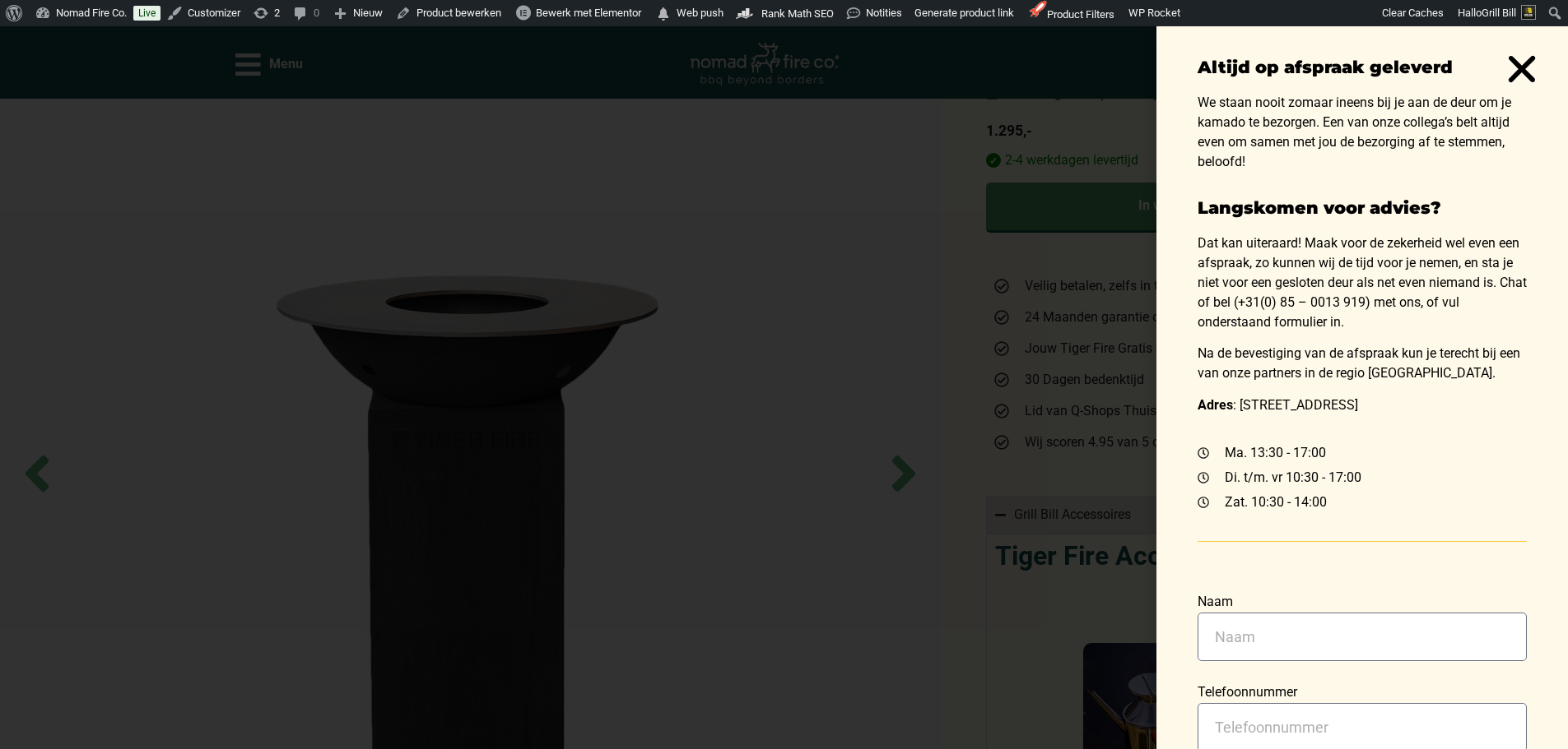
click at [785, 358] on div "Altijd op afspraak geleverd We staan nooit zomaar ineens bij je aan de deur om …" at bounding box center [784, 387] width 1568 height 723
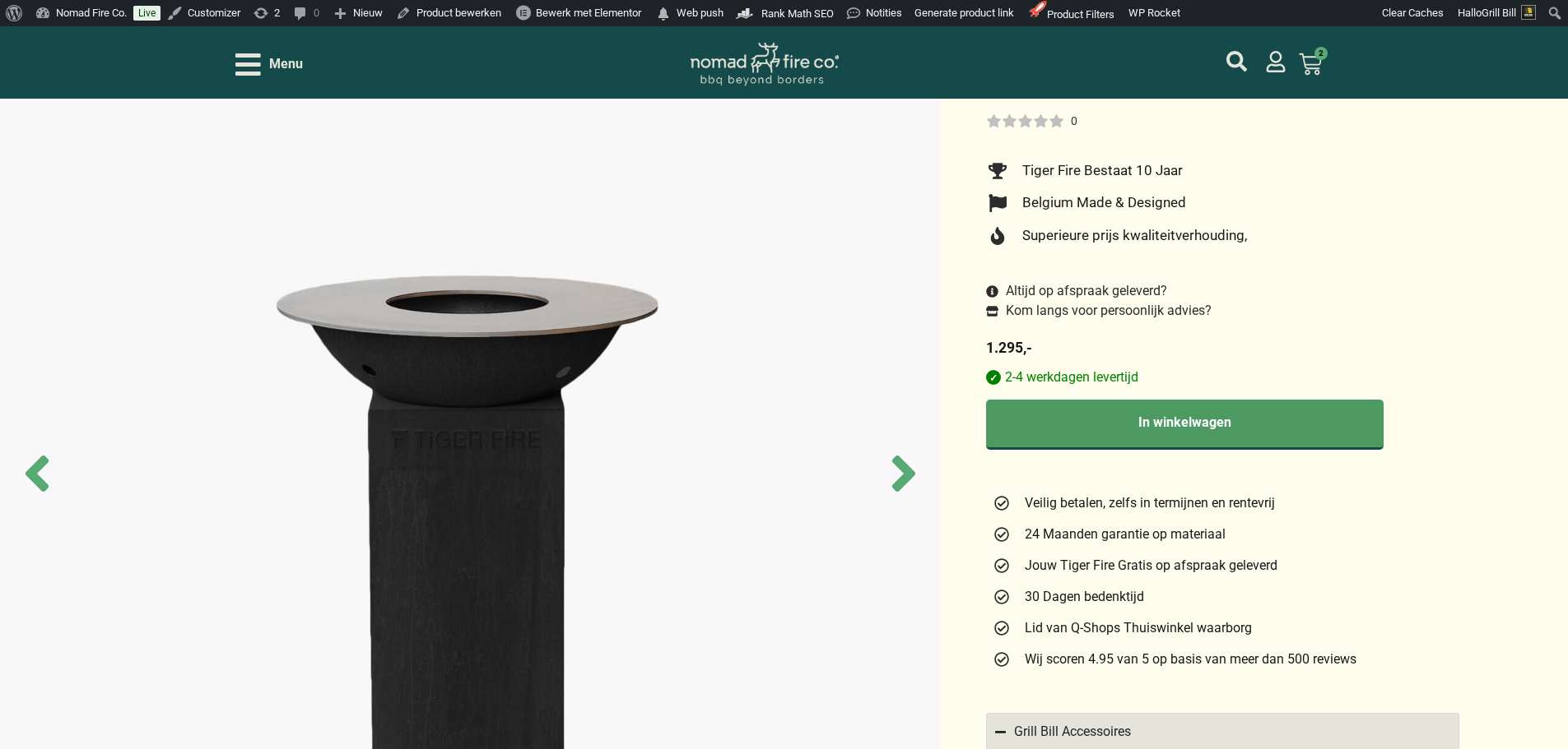
scroll to position [83, 0]
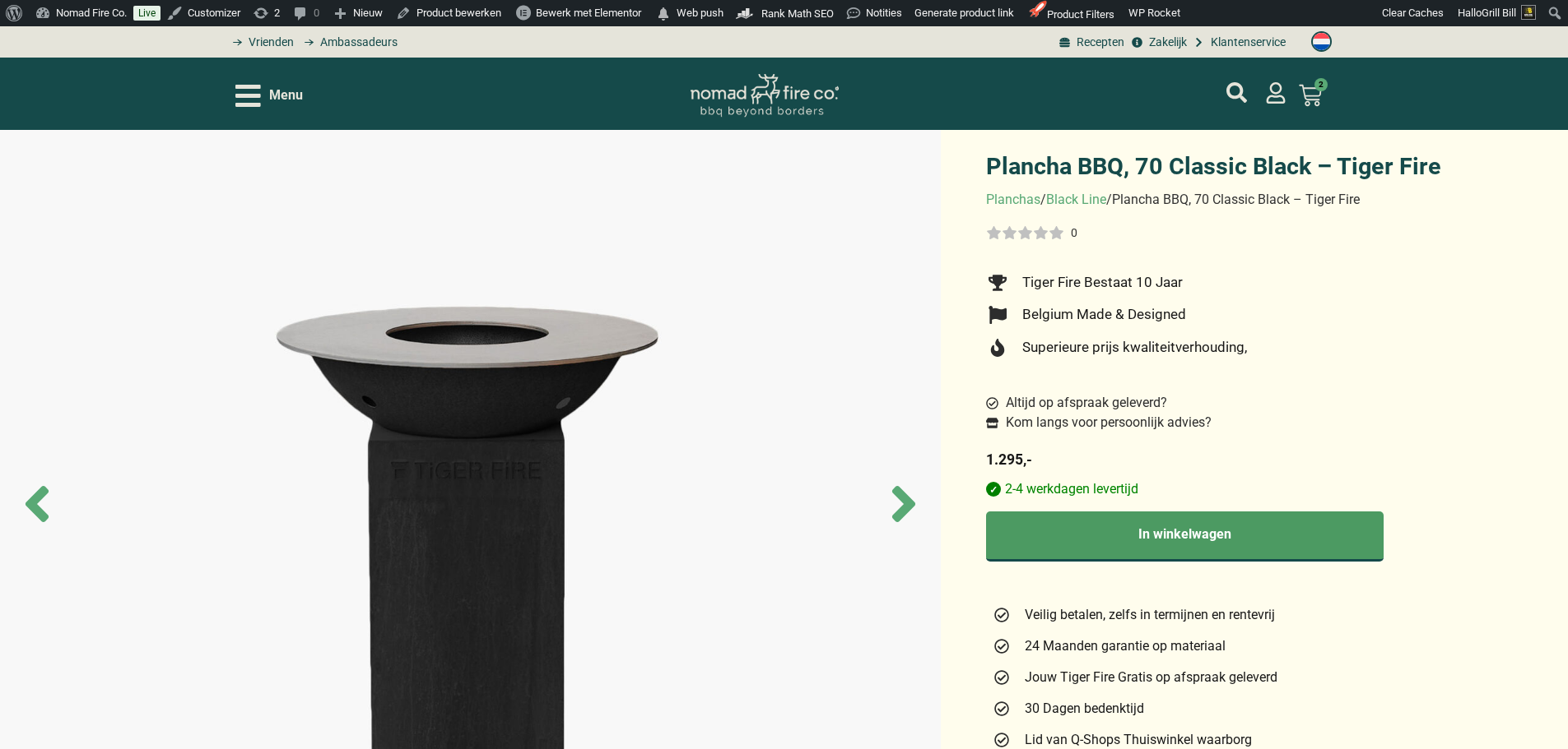
click at [1158, 410] on span "Altijd op afspraak geleverd" at bounding box center [1080, 403] width 159 height 20
click at [1211, 433] on span "?" at bounding box center [1207, 422] width 7 height 20
click at [1167, 408] on span "?" at bounding box center [1163, 403] width 7 height 20
click at [1123, 411] on span "Altijd op afspraak geleverd" at bounding box center [1080, 403] width 159 height 20
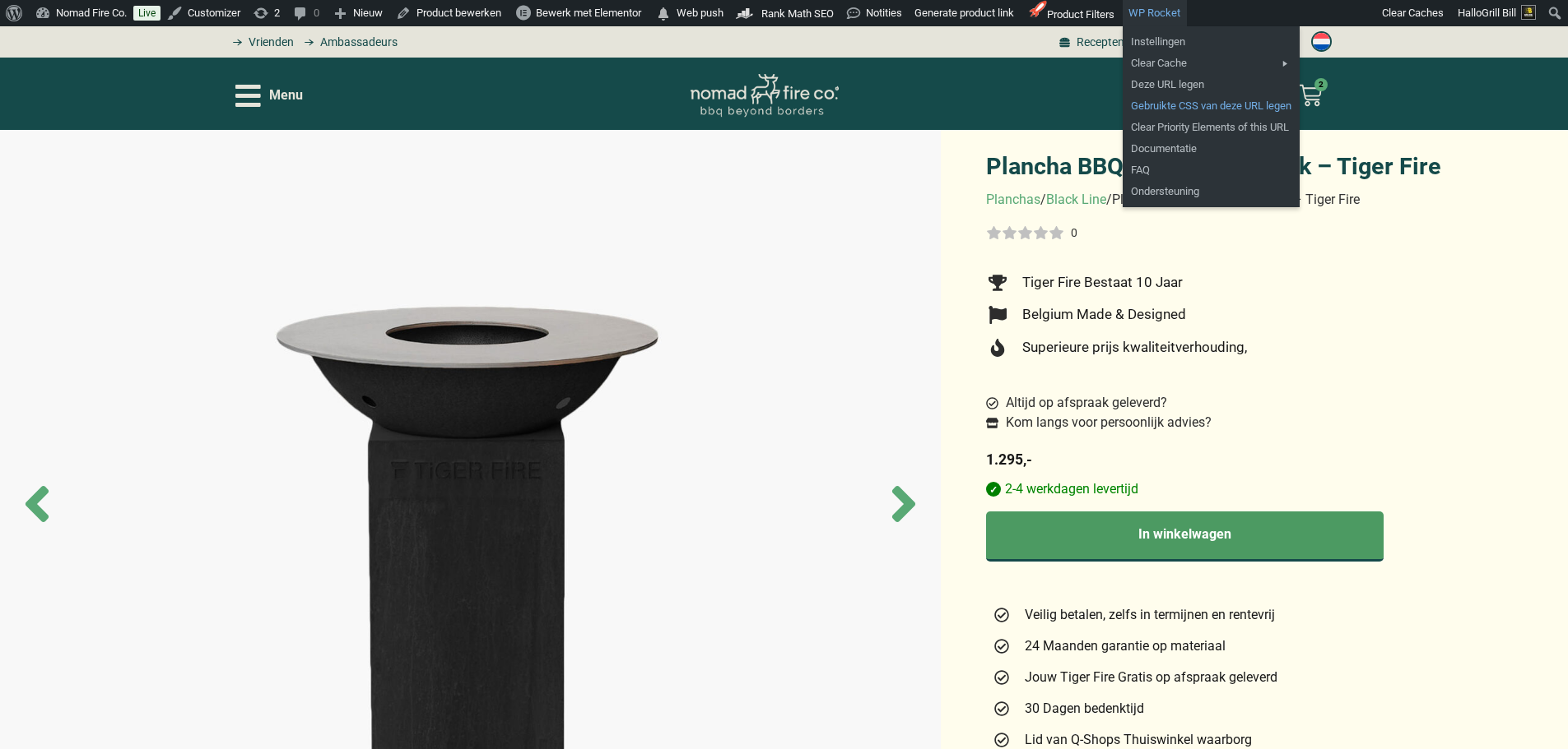
click at [1188, 108] on link "Gebruikte CSS van deze URL legen" at bounding box center [1211, 106] width 177 height 21
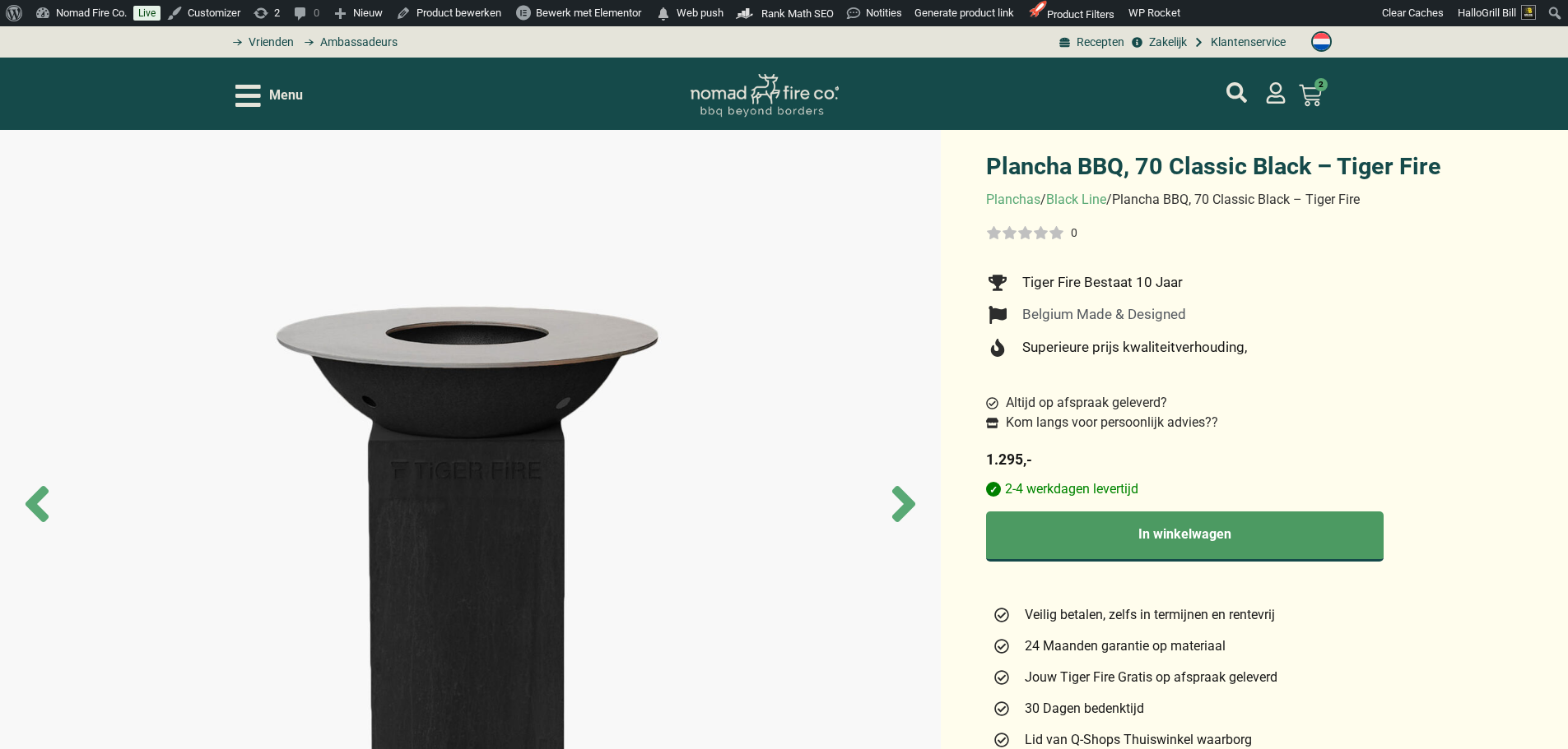
click at [1417, 329] on li "Belgium Made & Designed" at bounding box center [1223, 318] width 473 height 27
drag, startPoint x: 623, startPoint y: 44, endPoint x: 552, endPoint y: 32, distance: 72.0
click at [625, 44] on ul "Recepten Zakelijk Klantenservice" at bounding box center [849, 42] width 875 height 17
click at [1170, 409] on icon at bounding box center [1167, 402] width 13 height 13
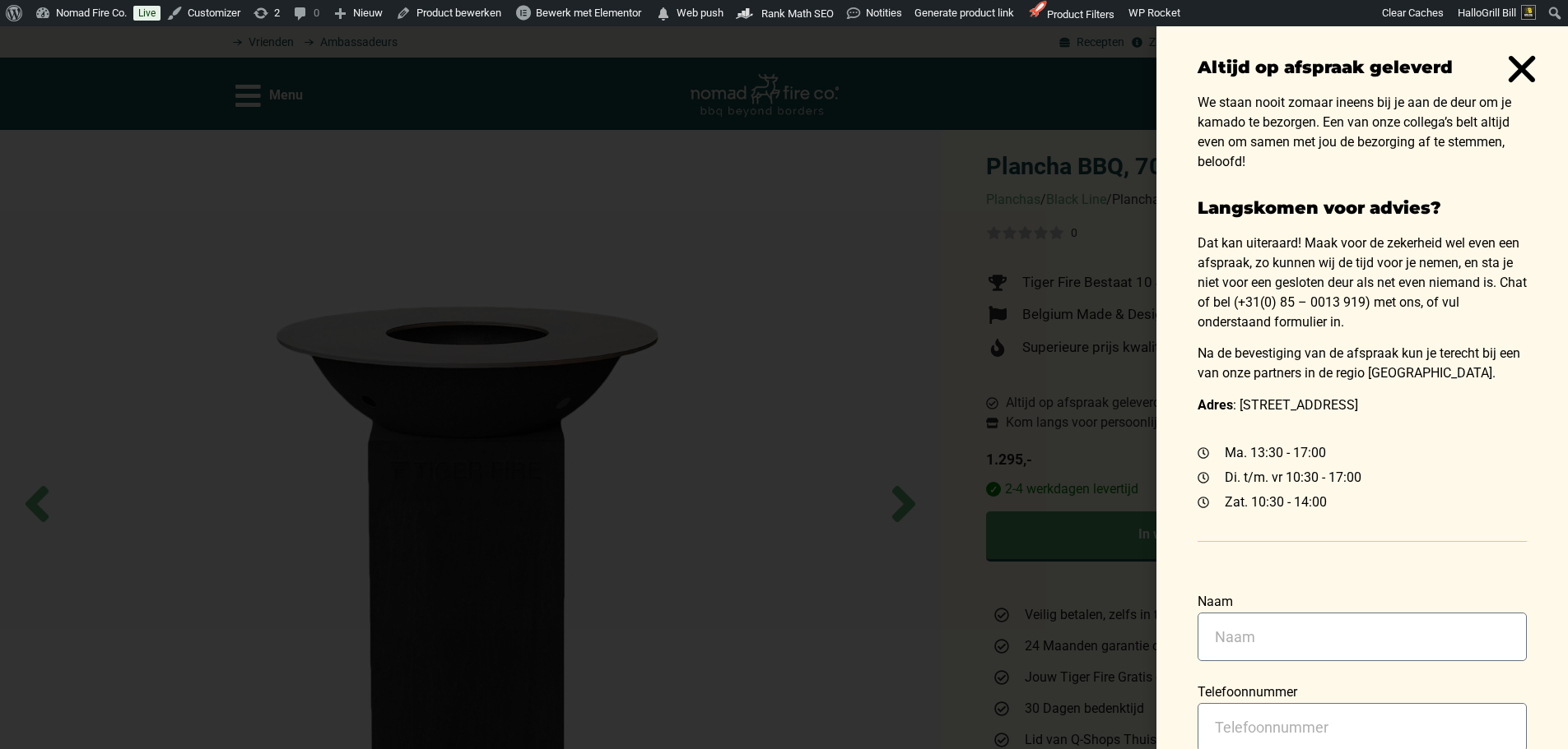
drag, startPoint x: 1067, startPoint y: 389, endPoint x: 1041, endPoint y: 376, distance: 29.1
click at [1064, 392] on div "Altijd op afspraak geleverd We staan nooit zomaar ineens bij je aan de deur om …" at bounding box center [784, 387] width 1568 height 723
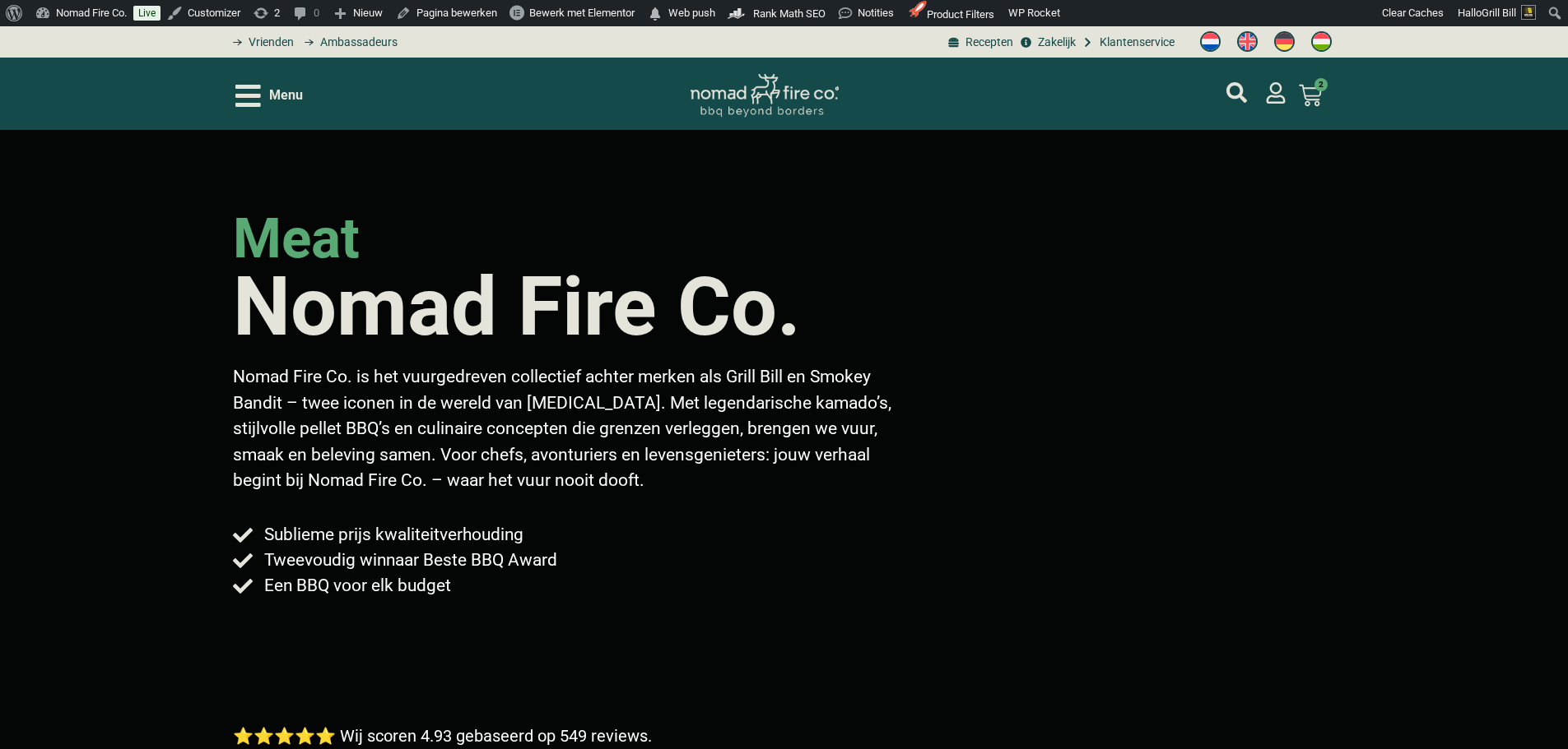
click at [286, 96] on span "Menu" at bounding box center [286, 95] width 34 height 20
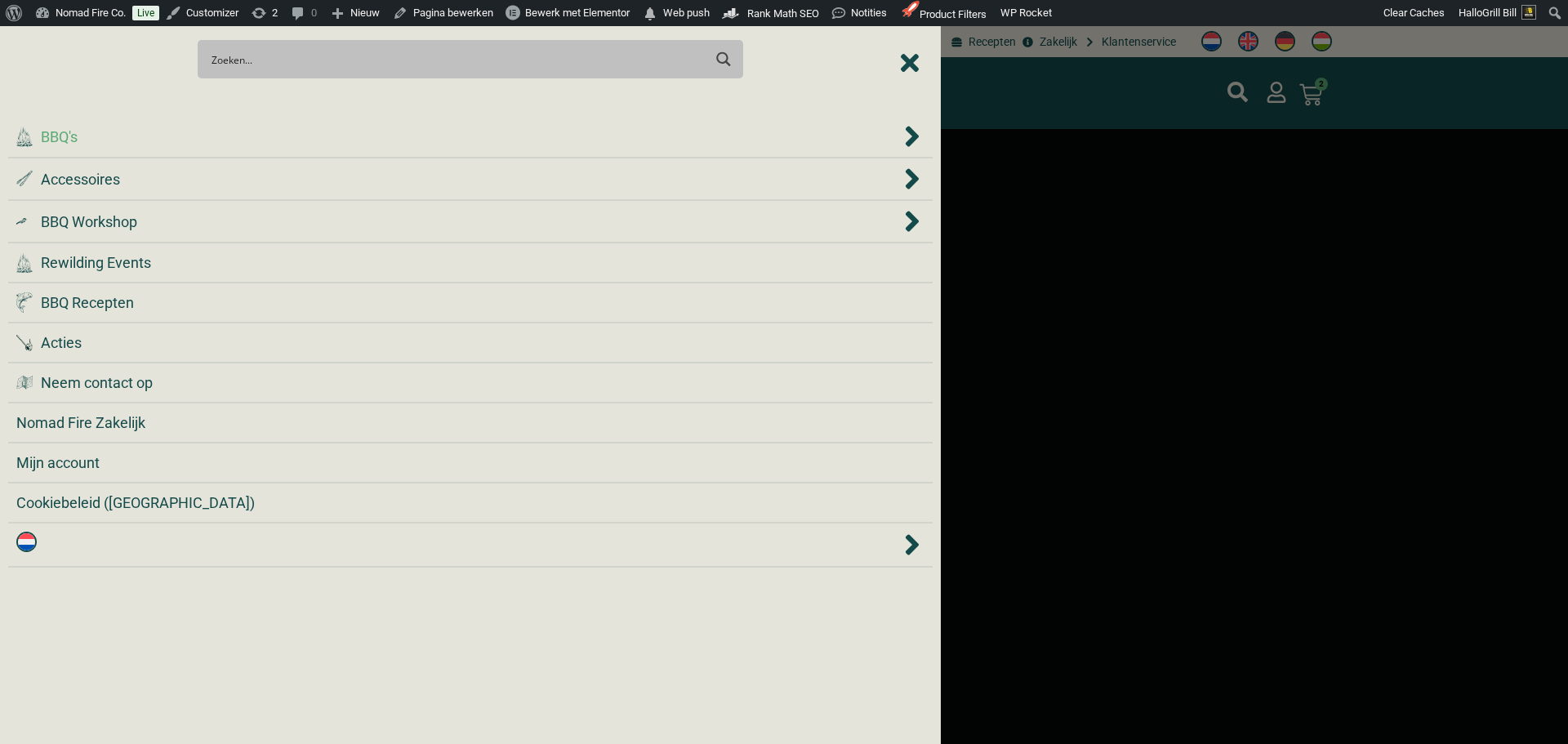
click at [297, 138] on div ".cls-1 { fill: #042e2c; } BBQ's" at bounding box center [458, 137] width 884 height 22
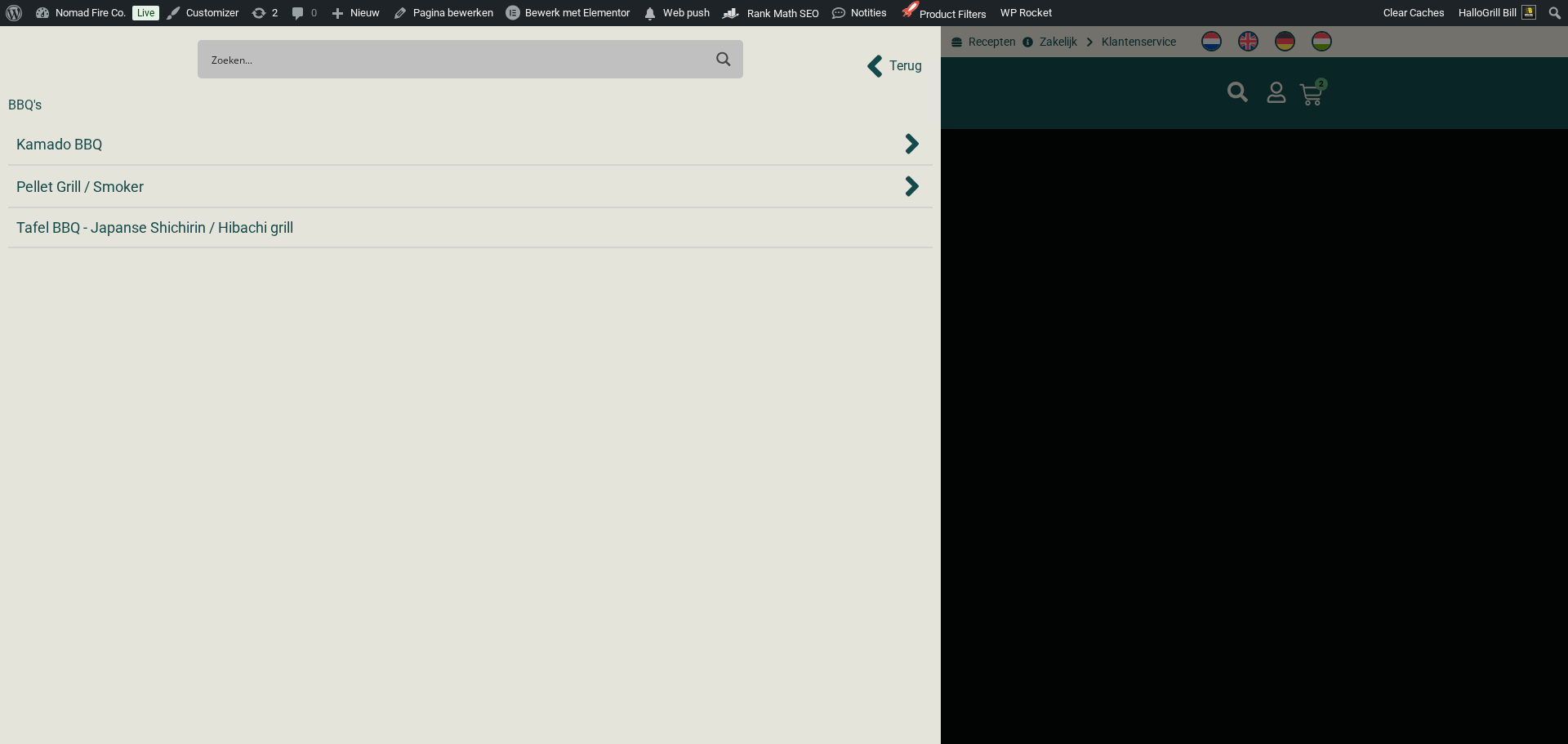
click at [297, 138] on div "Kamado BBQ" at bounding box center [458, 143] width 884 height 22
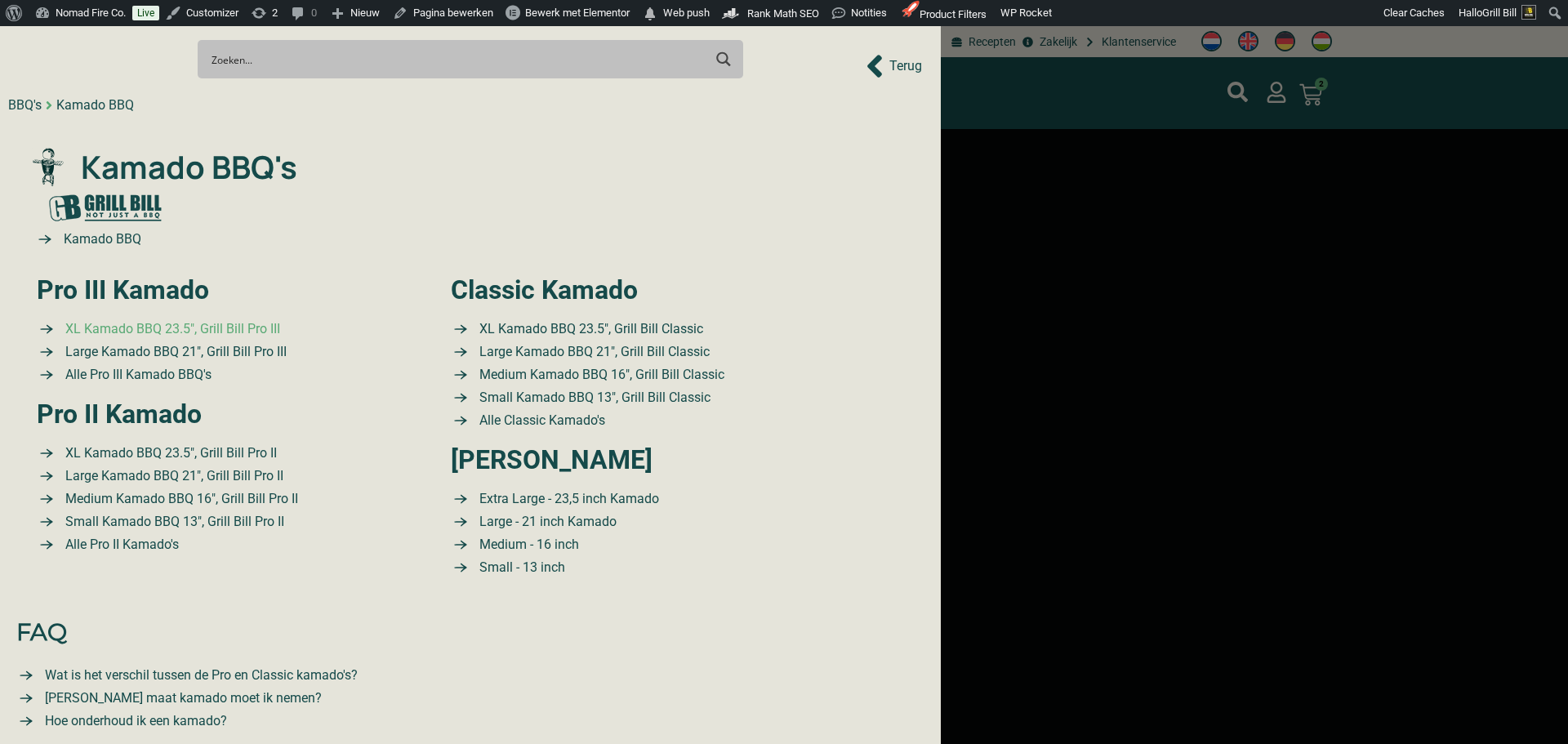
click at [221, 323] on span "XL Kamado BBQ 23.5″, Grill Bill Pro III" at bounding box center [170, 329] width 219 height 20
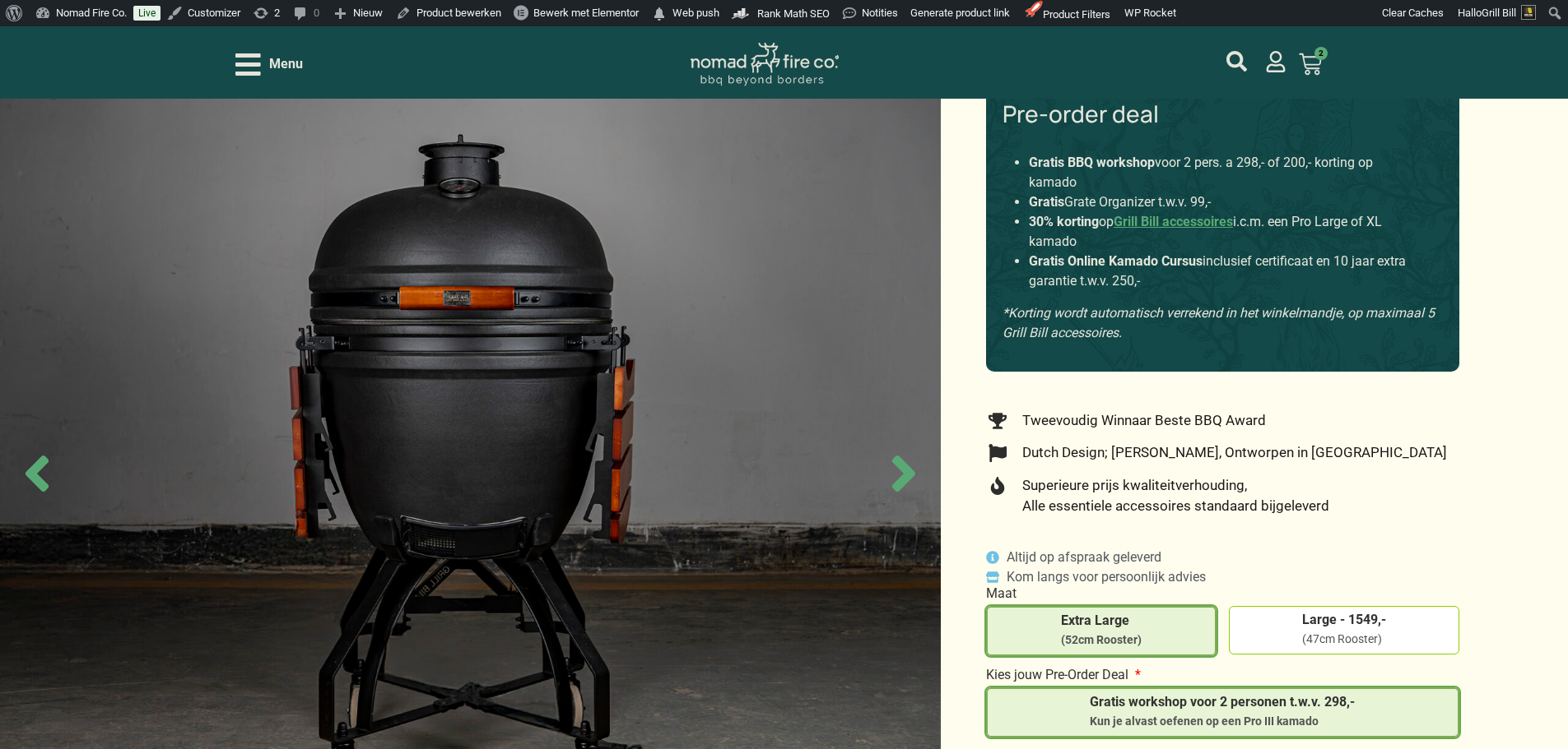
scroll to position [164, 0]
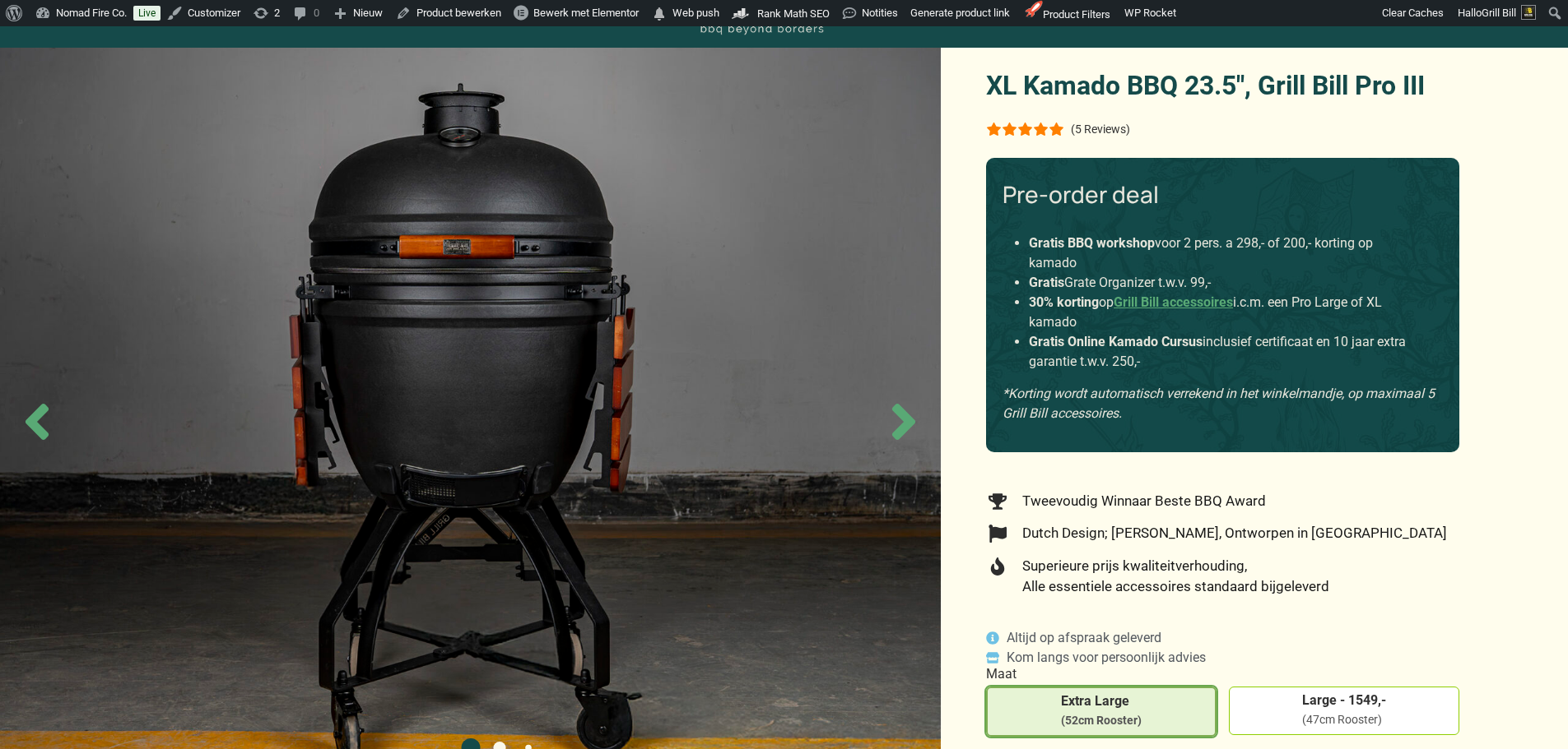
scroll to position [164, 0]
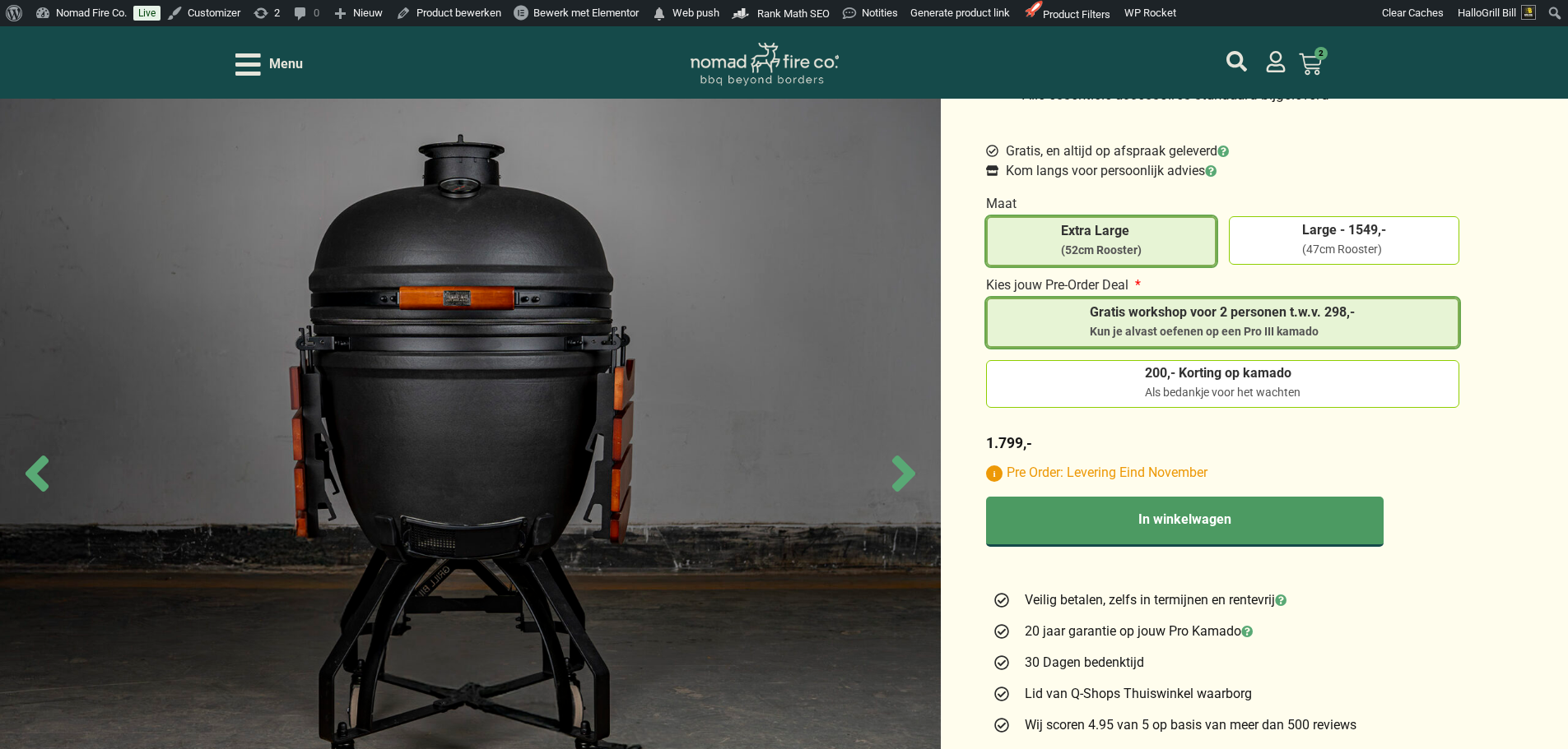
scroll to position [576, 0]
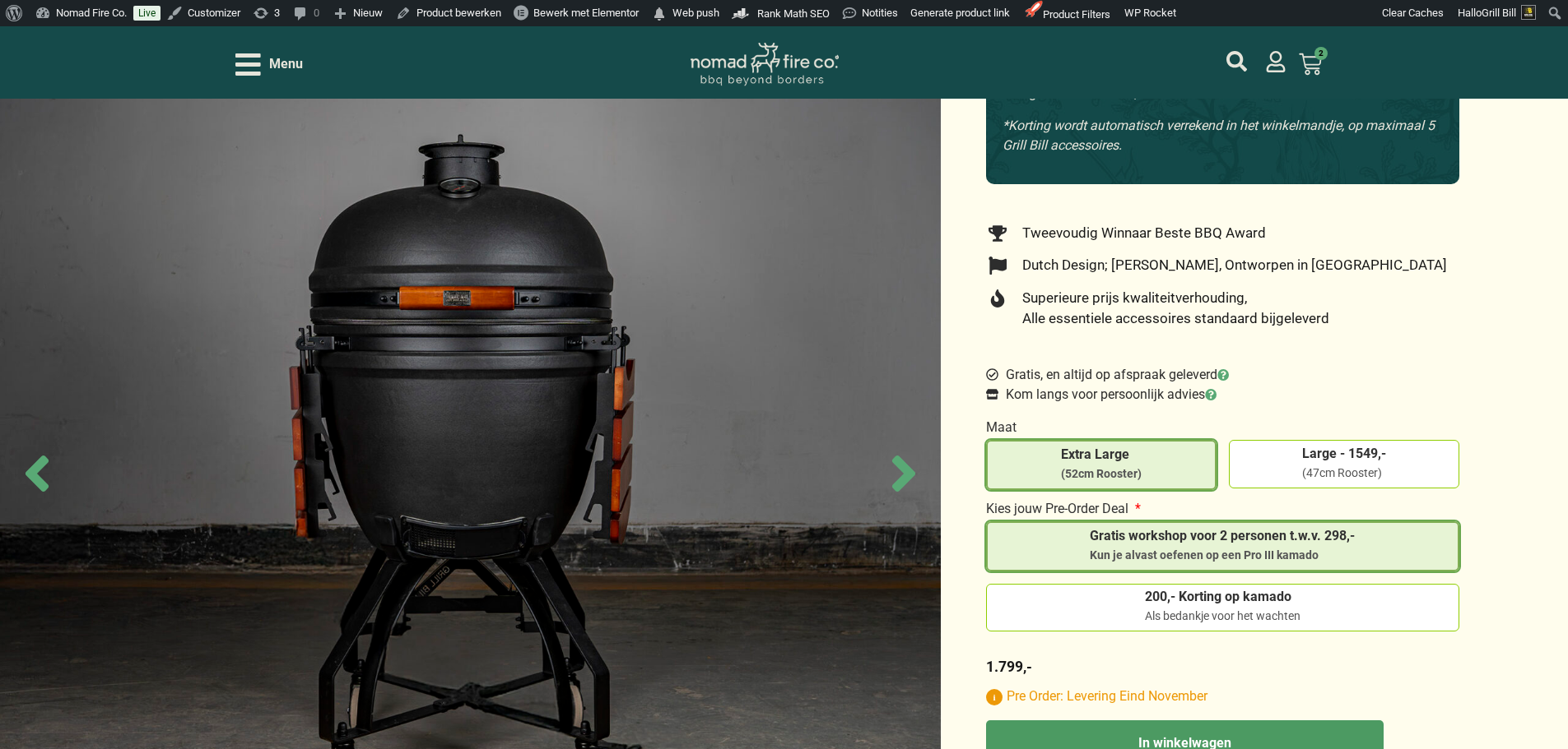
scroll to position [329, 0]
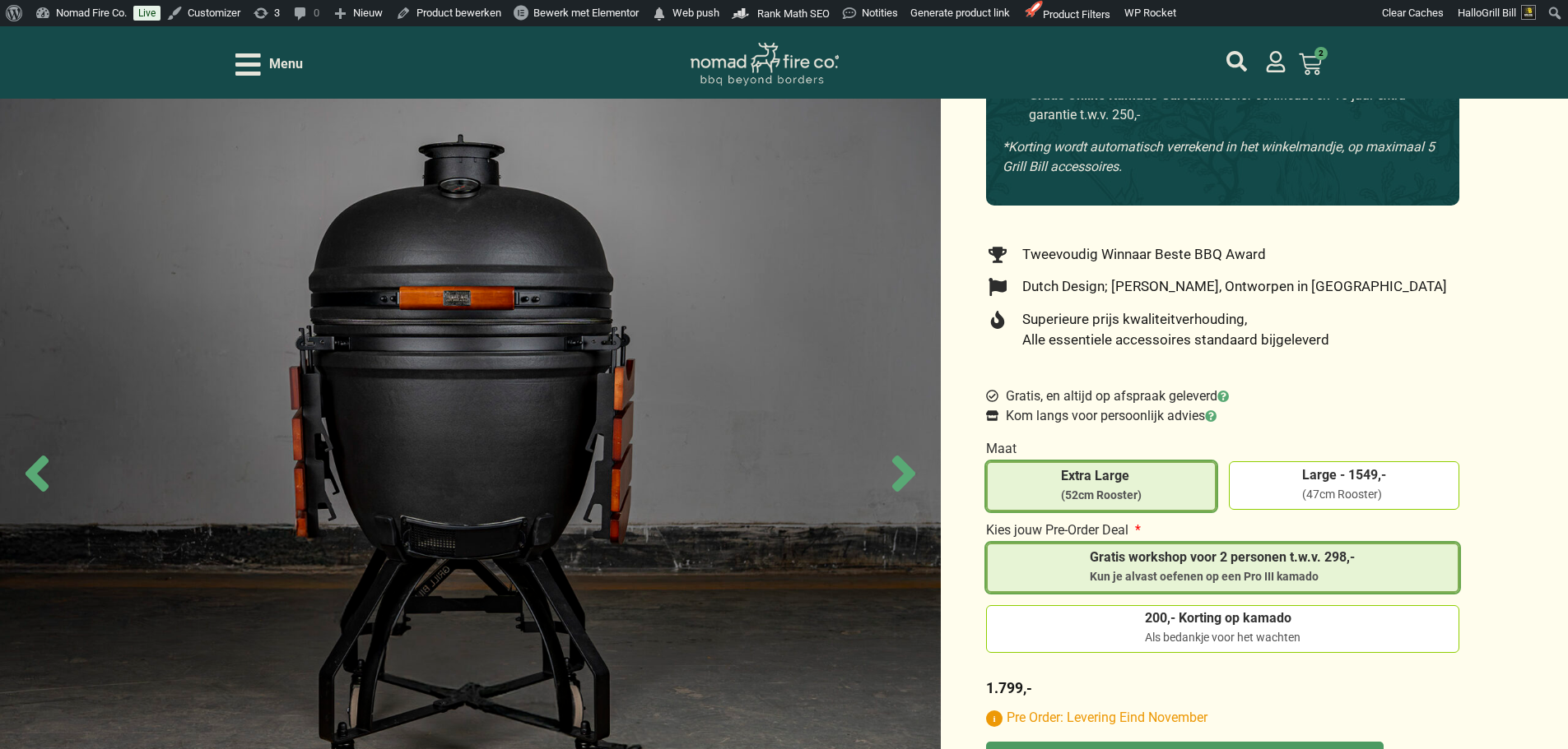
click at [1216, 396] on span "Gratis, en altijd op afspraak geleverd" at bounding box center [1115, 396] width 227 height 20
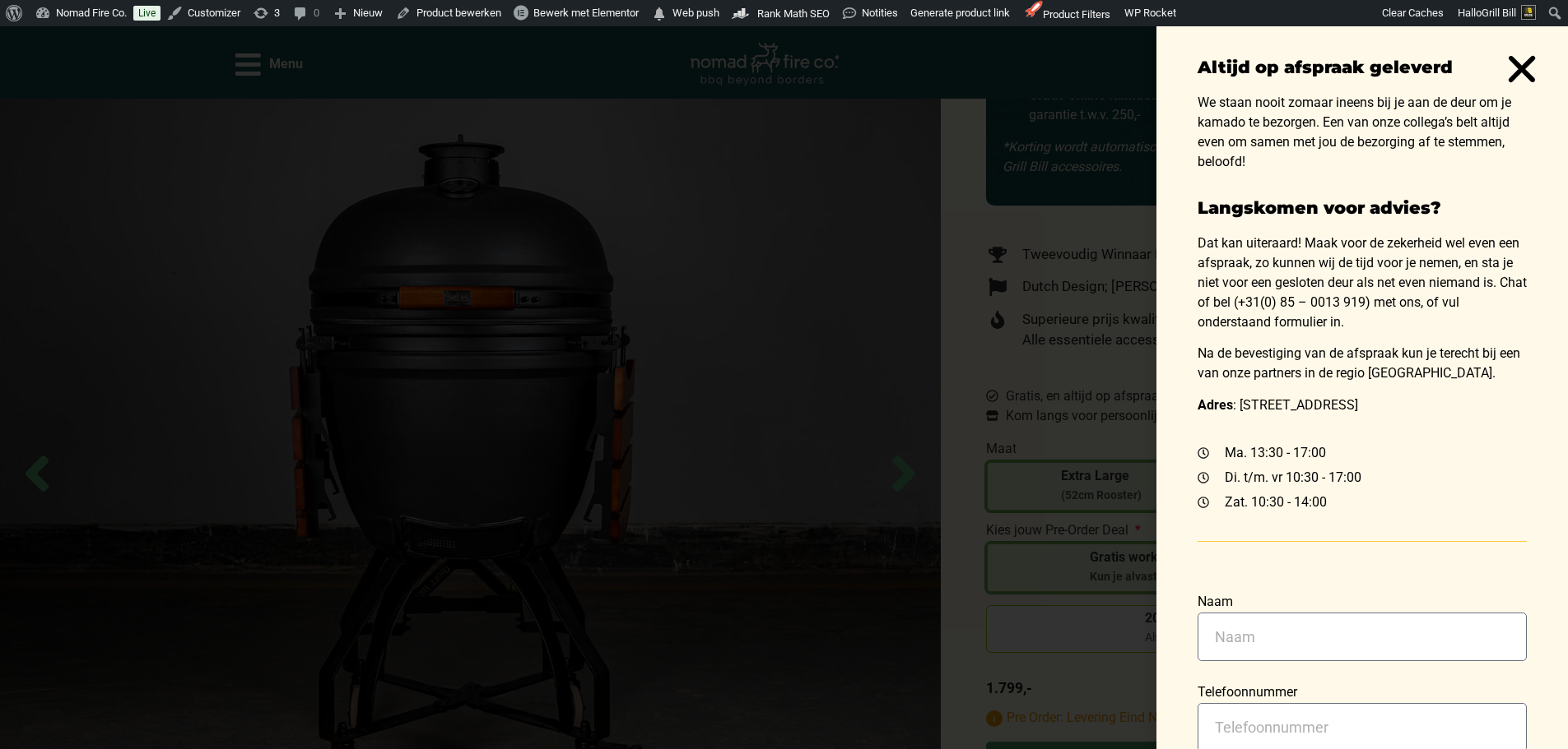
click at [1082, 288] on div "Altijd op afspraak geleverd We staan nooit zomaar ineens bij je aan de deur om …" at bounding box center [784, 387] width 1568 height 723
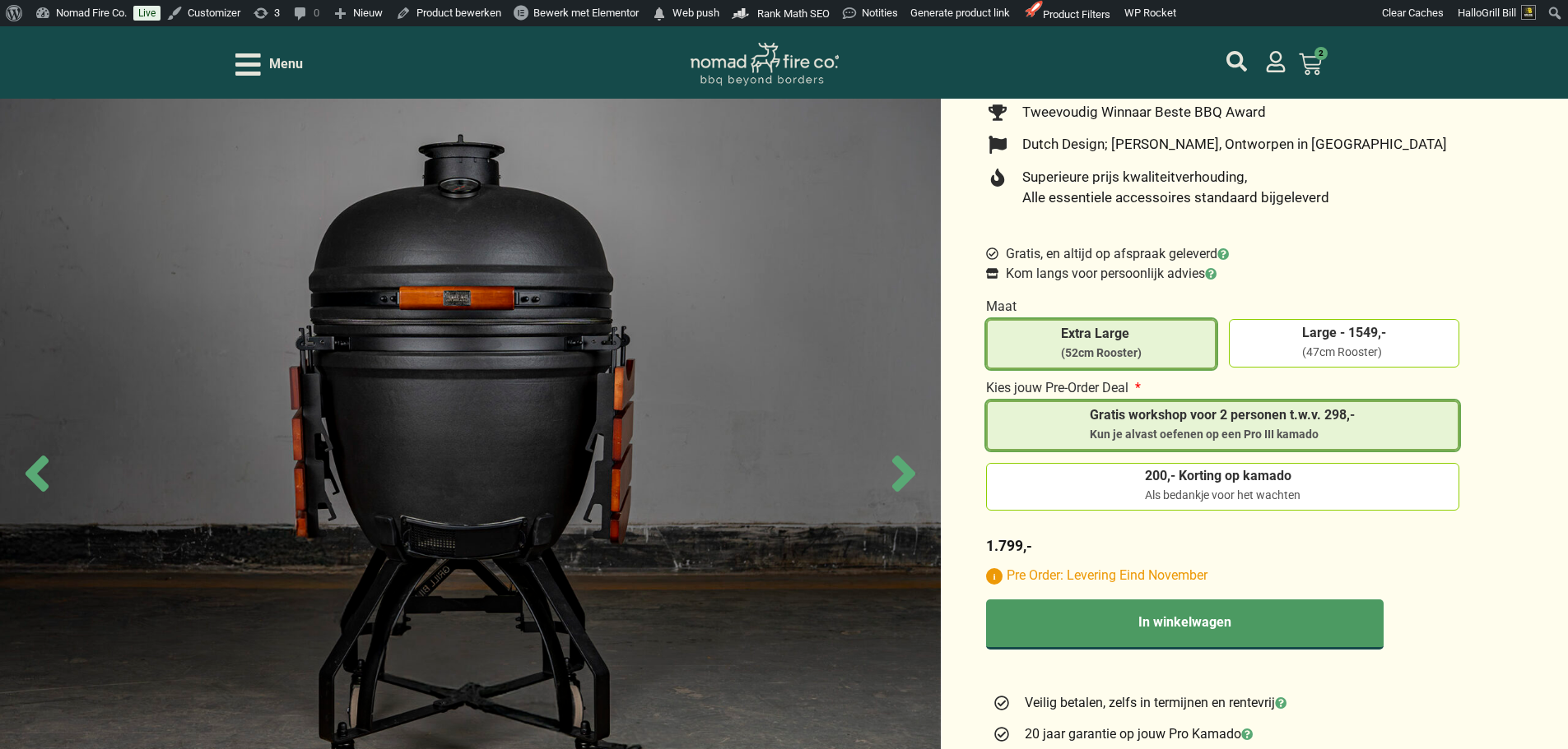
scroll to position [493, 0]
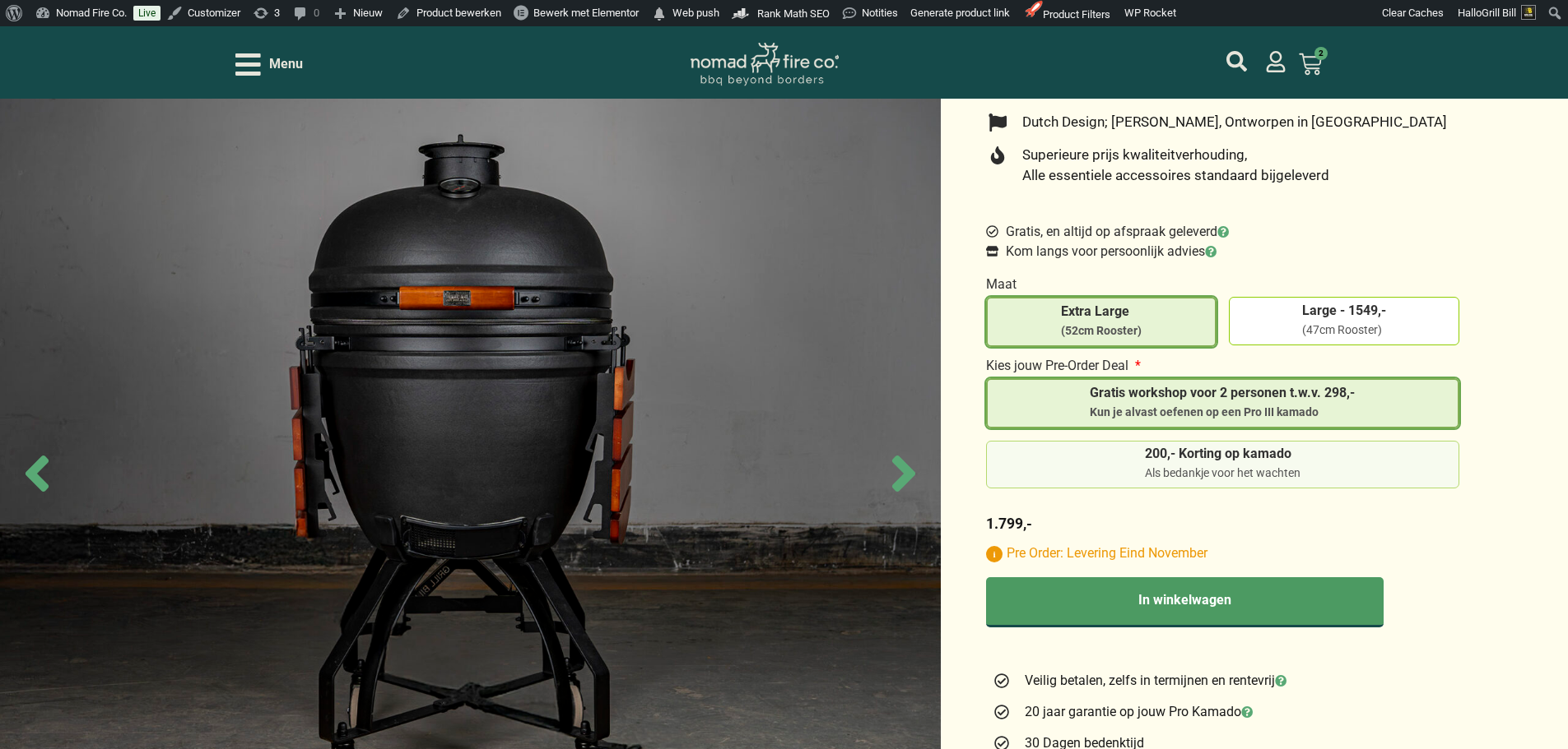
click at [1302, 458] on label "200,- Korting op kamado Als bedankje voor het wachten" at bounding box center [1222, 464] width 459 height 35
click at [0, 0] on input "200,- Korting op kamado Als bedankje voor het wachten" at bounding box center [0, 0] width 0 height 0
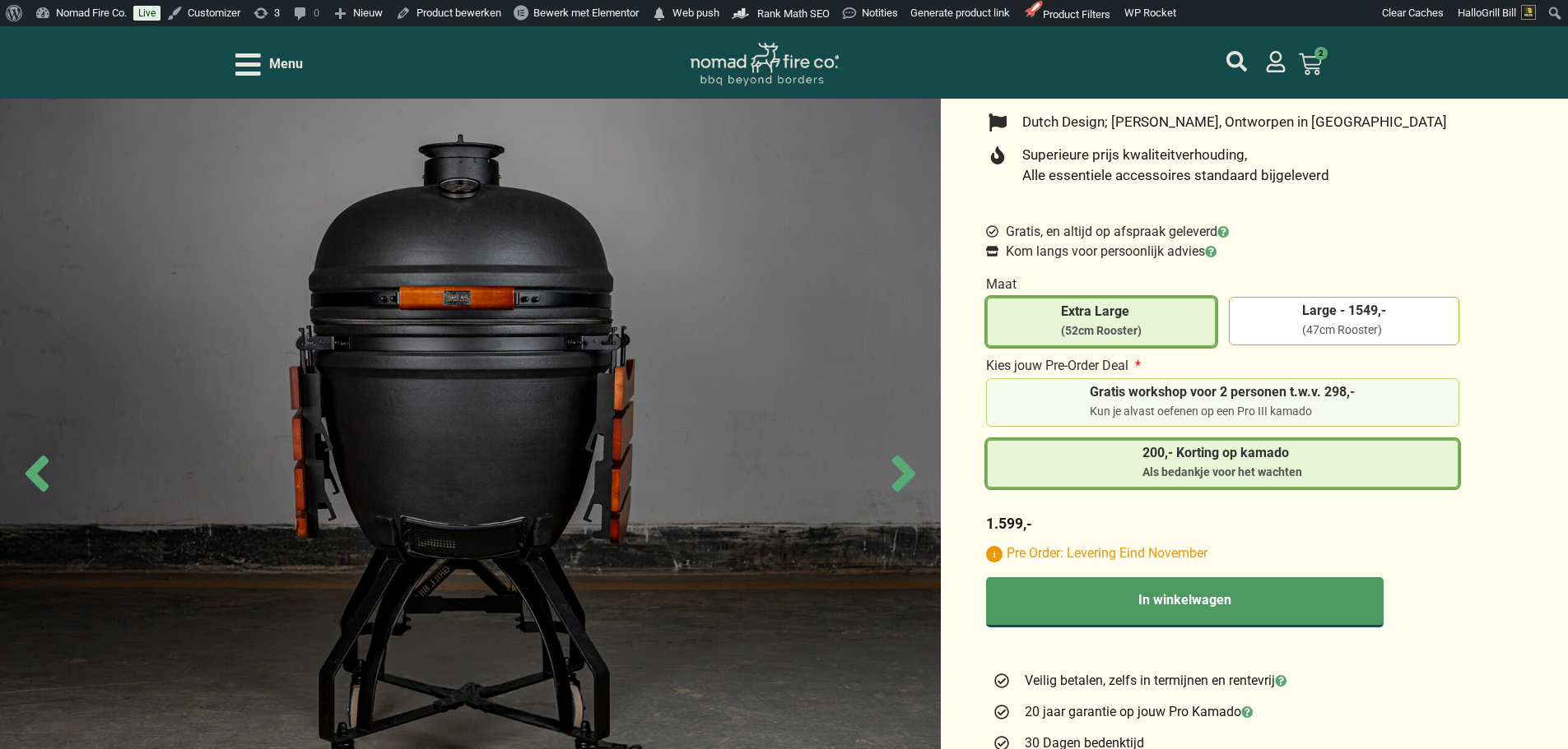
click at [1295, 407] on div "Kun je alvast oefenen op een Pro III kamado" at bounding box center [1222, 412] width 265 height 16
click at [0, 0] on input "Gratis workshop voor 2 personen t.w.v. 298,- Kun je alvast oefenen op een Pro I…" at bounding box center [0, 0] width 0 height 0
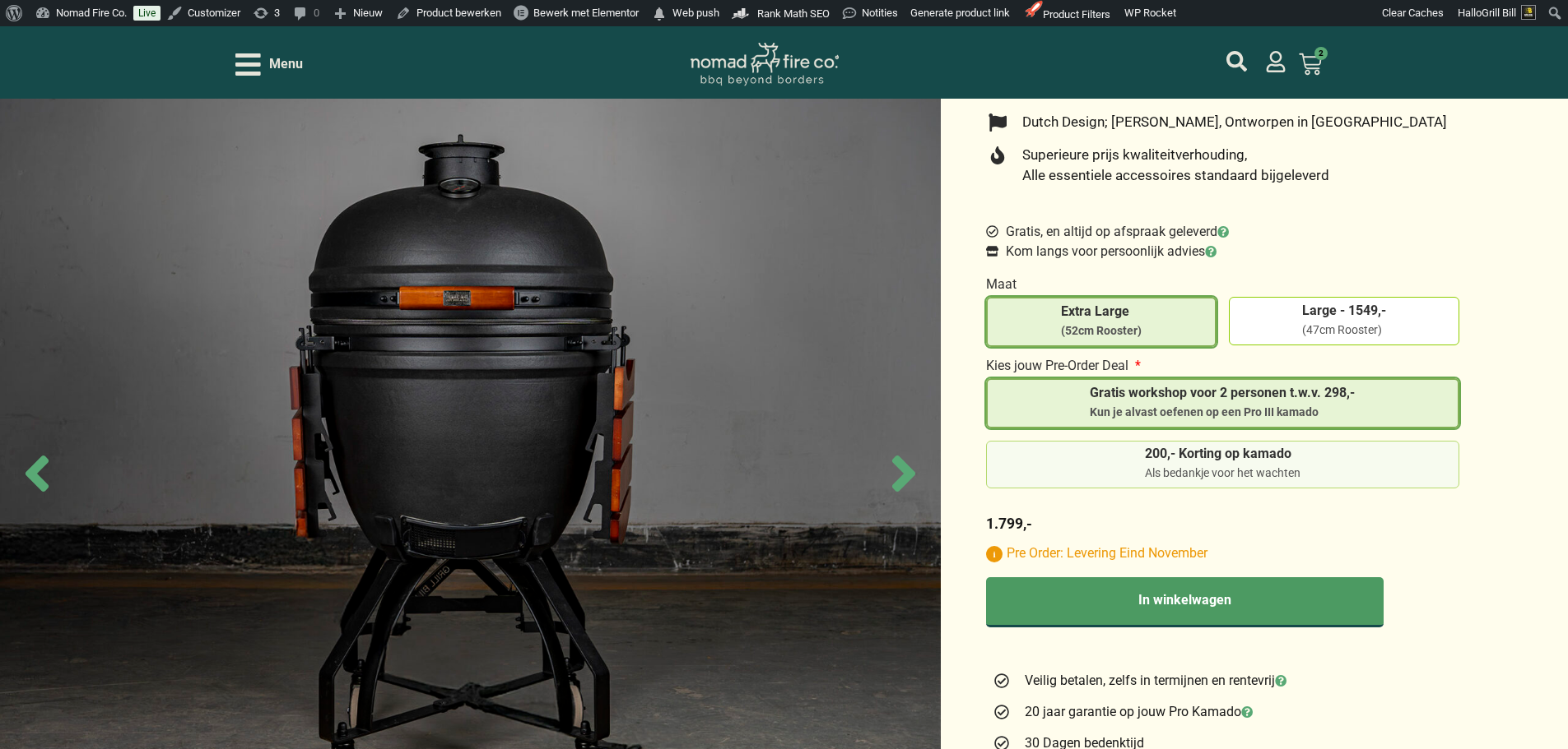
click at [1268, 453] on span "200,- Korting op kamado" at bounding box center [1223, 454] width 156 height 13
click at [0, 0] on input "200,- Korting op kamado Als bedankje voor het wachten" at bounding box center [0, 0] width 0 height 0
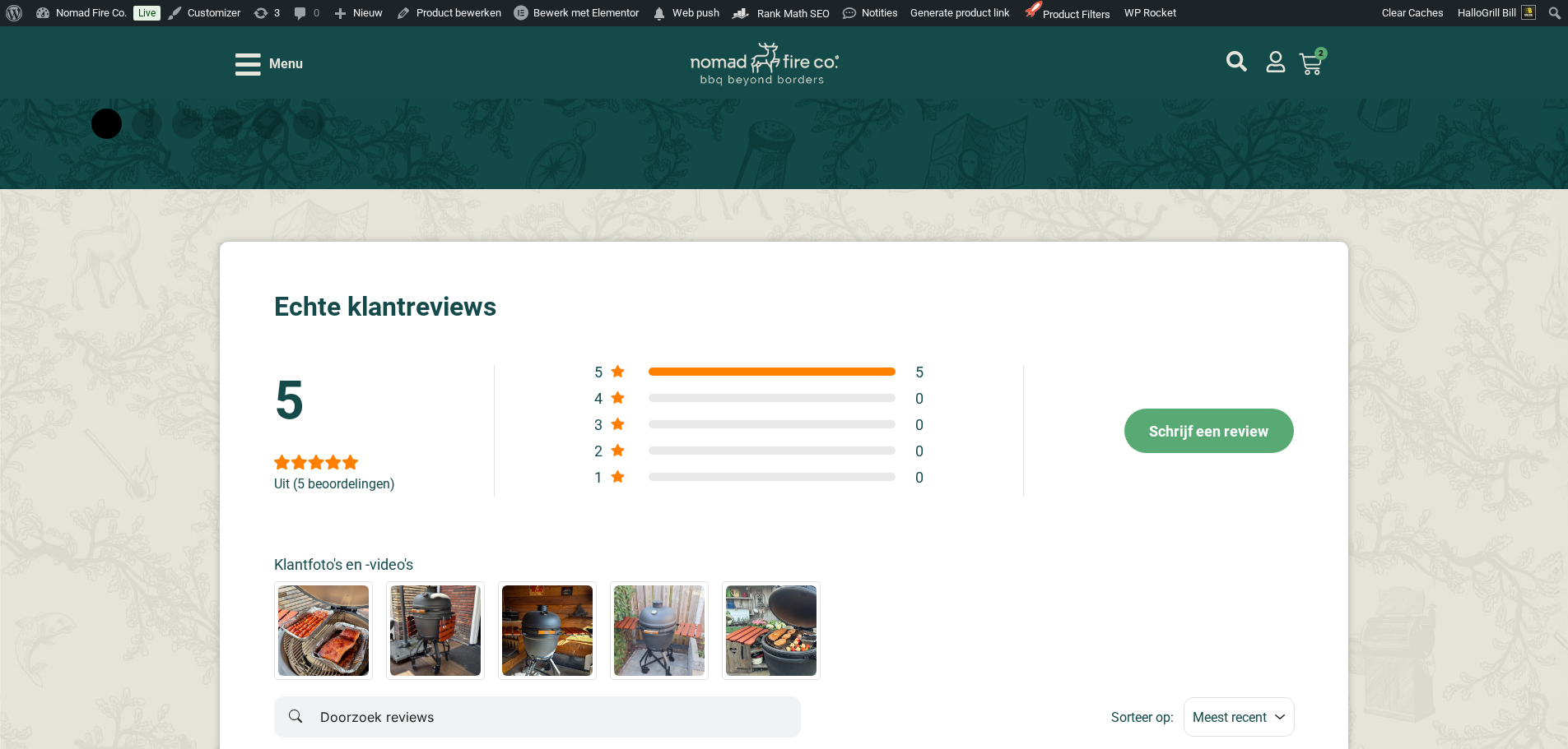
scroll to position [8718, 0]
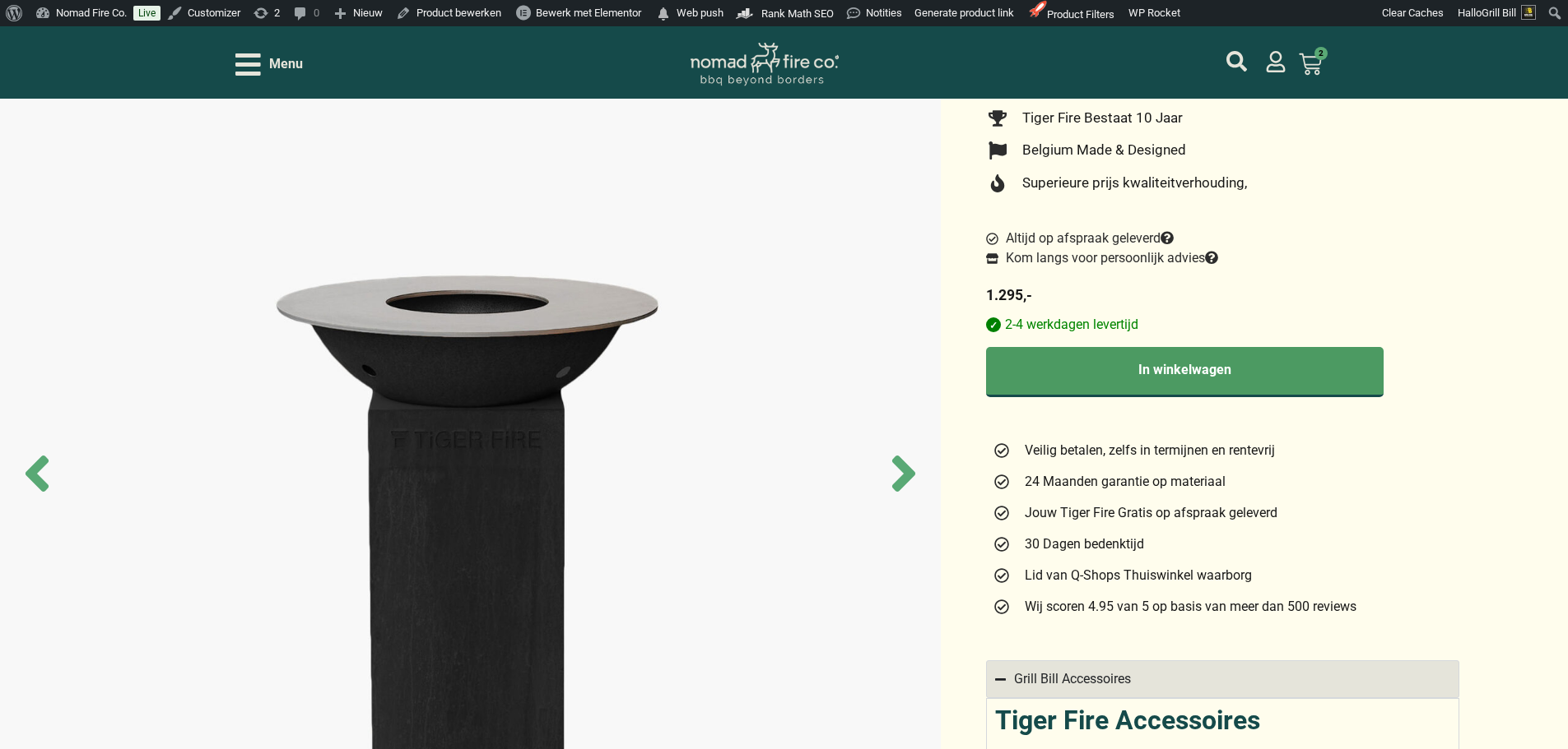
scroll to position [83, 0]
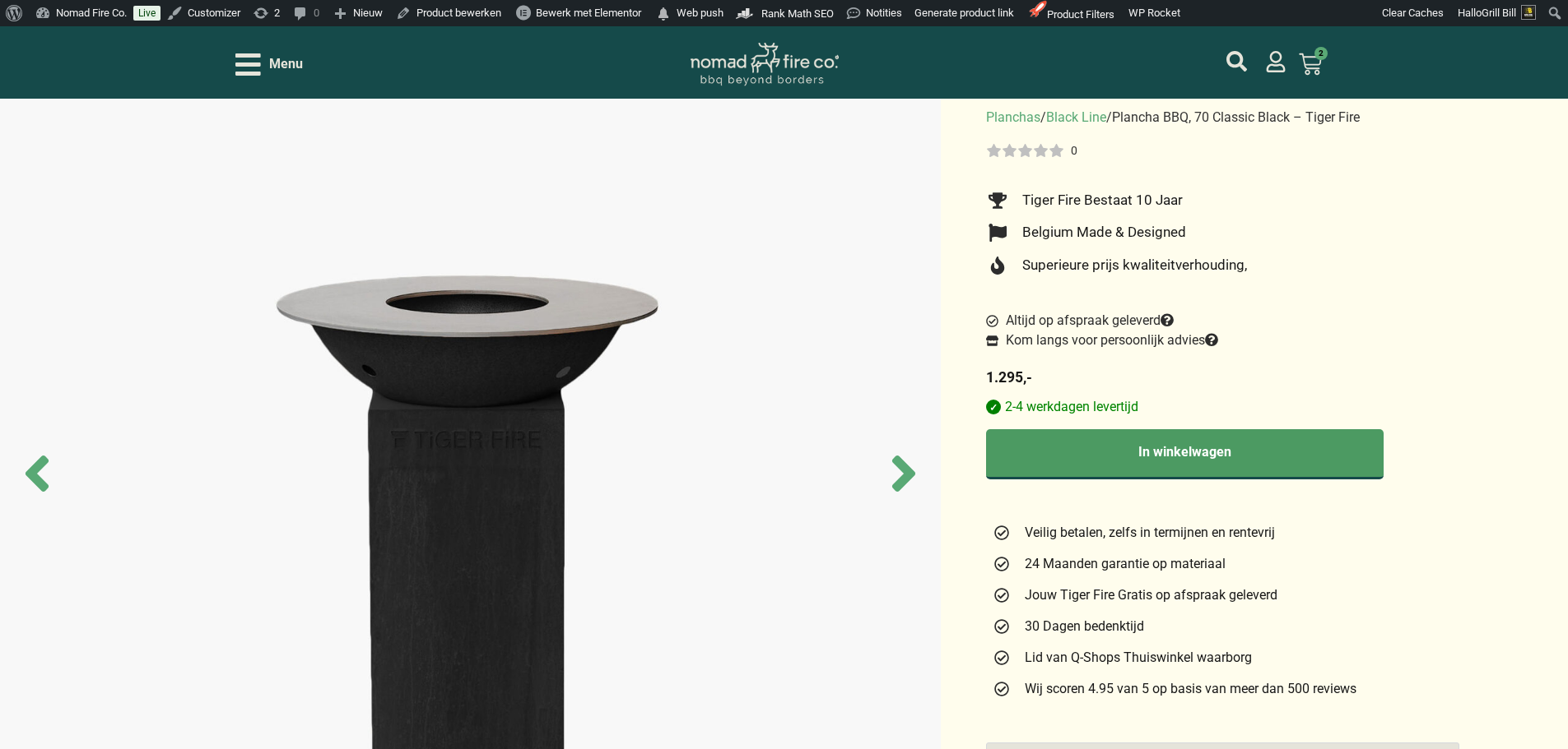
click at [1139, 330] on span "Altijd op afspraak geleverd" at bounding box center [1087, 320] width 172 height 20
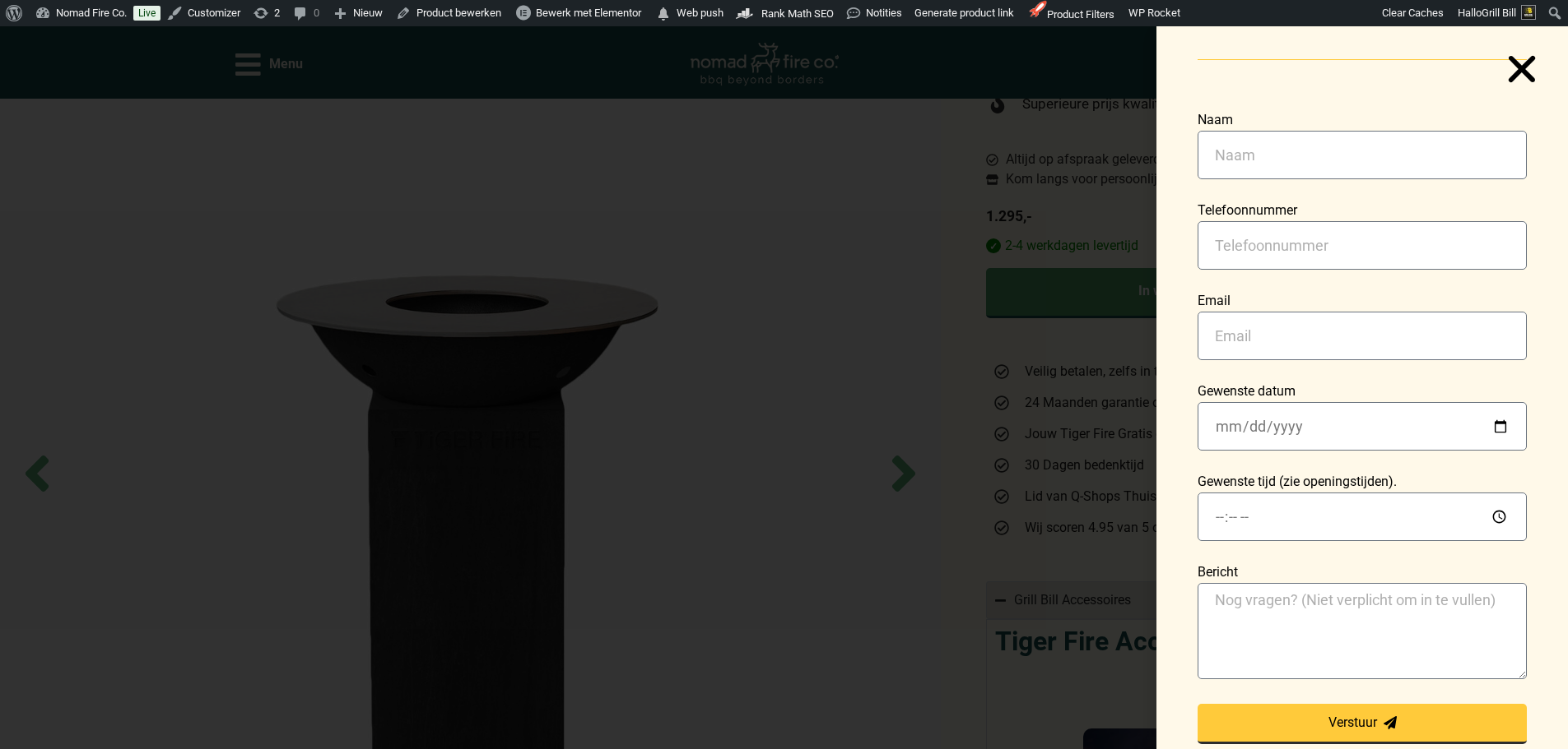
scroll to position [247, 0]
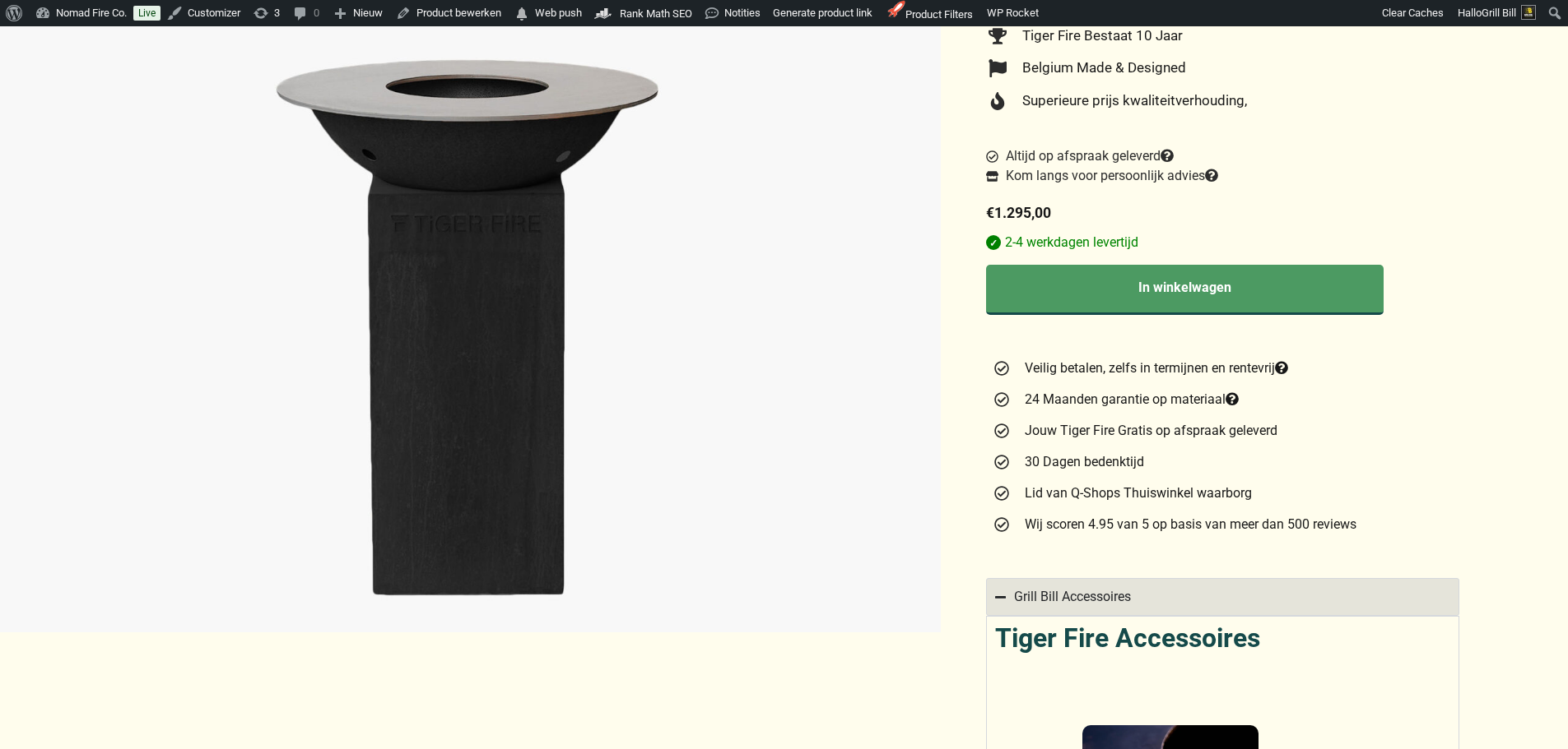
click at [1180, 186] on span "Kom langs voor persoonlijk advies" at bounding box center [1109, 176] width 216 height 20
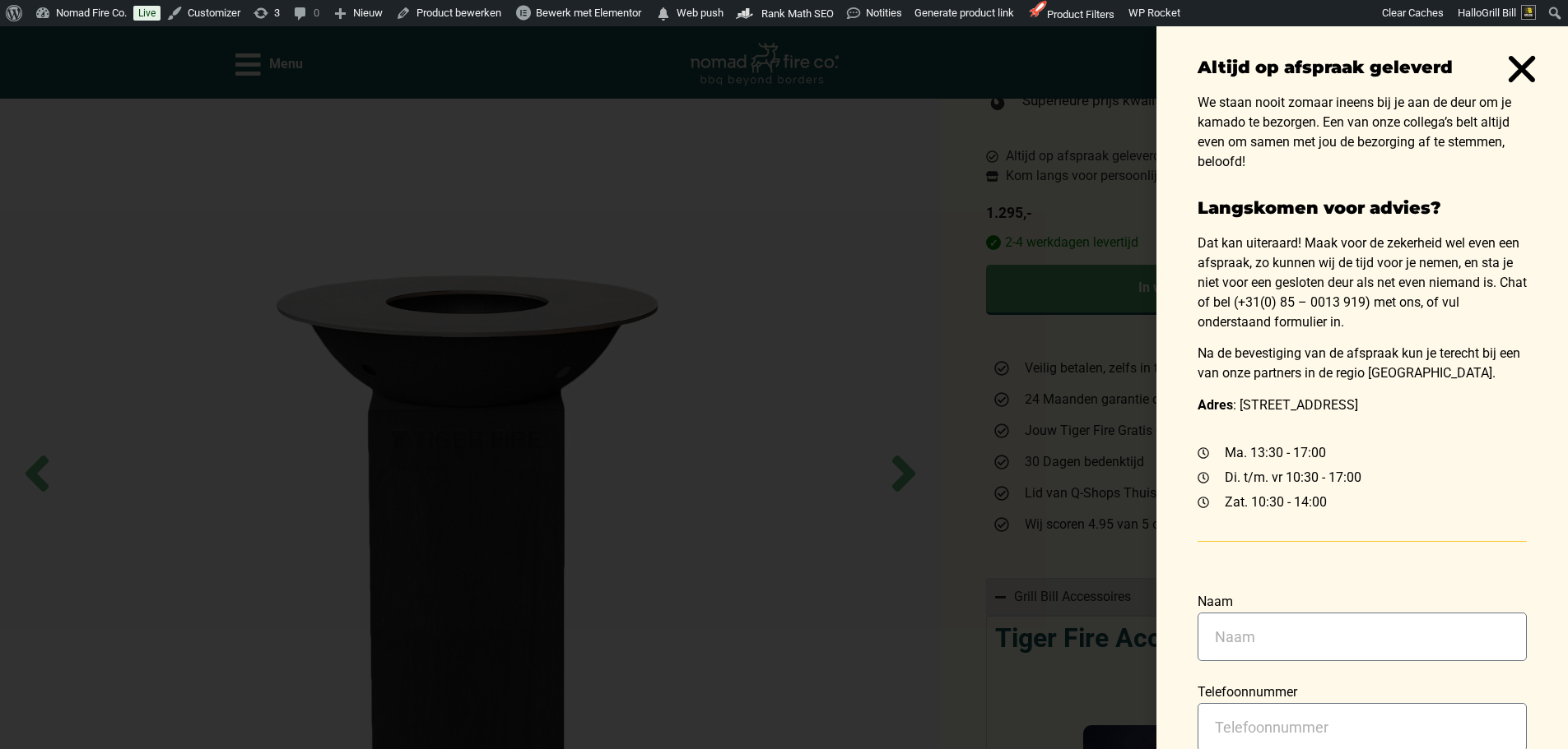
click at [1113, 215] on div "Altijd op afspraak geleverd We staan nooit zomaar ineens bij je aan de deur om …" at bounding box center [784, 387] width 1568 height 723
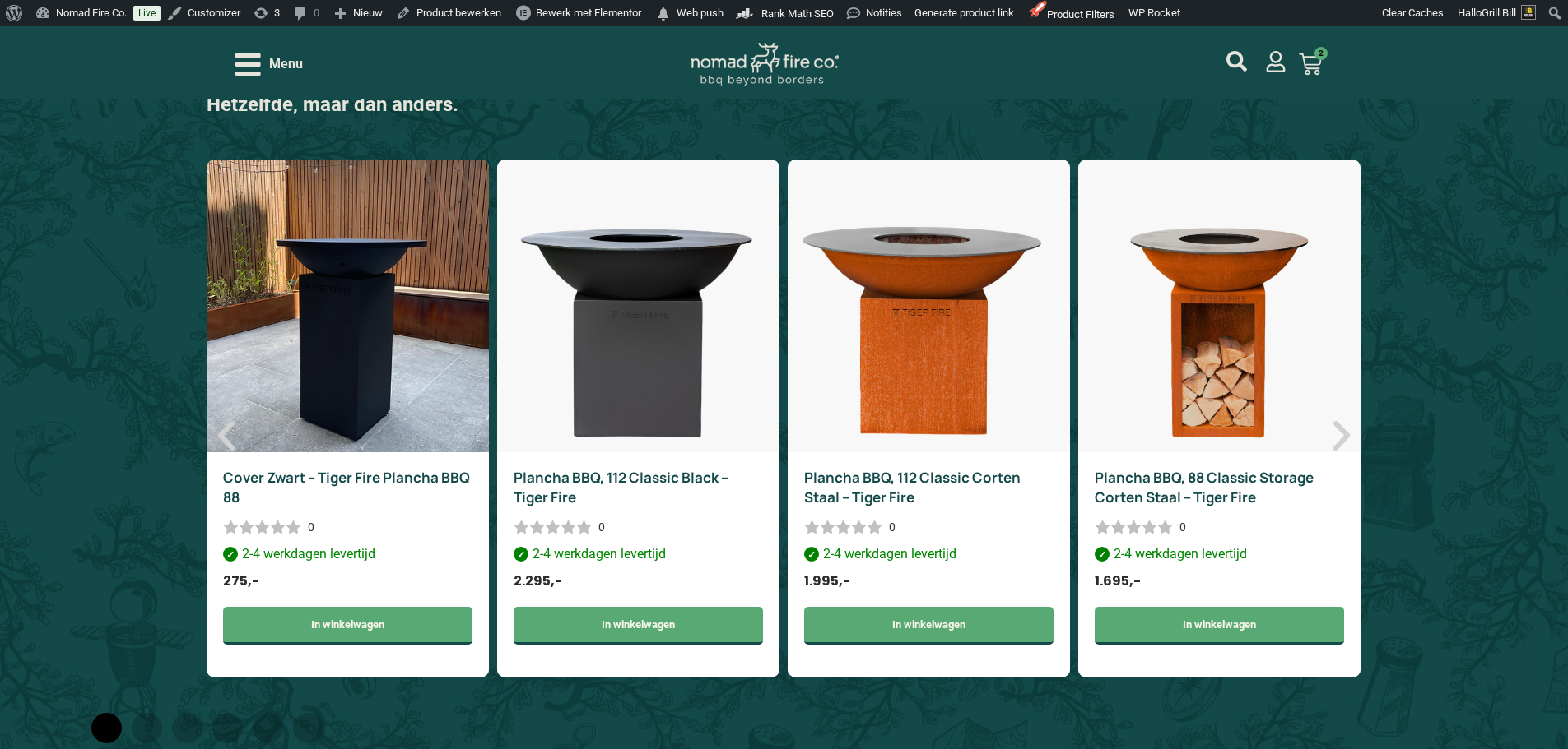
scroll to position [2796, 0]
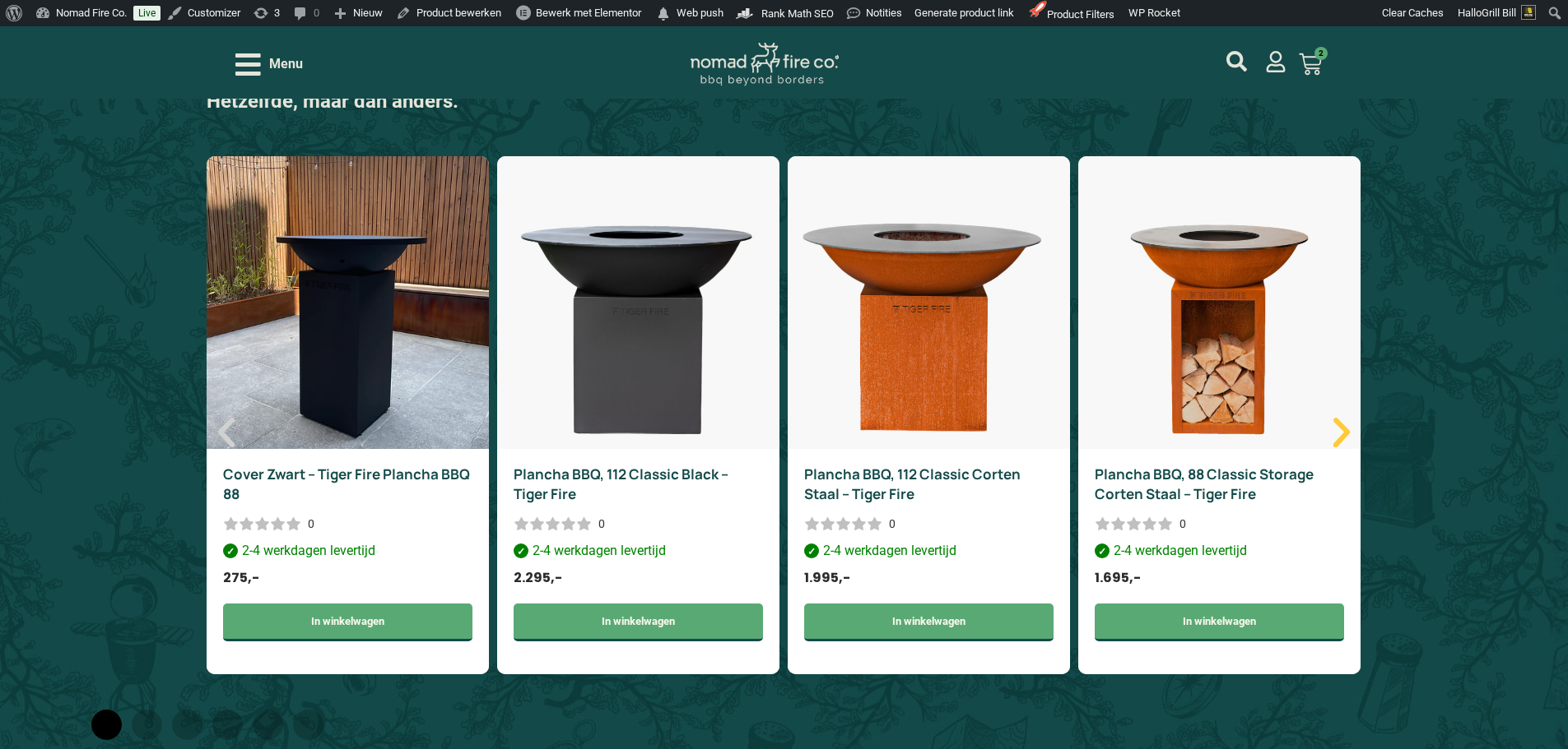
click at [1337, 435] on icon "Volgende slide" at bounding box center [1340, 433] width 16 height 30
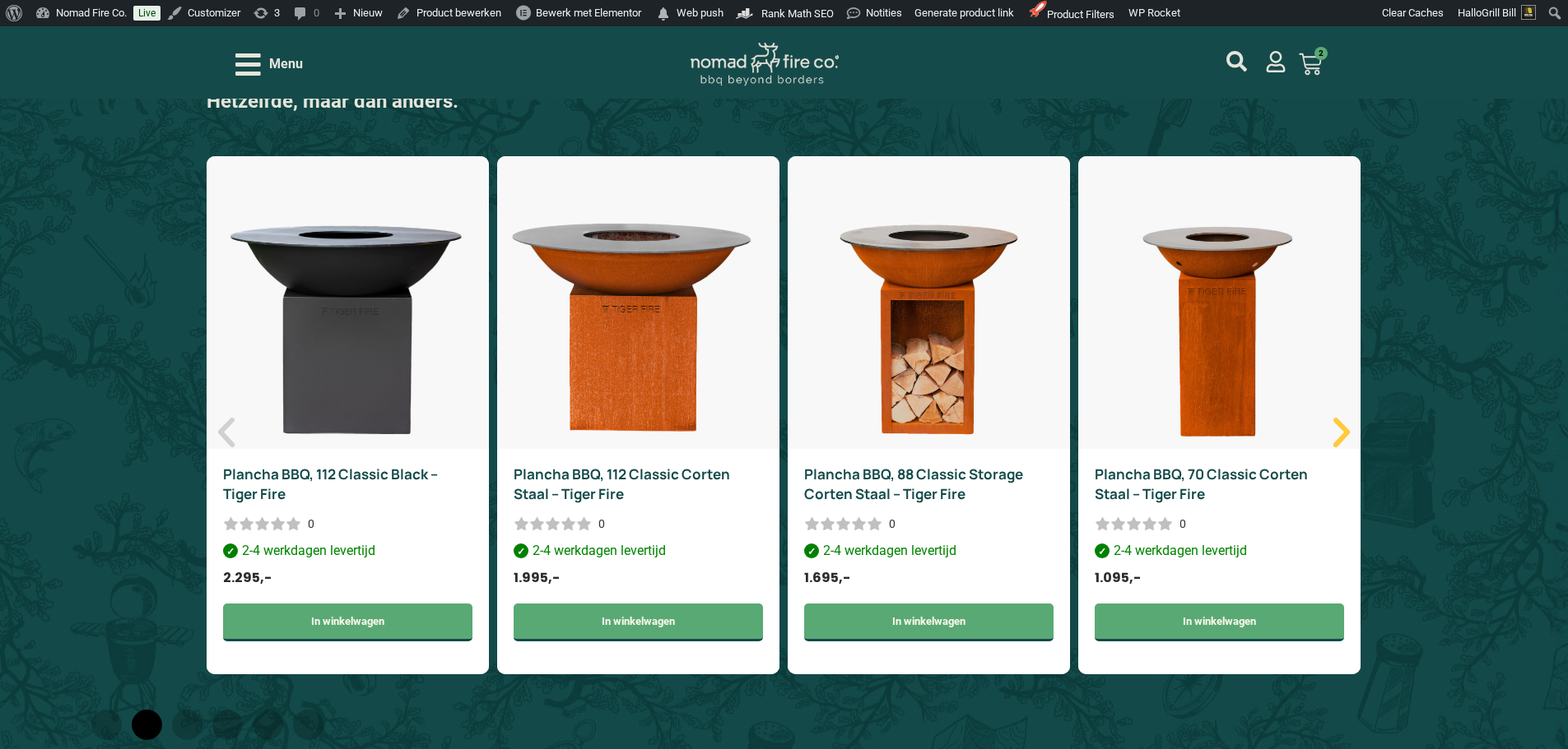
click at [1337, 435] on icon "Volgende slide" at bounding box center [1340, 433] width 16 height 30
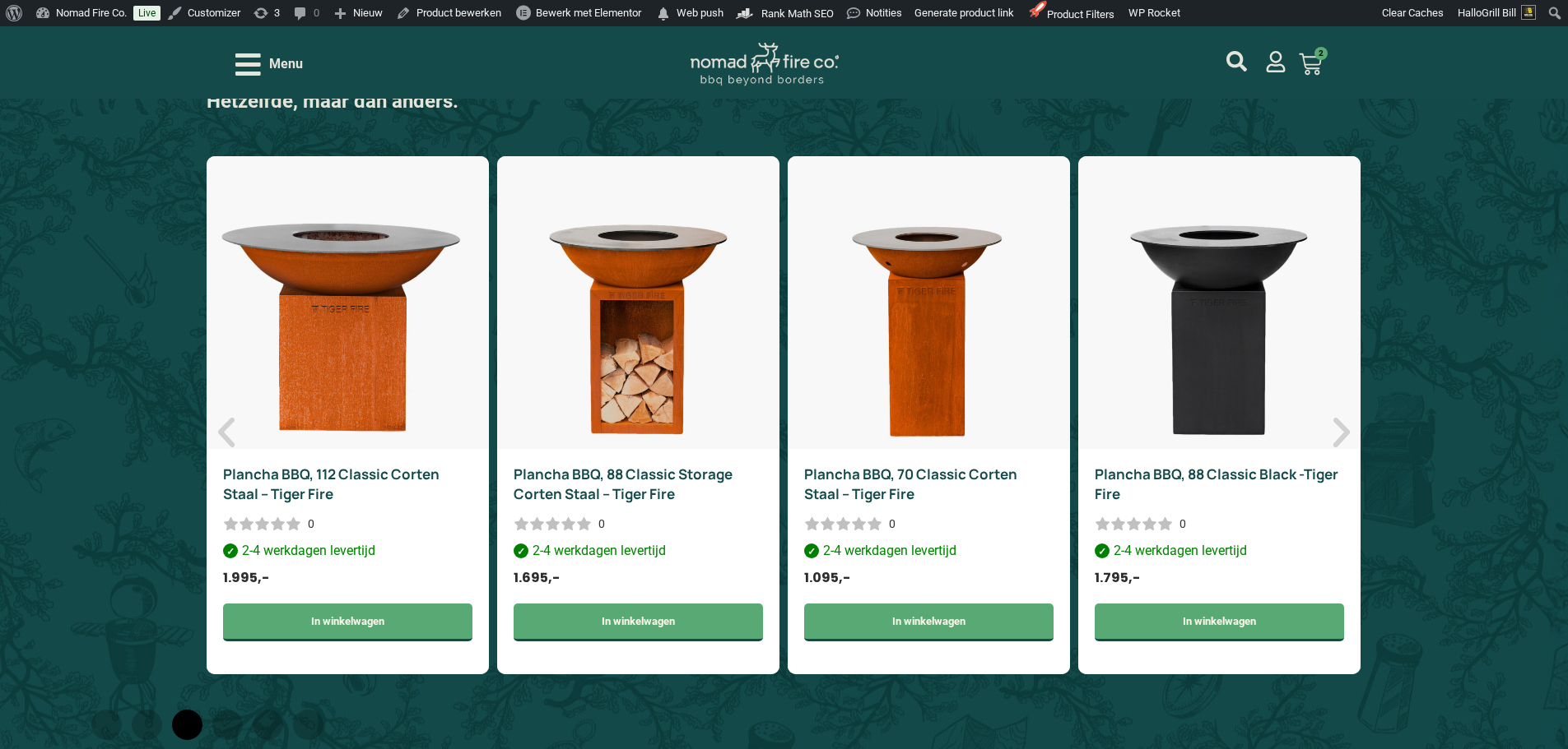
click at [982, 484] on link "Plancha BBQ, 70 Classic Corten Staal – Tiger Fire" at bounding box center [911, 484] width 214 height 38
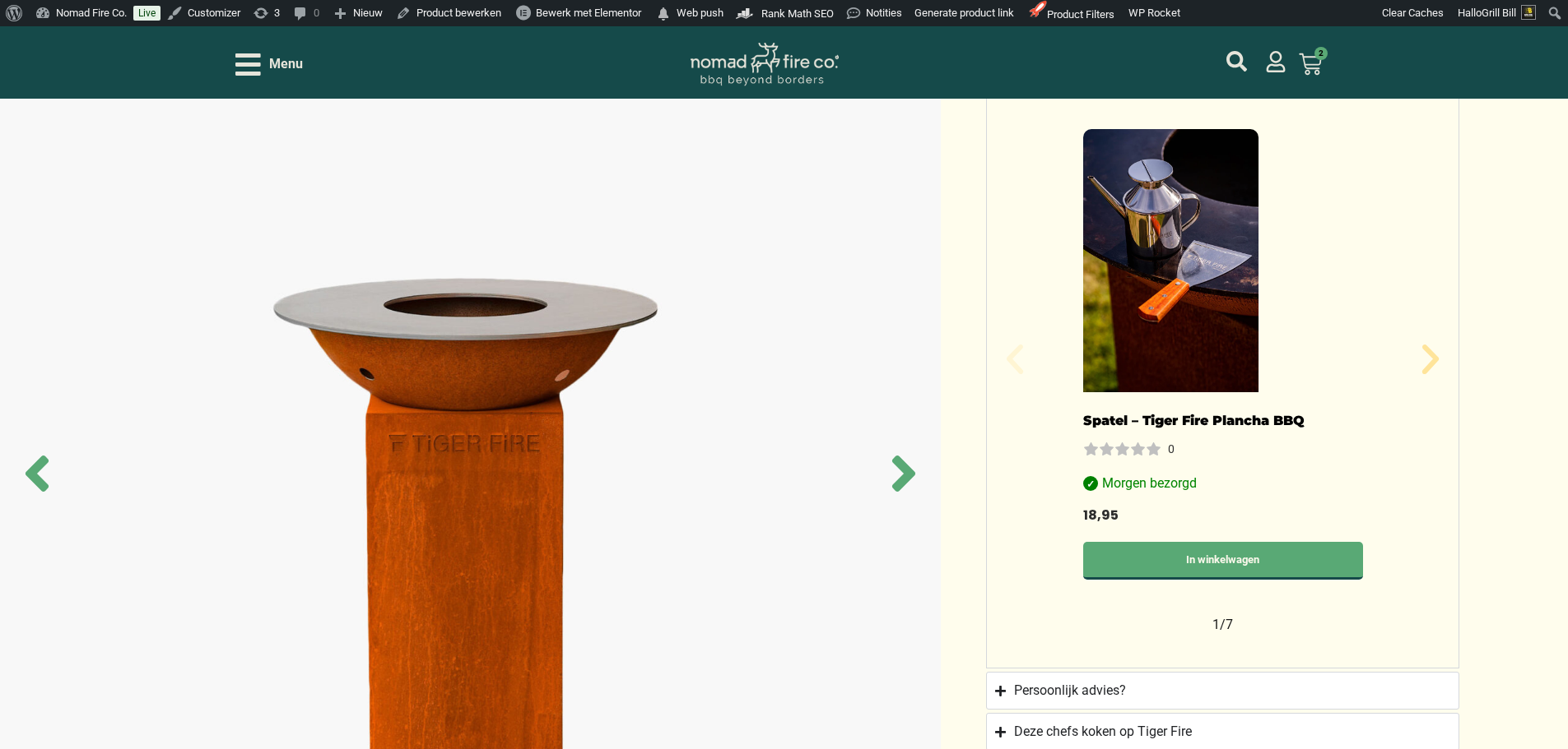
scroll to position [1069, 0]
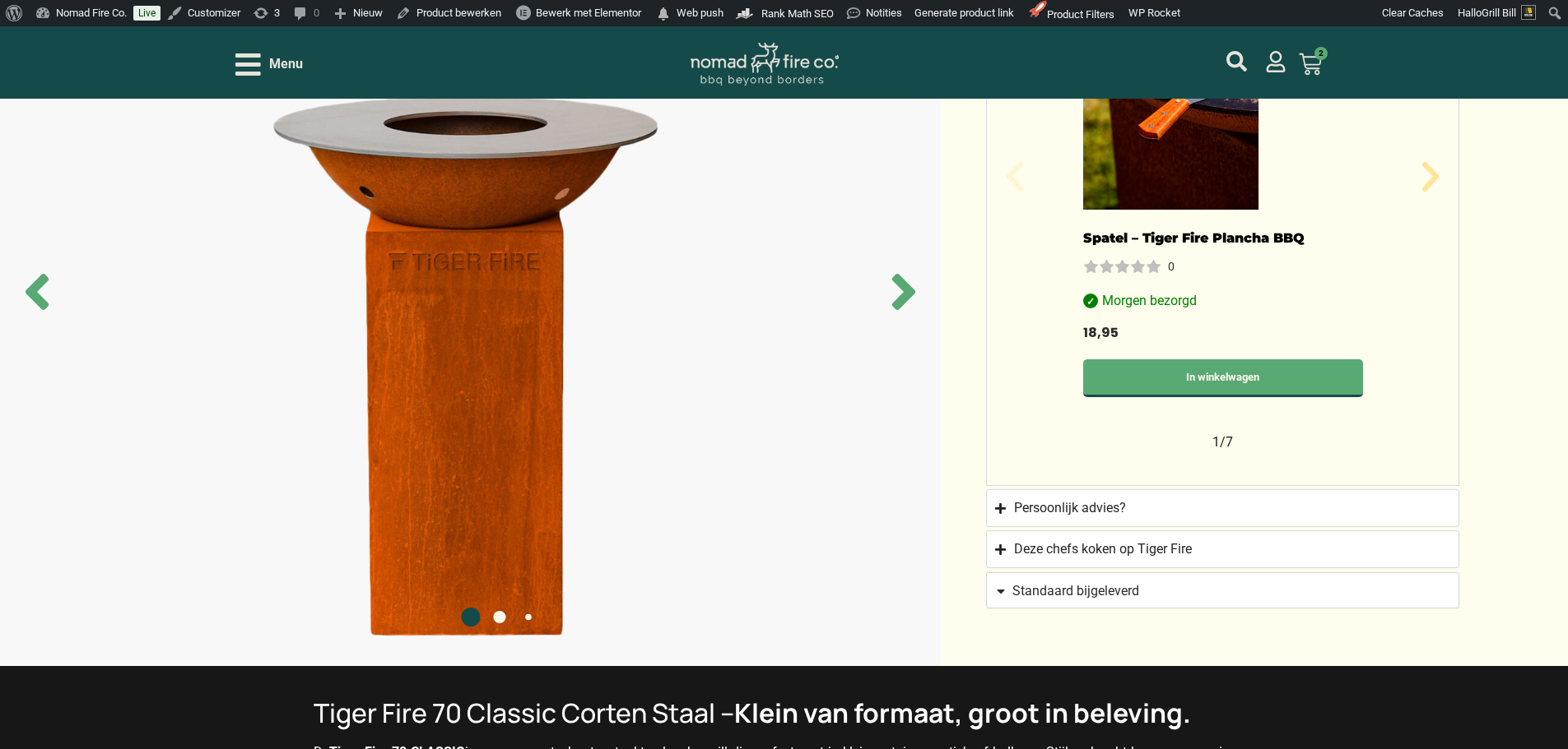
click at [564, 282] on img at bounding box center [470, 291] width 941 height 749
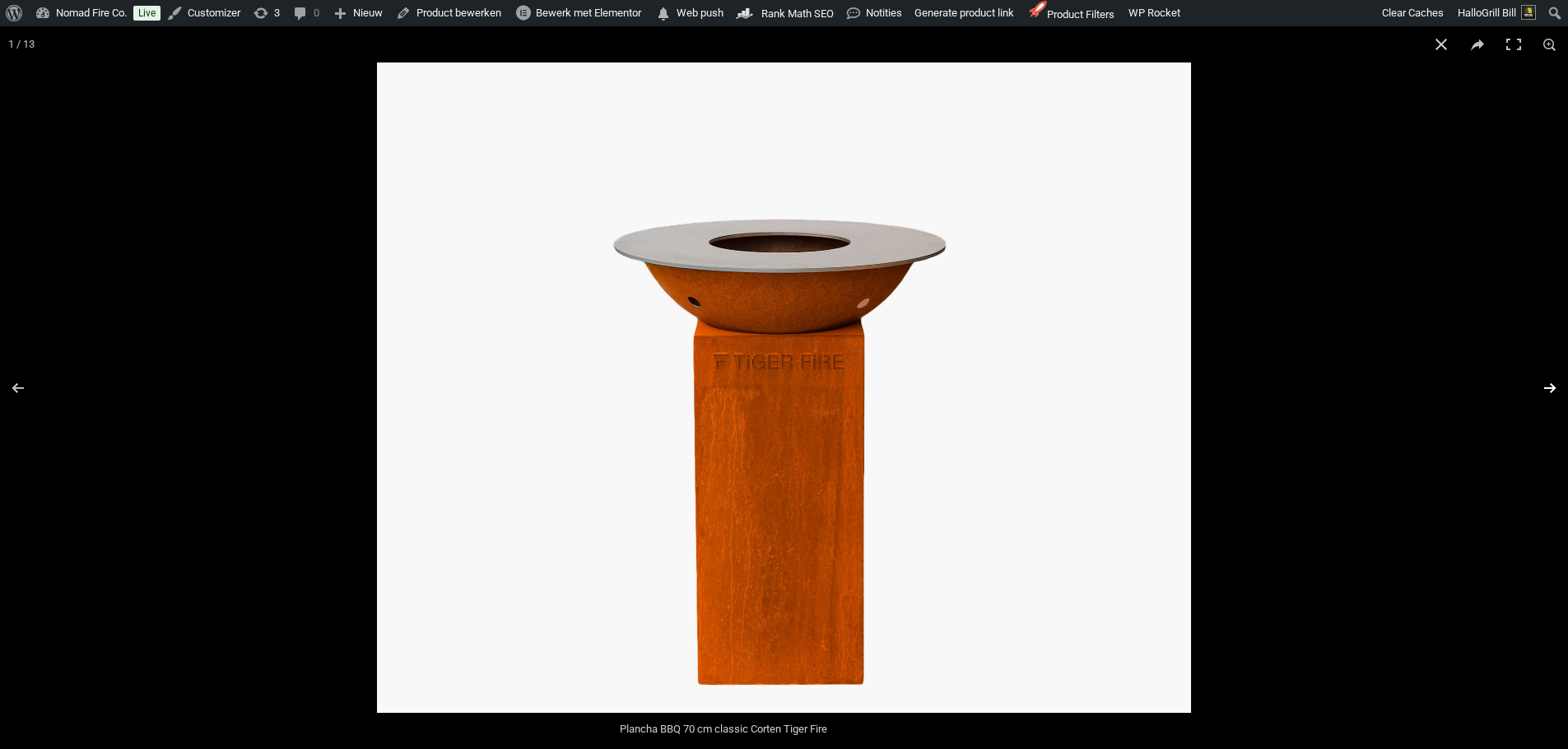
click at [1547, 388] on button "Next (arrow right)" at bounding box center [1539, 388] width 58 height 83
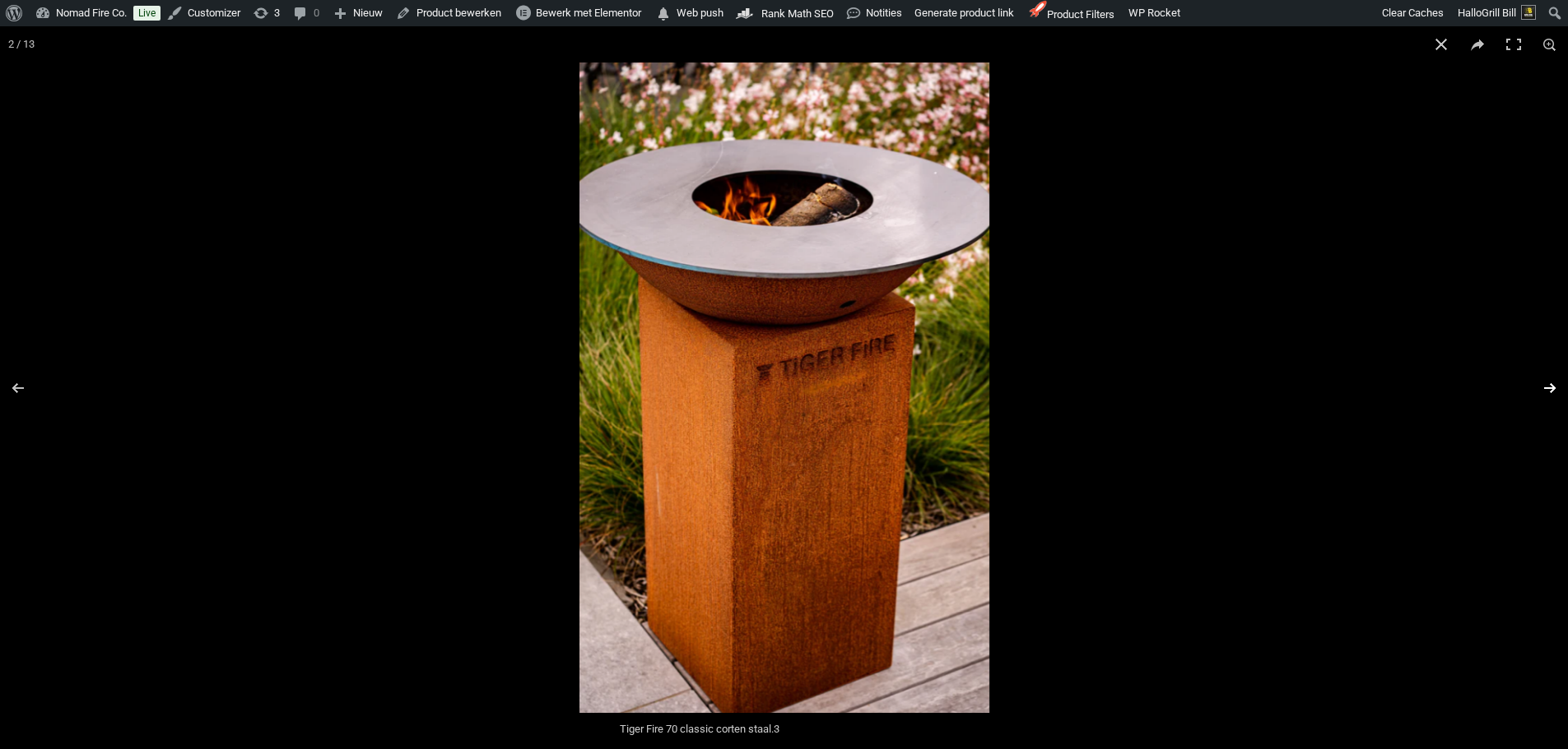
click at [1547, 388] on button "Next (arrow right)" at bounding box center [1539, 388] width 58 height 83
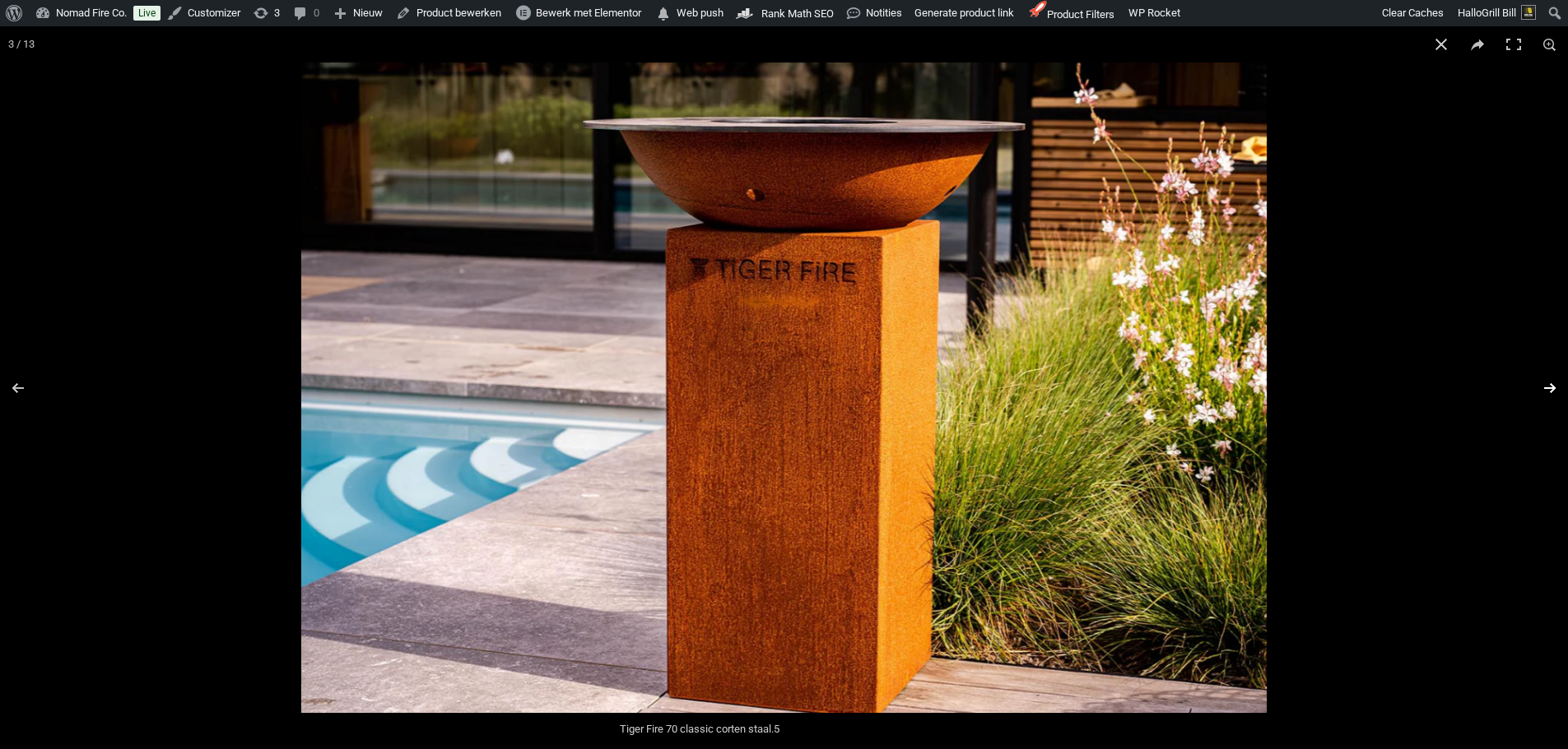
click at [1547, 388] on button "Next (arrow right)" at bounding box center [1539, 388] width 58 height 83
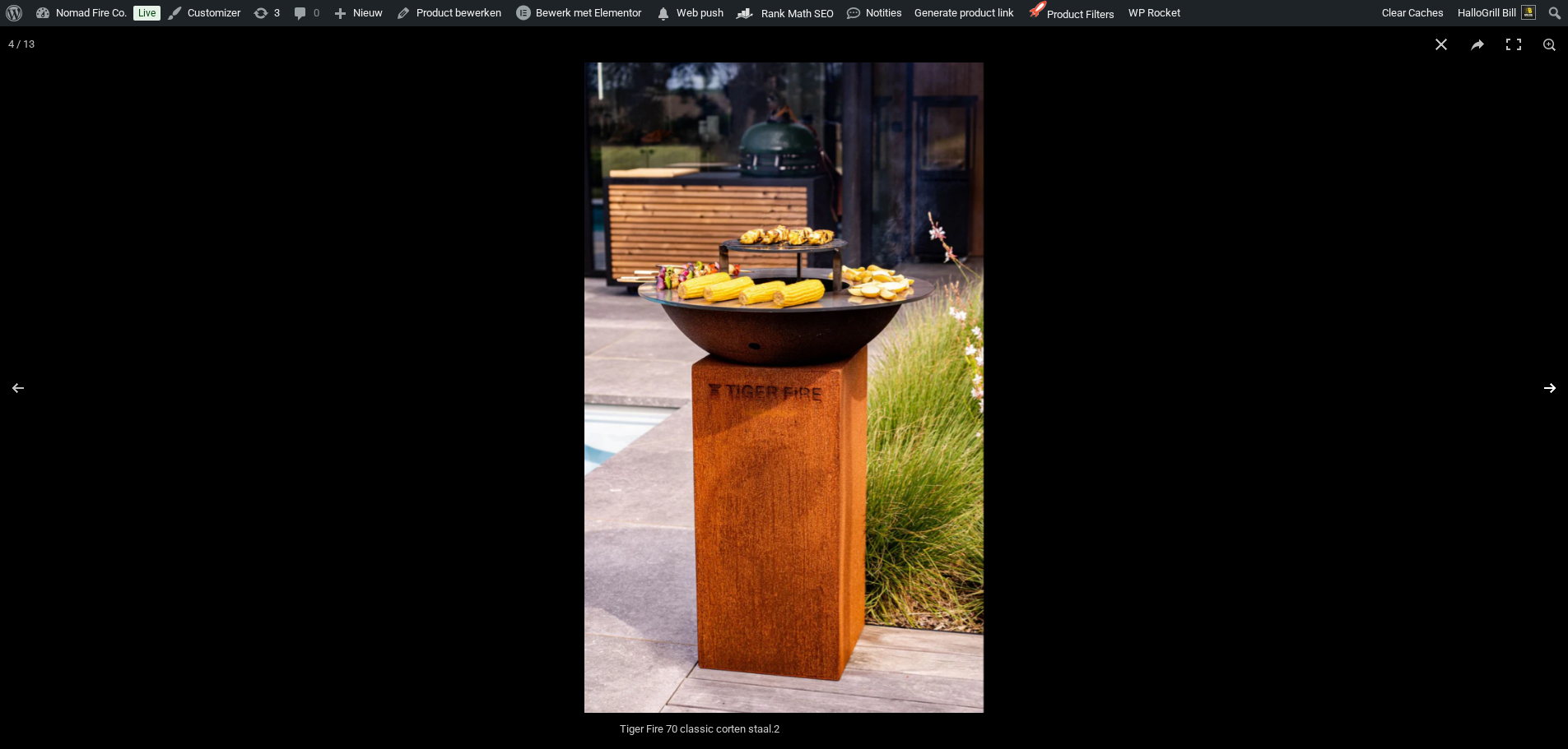
click at [1547, 388] on button "Next (arrow right)" at bounding box center [1539, 388] width 58 height 83
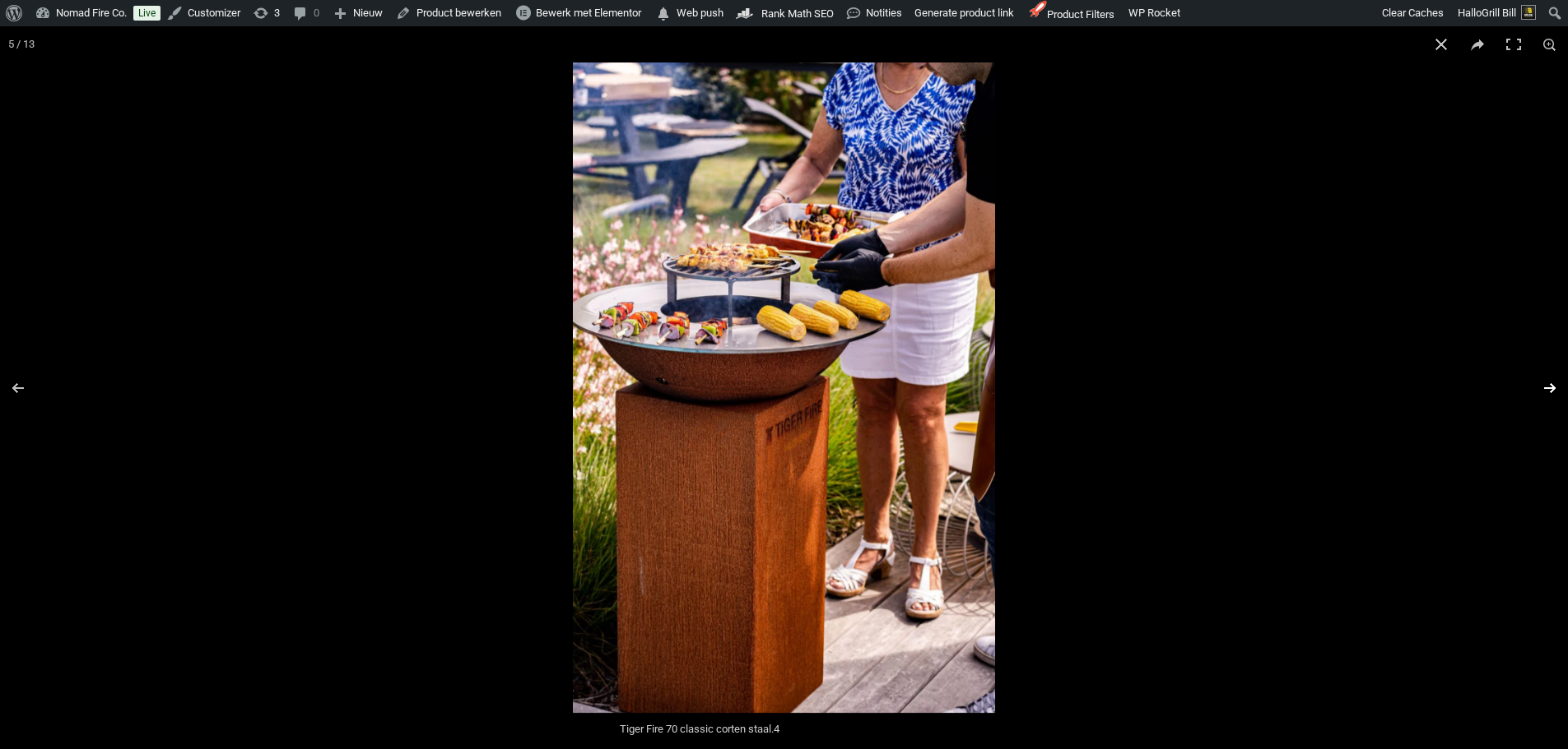
click at [1547, 388] on button "Next (arrow right)" at bounding box center [1539, 388] width 58 height 83
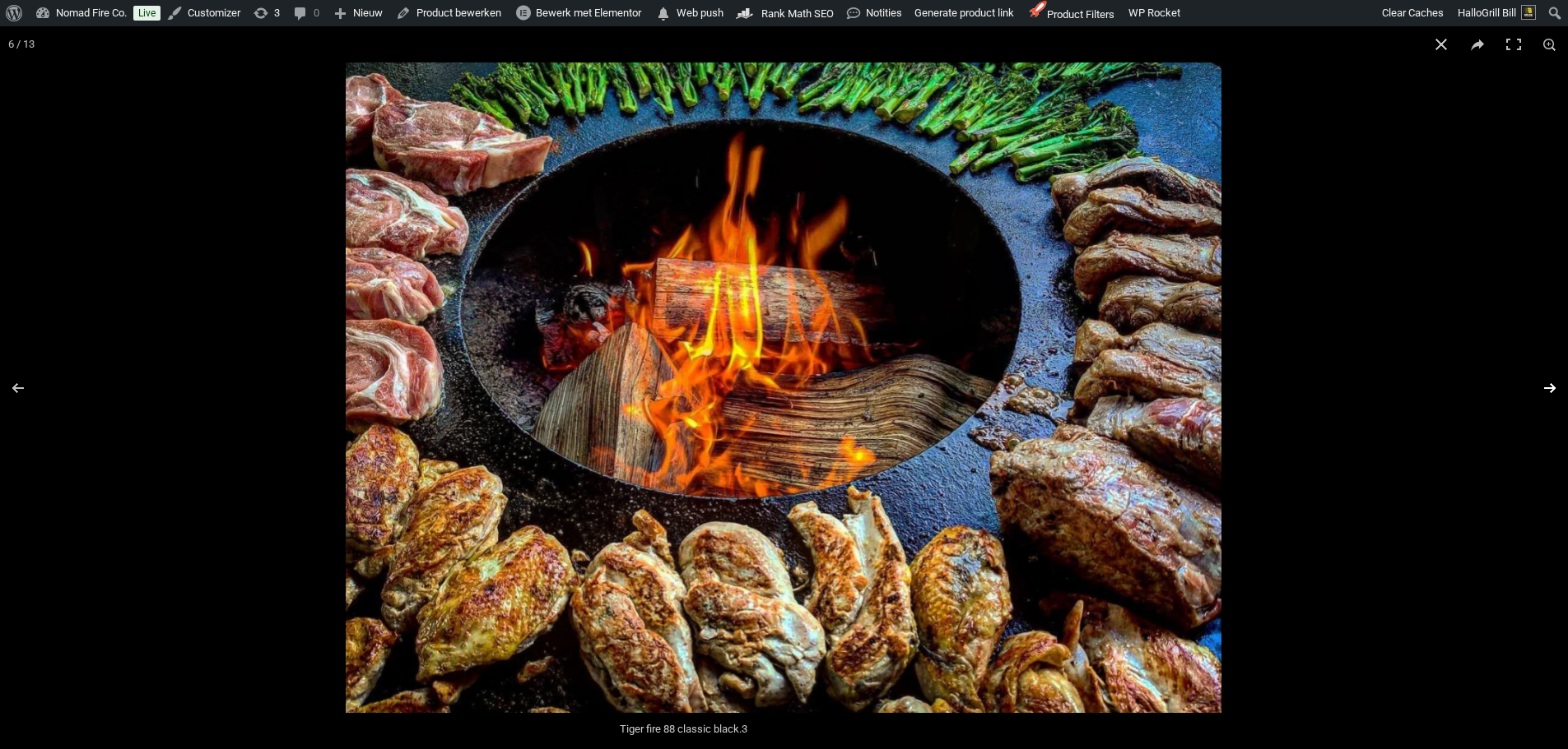
click at [1547, 388] on button "Next (arrow right)" at bounding box center [1539, 388] width 58 height 83
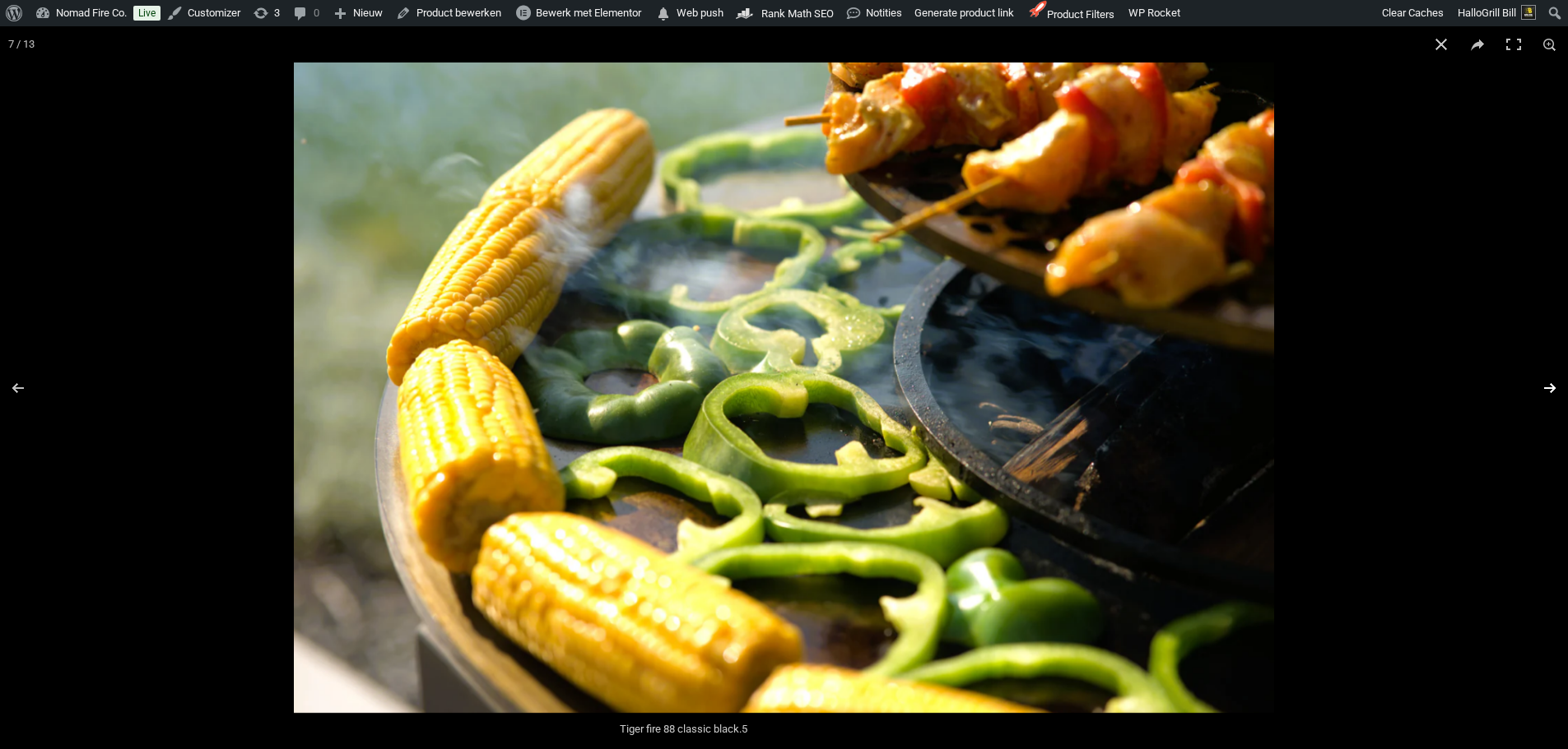
click at [1547, 388] on button "Next (arrow right)" at bounding box center [1539, 388] width 58 height 83
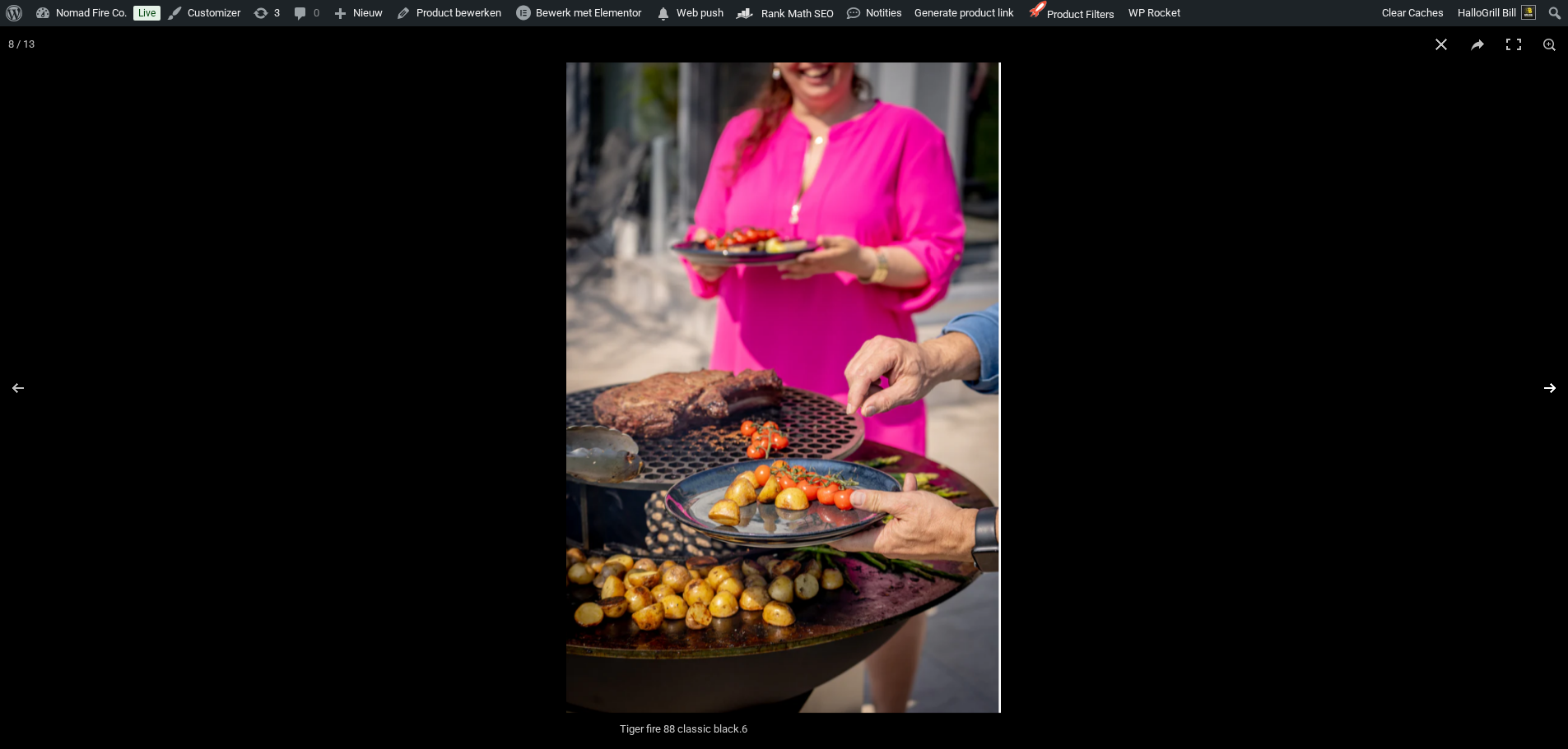
click at [1547, 388] on button "Next (arrow right)" at bounding box center [1539, 388] width 58 height 83
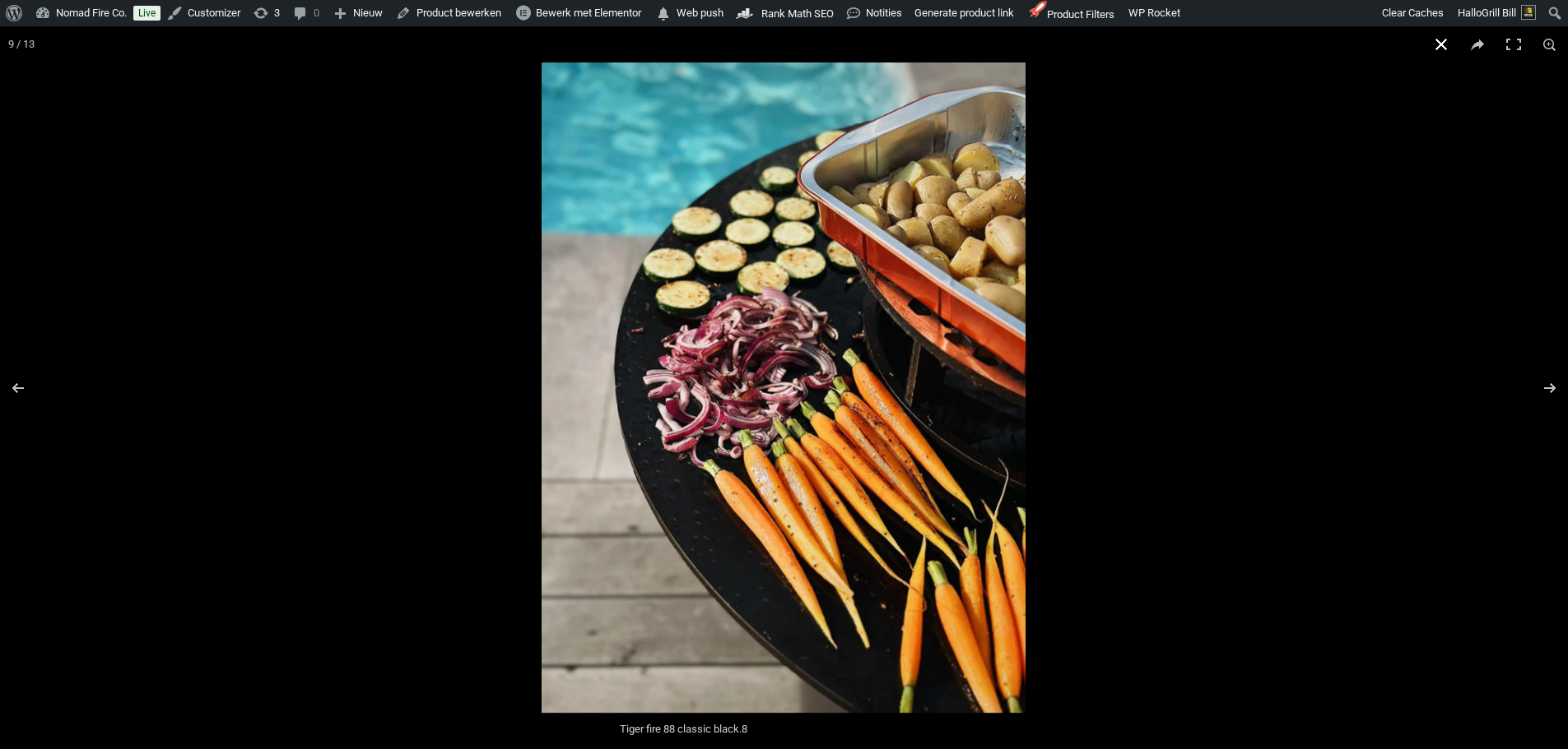
click at [1443, 45] on button "Close (Esc)" at bounding box center [1441, 44] width 37 height 37
